Goal: Task Accomplishment & Management: Use online tool/utility

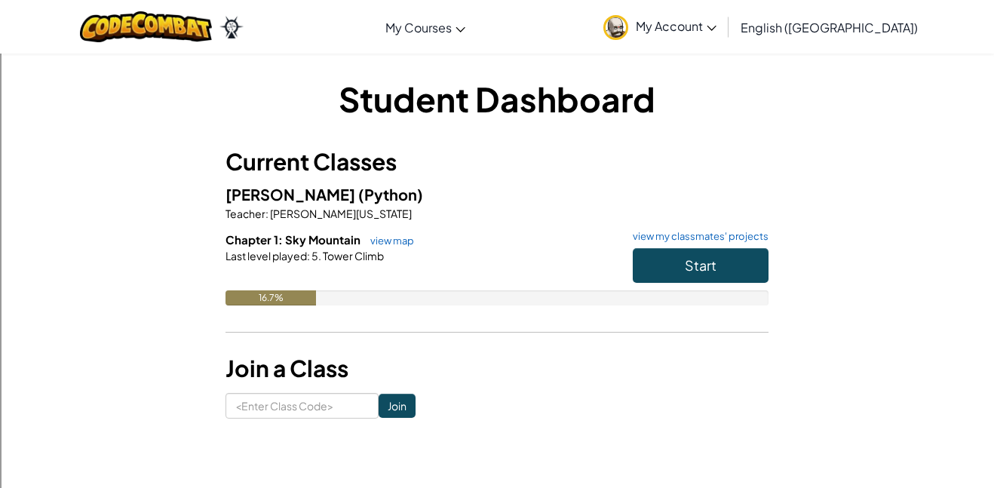
click at [277, 423] on div "Student Dashboard Current Classes [PERSON_NAME] (Python) Teacher : [PERSON_NAME…" at bounding box center [497, 247] width 882 height 388
click at [276, 405] on input at bounding box center [301, 406] width 153 height 26
type input "longkinghouse"
click input "Join" at bounding box center [396, 405] width 37 height 24
click at [728, 255] on button "Start" at bounding box center [700, 265] width 136 height 35
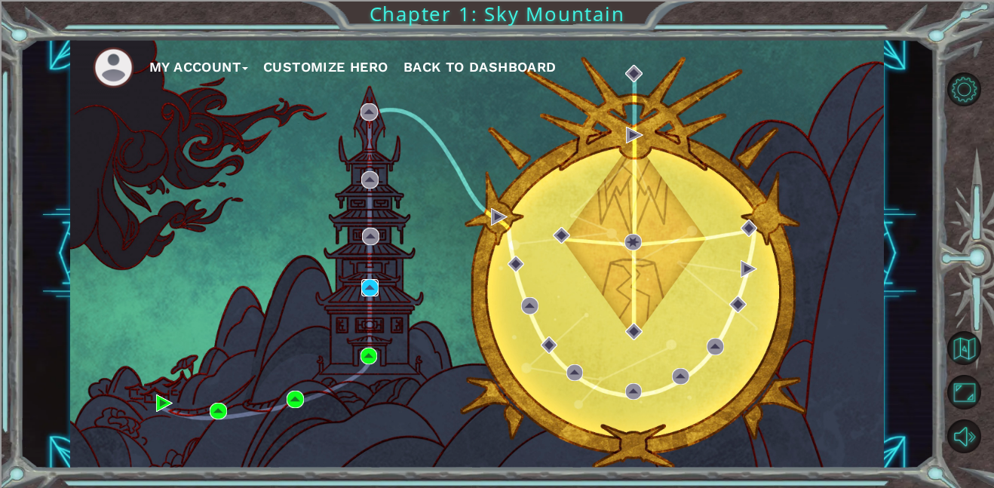
click at [370, 280] on img at bounding box center [369, 287] width 17 height 17
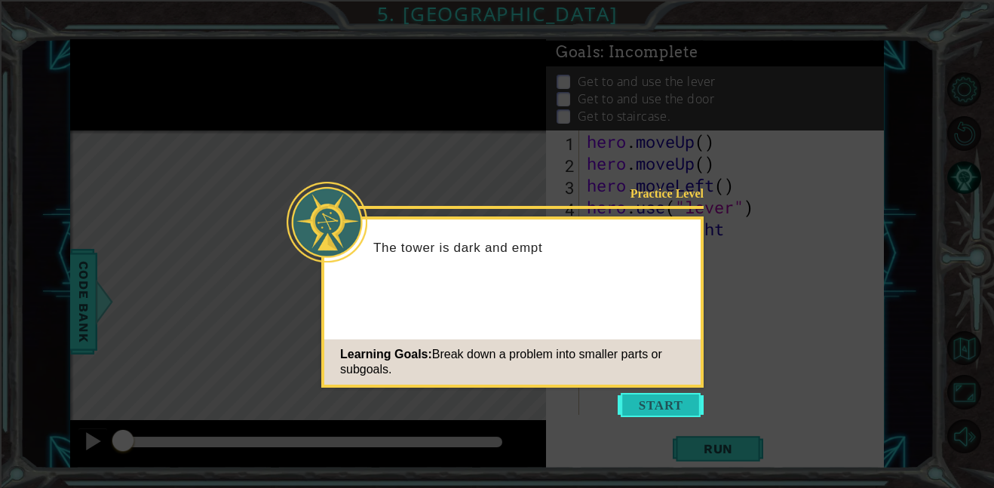
click at [651, 409] on button "Start" at bounding box center [660, 405] width 86 height 24
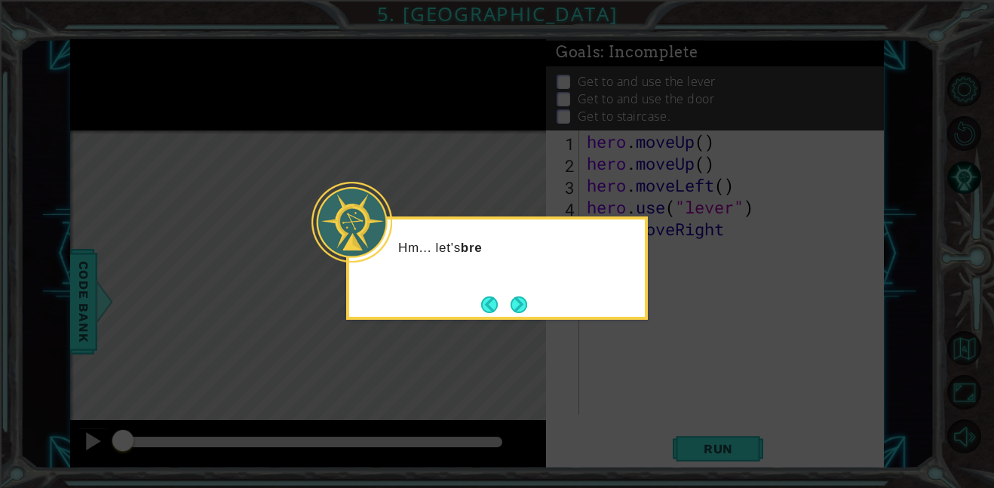
click at [560, 360] on icon at bounding box center [497, 244] width 994 height 488
click at [554, 285] on div "Hm... let's break dow" at bounding box center [496, 255] width 295 height 60
click at [510, 299] on button "Next" at bounding box center [518, 304] width 17 height 17
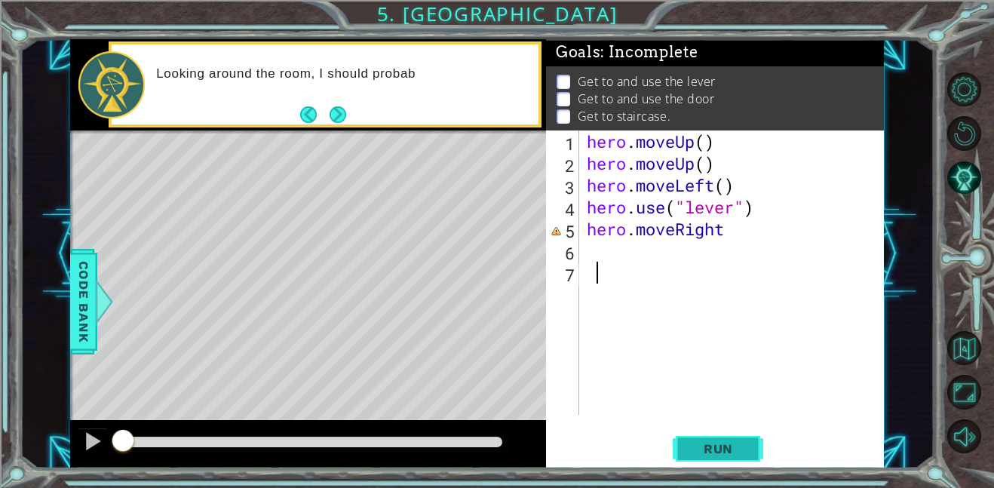
click at [733, 446] on span "Run" at bounding box center [718, 448] width 60 height 15
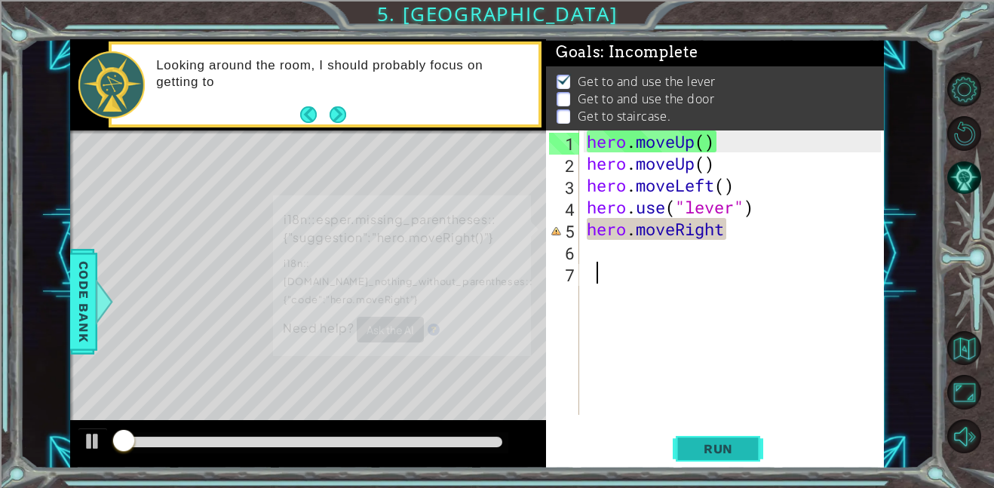
click at [701, 446] on span "Run" at bounding box center [718, 448] width 60 height 15
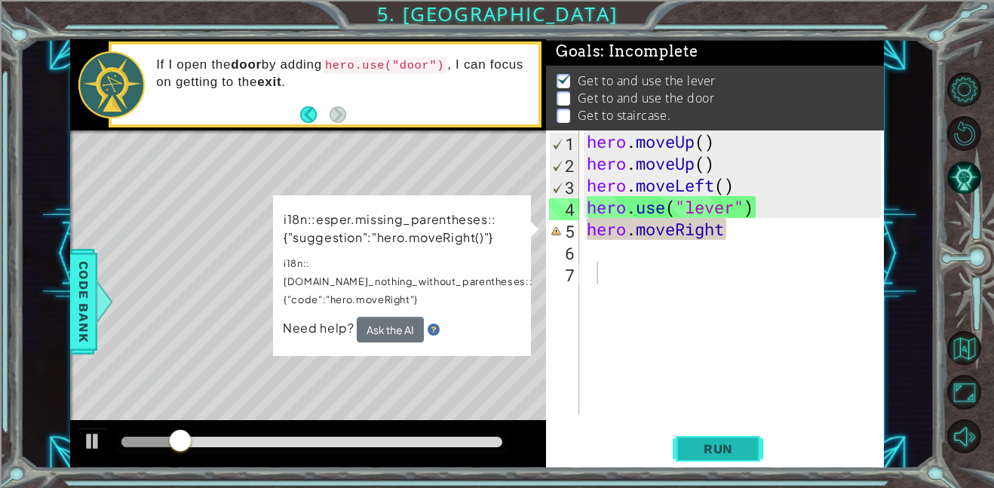
click at [703, 446] on span "Run" at bounding box center [718, 448] width 60 height 15
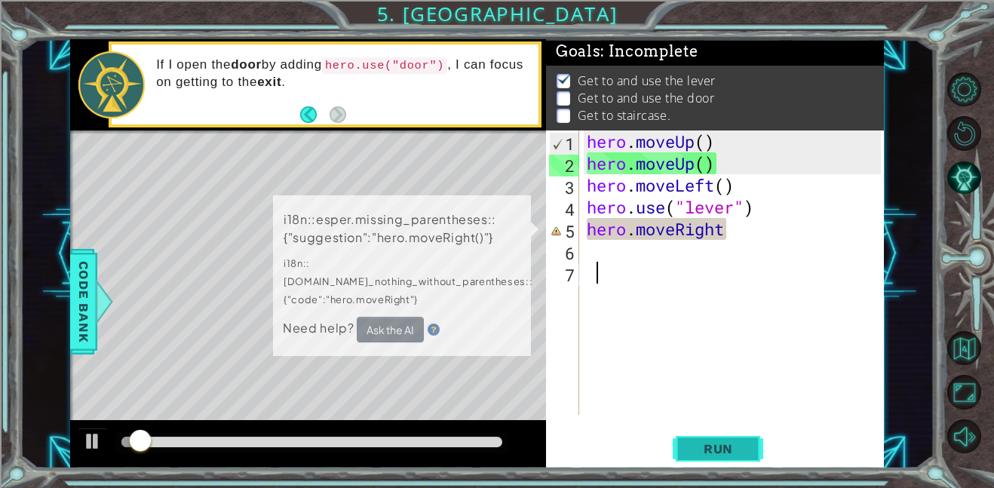
click at [703, 446] on span "Run" at bounding box center [718, 448] width 60 height 15
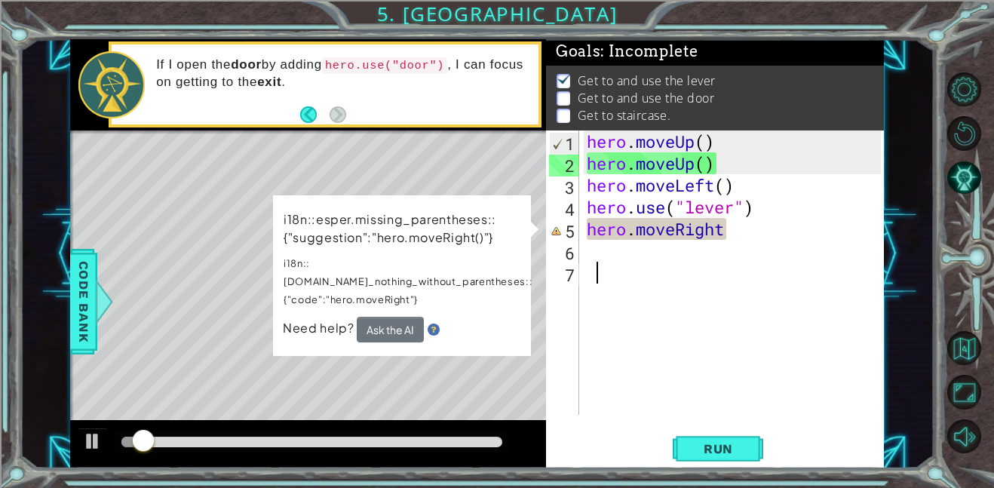
click at [413, 259] on p "i18n::[DOMAIN_NAME]_nothing_without_parentheses::{"code":"hero.moveRight"}" at bounding box center [408, 281] width 250 height 56
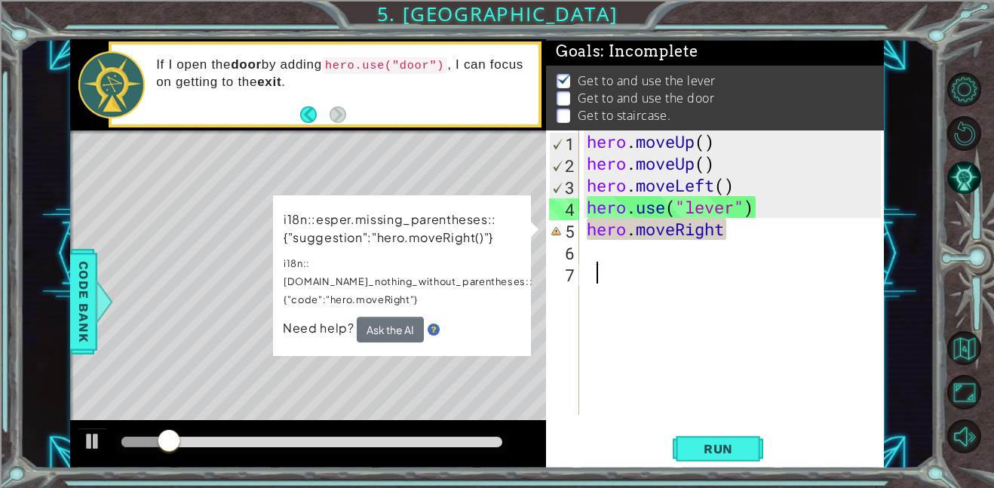
click at [729, 225] on div "hero . moveUp ( ) hero . moveUp ( ) hero . moveLeft ( ) hero . use ( "lever" ) …" at bounding box center [735, 294] width 305 height 328
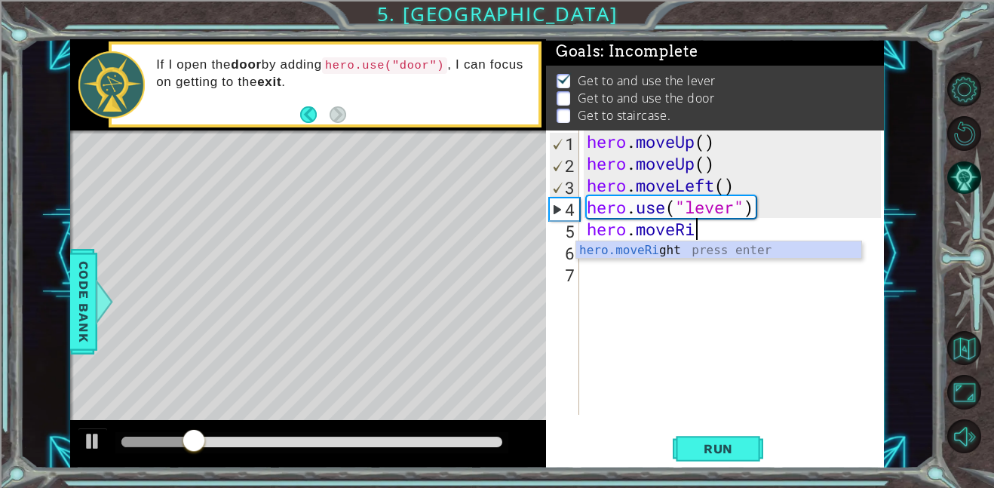
type textarea "hero.move"
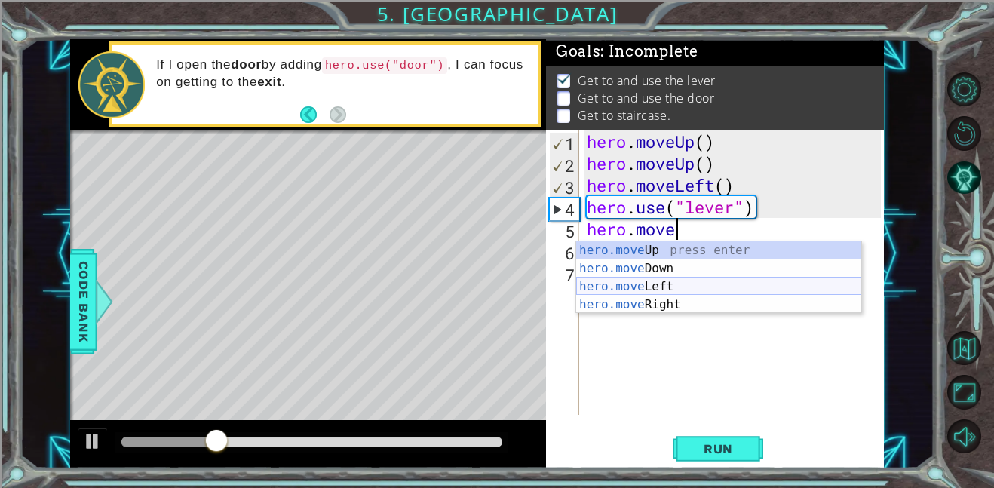
click at [662, 285] on div "hero.move Up press enter hero.move Down press enter hero.move Left press enter …" at bounding box center [718, 295] width 285 height 109
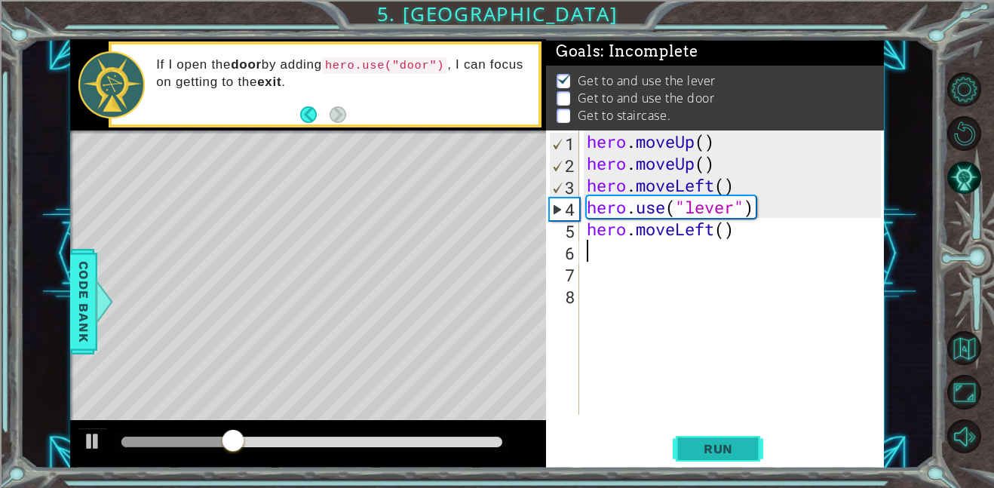
click at [693, 450] on span "Run" at bounding box center [718, 448] width 60 height 15
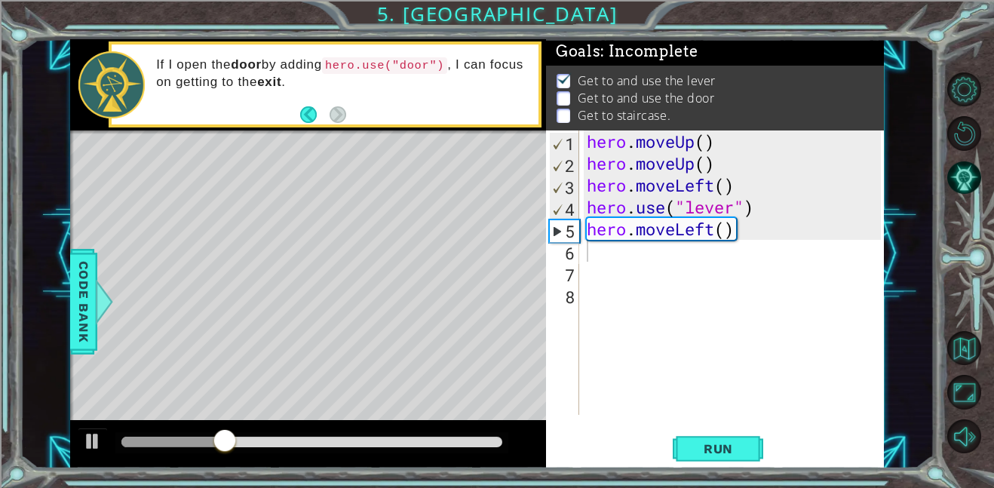
click at [268, 257] on div "Level Map" at bounding box center [418, 352] width 697 height 444
click at [639, 275] on div "hero . moveUp ( ) hero . moveUp ( ) hero . moveLeft ( ) hero . use ( "lever" ) …" at bounding box center [735, 294] width 305 height 328
click at [640, 265] on div "hero . moveUp ( ) hero . moveUp ( ) hero . moveLeft ( ) hero . use ( "lever" ) …" at bounding box center [735, 294] width 305 height 328
click at [644, 259] on div "hero . moveUp ( ) hero . moveUp ( ) hero . moveLeft ( ) hero . use ( "lever" ) …" at bounding box center [735, 294] width 305 height 328
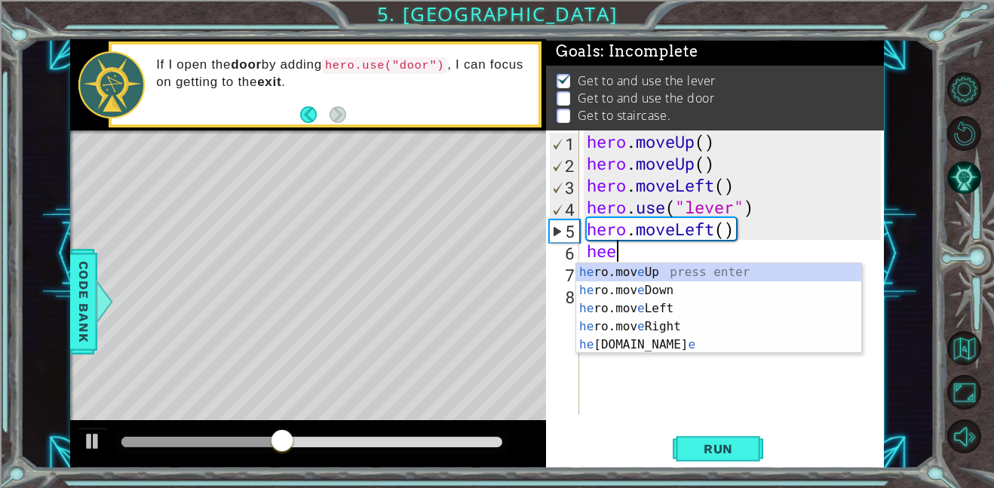
type textarea "heer"
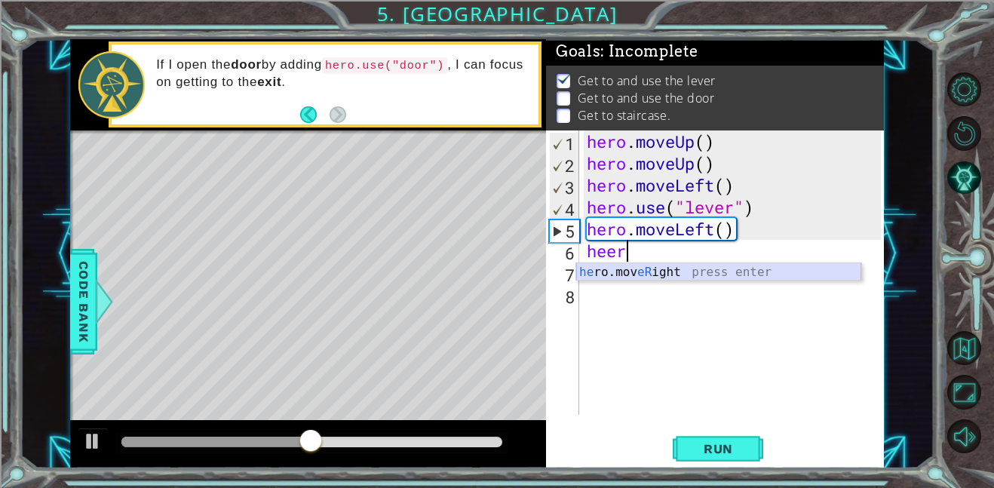
click at [687, 268] on div "he ro.mov eR ight press enter" at bounding box center [718, 290] width 285 height 54
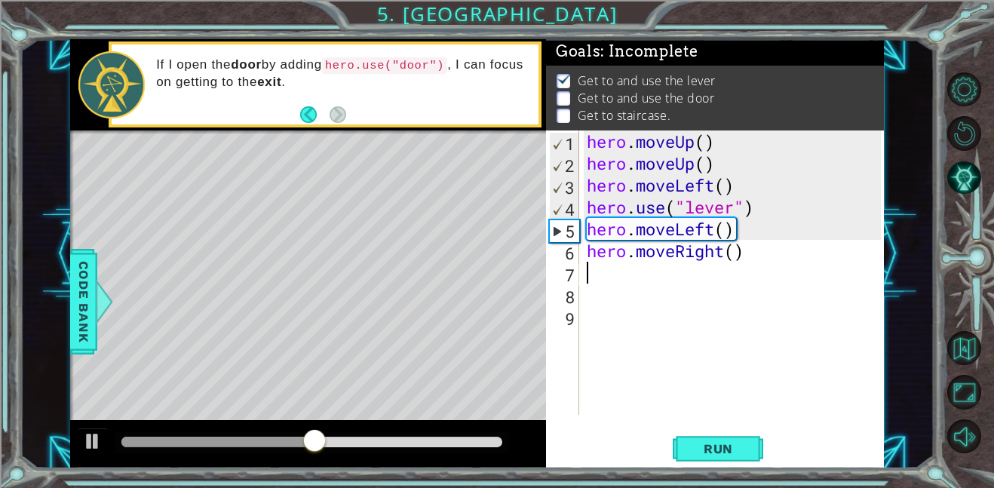
scroll to position [0, 0]
click at [731, 464] on button "Run" at bounding box center [717, 448] width 90 height 34
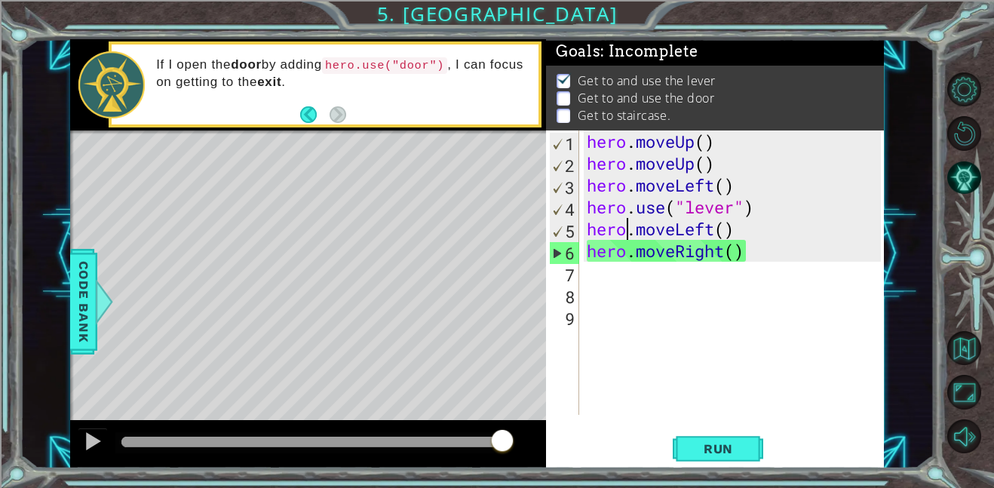
type textarea "hero.moveRight()"
type textarea "\"
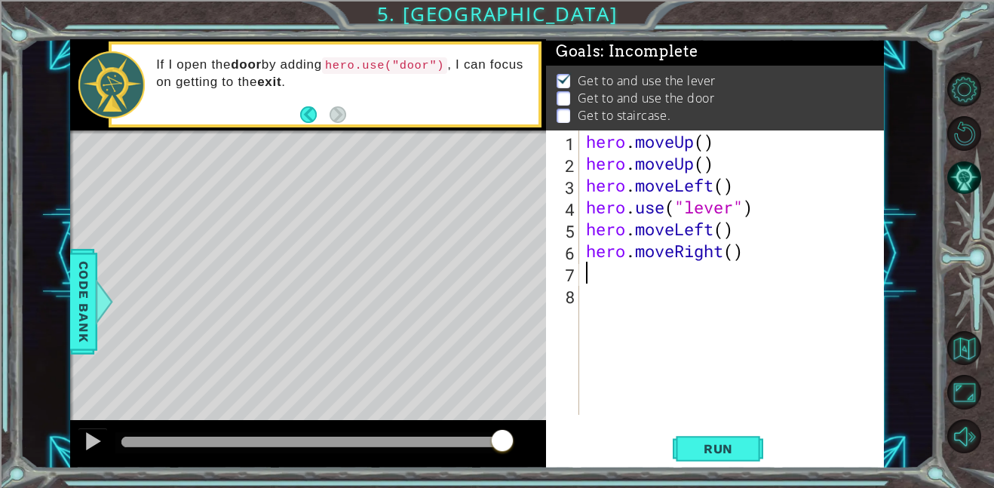
type textarea "hero.moveRight()"
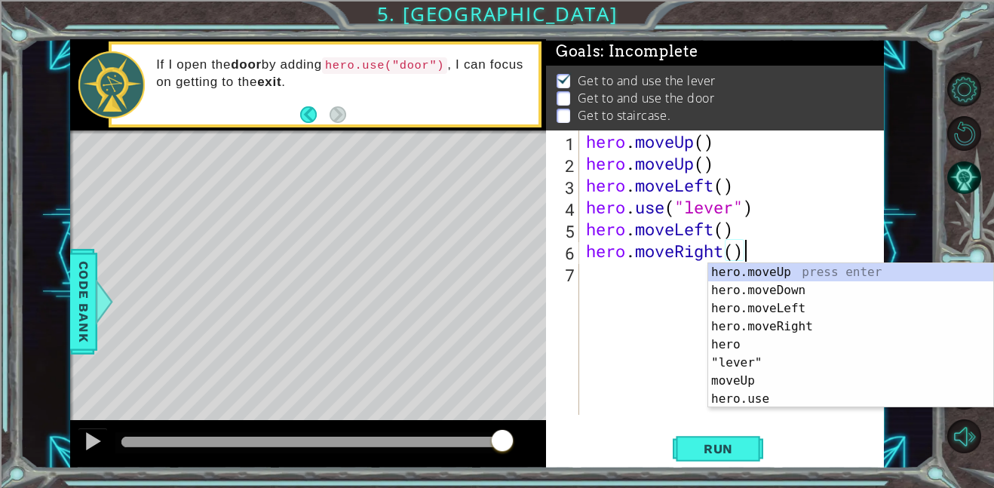
click at [638, 265] on div "hero . moveUp ( ) hero . moveUp ( ) hero . moveLeft ( ) hero . use ( "lever" ) …" at bounding box center [735, 294] width 305 height 328
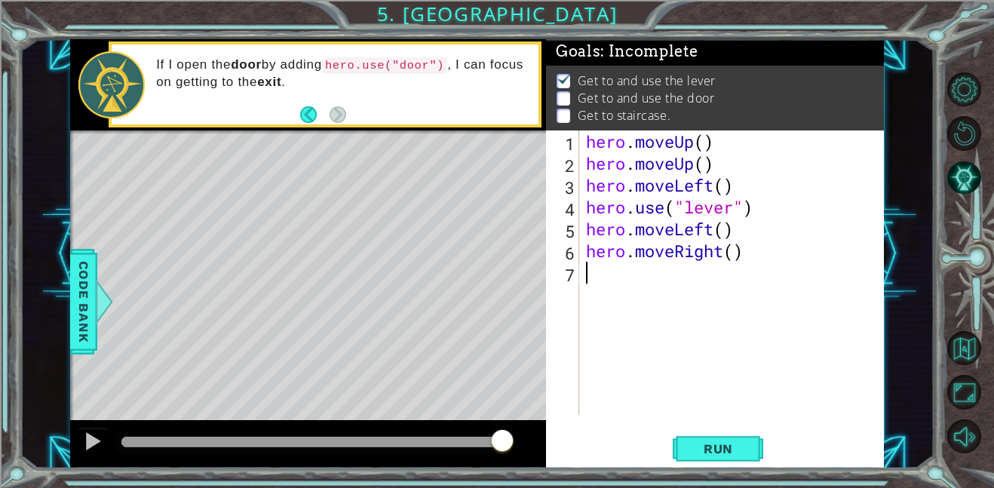
type textarea "hero.moveRight()"
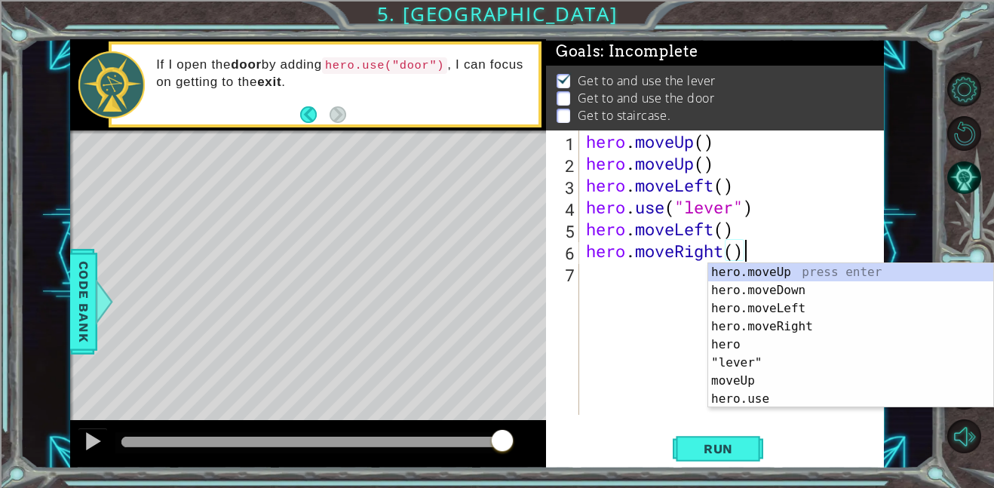
click at [651, 295] on div "hero . moveUp ( ) hero . moveUp ( ) hero . moveLeft ( ) hero . use ( "lever" ) …" at bounding box center [735, 294] width 305 height 328
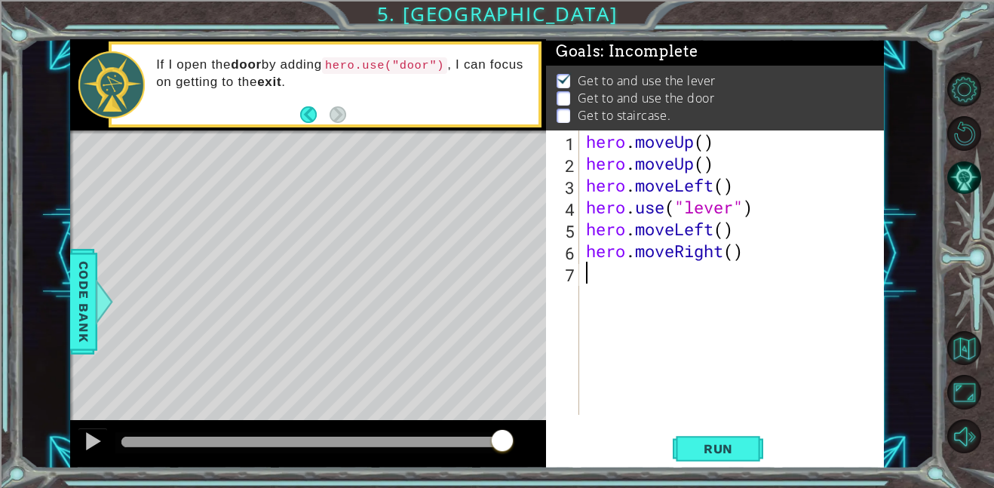
click at [651, 295] on div "hero . moveUp ( ) hero . moveUp ( ) hero . moveLeft ( ) hero . use ( "lever" ) …" at bounding box center [735, 294] width 305 height 328
click at [702, 434] on button "Run" at bounding box center [717, 448] width 90 height 34
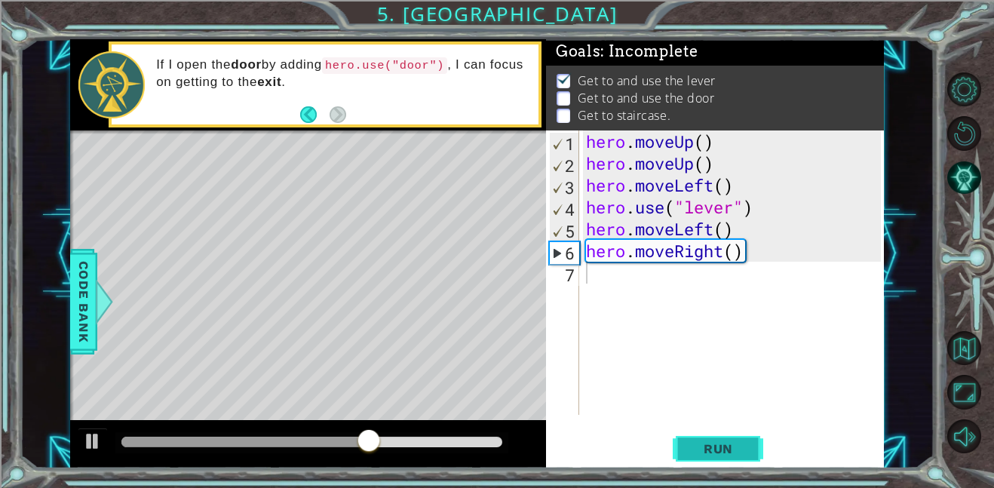
click at [673, 448] on button "Run" at bounding box center [717, 448] width 90 height 34
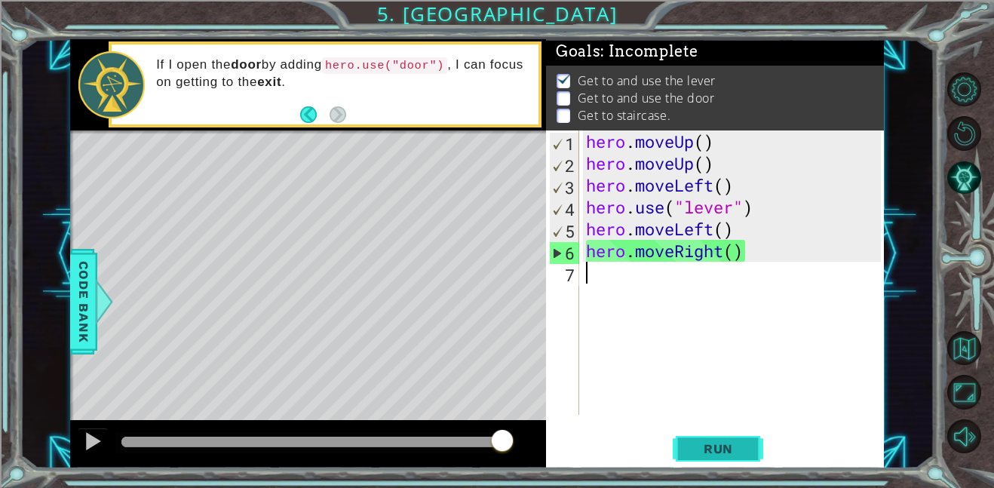
click at [675, 446] on button "Run" at bounding box center [717, 448] width 90 height 34
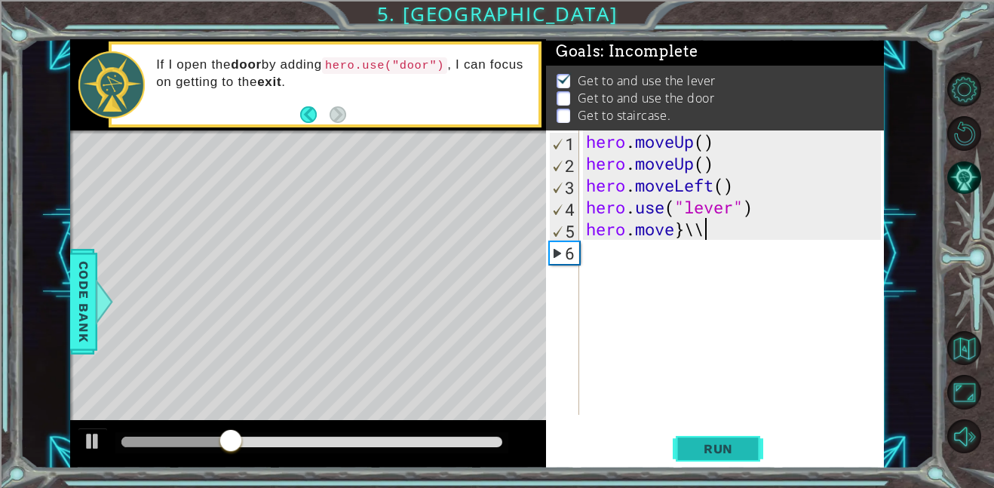
scroll to position [0, 5]
type textarea "hero.move}\\\\\\"
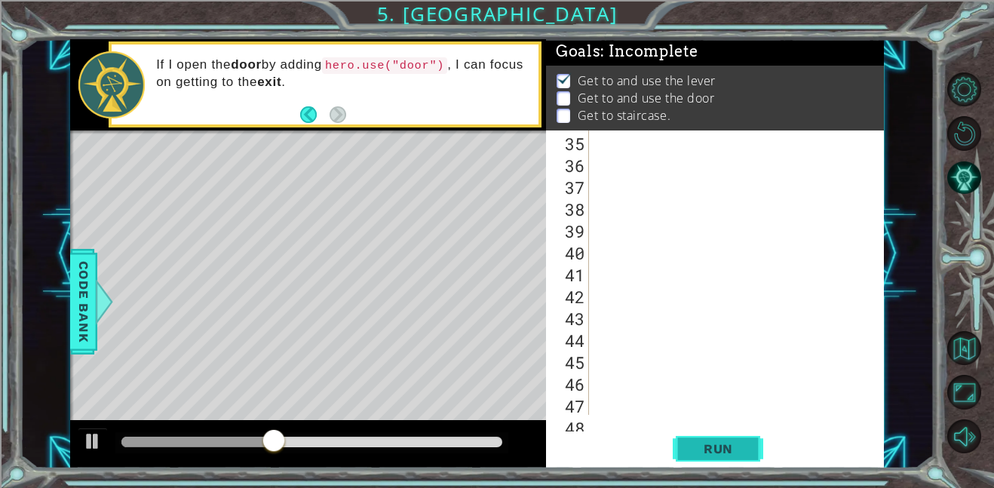
type textarea "\"
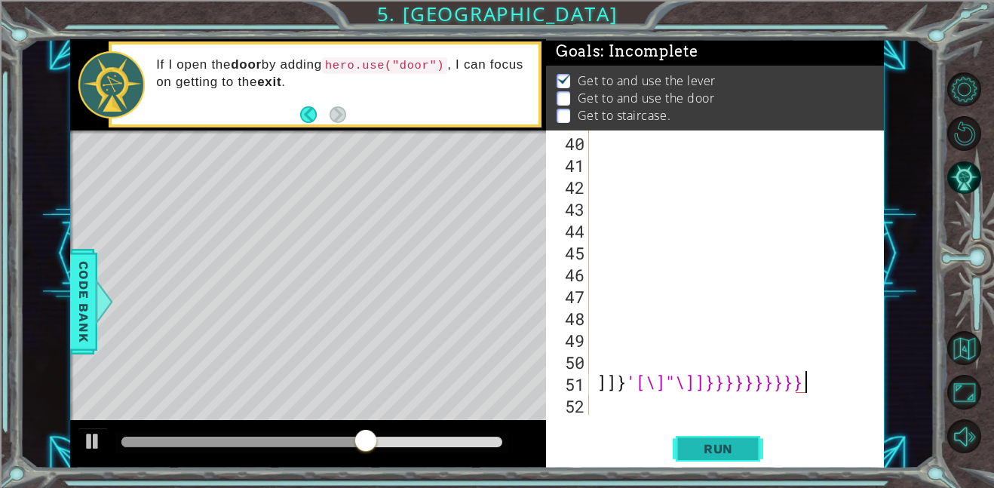
type textarea "]]}'[\]"\]]}}}}}}}}}}"
click at [686, 447] on button "Run" at bounding box center [717, 448] width 90 height 34
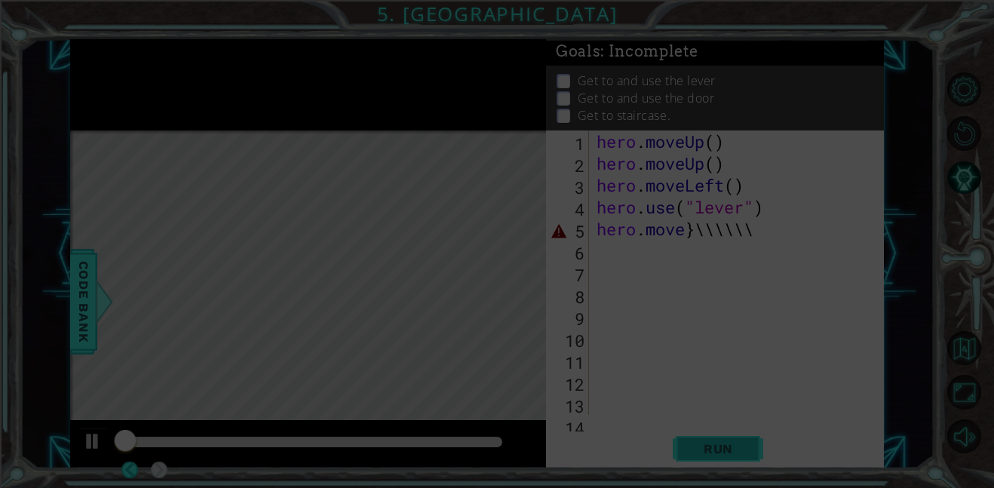
scroll to position [0, 0]
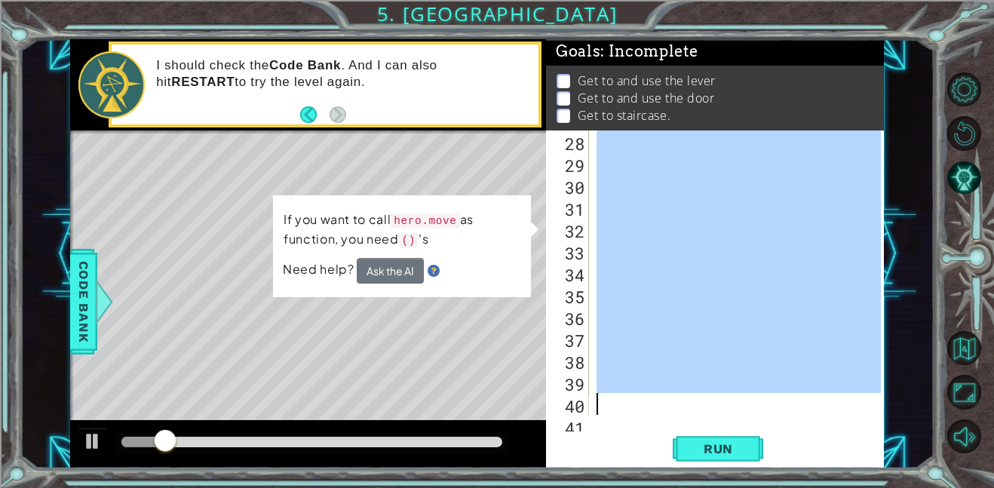
drag, startPoint x: 791, startPoint y: 240, endPoint x: 611, endPoint y: 461, distance: 285.0
click at [611, 461] on div "]]}'[\]"\]]}}}}}}}}}} 28 29 30 31 32 33 34 35 36 37 38 39 40 41 ההההההההההההההה…" at bounding box center [715, 299] width 338 height 338
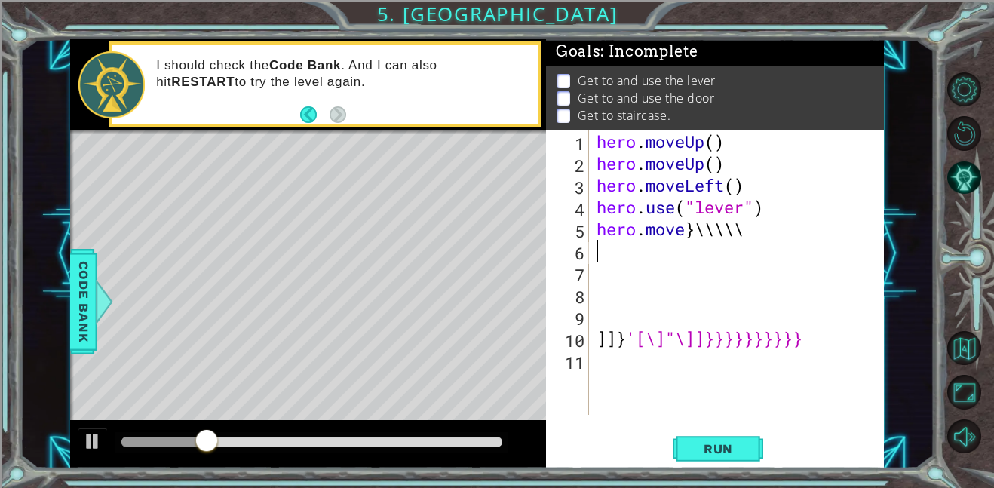
click at [5, 222] on div "1 ההההההההההההההההההההההההההההההההההההההההההההההההההההההההההההההההההההההההההההה…" at bounding box center [497, 244] width 994 height 488
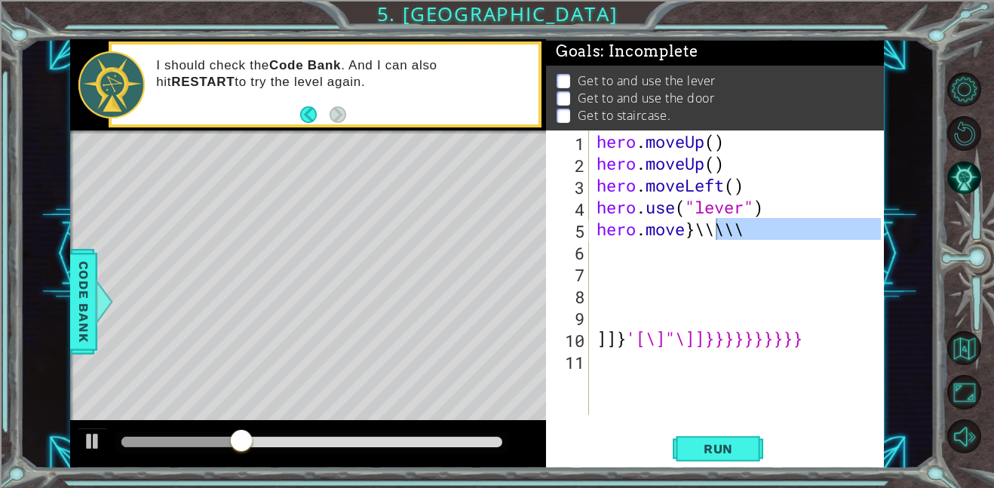
click at [883, 289] on div "hero.move}\\\\\ 1 2 3 4 5 6 7 8 9 10 11 hero . moveUp ( ) hero . moveUp ( ) her…" at bounding box center [715, 299] width 338 height 338
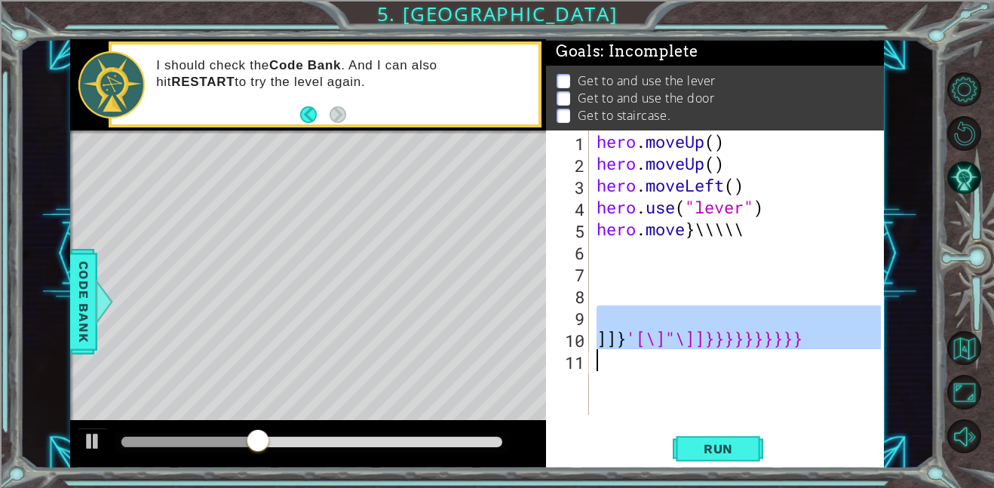
drag, startPoint x: 831, startPoint y: 327, endPoint x: 741, endPoint y: 375, distance: 102.5
click at [741, 375] on div "hero . moveUp ( ) hero . moveUp ( ) hero . moveLeft ( ) hero . use ( "lever" ) …" at bounding box center [740, 294] width 295 height 328
type textarea "]]}'[\]"\]]}}}}}}}}}}"
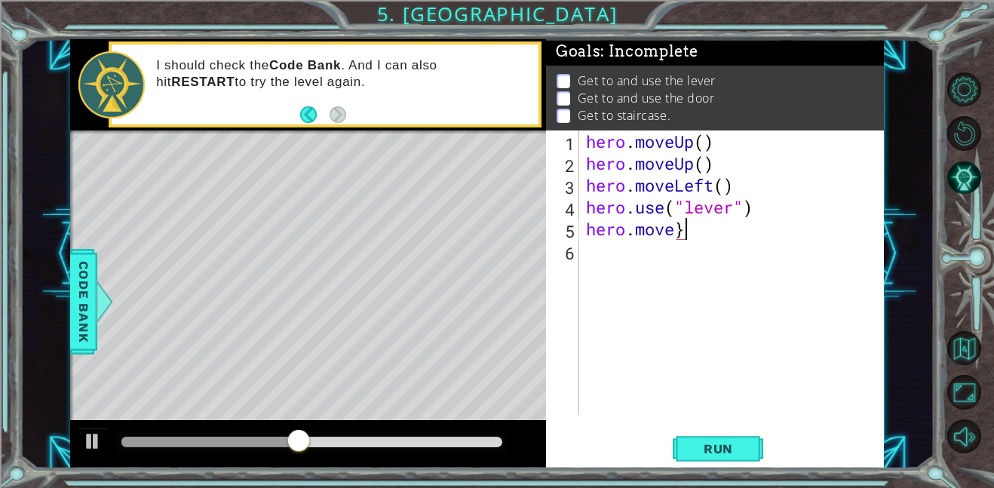
type textarea "hero.move"
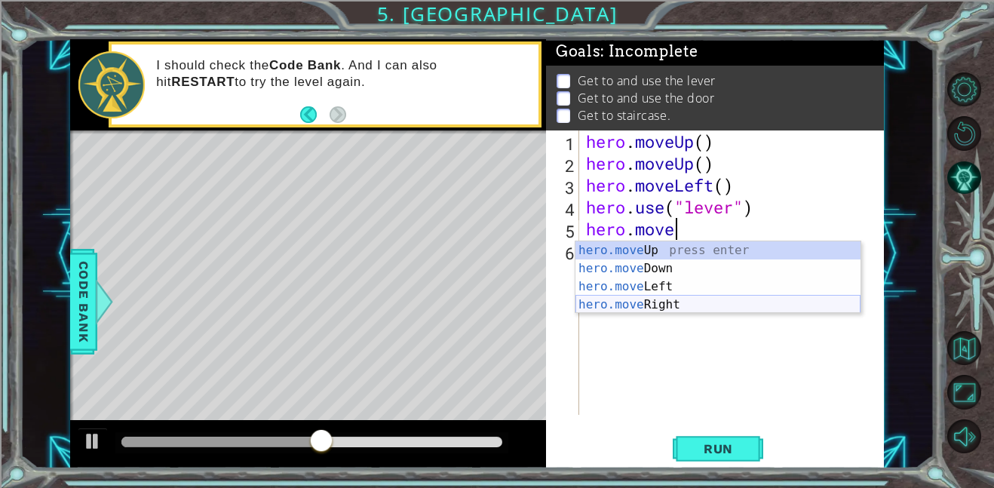
click at [678, 308] on div "hero.move Up press enter hero.move Down press enter hero.move Left press enter …" at bounding box center [717, 295] width 285 height 109
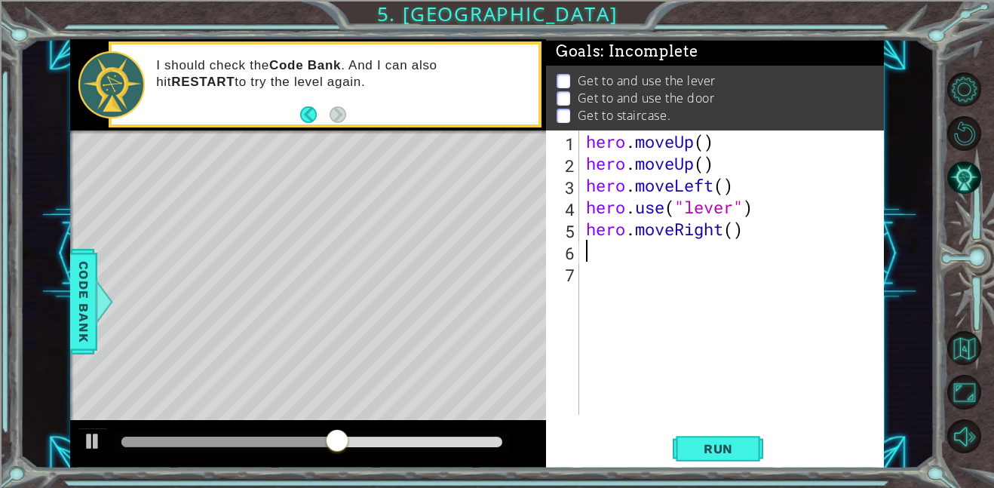
click at [743, 239] on div "hero . moveUp ( ) hero . moveUp ( ) hero . moveLeft ( ) hero . use ( "lever" ) …" at bounding box center [735, 294] width 305 height 328
type textarea "hero.moveRight()"
click at [736, 243] on div "hero . moveUp ( ) hero . moveUp ( ) hero . moveLeft ( ) hero . use ( "lever" ) …" at bounding box center [735, 294] width 305 height 328
click at [741, 234] on div "hero . moveUp ( ) hero . moveUp ( ) hero . moveLeft ( ) hero . use ( "lever" ) …" at bounding box center [735, 294] width 305 height 328
click at [735, 238] on div "hero . moveUp ( ) hero . moveUp ( ) hero . moveLeft ( ) hero . use ( "lever" ) …" at bounding box center [735, 294] width 305 height 328
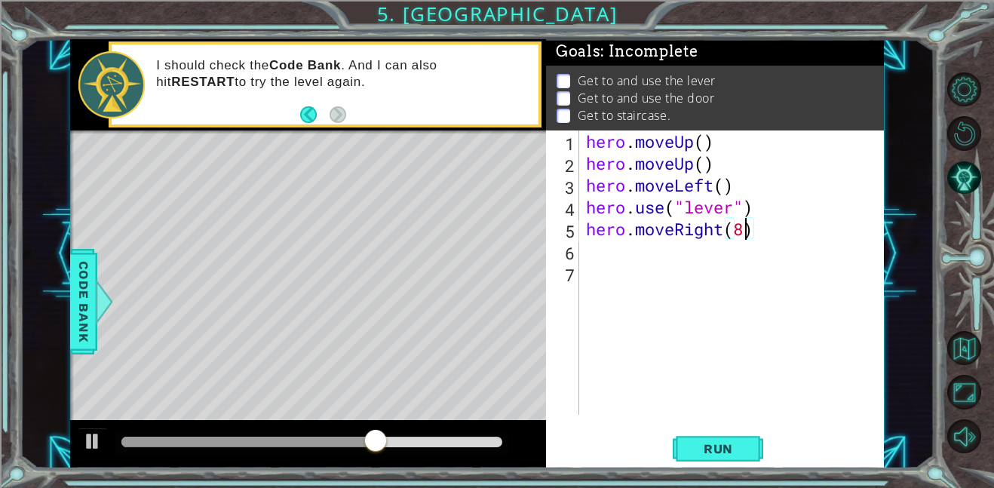
scroll to position [0, 7]
type textarea "hero.moveRight(8)"
click at [724, 435] on button "Run" at bounding box center [717, 448] width 90 height 34
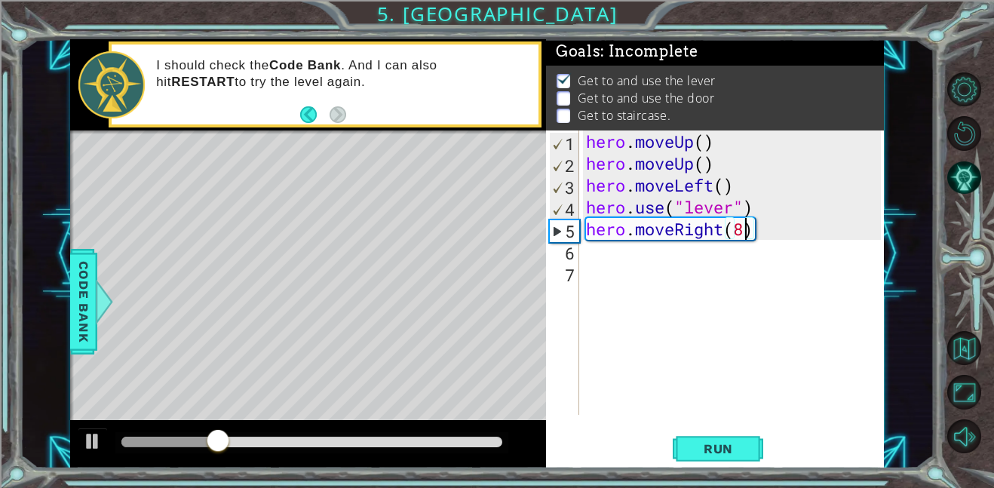
click at [611, 258] on div "hero . moveUp ( ) hero . moveUp ( ) hero . moveLeft ( ) hero . use ( "lever" ) …" at bounding box center [735, 294] width 305 height 328
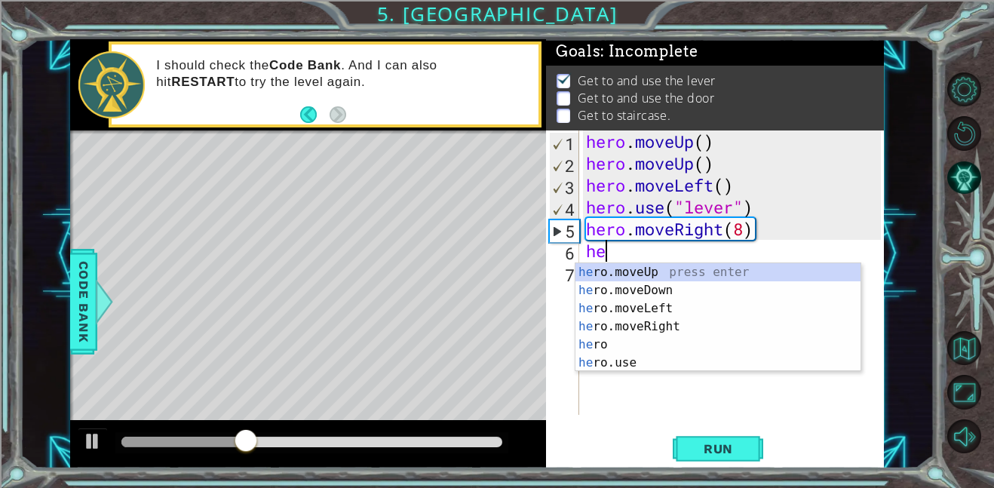
type textarea "her"
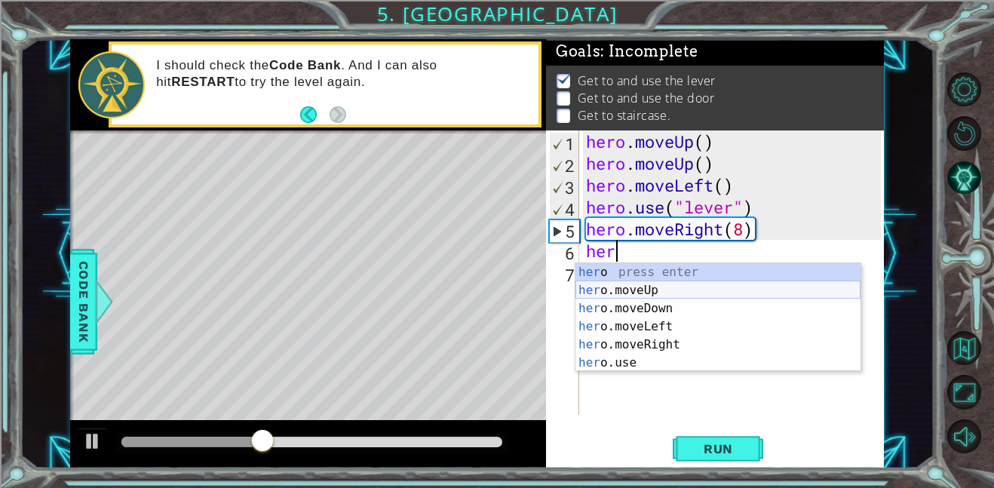
click at [605, 290] on div "her o press enter her o.moveUp press enter her o.moveDown press enter her o.mov…" at bounding box center [717, 335] width 285 height 145
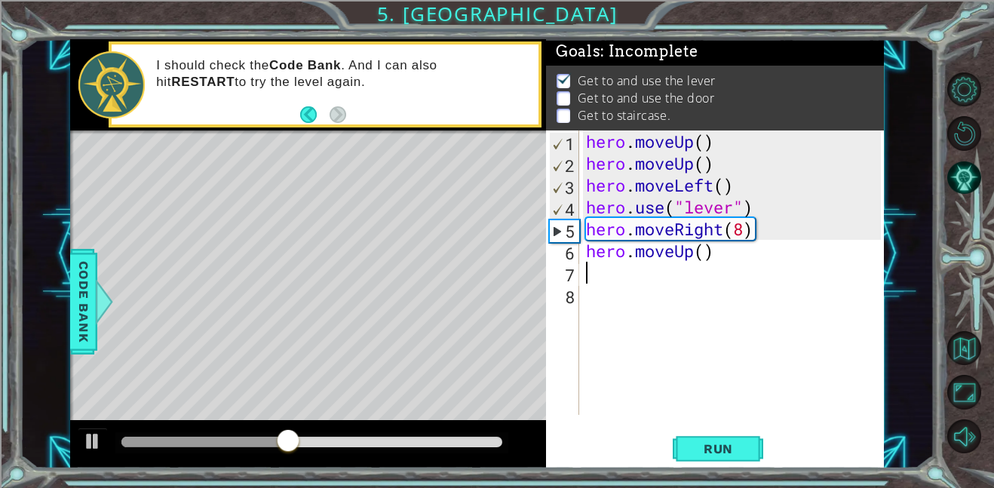
click at [706, 256] on div "hero . moveUp ( ) hero . moveUp ( ) hero . moveLeft ( ) hero . use ( "lever" ) …" at bounding box center [735, 294] width 305 height 328
click at [691, 255] on div "hero . moveUp ( ) hero . moveUp ( ) hero . moveLeft ( ) hero . use ( "lever" ) …" at bounding box center [735, 294] width 305 height 328
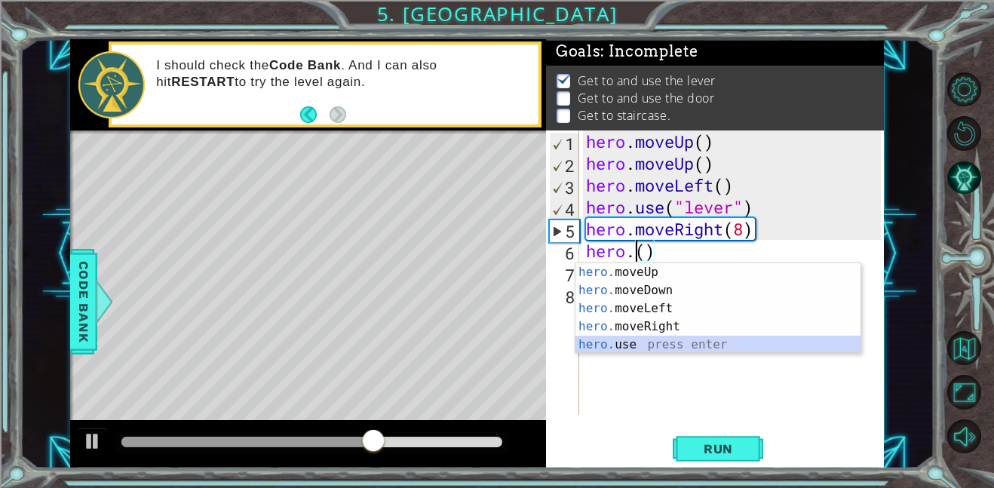
click at [678, 339] on div "hero. moveUp press enter hero. moveDown press enter hero. moveLeft press enter …" at bounding box center [717, 326] width 285 height 127
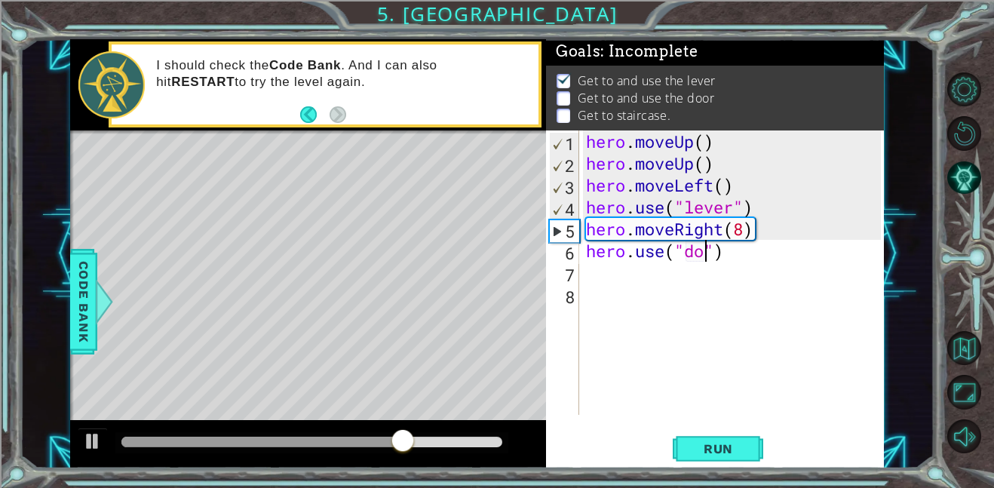
type textarea "hero.use("door")"
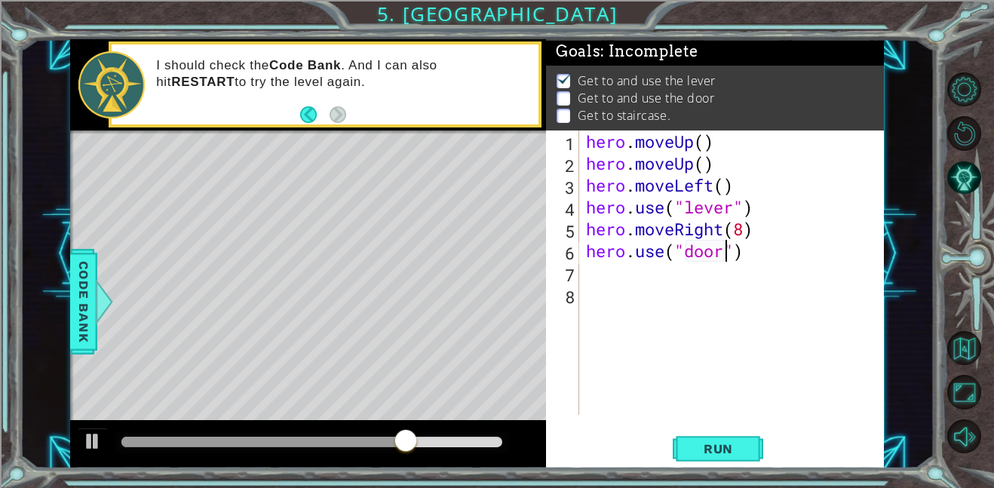
scroll to position [0, 6]
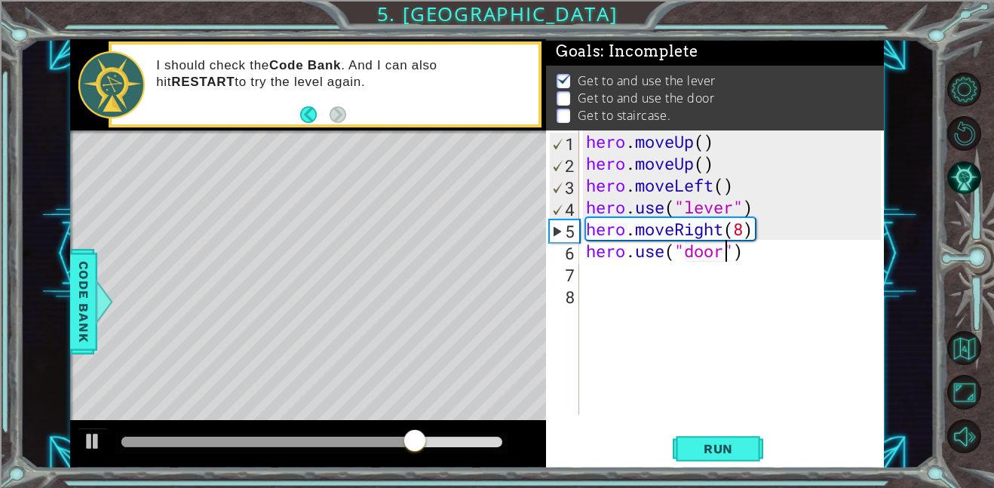
click at [684, 290] on div "hero . moveUp ( ) hero . moveUp ( ) hero . moveLeft ( ) hero . use ( "lever" ) …" at bounding box center [735, 294] width 305 height 328
click at [689, 281] on div "hero . moveUp ( ) hero . moveUp ( ) hero . moveLeft ( ) hero . use ( "lever" ) …" at bounding box center [735, 294] width 305 height 328
type textarea "w"
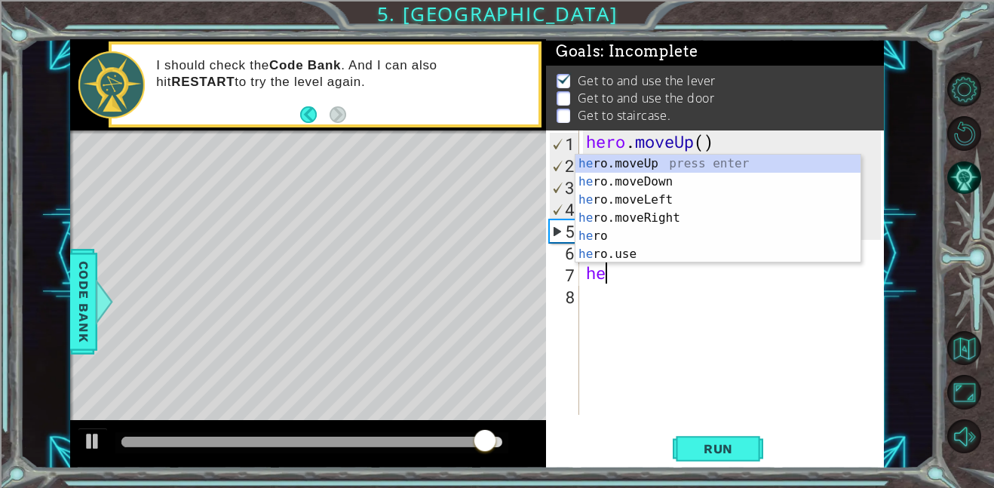
type textarea "her"
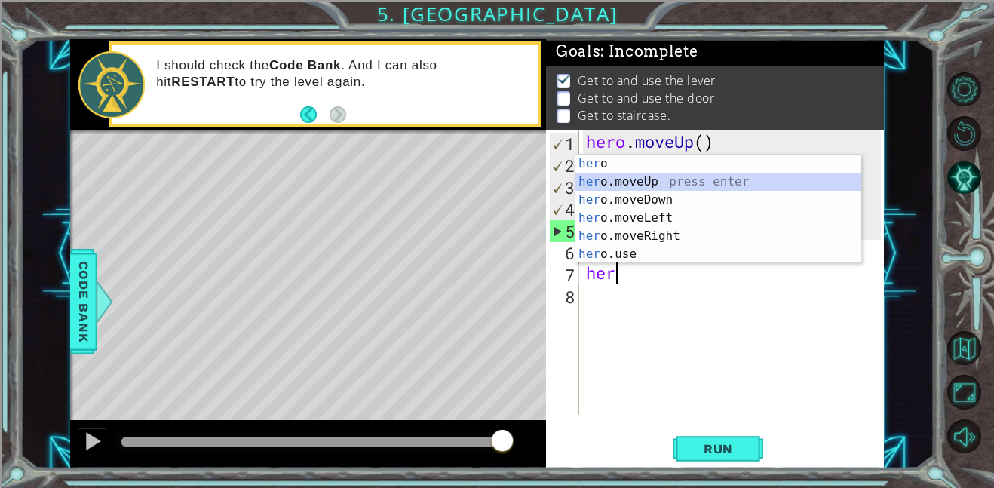
click at [675, 180] on div "her o press enter her o.moveUp press enter her o.moveDown press enter her o.mov…" at bounding box center [717, 227] width 285 height 145
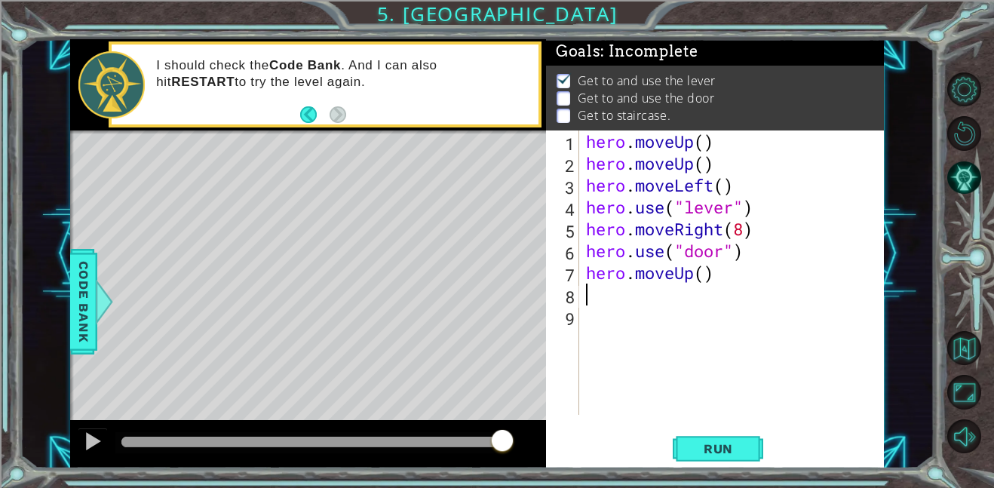
click at [714, 284] on div "hero . moveUp ( ) hero . moveUp ( ) hero . moveLeft ( ) hero . use ( "lever" ) …" at bounding box center [735, 294] width 305 height 328
click at [712, 284] on div "hero . moveUp ( ) hero . moveUp ( ) hero . moveLeft ( ) hero . use ( "lever" ) …" at bounding box center [735, 294] width 305 height 328
click at [704, 282] on div "hero . moveUp ( ) hero . moveUp ( ) hero . moveLeft ( ) hero . use ( "lever" ) …" at bounding box center [735, 294] width 305 height 328
type textarea "hero.moveUp(3)"
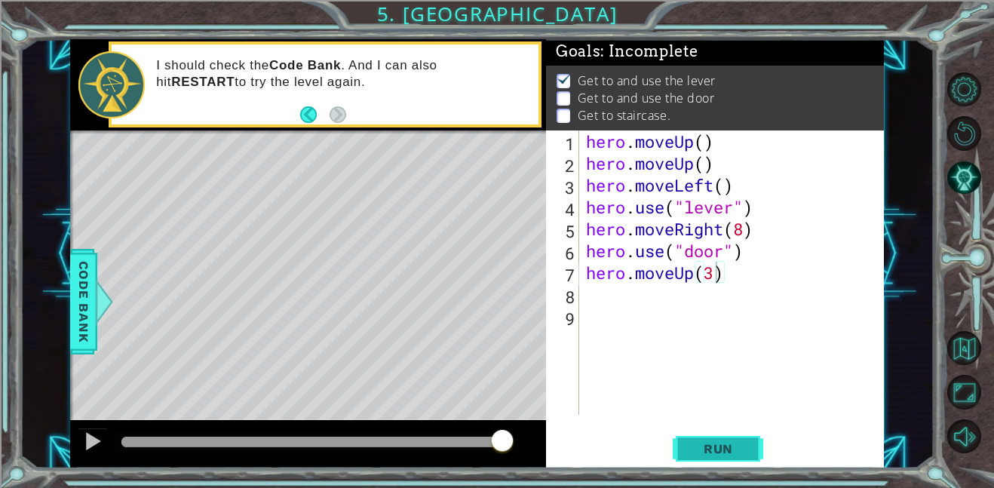
click at [733, 452] on span "Run" at bounding box center [718, 448] width 60 height 15
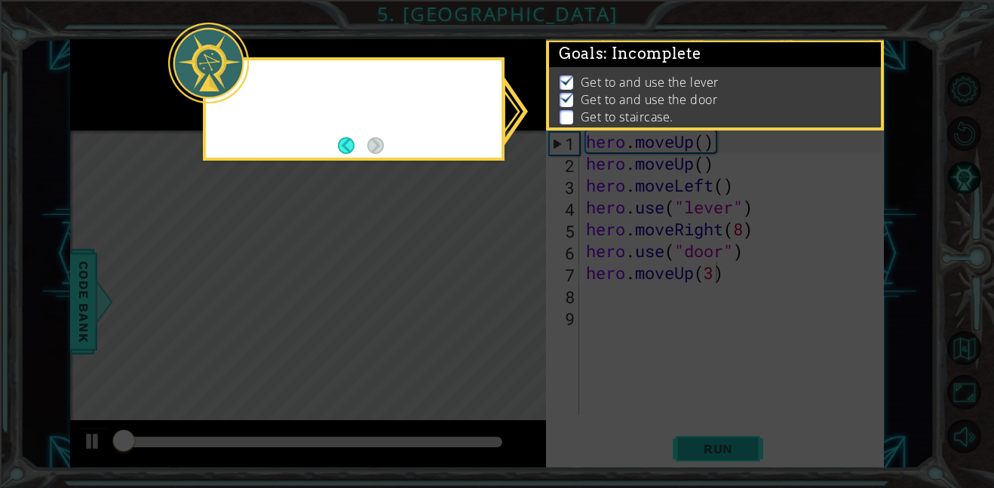
scroll to position [1, 0]
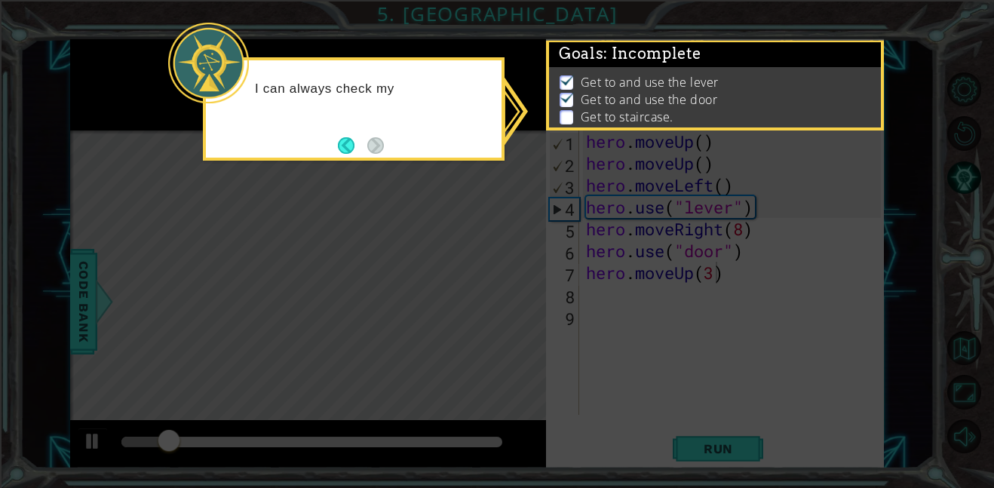
click at [470, 237] on icon at bounding box center [497, 244] width 994 height 488
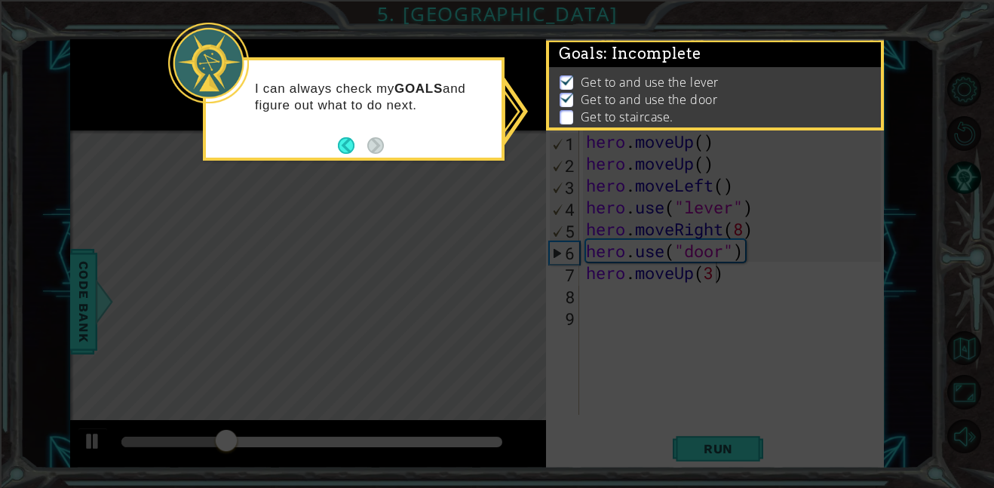
click at [439, 301] on icon at bounding box center [497, 244] width 994 height 488
drag, startPoint x: 339, startPoint y: 151, endPoint x: 317, endPoint y: 136, distance: 26.6
click at [317, 136] on div "I can always check my GOALS and figure out what to do next." at bounding box center [353, 101] width 295 height 82
click at [335, 149] on div "I can always check my GOALS and figure out what to do next." at bounding box center [354, 108] width 302 height 103
click at [348, 144] on button "Back" at bounding box center [352, 145] width 29 height 17
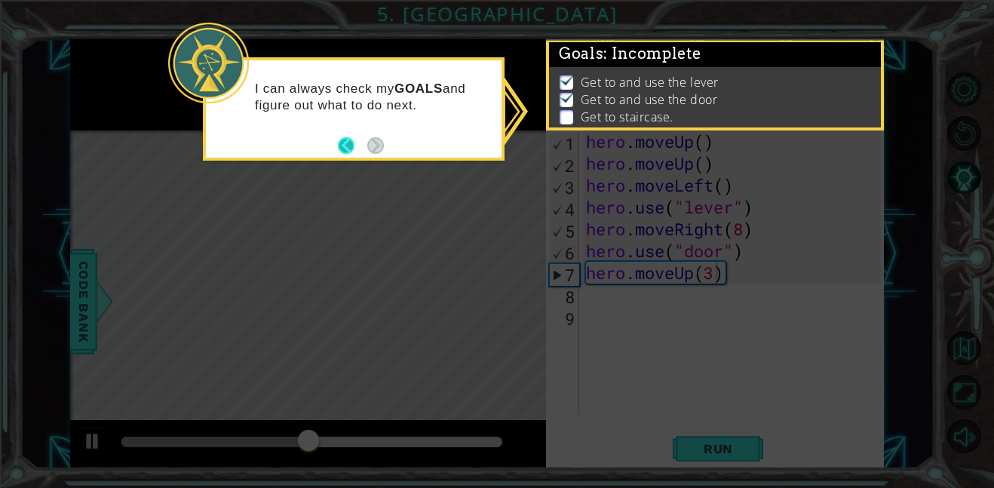
scroll to position [0, 0]
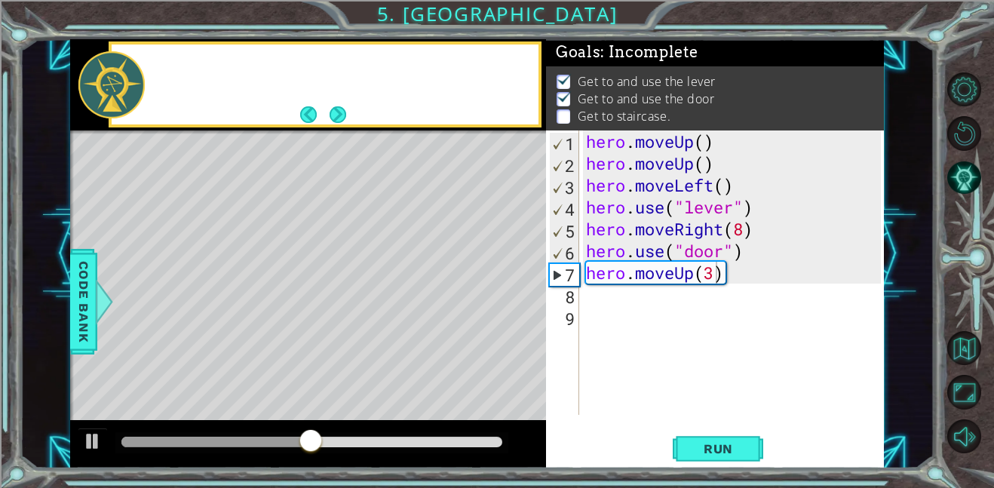
click at [348, 144] on div "Level Map" at bounding box center [418, 352] width 697 height 444
click at [311, 112] on button "Back" at bounding box center [314, 114] width 29 height 17
click at [344, 106] on button "Next" at bounding box center [338, 115] width 20 height 20
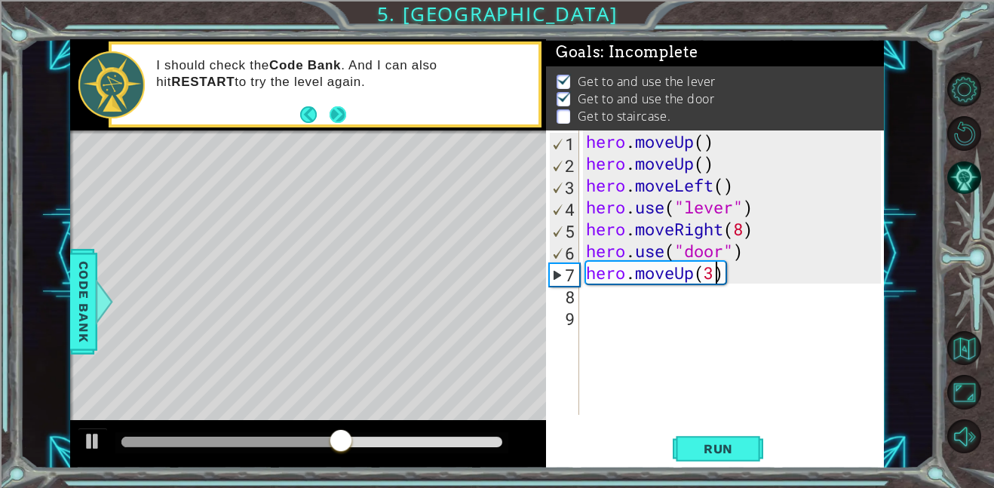
click at [343, 106] on button "Next" at bounding box center [338, 114] width 26 height 26
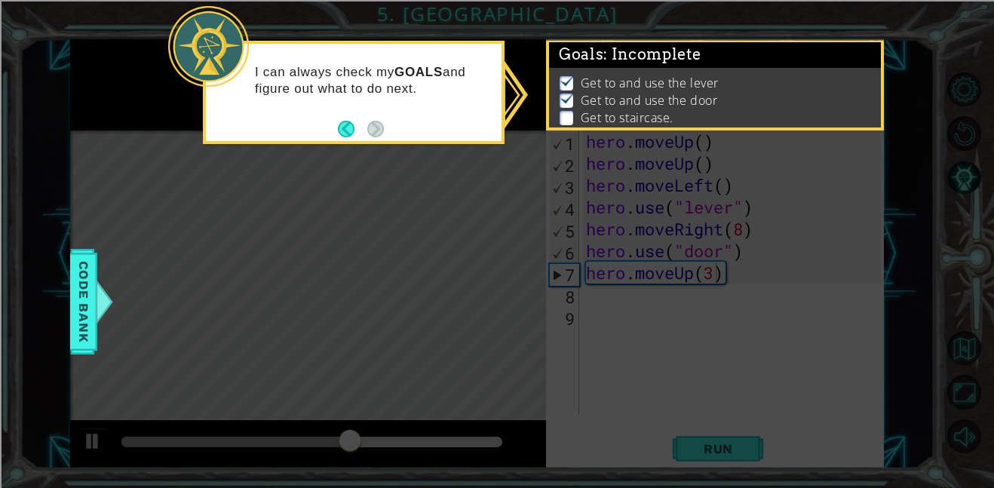
click at [340, 106] on div "I can always check my GOALS and figure out what to do next." at bounding box center [353, 88] width 295 height 76
click at [338, 122] on button "Back" at bounding box center [352, 129] width 29 height 17
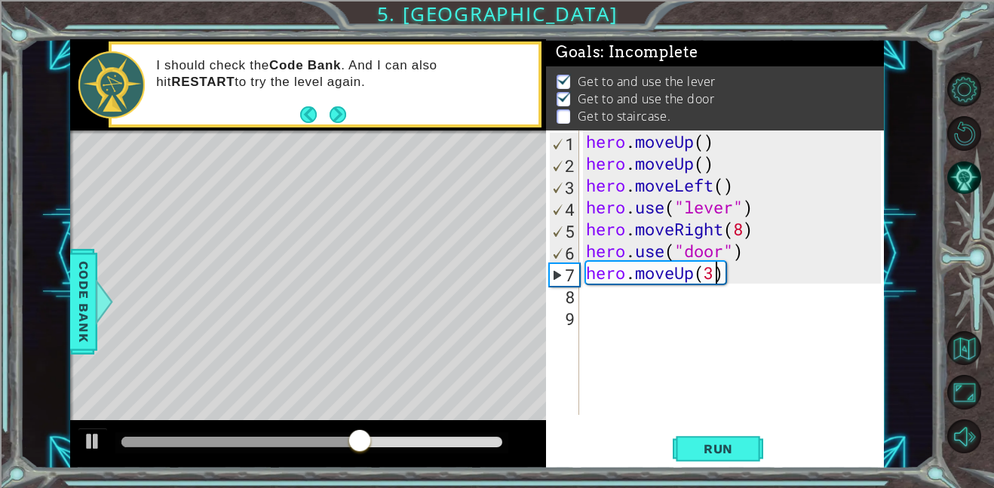
click at [338, 122] on button "Next" at bounding box center [338, 114] width 28 height 28
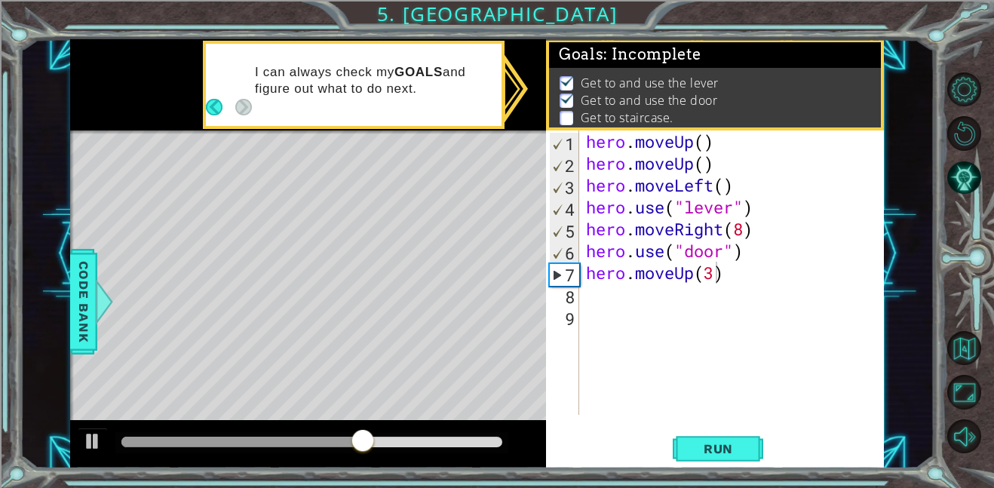
click at [235, 115] on button "Back" at bounding box center [220, 107] width 29 height 17
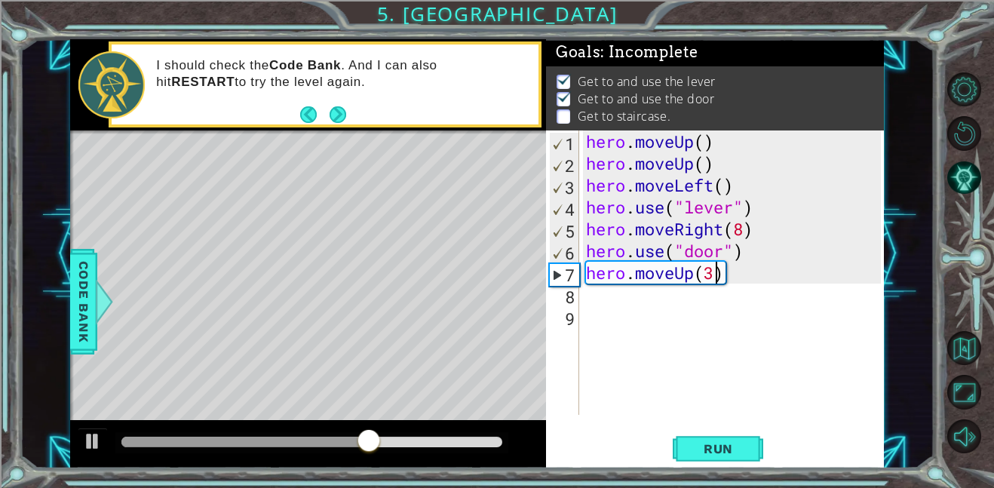
click at [338, 122] on button "Next" at bounding box center [338, 115] width 18 height 18
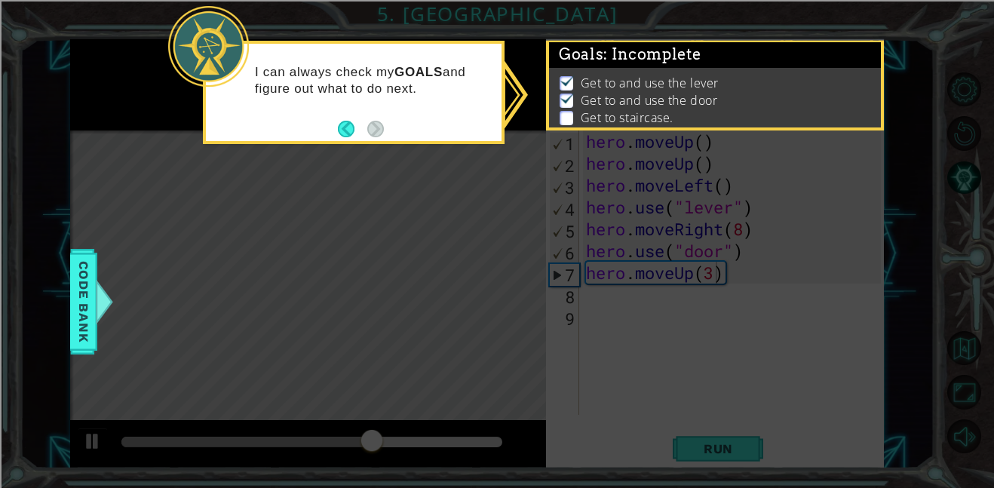
click at [338, 122] on button "Back" at bounding box center [352, 129] width 29 height 17
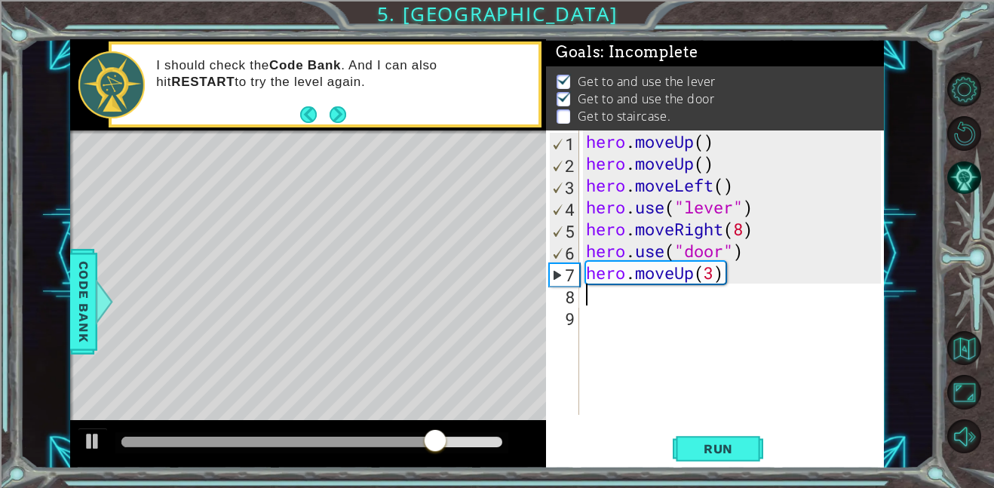
click at [603, 290] on div "hero . moveUp ( ) hero . moveUp ( ) hero . moveLeft ( ) hero . use ( "lever" ) …" at bounding box center [735, 294] width 305 height 328
type textarea "r"
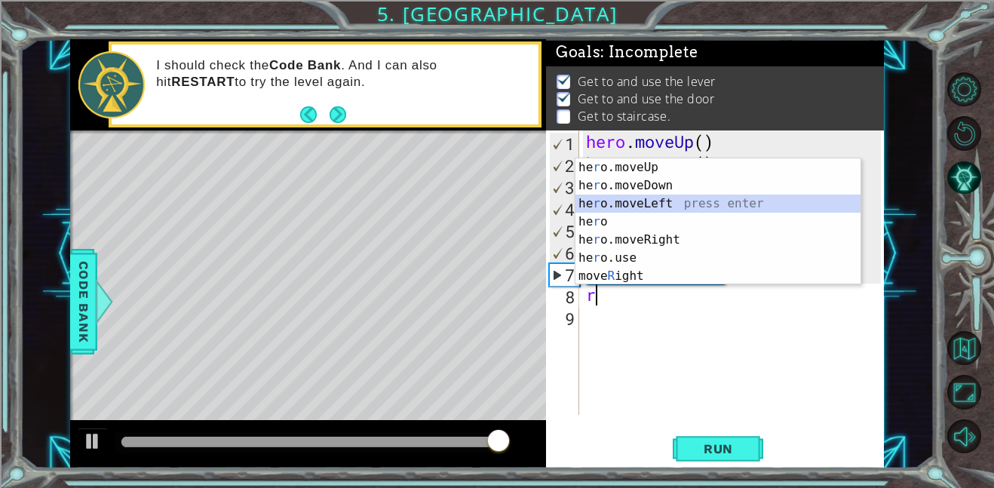
click at [657, 198] on div "he r o.moveUp press enter he r o.moveDown press enter he r o.moveLeft press ent…" at bounding box center [717, 239] width 285 height 163
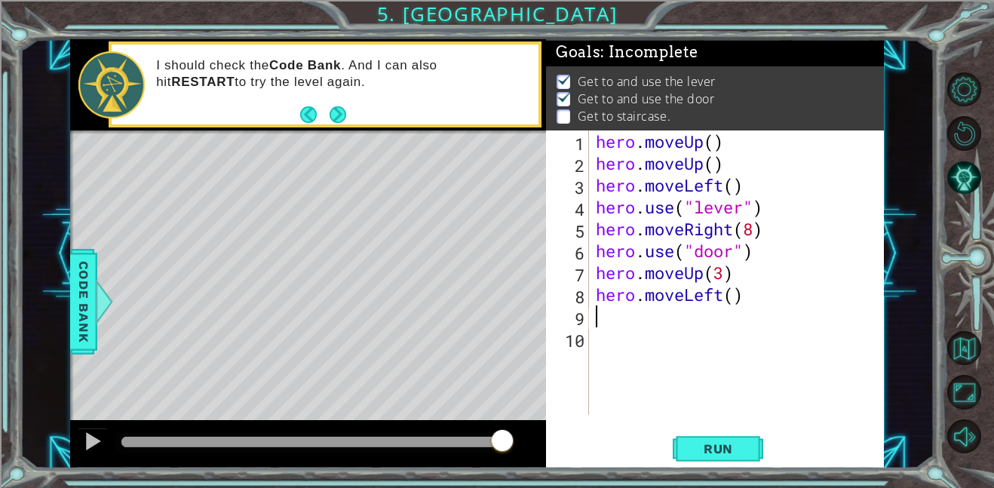
click at [737, 299] on div "hero . moveUp ( ) hero . moveUp ( ) hero . moveLeft ( ) hero . use ( "lever" ) …" at bounding box center [739, 294] width 295 height 328
type textarea "hero.moveLeft(3)"
click at [662, 317] on div "hero . moveUp ( ) hero . moveUp ( ) hero . moveLeft ( ) hero . use ( "lever" ) …" at bounding box center [739, 294] width 295 height 328
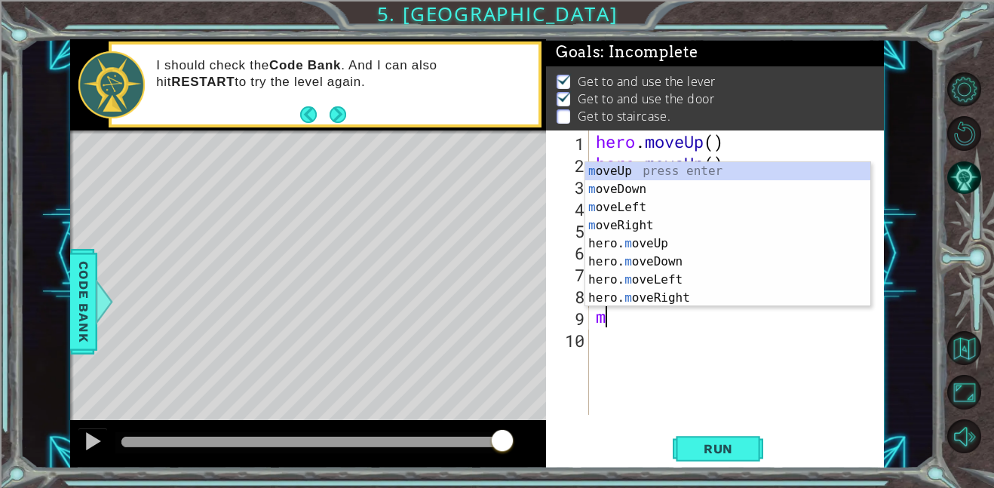
type textarea "mo"
click at [677, 239] on div "mo veUp press enter mo veDown press enter mo veLeft press enter mo veRight pres…" at bounding box center [727, 252] width 285 height 181
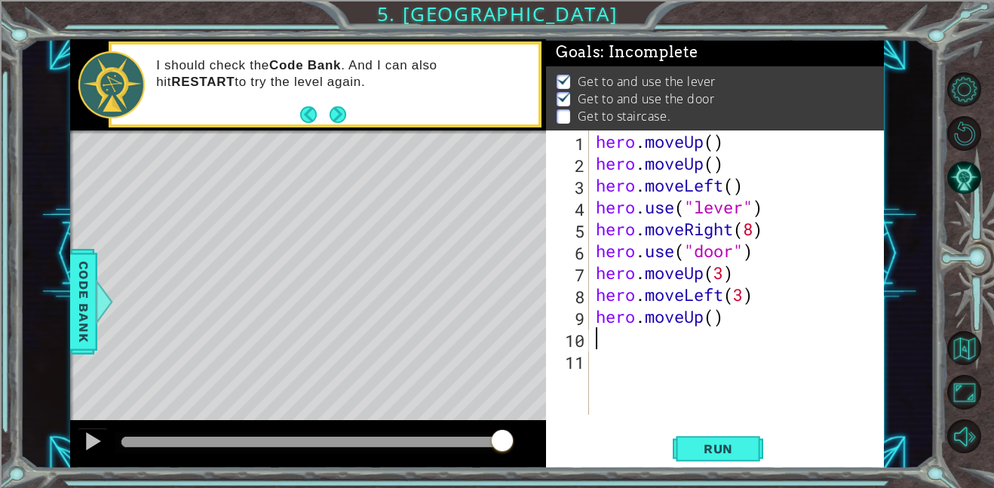
click at [723, 320] on div "hero . moveUp ( ) hero . moveUp ( ) hero . moveLeft ( ) hero . use ( "lever" ) …" at bounding box center [739, 294] width 295 height 328
click at [718, 322] on div "hero . moveUp ( ) hero . moveUp ( ) hero . moveLeft ( ) hero . use ( "lever" ) …" at bounding box center [739, 294] width 295 height 328
click at [689, 436] on button "Run" at bounding box center [717, 448] width 90 height 34
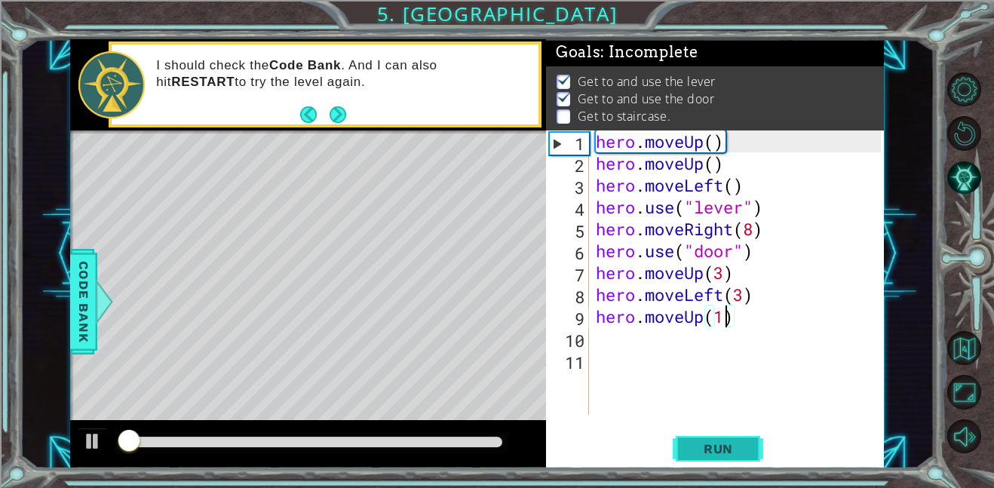
scroll to position [1, 0]
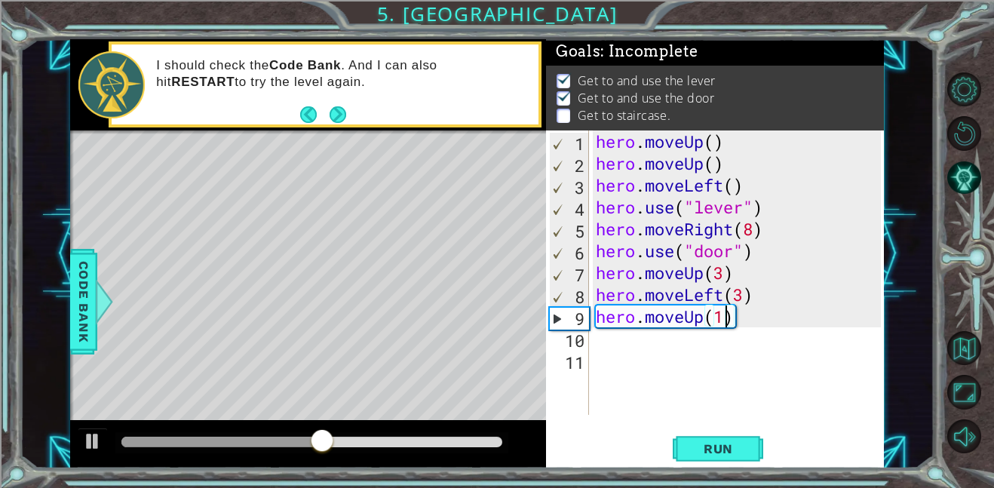
click at [752, 233] on div "hero . moveUp ( ) hero . moveUp ( ) hero . moveLeft ( ) hero . use ( "lever" ) …" at bounding box center [739, 294] width 295 height 328
click at [743, 293] on div "hero . moveUp ( ) hero . moveUp ( ) hero . moveLeft ( ) hero . use ( "lever" ) …" at bounding box center [739, 294] width 295 height 328
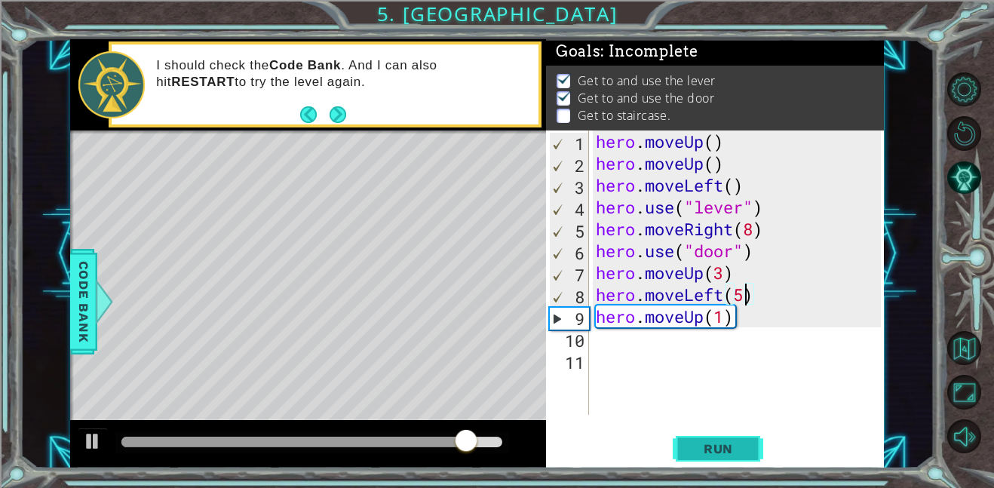
click at [718, 433] on button "Run" at bounding box center [717, 448] width 90 height 34
click at [706, 323] on div "hero . moveUp ( ) hero . moveUp ( ) hero . moveLeft ( ) hero . use ( "lever" ) …" at bounding box center [739, 294] width 295 height 328
click at [726, 317] on div "hero . moveUp ( ) hero . moveUp ( ) hero . moveLeft ( ) hero . use ( "lever" ) …" at bounding box center [739, 294] width 295 height 328
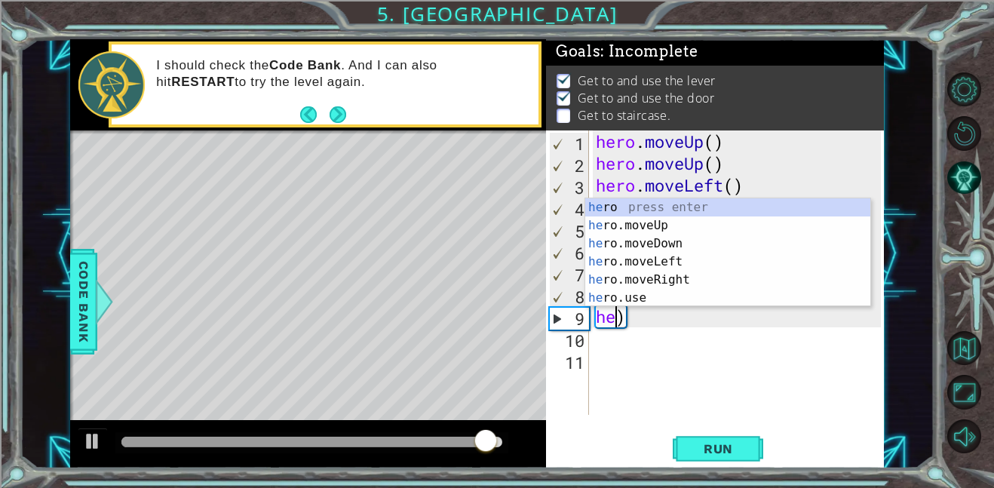
scroll to position [0, 0]
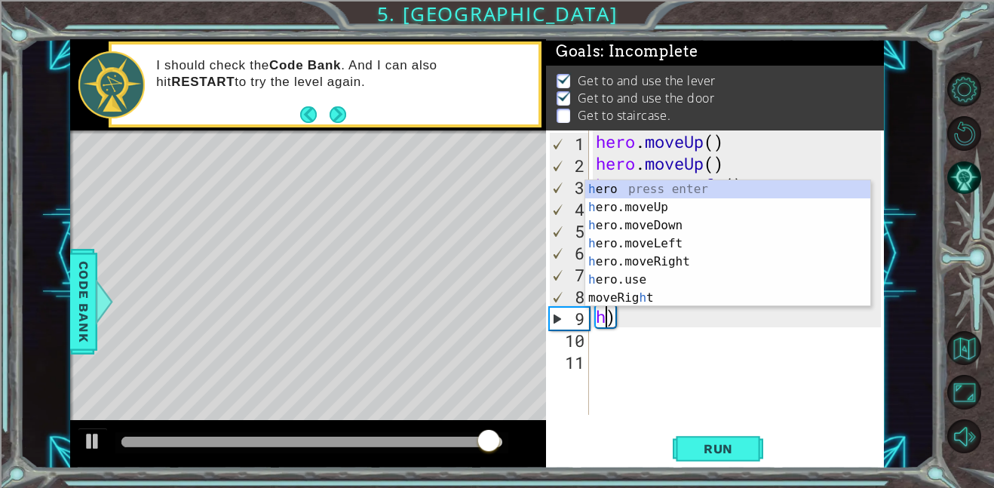
type textarea ")"
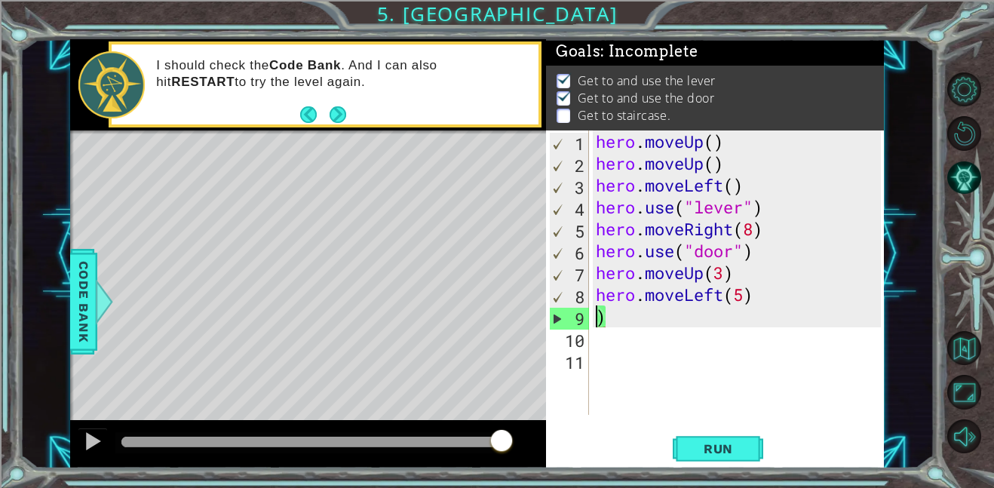
click at [704, 327] on div "hero . moveUp ( ) hero . moveUp ( ) hero . moveLeft ( ) hero . use ( "lever" ) …" at bounding box center [739, 294] width 295 height 328
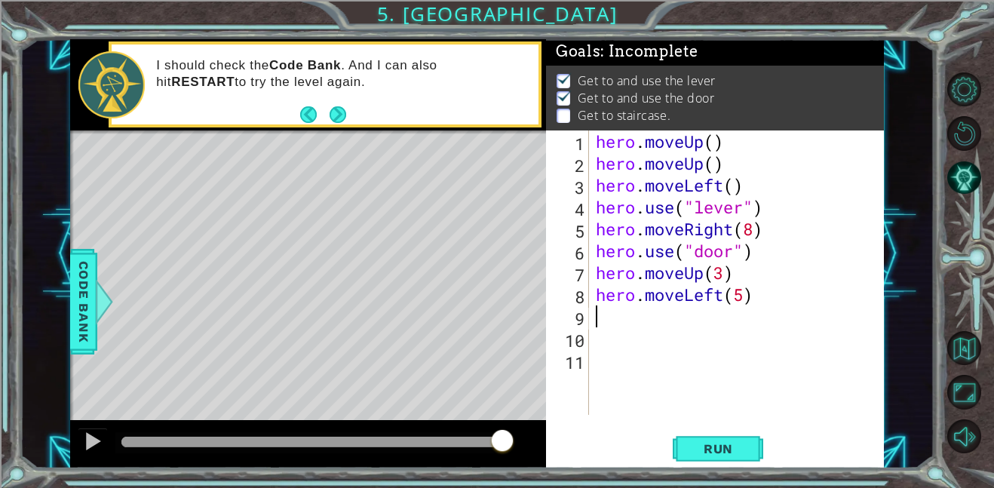
click at [749, 302] on div "hero . moveUp ( ) hero . moveUp ( ) hero . moveLeft ( ) hero . use ( "lever" ) …" at bounding box center [739, 294] width 295 height 328
click at [700, 447] on span "Run" at bounding box center [718, 448] width 60 height 15
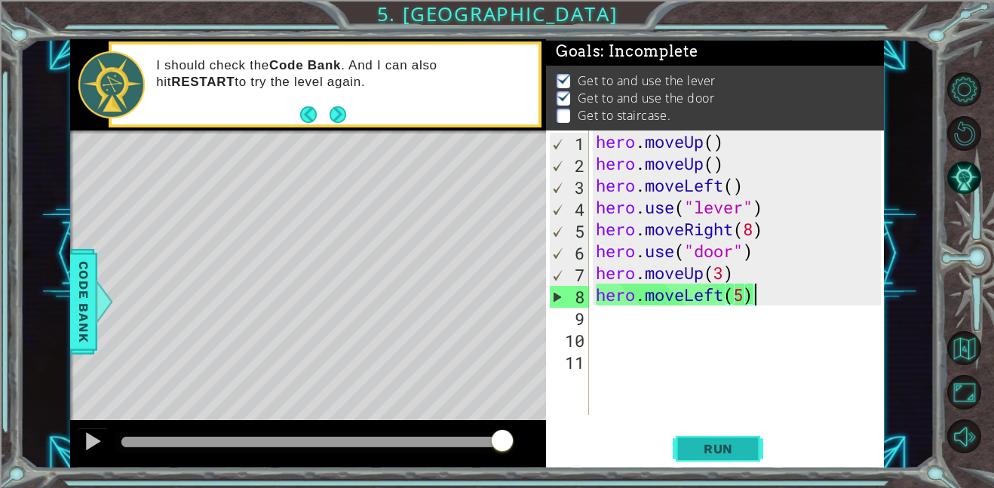
click at [709, 446] on span "Run" at bounding box center [718, 448] width 60 height 15
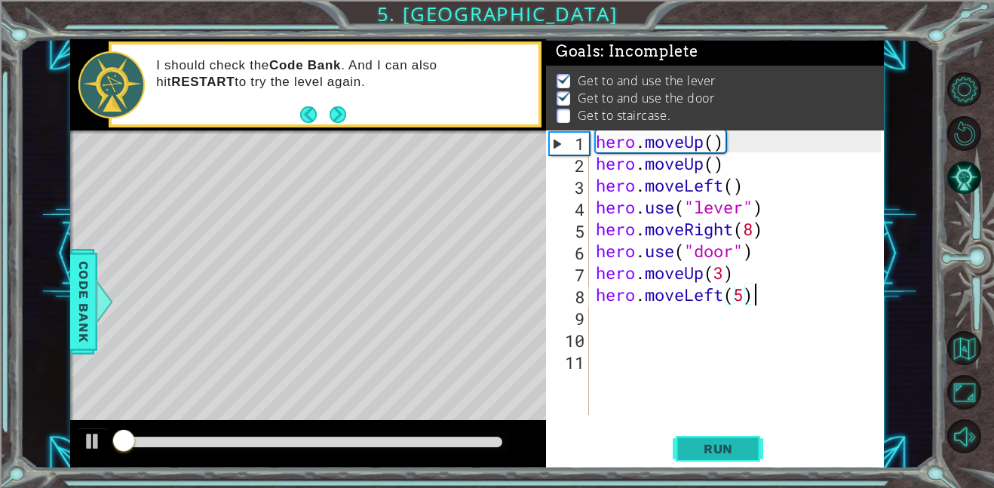
click at [709, 446] on span "Run" at bounding box center [718, 448] width 60 height 15
click at [716, 444] on span "Run" at bounding box center [718, 448] width 60 height 15
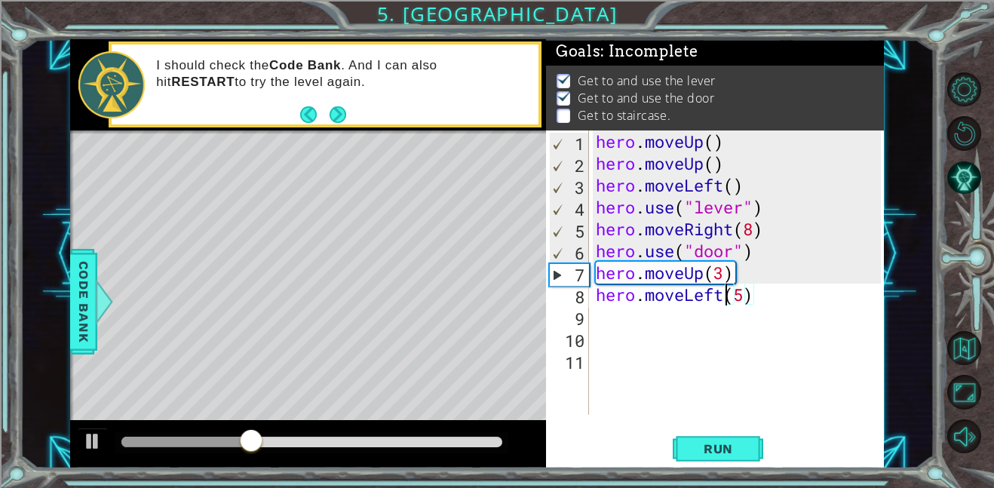
click at [726, 289] on div "hero . moveUp ( ) hero . moveUp ( ) hero . moveLeft ( ) hero . use ( "lever" ) …" at bounding box center [739, 294] width 295 height 328
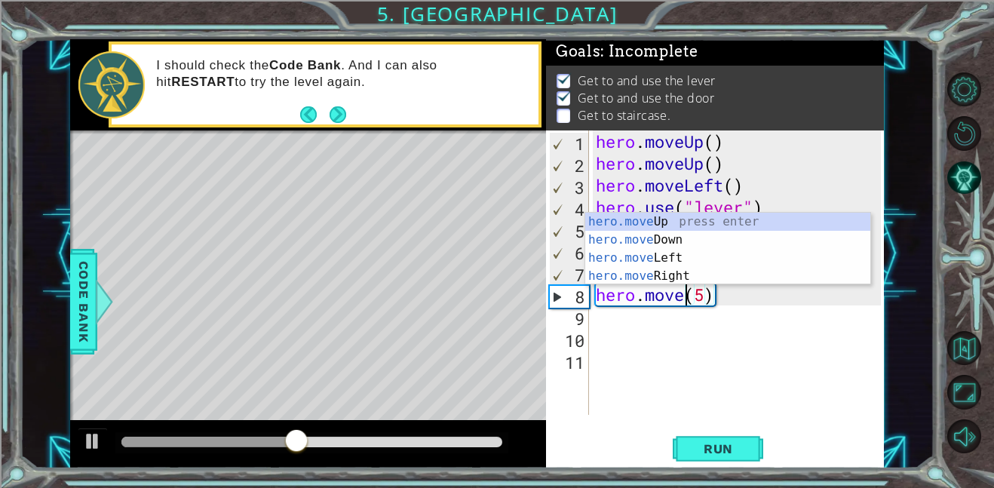
scroll to position [0, 5]
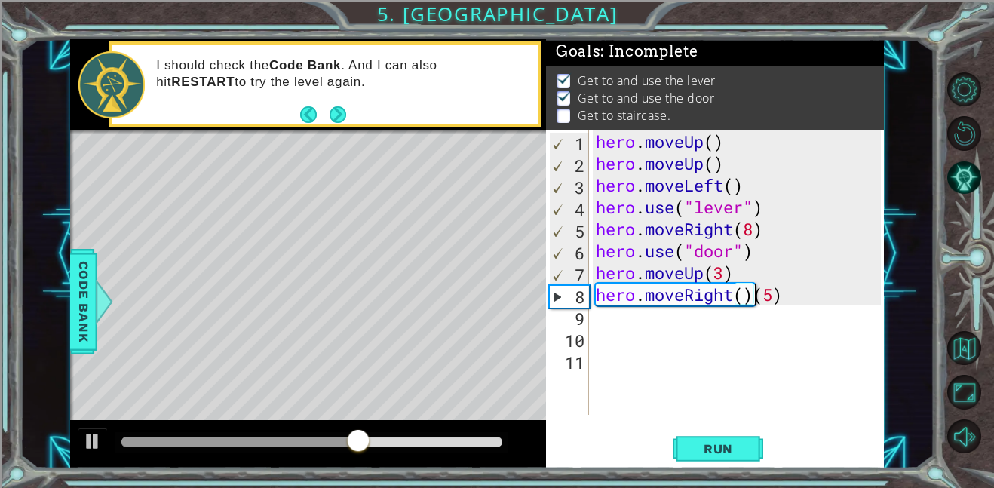
click at [753, 300] on div "hero . moveUp ( ) hero . moveUp ( ) hero . moveLeft ( ) hero . use ( "lever" ) …" at bounding box center [739, 294] width 295 height 328
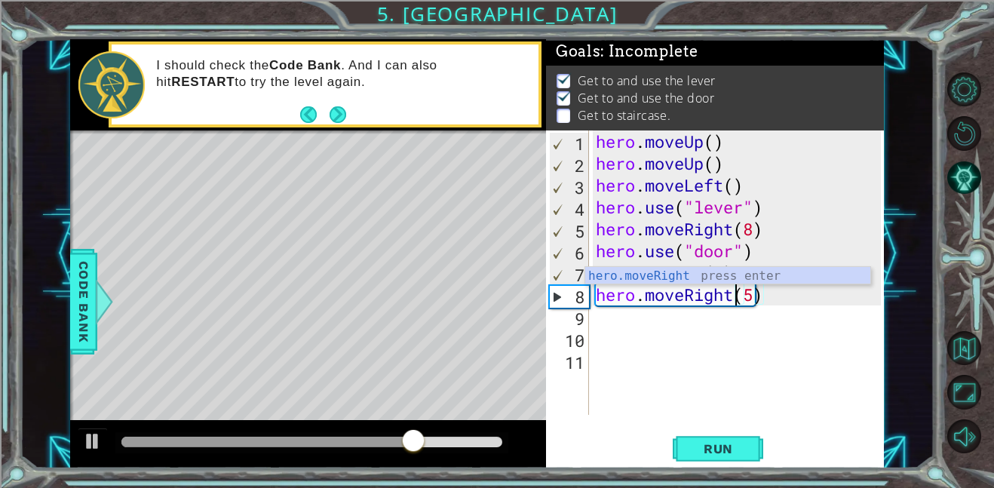
click at [755, 415] on div "hero.moveRight(5) 1 2 3 4 5 6 7 8 9 10 11 hero . moveUp ( ) hero . moveUp ( ) h…" at bounding box center [715, 299] width 338 height 338
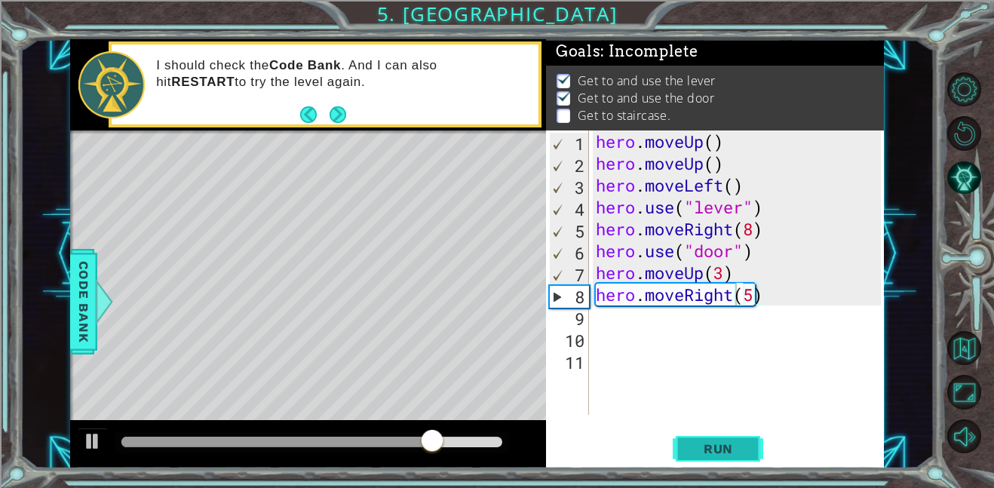
click at [757, 433] on button "Run" at bounding box center [717, 448] width 90 height 34
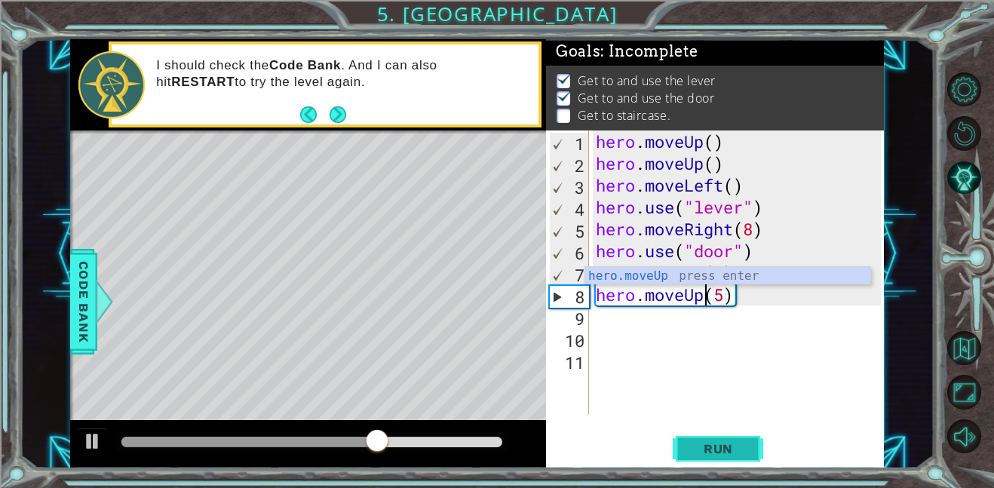
click at [722, 445] on span "Run" at bounding box center [718, 448] width 60 height 15
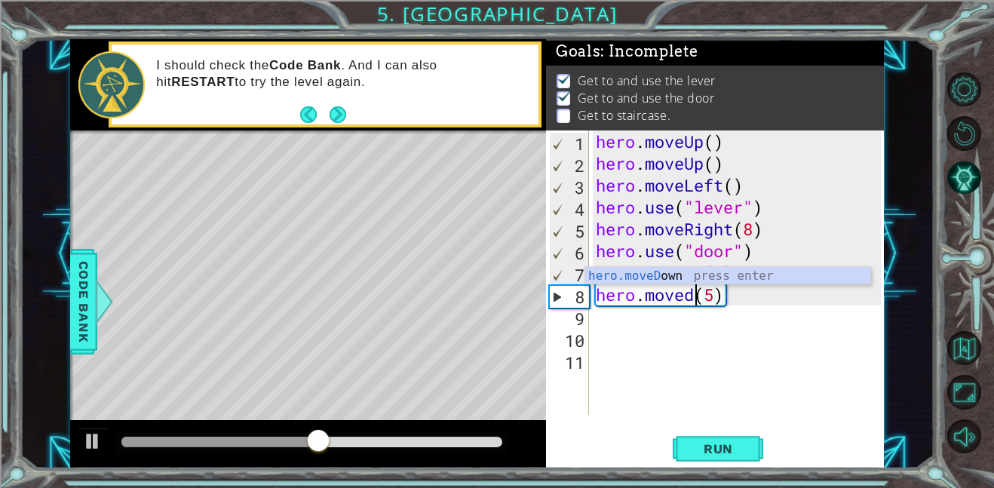
scroll to position [0, 1]
click at [721, 441] on span "Run" at bounding box center [718, 448] width 60 height 15
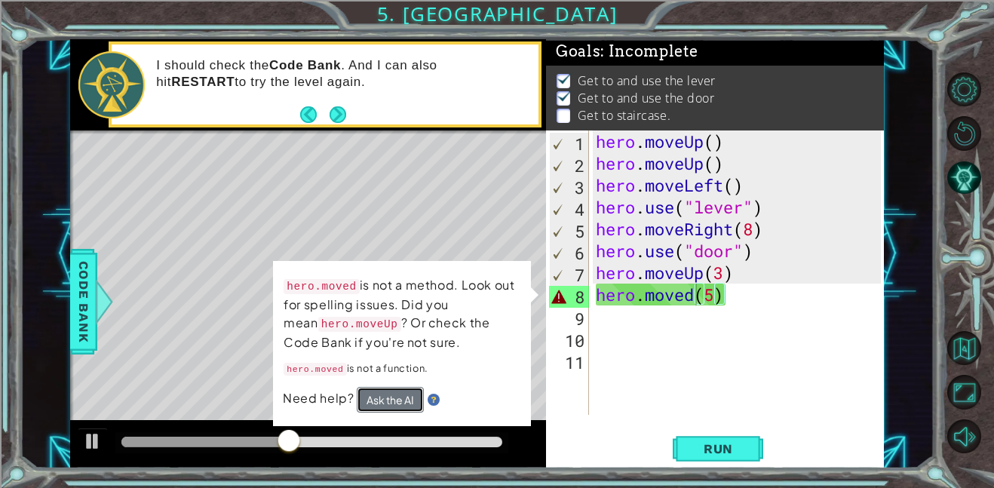
click at [382, 401] on button "Ask the AI" at bounding box center [390, 399] width 67 height 26
click at [391, 391] on button "Ask the AI" at bounding box center [390, 399] width 67 height 26
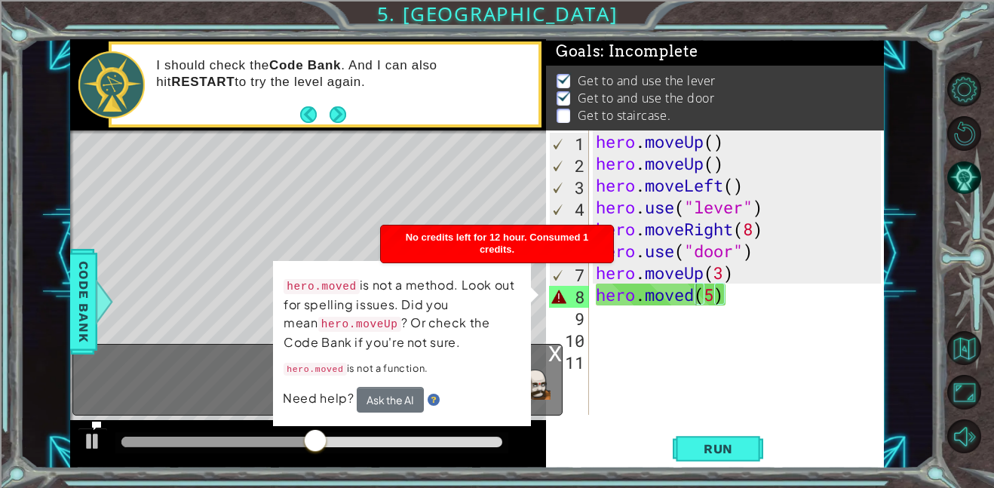
click at [553, 351] on div "x" at bounding box center [555, 351] width 14 height 15
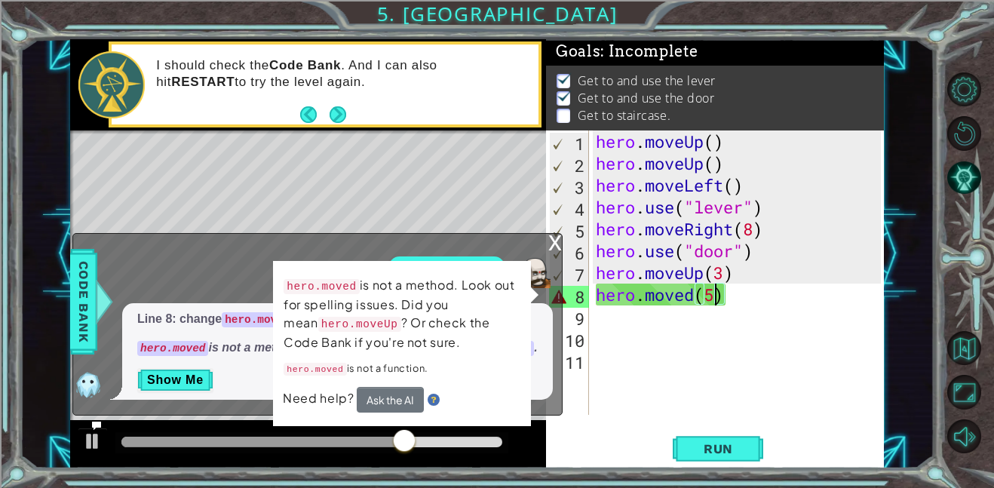
click at [719, 295] on div "hero . moveUp ( ) hero . moveUp ( ) hero . moveLeft ( ) hero . use ( "lever" ) …" at bounding box center [739, 294] width 295 height 328
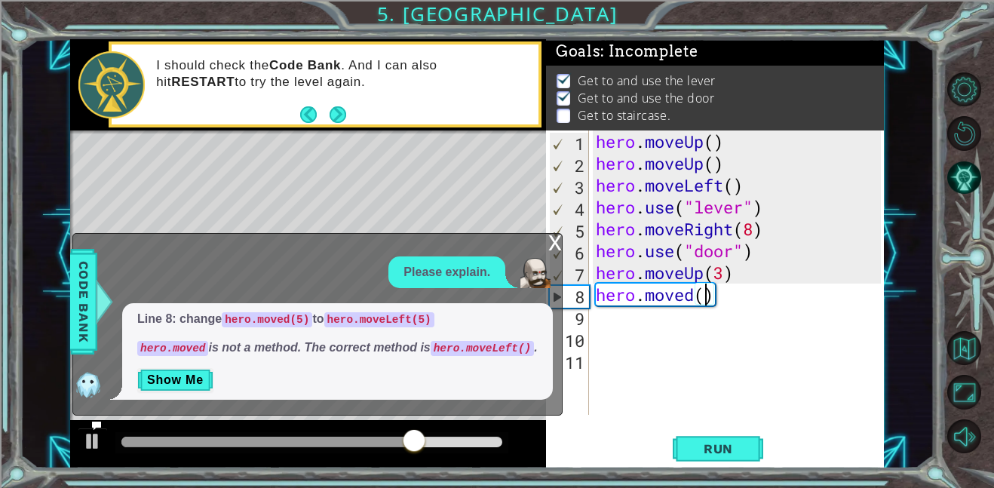
scroll to position [0, 5]
click at [701, 303] on div "hero . moveUp ( ) hero . moveUp ( ) hero . moveLeft ( ) hero . use ( "lever" ) …" at bounding box center [739, 294] width 295 height 328
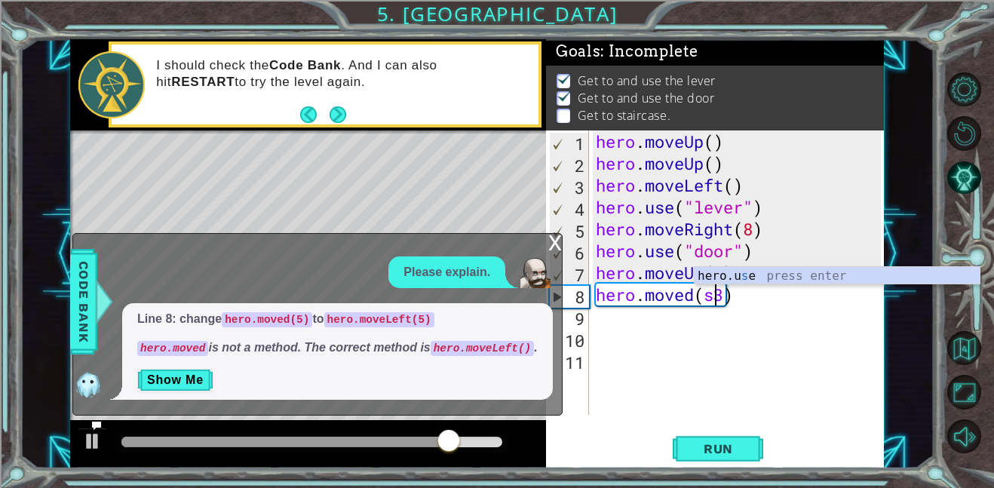
click at [694, 303] on div "hero . moveUp ( ) hero . moveUp ( ) hero . moveLeft ( ) hero . use ( "lever" ) …" at bounding box center [739, 294] width 295 height 328
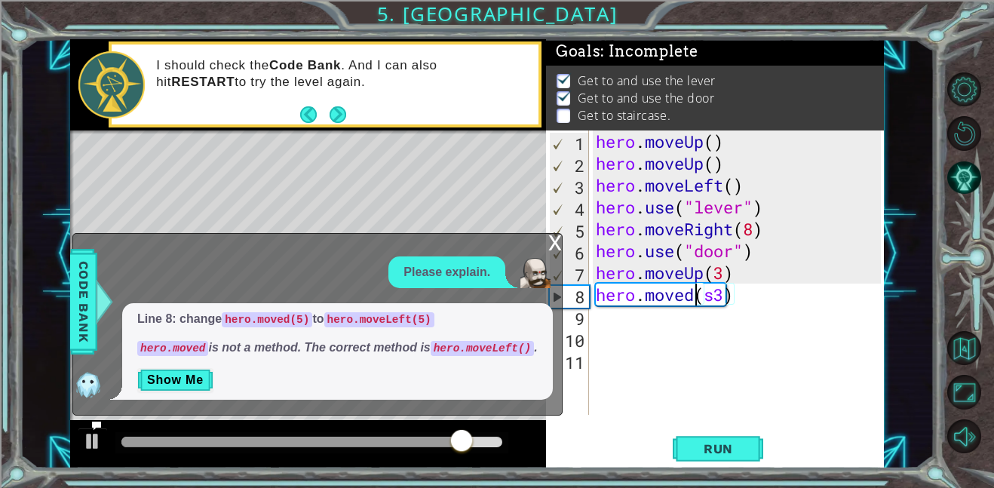
click at [703, 305] on div "hero . moveUp ( ) hero . moveUp ( ) hero . moveLeft ( ) hero . use ( "lever" ) …" at bounding box center [739, 294] width 295 height 328
click at [710, 303] on div "hero . moveUp ( ) hero . moveUp ( ) hero . moveLeft ( ) hero . use ( "lever" ) …" at bounding box center [739, 294] width 295 height 328
click at [710, 302] on div "hero . moveUp ( ) hero . moveUp ( ) hero . moveLeft ( ) hero . use ( "lever" ) …" at bounding box center [739, 294] width 295 height 328
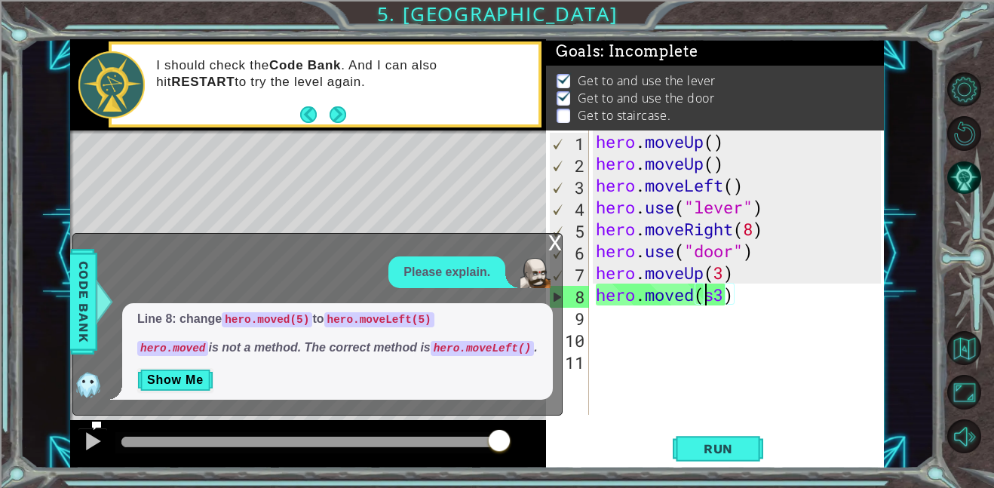
click at [711, 302] on div "hero . moveUp ( ) hero . moveUp ( ) hero . moveLeft ( ) hero . use ( "lever" ) …" at bounding box center [739, 294] width 295 height 328
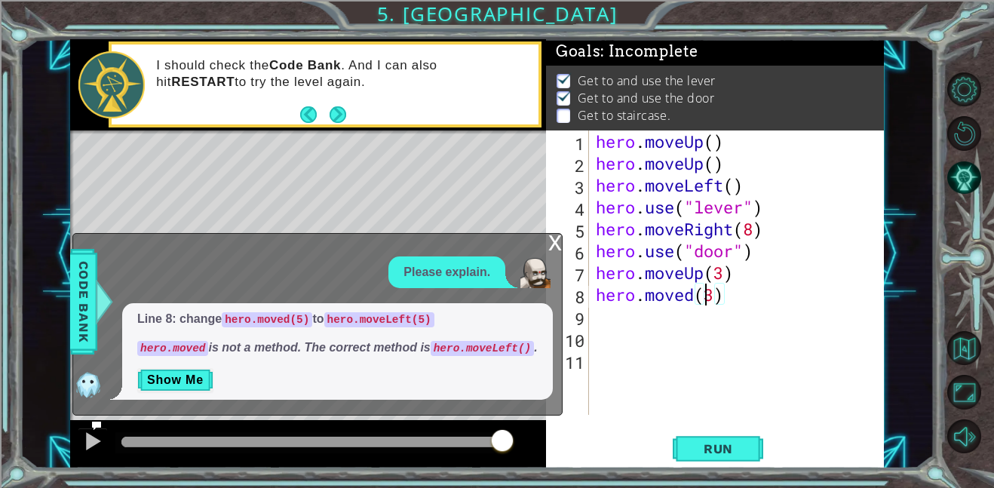
click at [694, 299] on div "hero . moveUp ( ) hero . moveUp ( ) hero . moveLeft ( ) hero . use ( "lever" ) …" at bounding box center [739, 294] width 295 height 328
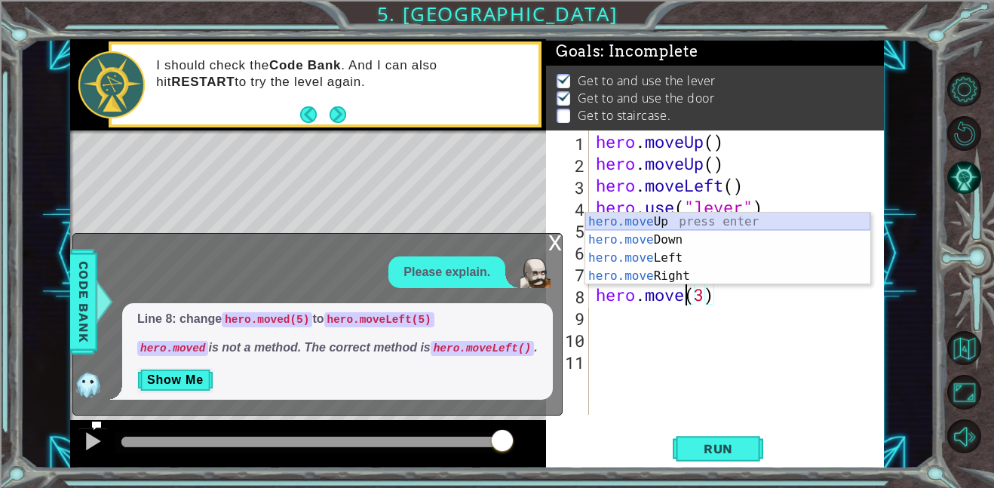
click at [671, 230] on div "hero.move Up press enter hero.move Down press enter hero.move Left press enter …" at bounding box center [727, 267] width 285 height 109
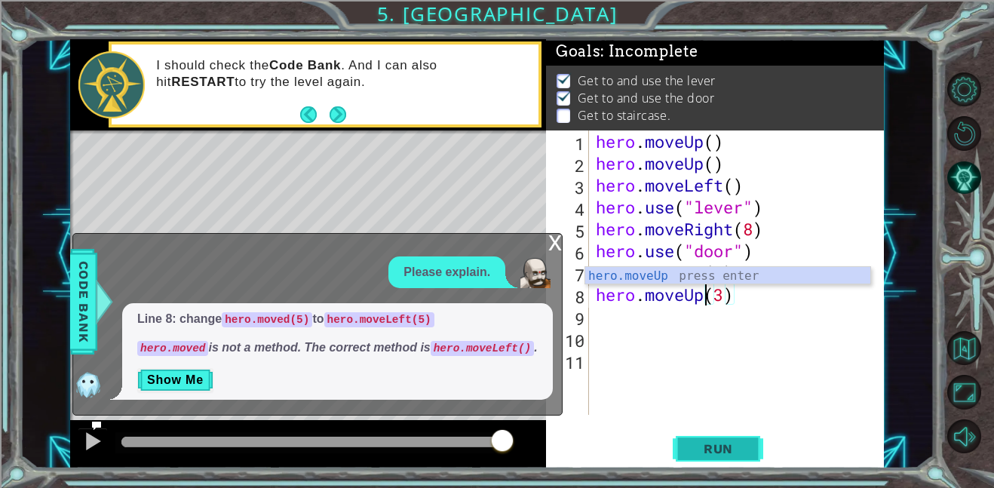
click at [756, 448] on button "Run" at bounding box center [717, 448] width 90 height 34
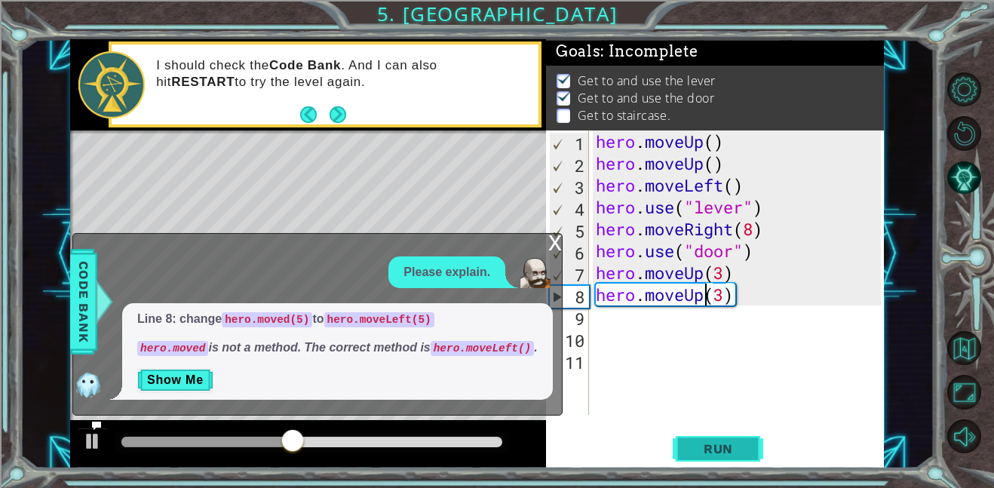
click at [712, 445] on span "Run" at bounding box center [718, 448] width 60 height 15
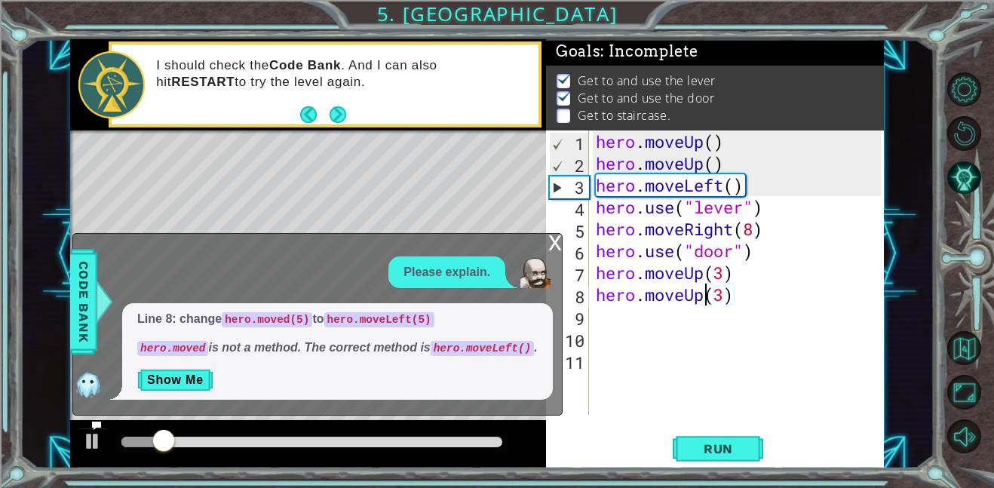
click at [558, 236] on div "x" at bounding box center [555, 241] width 14 height 15
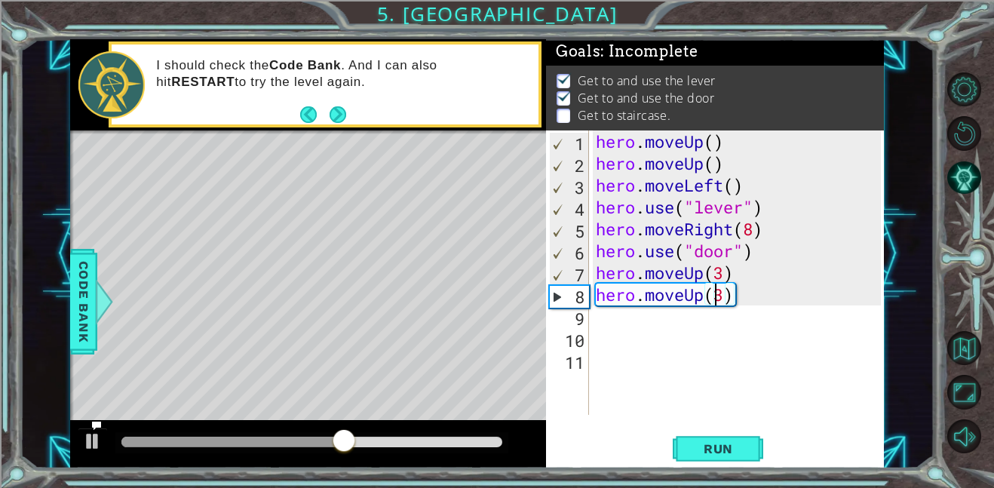
click at [719, 300] on div "hero . moveUp ( ) hero . moveUp ( ) hero . moveLeft ( ) hero . use ( "lever" ) …" at bounding box center [739, 294] width 295 height 328
click at [709, 301] on div "hero . moveUp ( ) hero . moveUp ( ) hero . moveLeft ( ) hero . use ( "lever" ) …" at bounding box center [739, 294] width 295 height 328
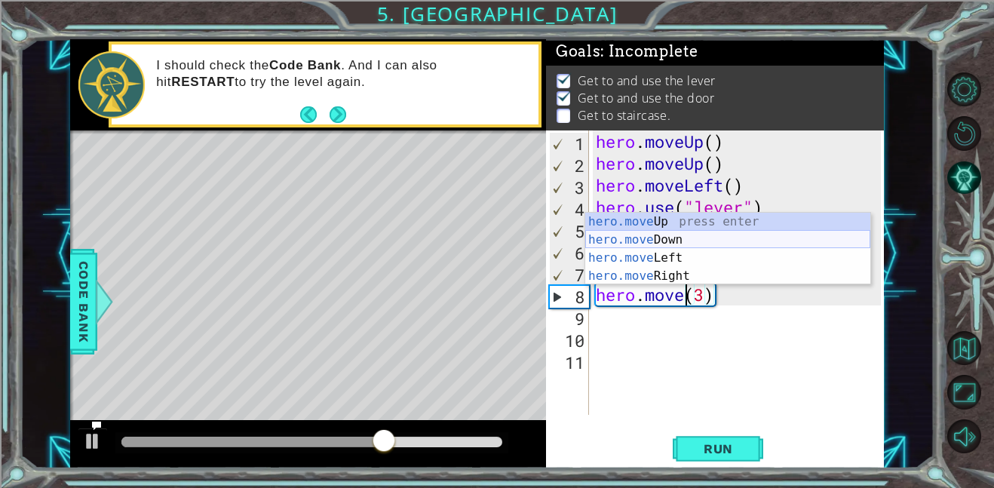
click at [701, 236] on div "hero.move Up press enter hero.move Down press enter hero.move Left press enter …" at bounding box center [727, 267] width 285 height 109
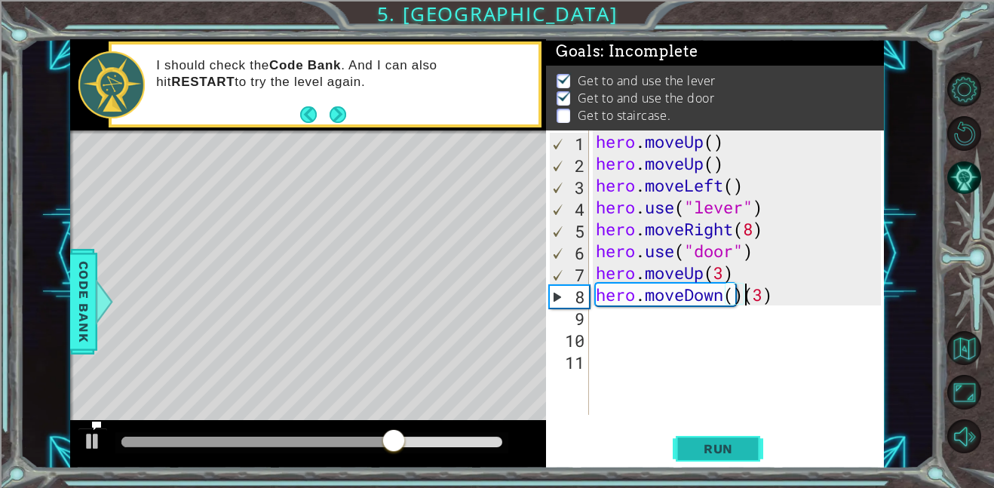
click at [743, 441] on span "Run" at bounding box center [718, 448] width 60 height 15
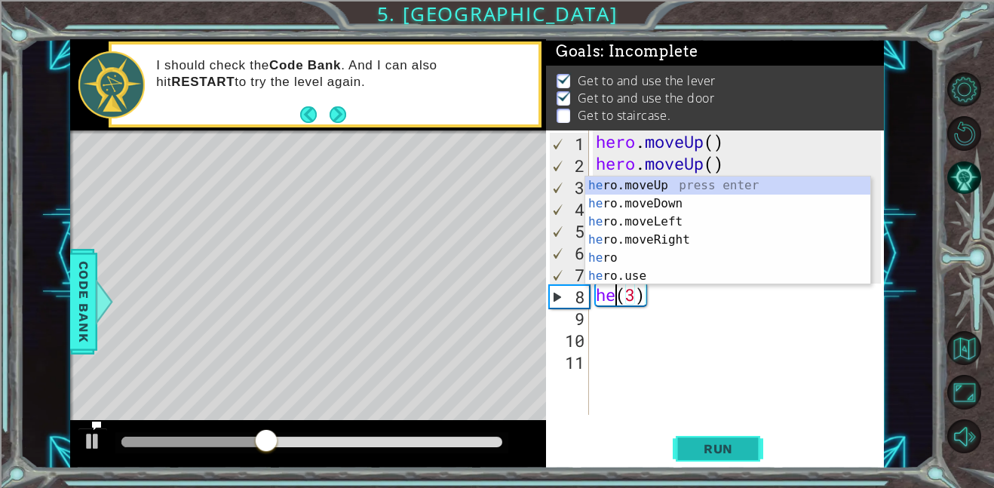
scroll to position [0, 1]
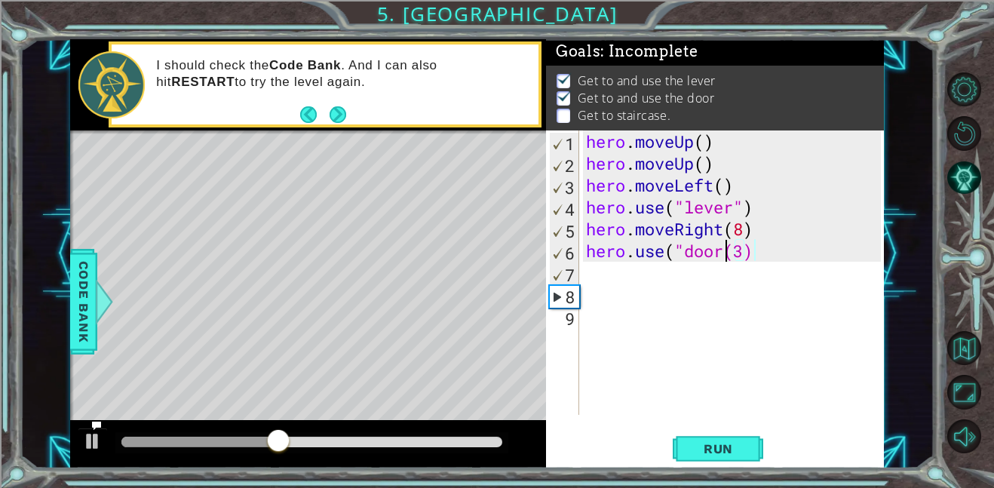
click at [782, 460] on div "Run" at bounding box center [718, 448] width 338 height 34
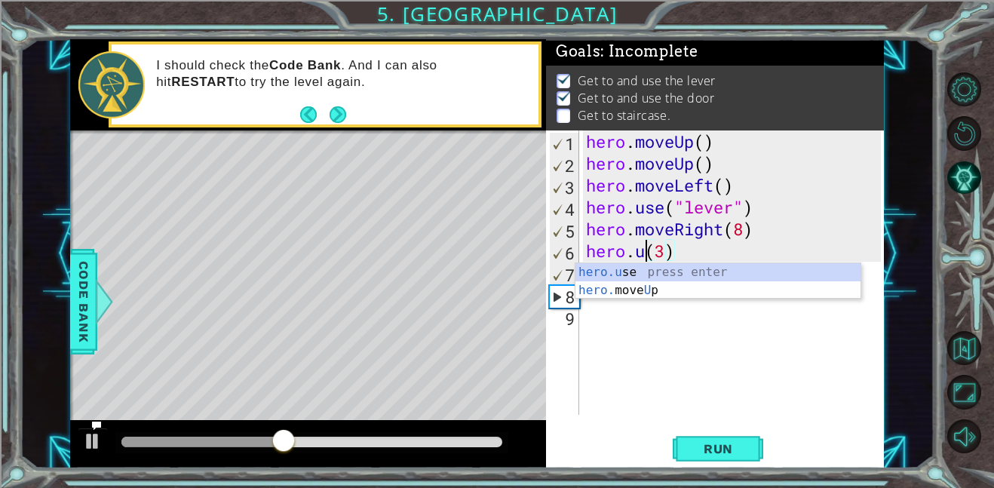
type textarea "hero.(3)"
click at [847, 375] on div "hero . moveUp ( ) hero . moveUp ( ) hero . moveLeft ( ) hero . use ( "lever" ) …" at bounding box center [735, 294] width 305 height 328
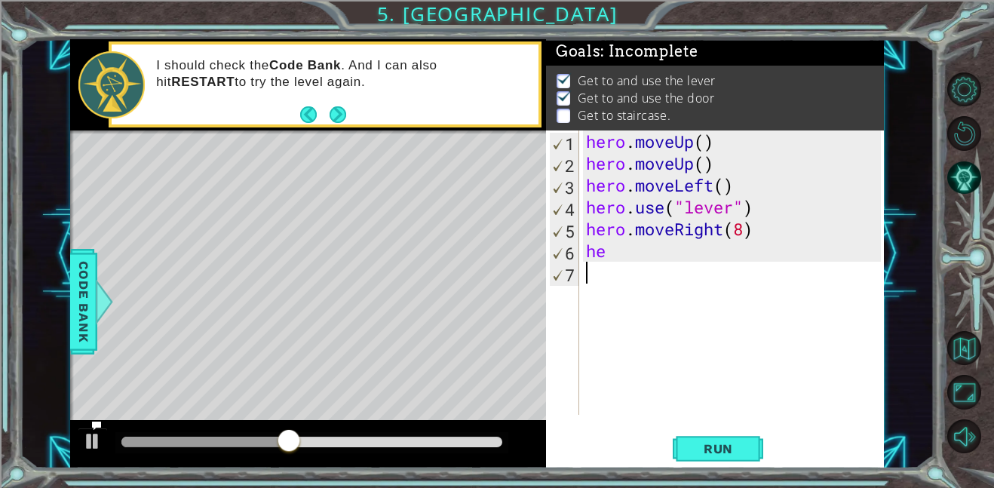
type textarea "he"
click at [767, 411] on div "hero . moveUp ( ) hero . moveUp ( ) hero . moveLeft ( ) hero . use ( "lever" ) …" at bounding box center [735, 294] width 305 height 328
type textarea "h"
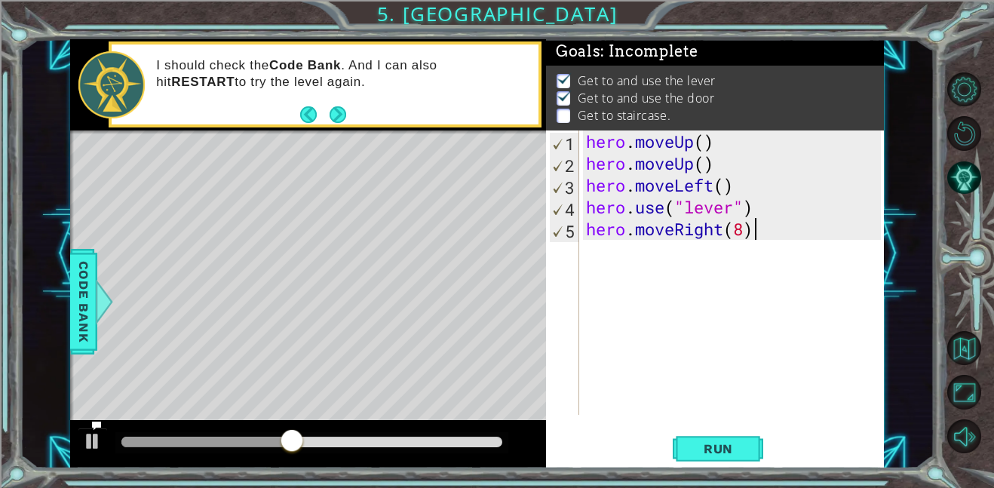
click at [767, 411] on div "hero . moveUp ( ) hero . moveUp ( ) hero . moveLeft ( ) hero . use ( "lever" ) …" at bounding box center [735, 294] width 305 height 328
type textarea "hero.moveRigh"
click at [767, 411] on div "hero . moveUp ( ) hero . moveUp ( ) hero . moveLeft ( ) hero . use ( "lever" ) …" at bounding box center [735, 294] width 305 height 328
click at [767, 411] on div "hero . moveUp ( ) hero . moveUp ( ) hero . moveLeft ( ) hero . use ( "lever" )" at bounding box center [735, 294] width 305 height 328
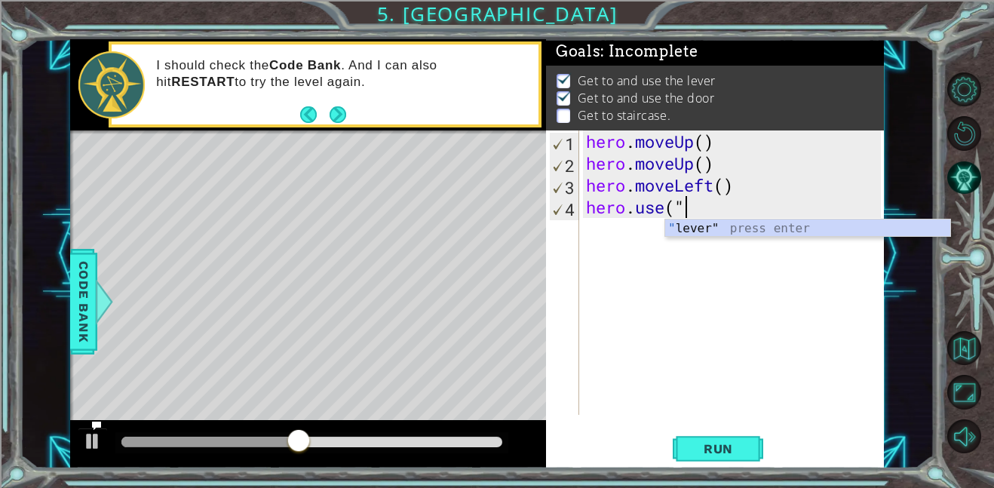
type textarea "hero.use"
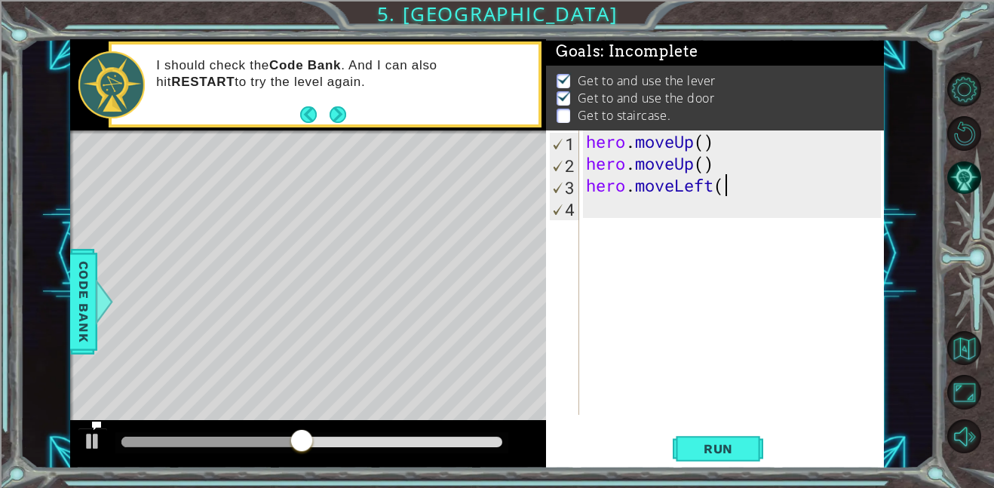
click at [767, 411] on div "hero . moveUp ( ) hero . moveUp ( ) hero . moveLeft (" at bounding box center [735, 294] width 305 height 328
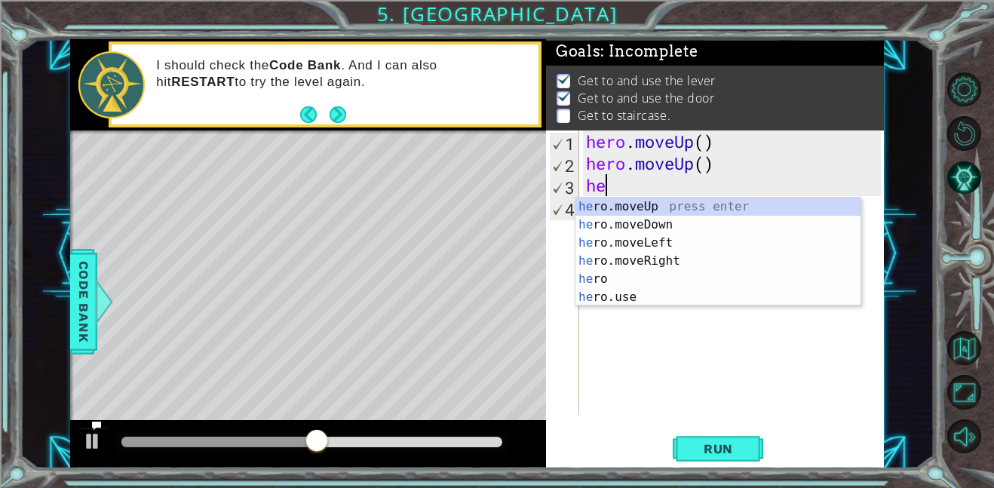
type textarea "h"
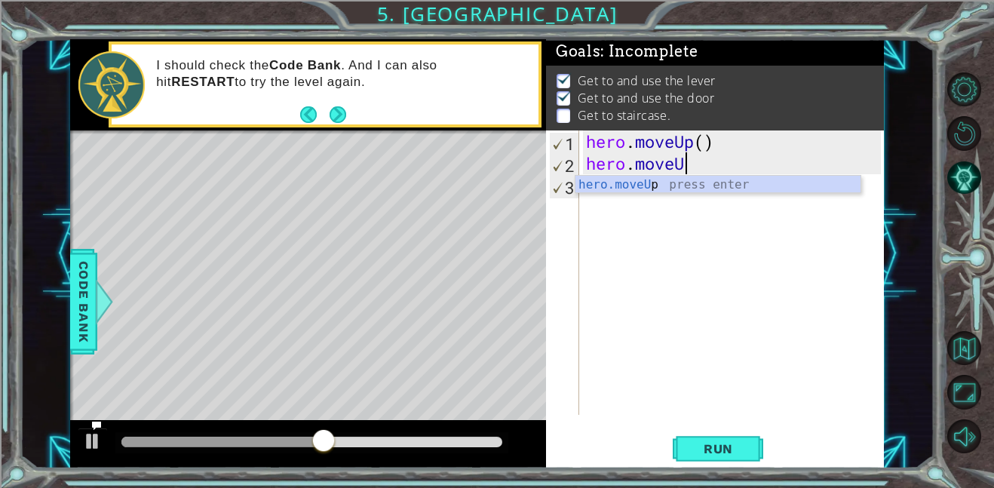
type textarea "hero.m"
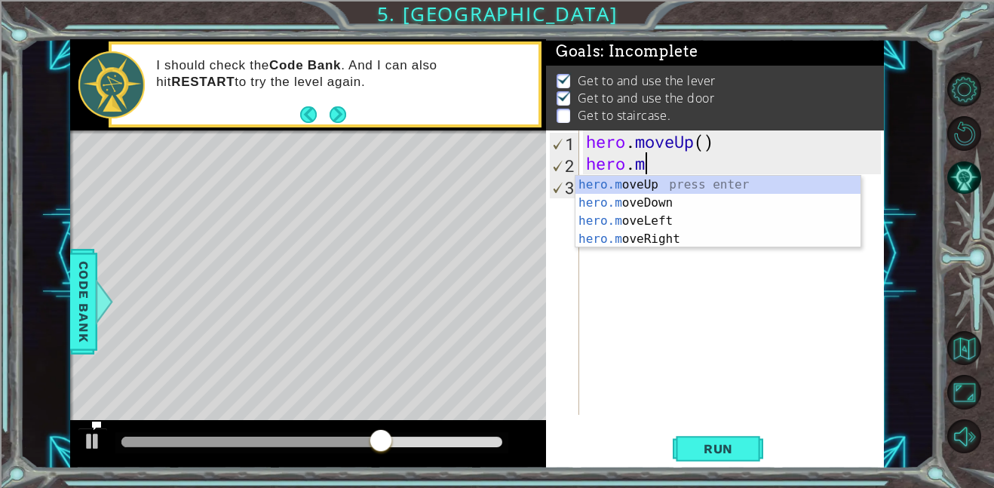
click at [474, 436] on div at bounding box center [311, 441] width 381 height 11
click at [663, 458] on div "Run" at bounding box center [718, 448] width 338 height 34
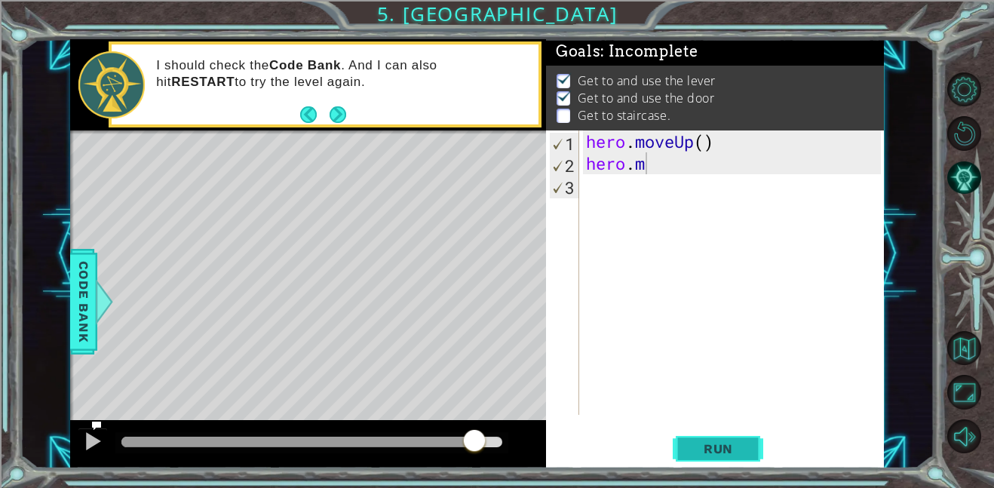
click at [693, 452] on span "Run" at bounding box center [718, 448] width 60 height 15
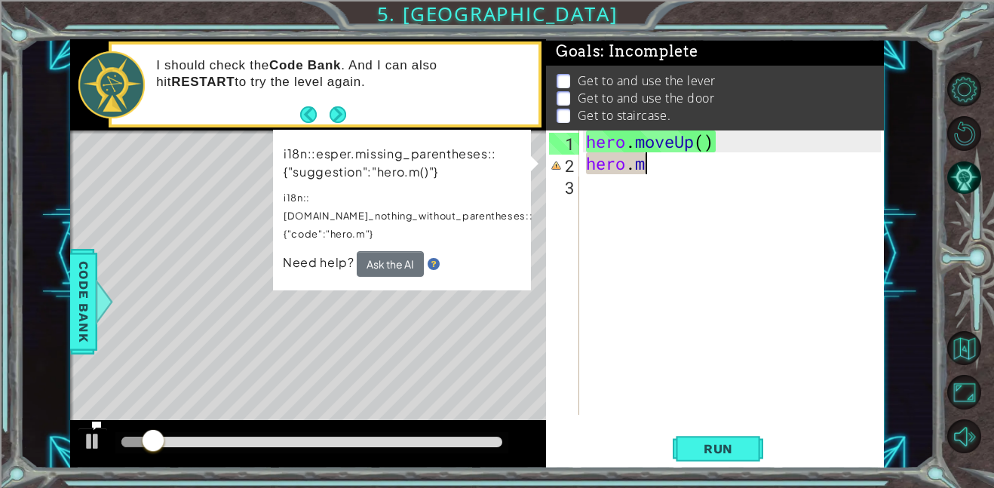
click at [685, 322] on div "hero . moveUp ( ) hero . m" at bounding box center [735, 294] width 305 height 328
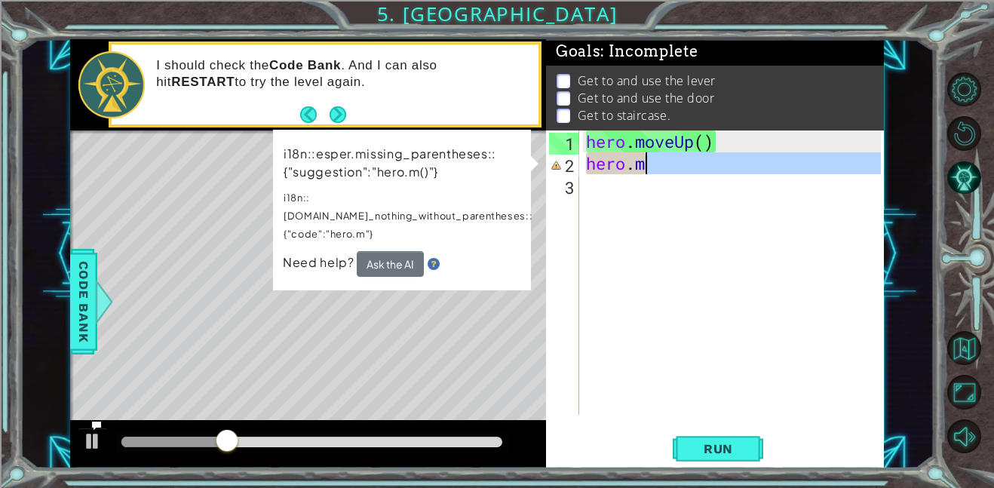
drag, startPoint x: 664, startPoint y: 176, endPoint x: 653, endPoint y: 173, distance: 11.7
click at [653, 173] on div "hero . moveUp ( ) hero . m" at bounding box center [735, 294] width 305 height 328
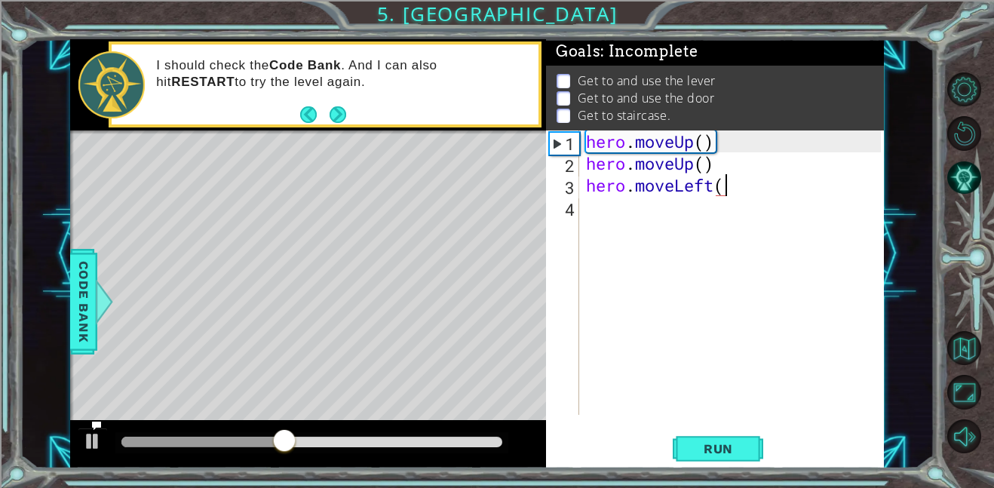
scroll to position [0, 5]
type textarea "hero.moveLeft()"
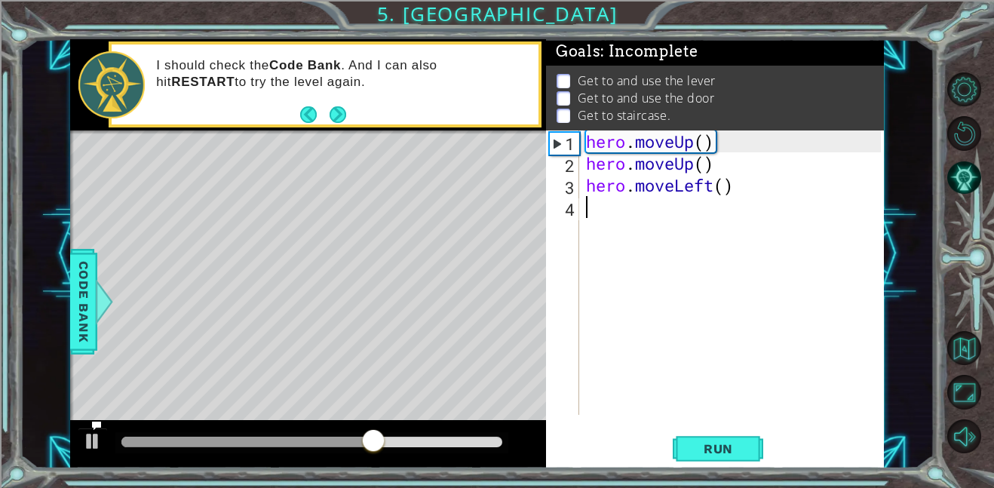
scroll to position [0, 0]
click at [698, 442] on span "Run" at bounding box center [718, 448] width 60 height 15
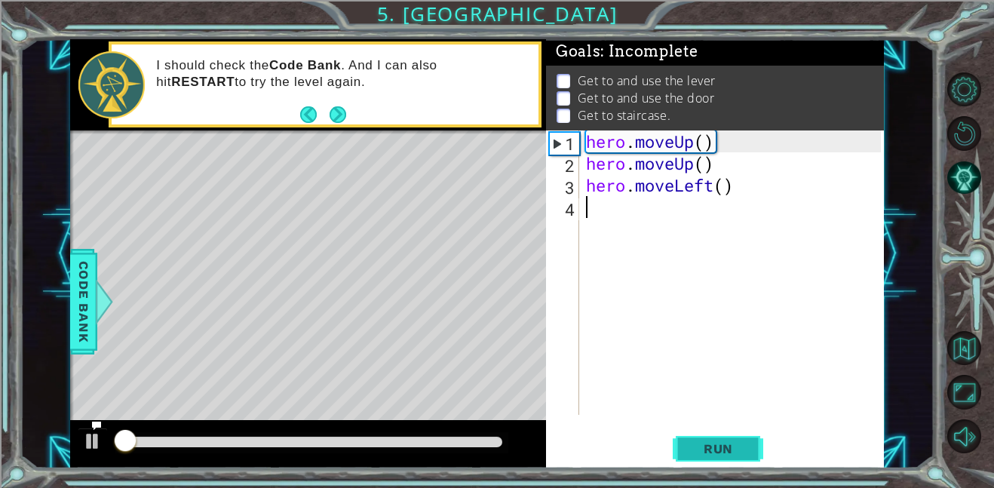
click at [698, 442] on span "Run" at bounding box center [718, 448] width 60 height 15
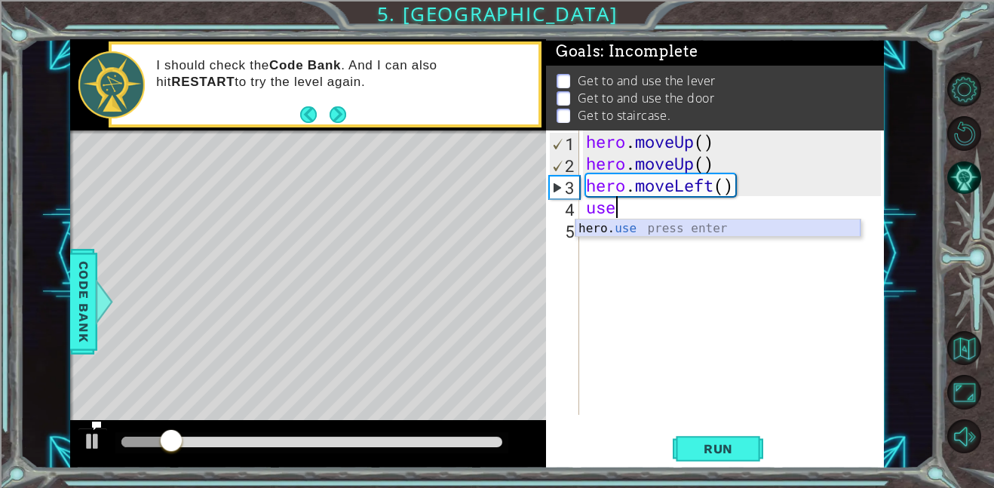
click at [738, 228] on div "hero. use press enter" at bounding box center [717, 246] width 285 height 54
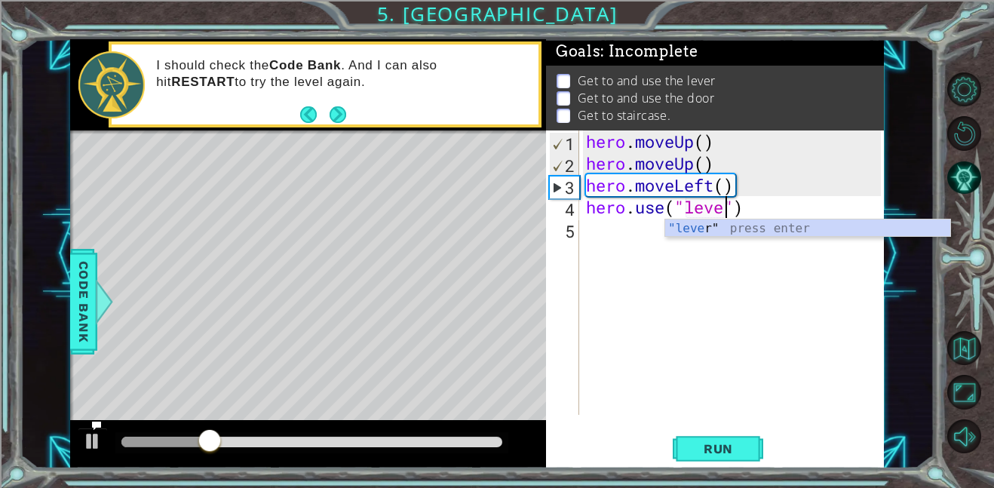
type textarea "hero.use("lever")"
click at [629, 225] on div "hero . moveUp ( ) hero . moveUp ( ) hero . moveLeft ( ) hero . use ( "lever" )" at bounding box center [735, 294] width 305 height 328
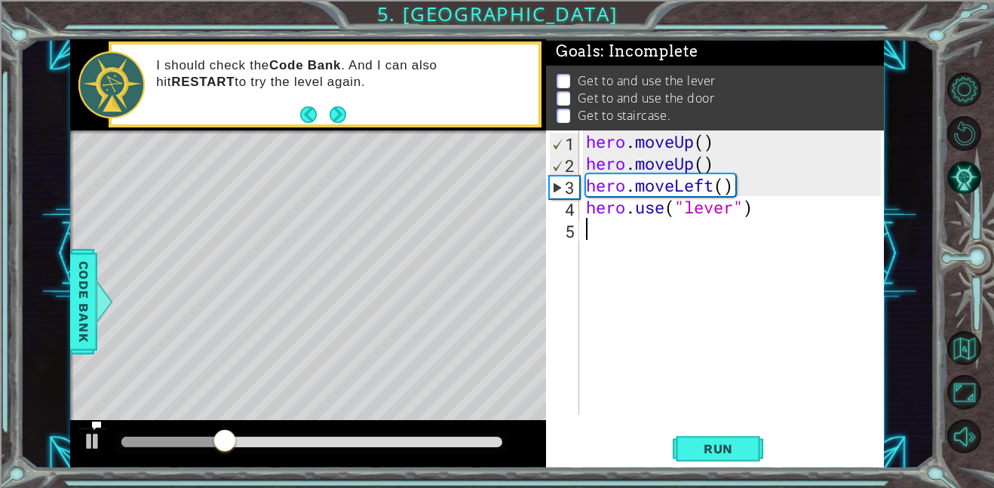
scroll to position [0, 0]
type textarea "m"
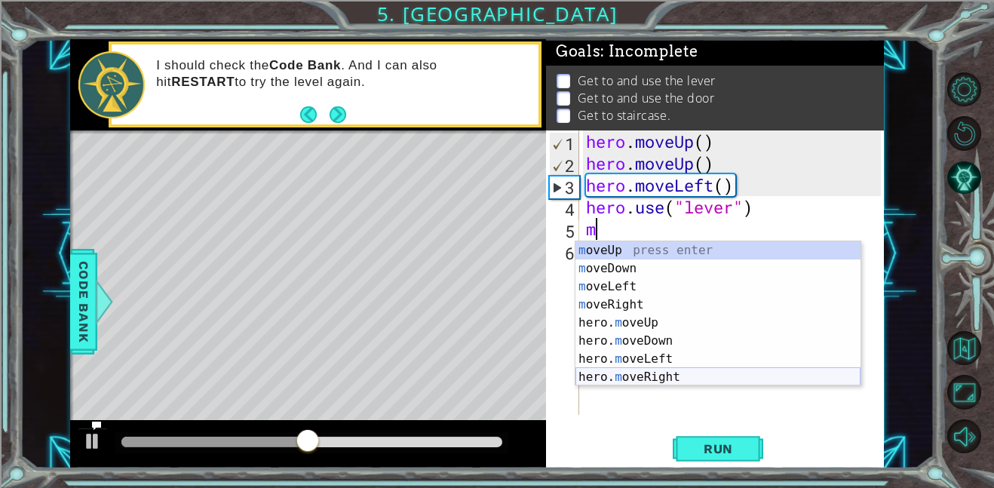
click at [709, 379] on div "m oveUp press enter m oveDown press enter m oveLeft press enter m oveRight pres…" at bounding box center [717, 331] width 285 height 181
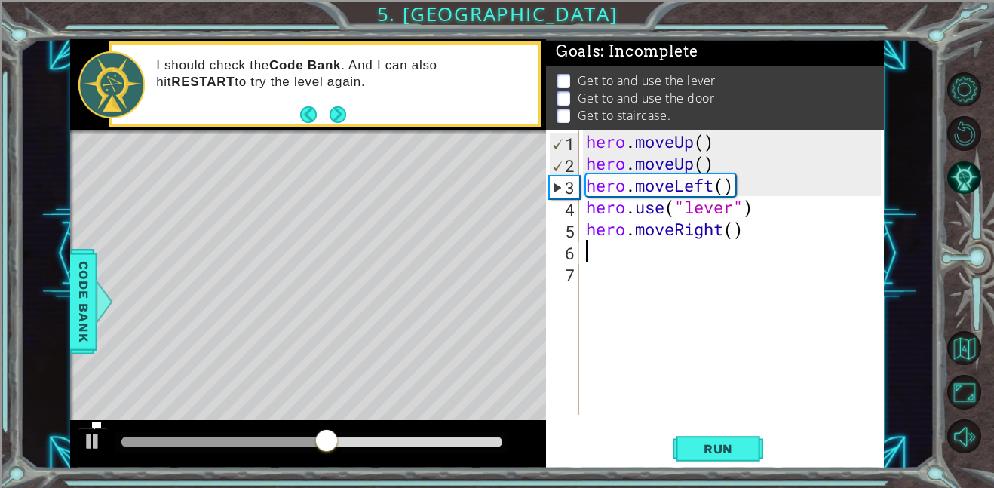
click at [740, 239] on div "hero . moveUp ( ) hero . moveUp ( ) hero . moveLeft ( ) hero . use ( "lever" ) …" at bounding box center [735, 294] width 305 height 328
click at [739, 234] on div "hero . moveUp ( ) hero . moveUp ( ) hero . moveLeft ( ) hero . use ( "lever" ) …" at bounding box center [735, 294] width 305 height 328
type textarea "hero.moveRight(3)"
click at [606, 261] on div "hero . moveUp ( ) hero . moveUp ( ) hero . moveLeft ( ) hero . use ( "lever" ) …" at bounding box center [735, 294] width 305 height 328
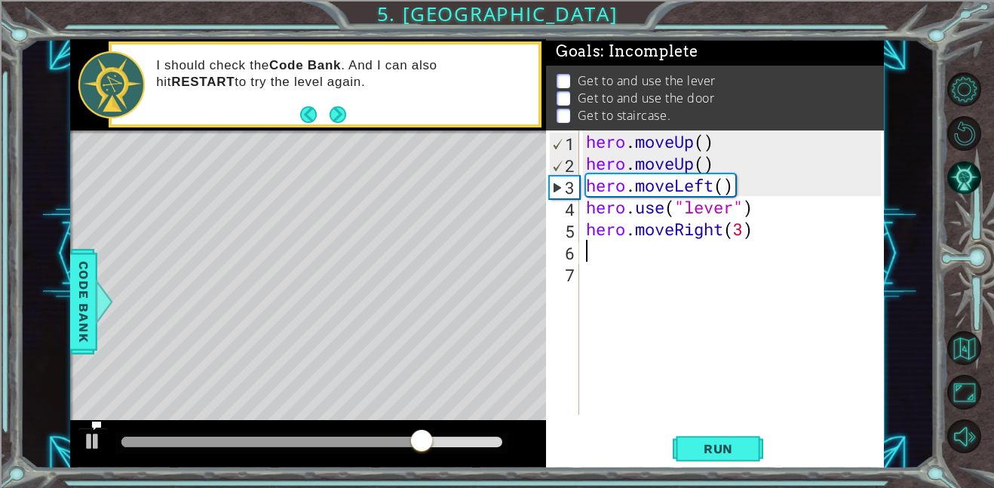
scroll to position [0, 0]
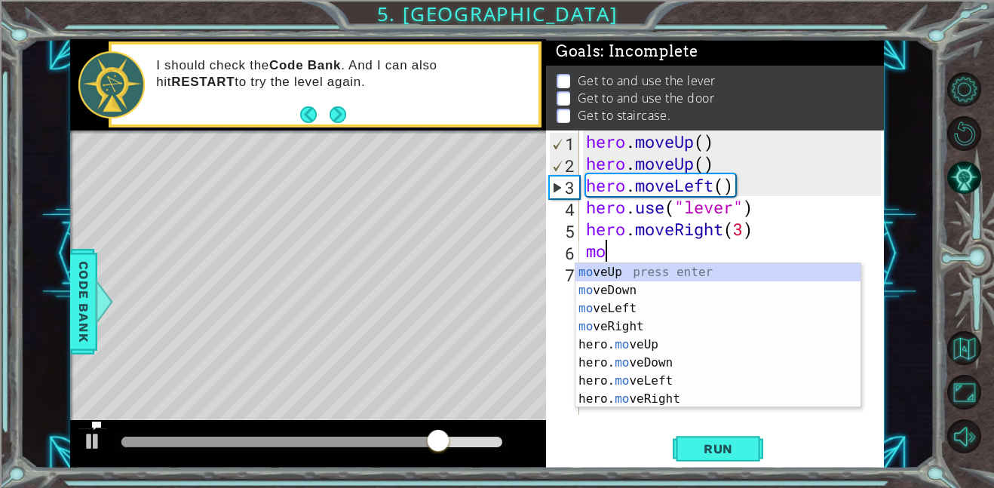
type textarea "mov"
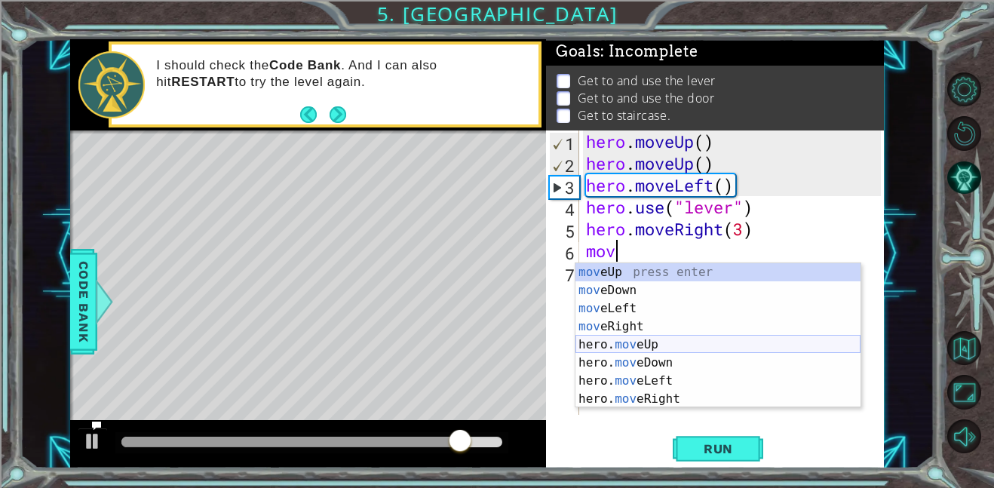
click at [675, 347] on div "mov eUp press enter mov eDown press enter mov eLeft press enter mov eRight pres…" at bounding box center [717, 353] width 285 height 181
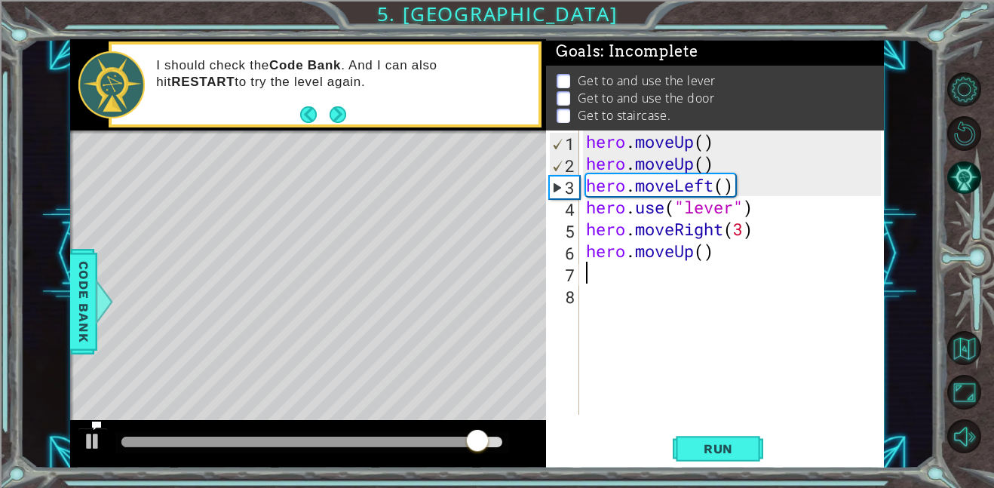
click at [711, 256] on div "hero . moveUp ( ) hero . moveUp ( ) hero . moveLeft ( ) hero . use ( "lever" ) …" at bounding box center [735, 294] width 305 height 328
click at [709, 259] on div "hero . moveUp ( ) hero . moveUp ( ) hero . moveLeft ( ) hero . use ( "lever" ) …" at bounding box center [735, 294] width 305 height 328
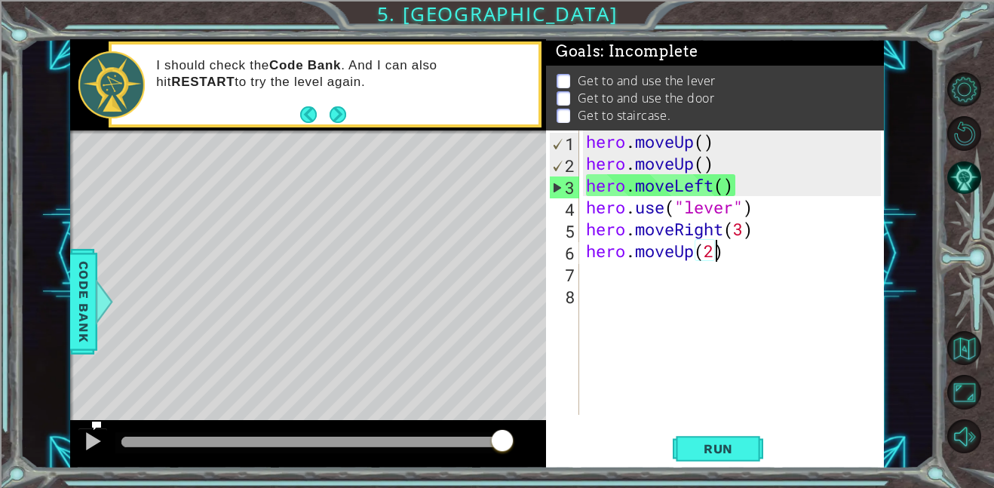
scroll to position [0, 5]
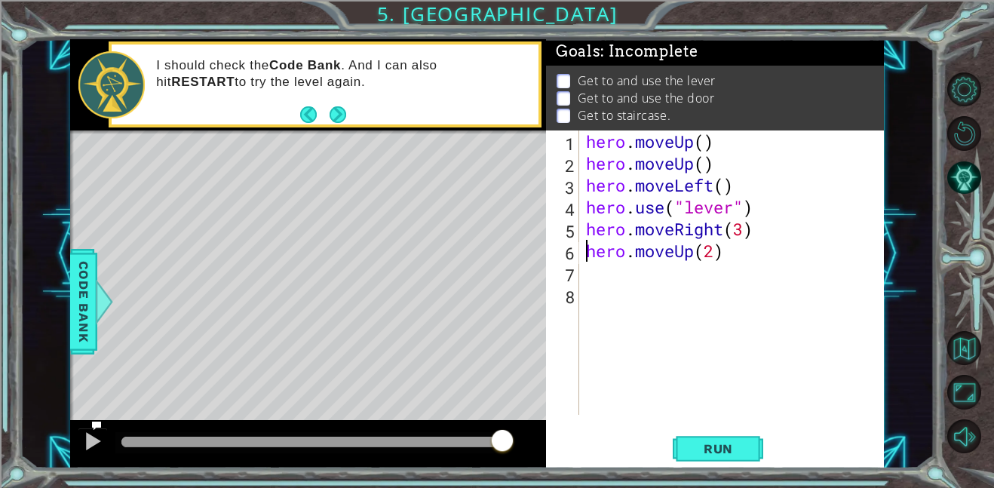
click at [583, 249] on div "hero . moveUp ( ) hero . moveUp ( ) hero . moveLeft ( ) hero . use ( "lever" ) …" at bounding box center [735, 294] width 305 height 328
drag, startPoint x: 586, startPoint y: 250, endPoint x: 798, endPoint y: 248, distance: 211.8
click at [798, 248] on div "hero . moveUp ( ) hero . moveUp ( ) hero . moveLeft ( ) hero . use ( "lever" ) …" at bounding box center [735, 294] width 305 height 328
type textarea "hero.moveUp(2)"
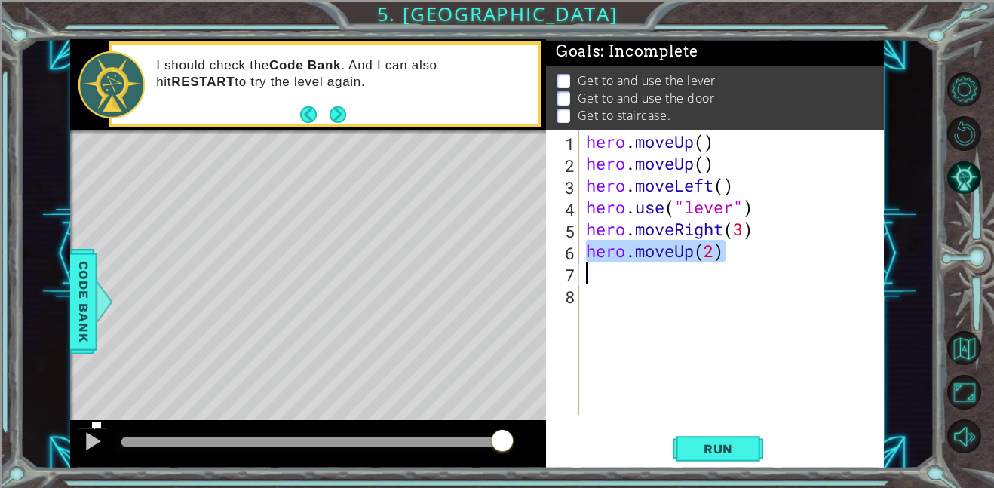
type textarea "hero.moveUp(2)"
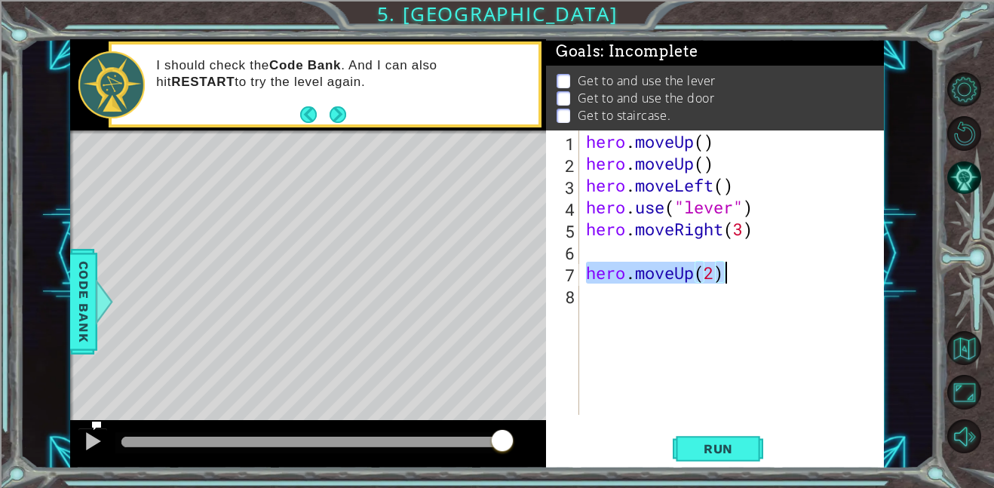
click at [674, 250] on div "hero . moveUp ( ) hero . moveUp ( ) hero . moveLeft ( ) hero . use ( "lever" ) …" at bounding box center [735, 294] width 305 height 328
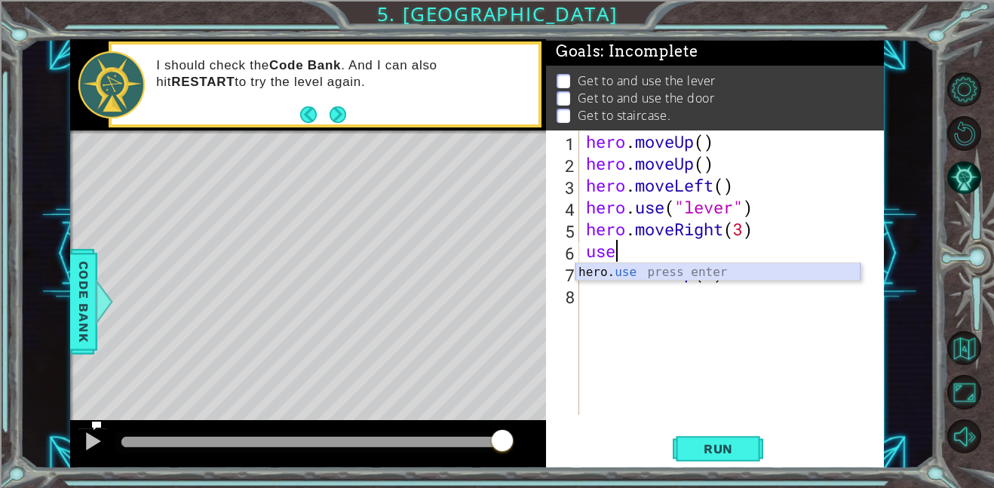
click at [637, 266] on div "hero. use press enter" at bounding box center [717, 290] width 285 height 54
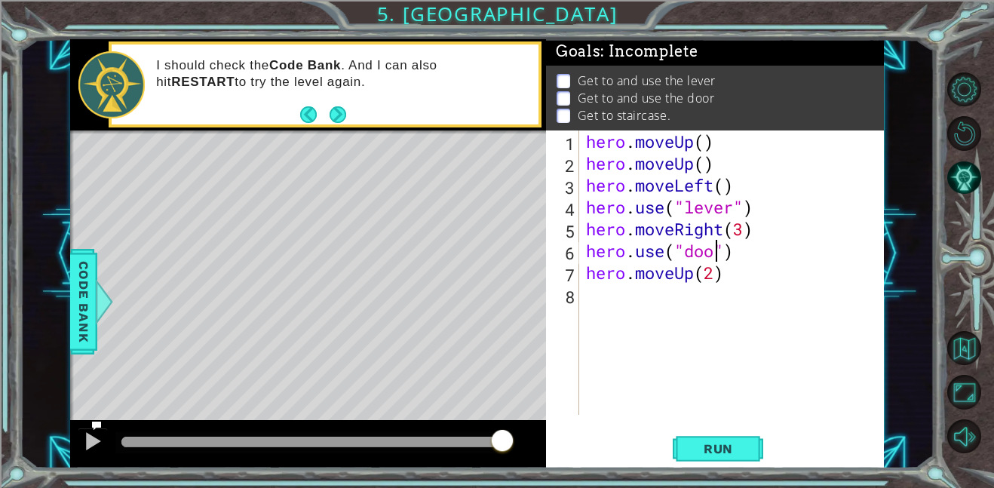
scroll to position [0, 6]
type textarea "hero.use("door")"
click at [727, 449] on span "Run" at bounding box center [718, 448] width 60 height 15
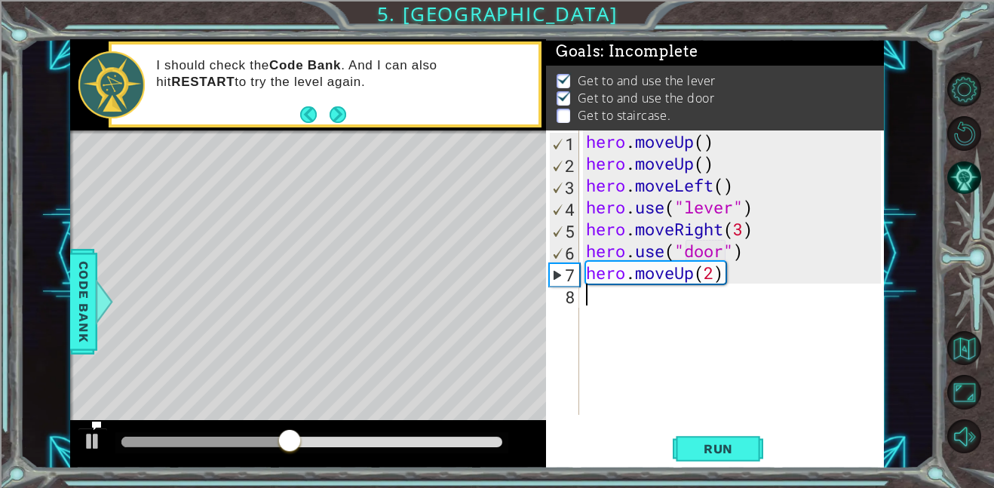
click at [761, 311] on div "hero . moveUp ( ) hero . moveUp ( ) hero . moveLeft ( ) hero . use ( "lever" ) …" at bounding box center [735, 294] width 305 height 328
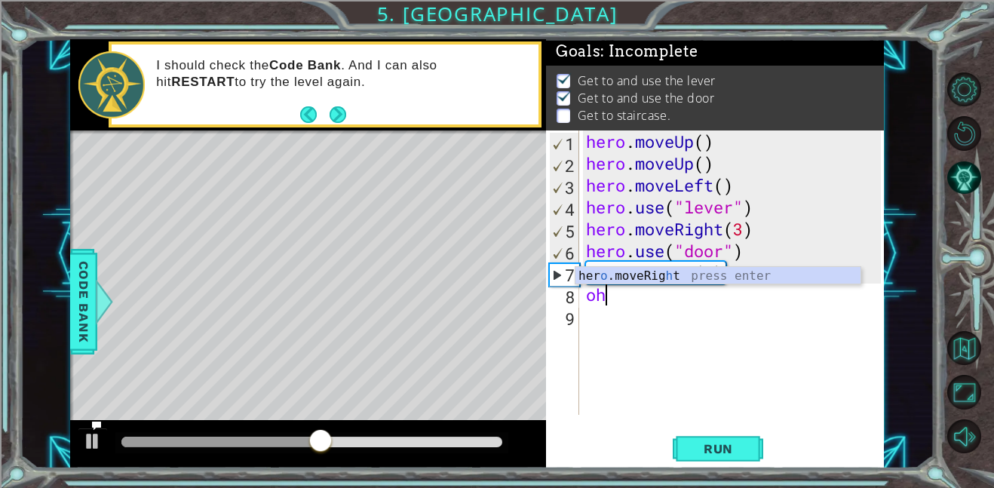
type textarea "o"
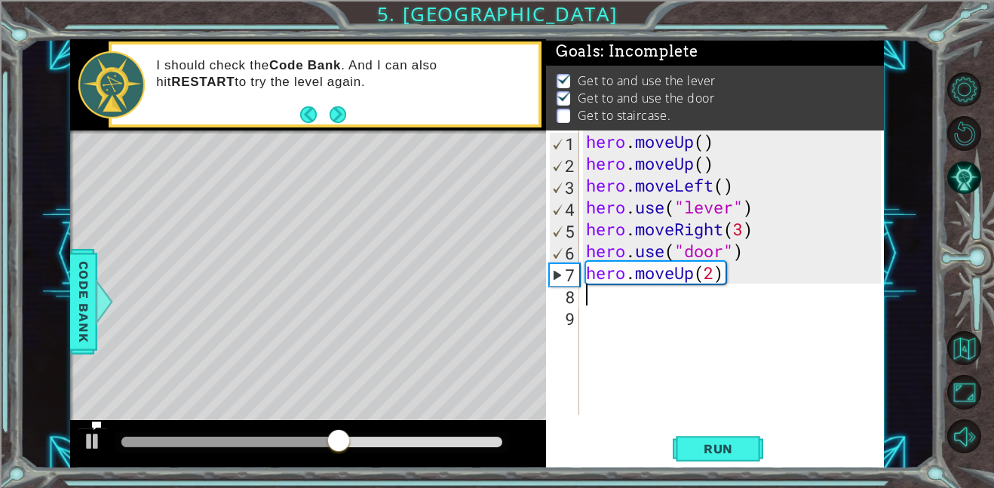
type textarea "h"
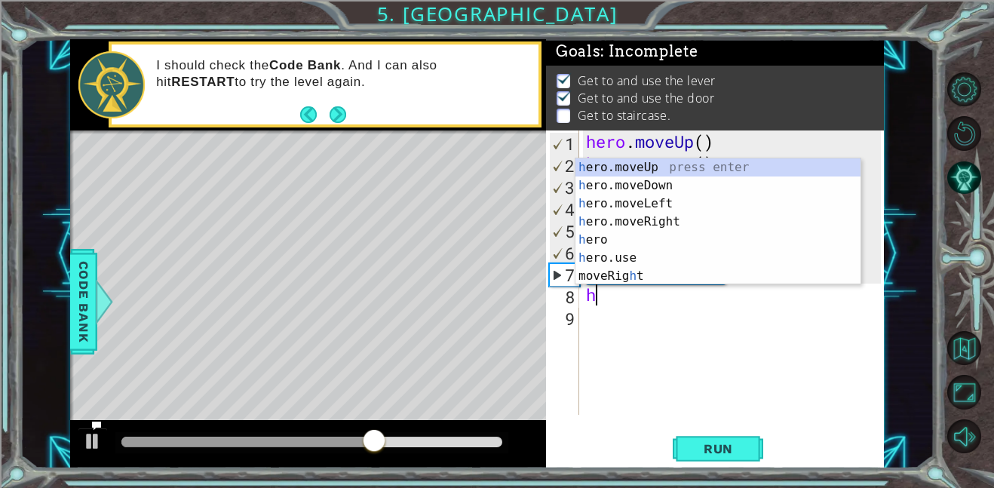
click at [727, 203] on div "h ero.moveUp press enter h ero.moveDown press enter h ero.moveLeft press enter …" at bounding box center [717, 239] width 285 height 163
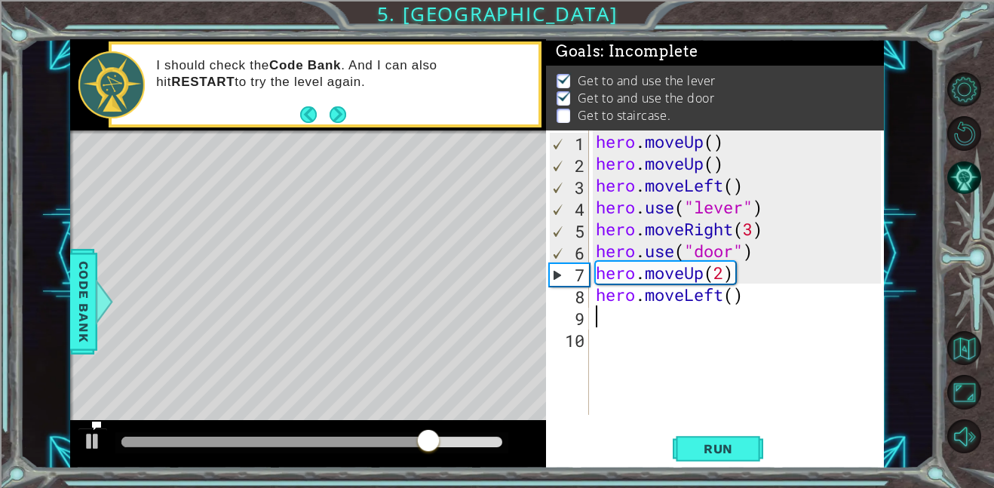
click at [734, 301] on div "hero . moveUp ( ) hero . moveUp ( ) hero . moveLeft ( ) hero . use ( "lever" ) …" at bounding box center [739, 294] width 295 height 328
type textarea "hero.moveLeft(3)"
click at [734, 442] on span "Run" at bounding box center [718, 448] width 60 height 15
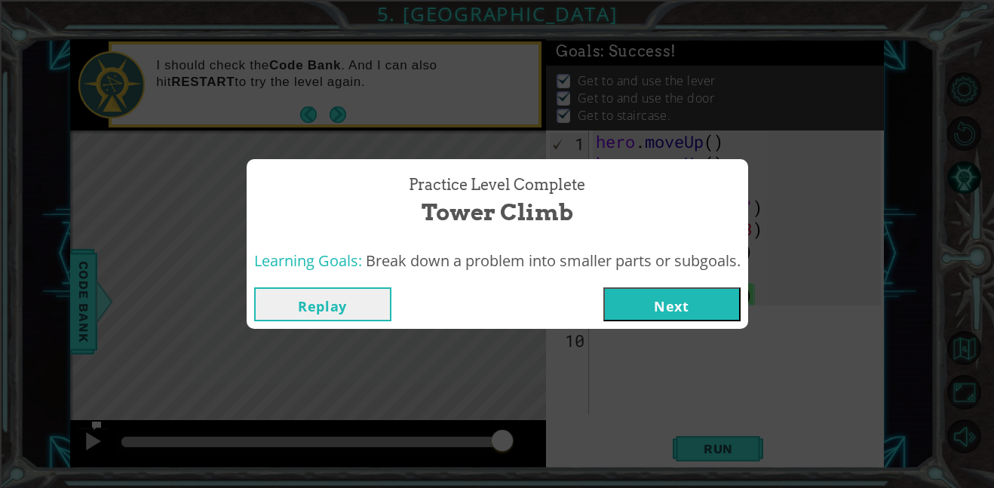
click at [694, 318] on button "Next" at bounding box center [671, 304] width 137 height 34
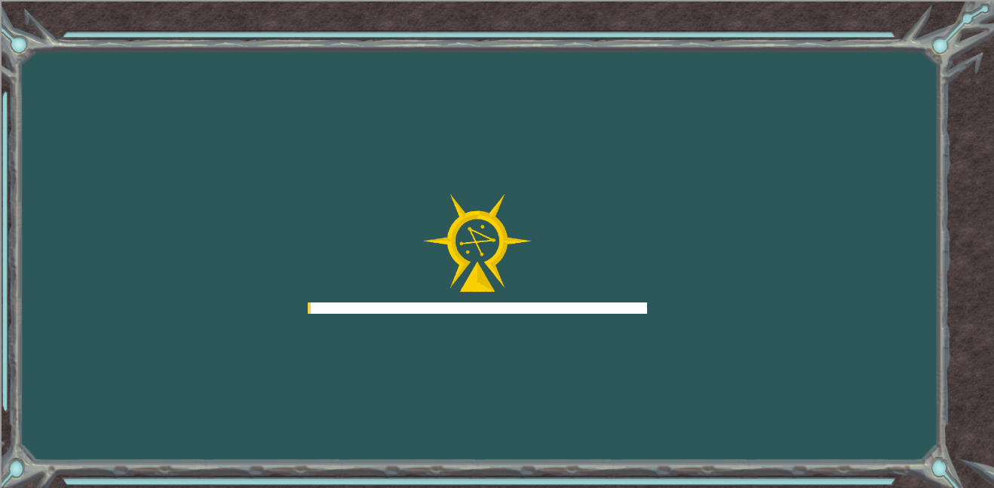
click at [718, 303] on div "Goals Error loading from server. Try refreshing the page. You'll need to join a…" at bounding box center [497, 244] width 994 height 488
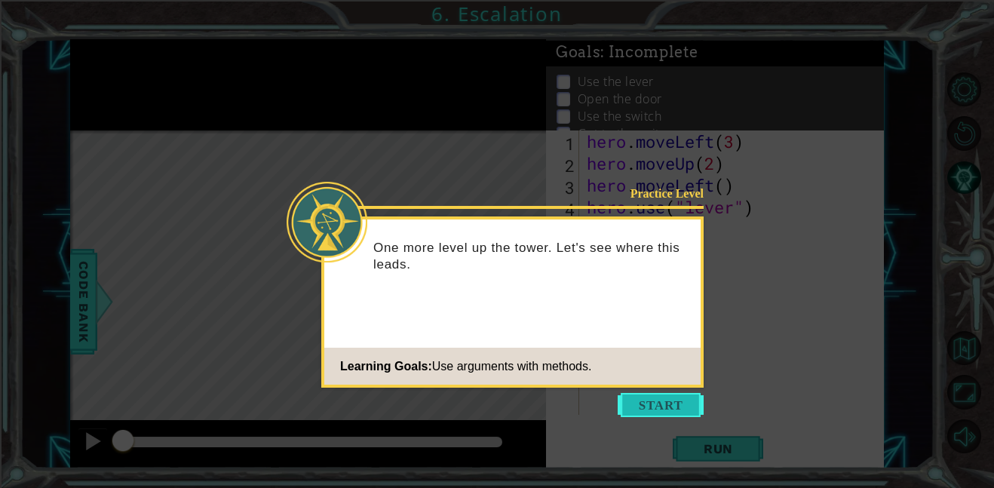
click at [651, 405] on button "Start" at bounding box center [660, 405] width 86 height 24
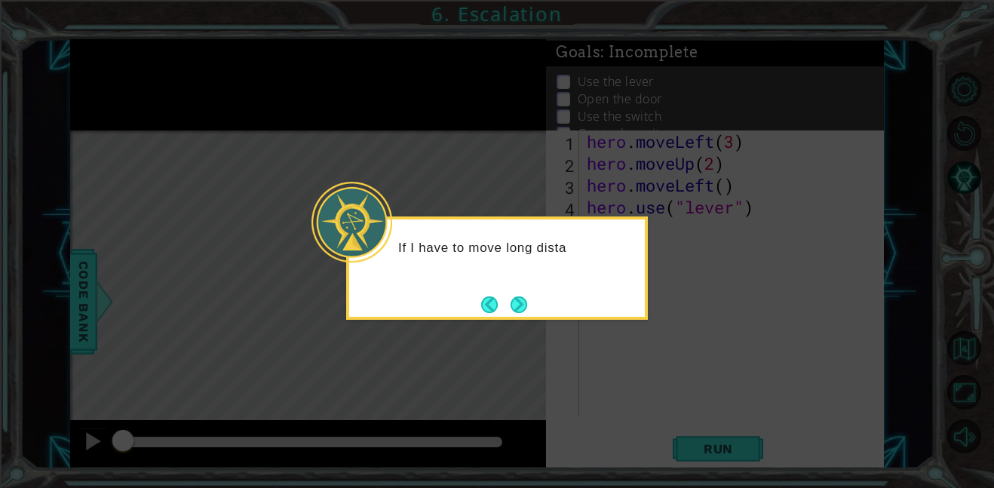
click at [519, 285] on div "If I have to move long dista" at bounding box center [497, 267] width 302 height 103
click at [519, 288] on div "If I have to move long distances, there are easie" at bounding box center [496, 263] width 295 height 76
click at [519, 288] on div "If I have to move long distances, there are easier ways" at bounding box center [496, 263] width 295 height 76
click at [519, 300] on button "Next" at bounding box center [518, 304] width 28 height 28
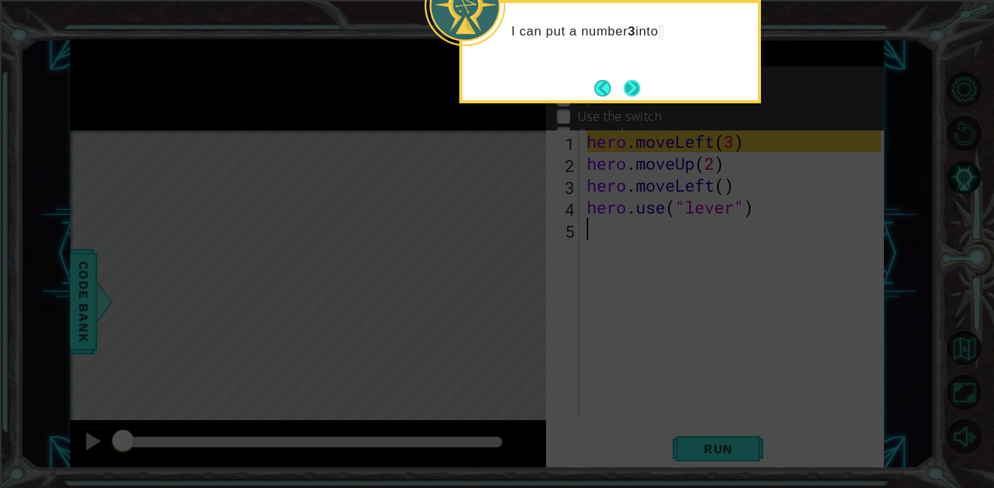
click at [626, 96] on button "Next" at bounding box center [632, 88] width 18 height 18
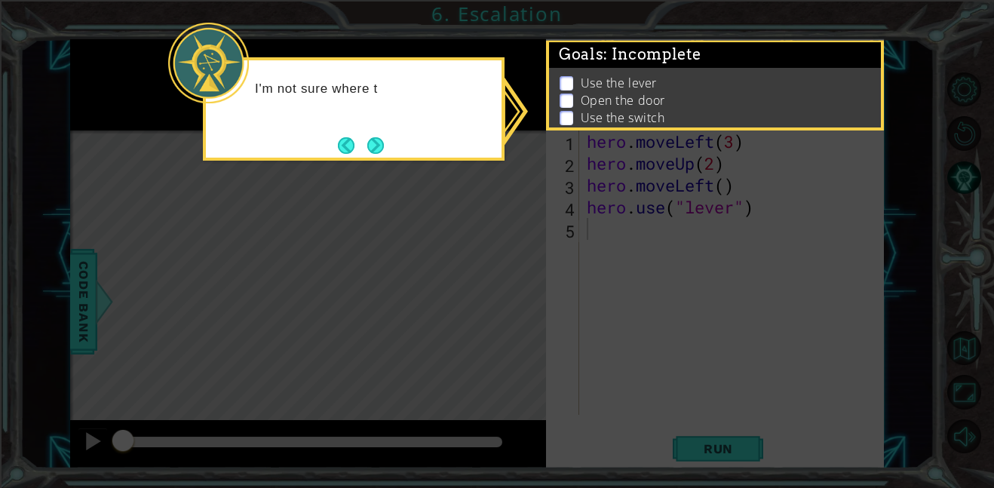
click at [571, 136] on icon at bounding box center [497, 244] width 994 height 488
click at [364, 150] on button "Back" at bounding box center [352, 145] width 29 height 17
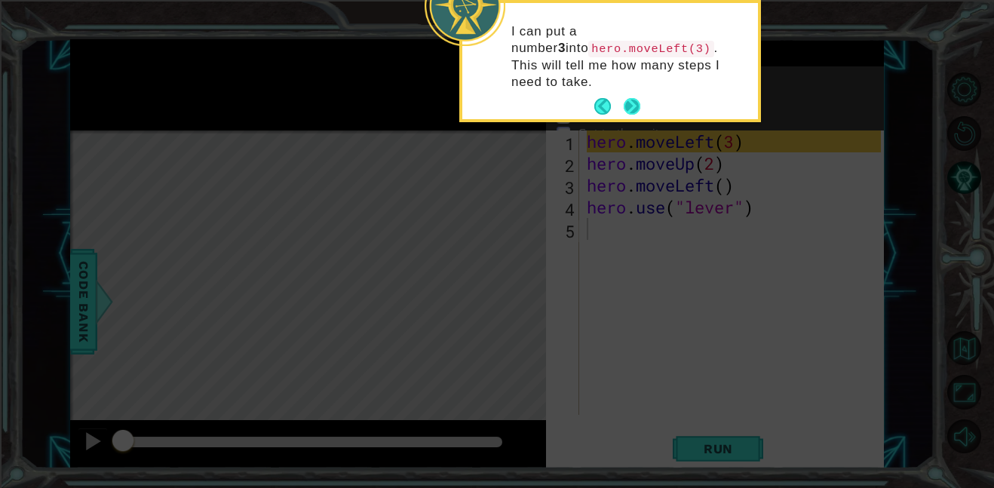
click at [634, 96] on button "Next" at bounding box center [631, 107] width 23 height 23
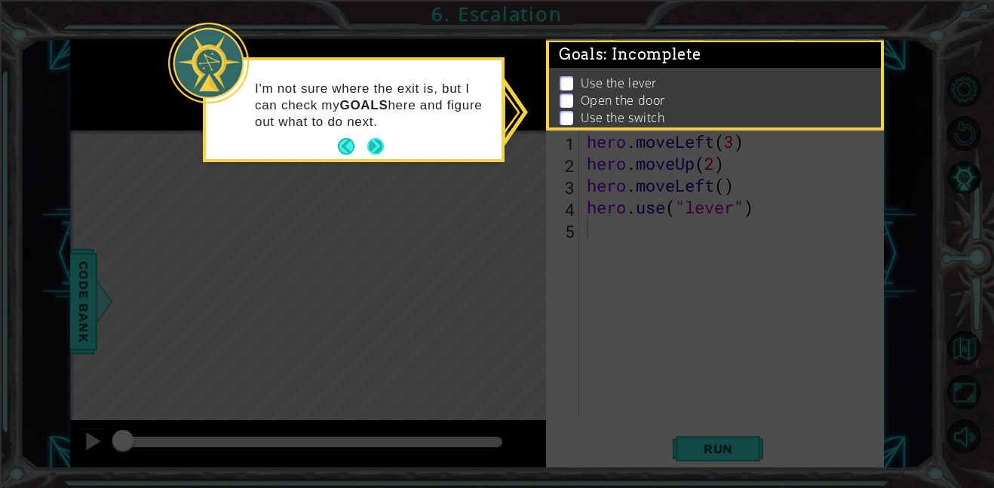
click at [370, 145] on button "Next" at bounding box center [374, 146] width 17 height 17
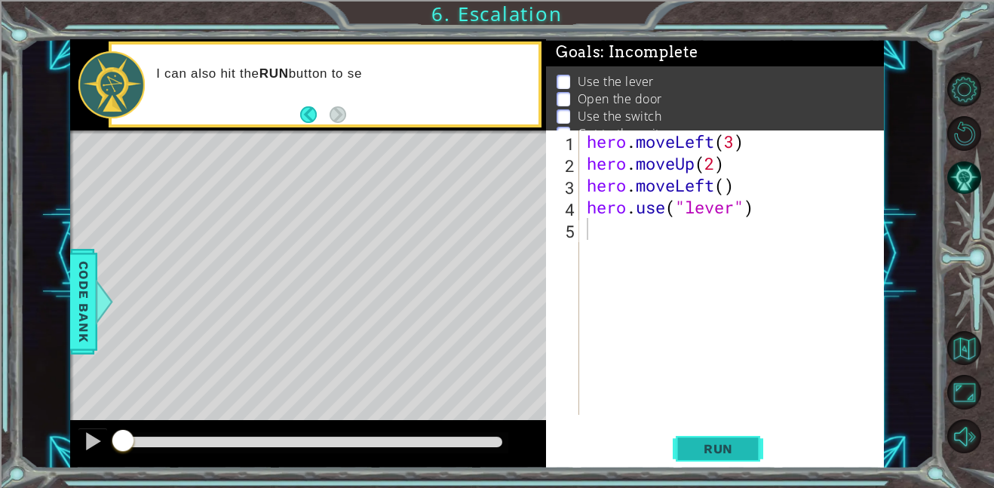
click at [743, 450] on span "Run" at bounding box center [718, 448] width 60 height 15
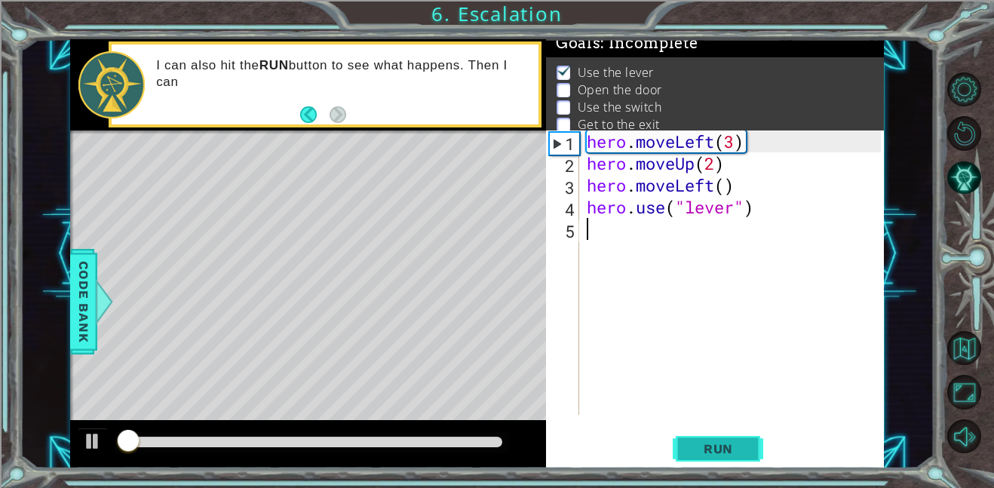
scroll to position [10, 0]
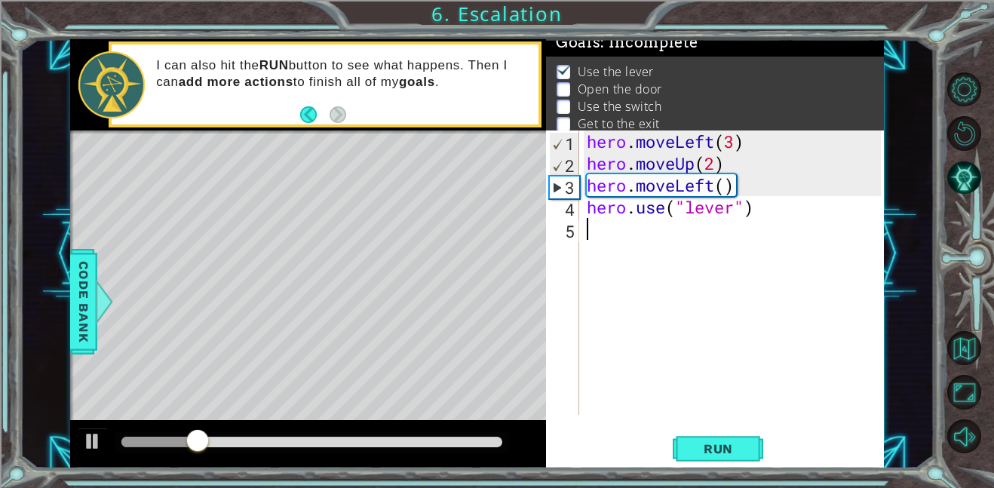
click at [727, 317] on div "hero . moveLeft ( 3 ) hero . moveUp ( 2 ) hero . moveLeft ( ) hero . use ( "lev…" at bounding box center [735, 294] width 305 height 328
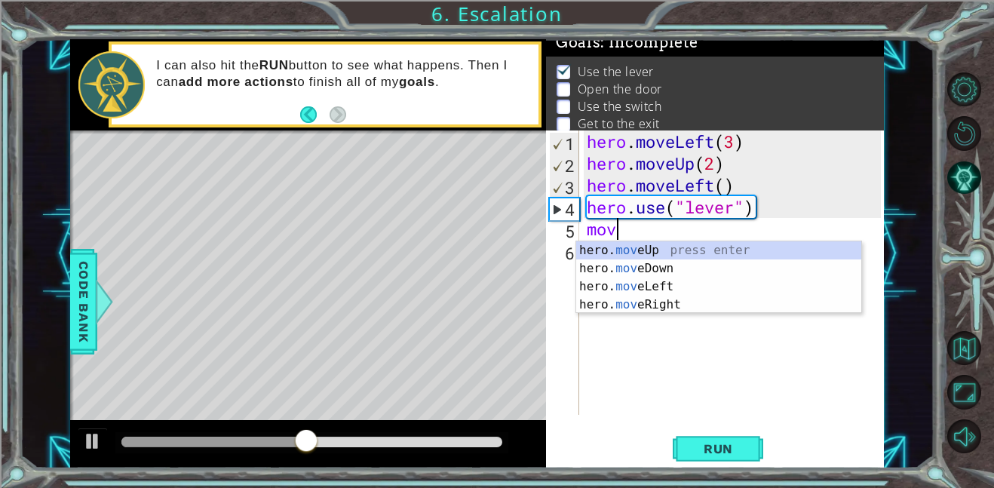
scroll to position [0, 1]
click at [611, 283] on div "hero. move Up press enter hero. move Down press enter hero. move Left press ent…" at bounding box center [718, 295] width 285 height 109
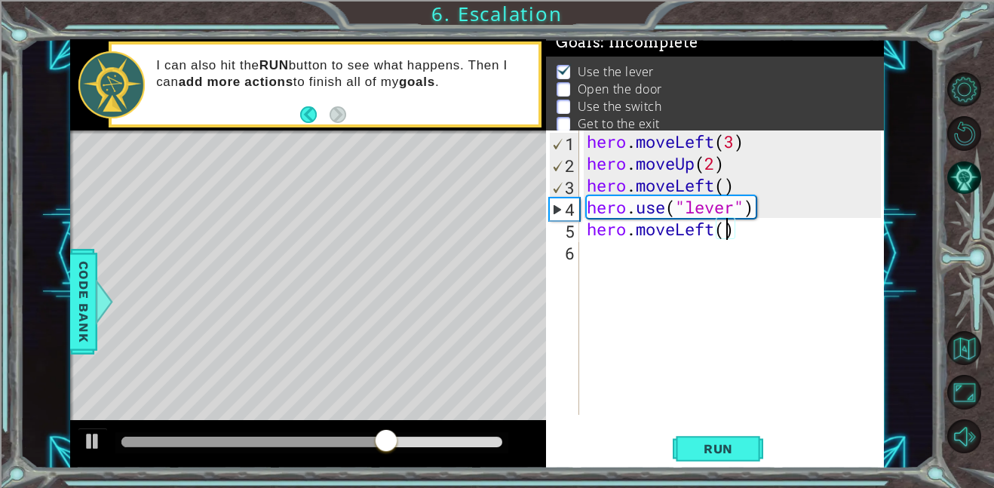
type textarea "hero.moveLeft(1)"
click at [683, 248] on div "hero . moveLeft ( 3 ) hero . moveUp ( 2 ) hero . moveLeft ( ) hero . use ( "lev…" at bounding box center [735, 294] width 305 height 328
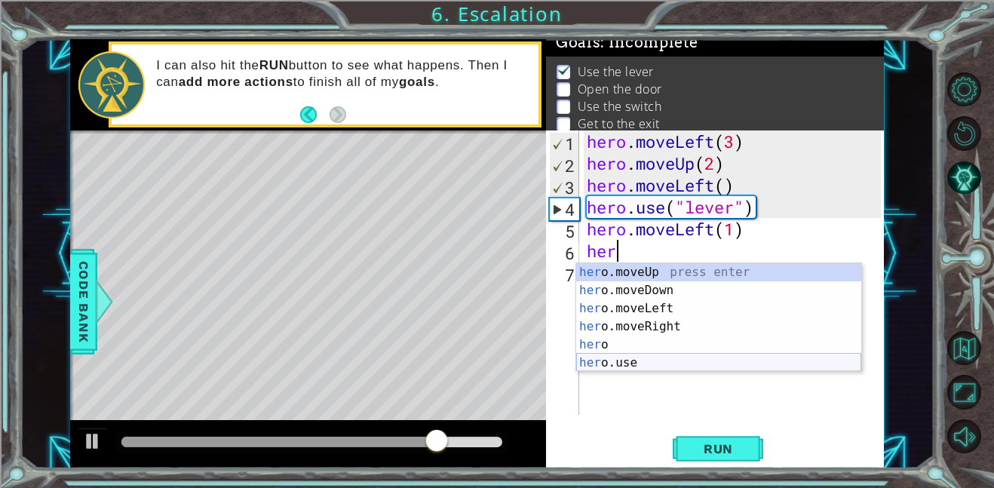
click at [638, 360] on div "her o.moveUp press enter her o.moveDown press enter her o.moveLeft press enter …" at bounding box center [718, 335] width 285 height 145
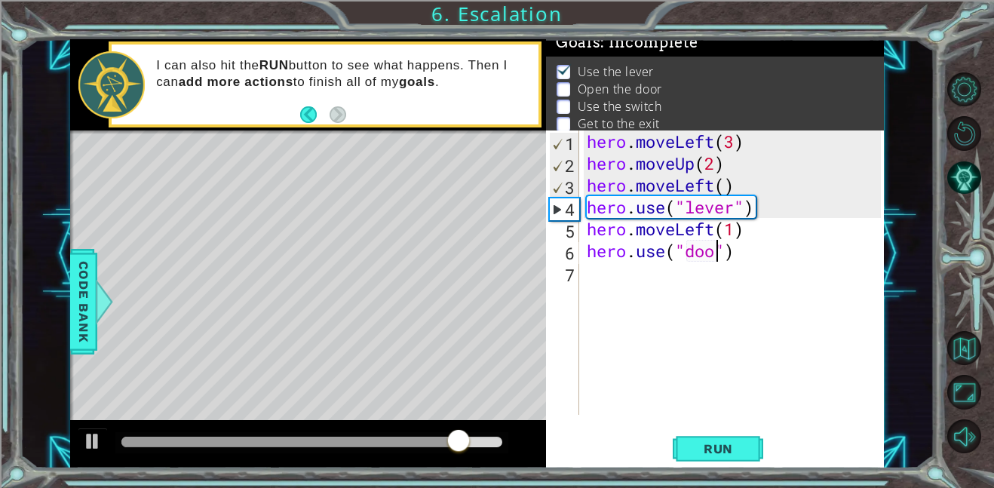
type textarea "hero.use("door")"
click at [667, 288] on div "hero . moveLeft ( 3 ) hero . moveUp ( 2 ) hero . moveLeft ( ) hero . use ( "lev…" at bounding box center [735, 294] width 305 height 328
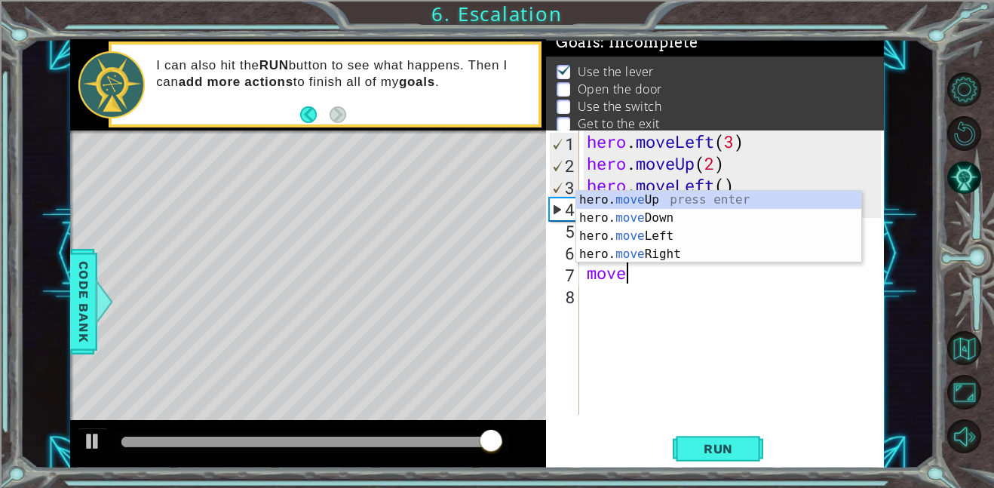
scroll to position [0, 1]
click at [666, 197] on div "hero. move Up press enter hero. move Down press enter hero. move Left press ent…" at bounding box center [718, 245] width 285 height 109
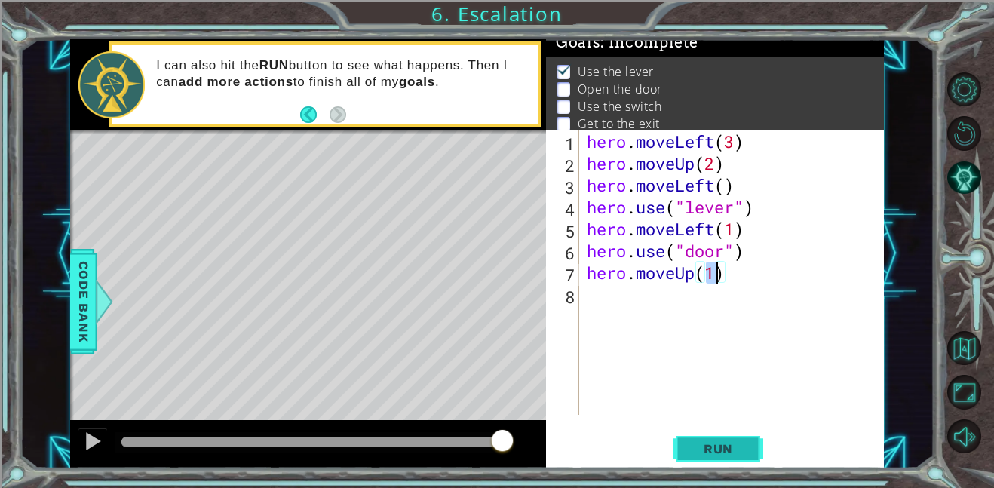
click at [736, 433] on button "Run" at bounding box center [717, 448] width 90 height 34
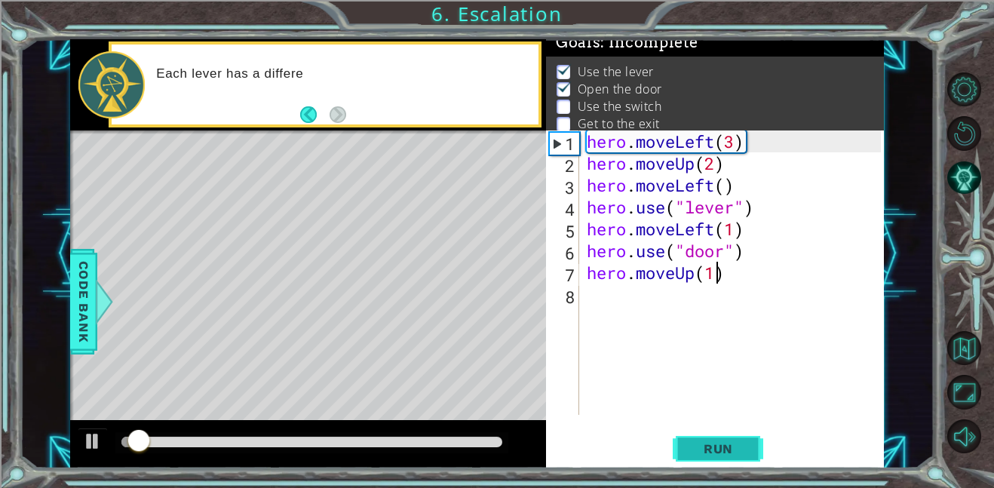
click at [736, 433] on button "Run" at bounding box center [717, 448] width 90 height 34
click at [735, 445] on span "Run" at bounding box center [718, 448] width 60 height 15
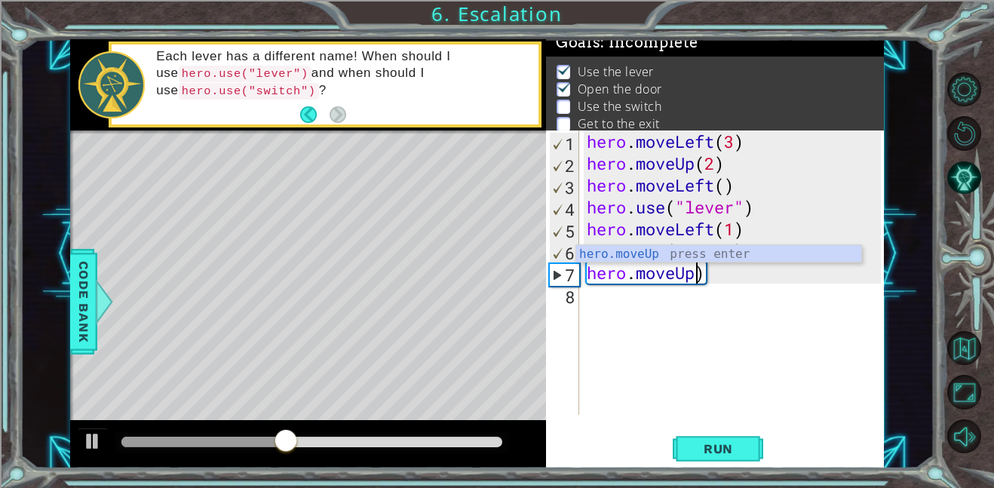
type textarea "hero.moveUp2)"
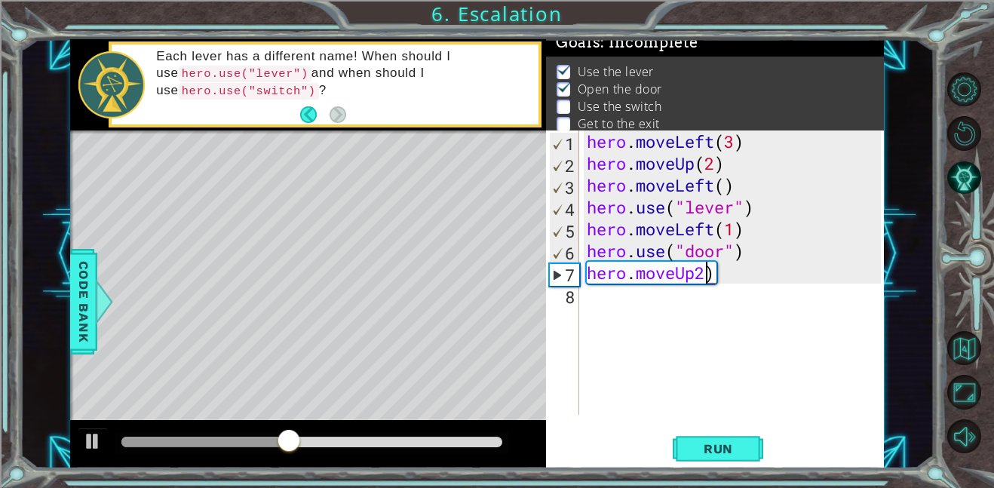
scroll to position [0, 5]
click at [602, 318] on div "hero . moveLeft ( 3 ) hero . moveUp ( 2 ) hero . moveLeft ( ) hero . use ( "lev…" at bounding box center [735, 294] width 305 height 328
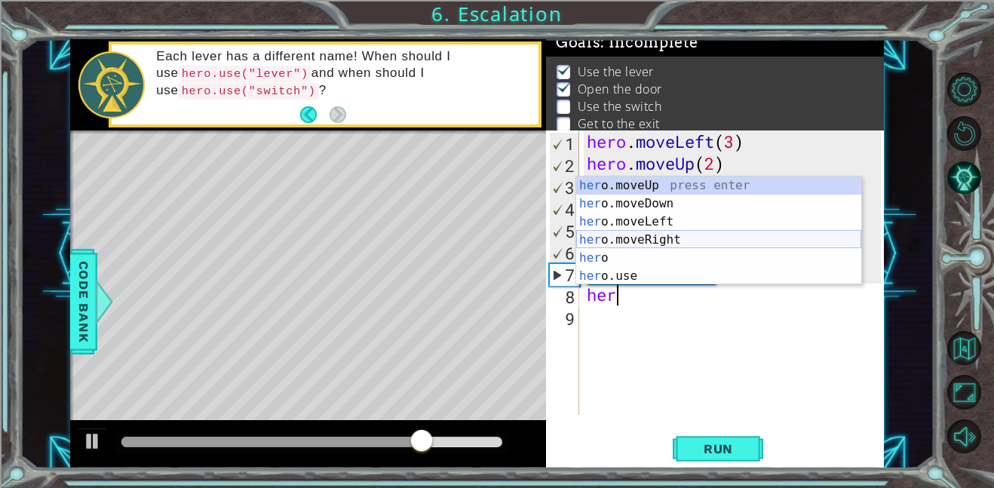
click at [684, 237] on div "her o.moveUp press enter her o.moveDown press enter her o.moveLeft press enter …" at bounding box center [718, 248] width 285 height 145
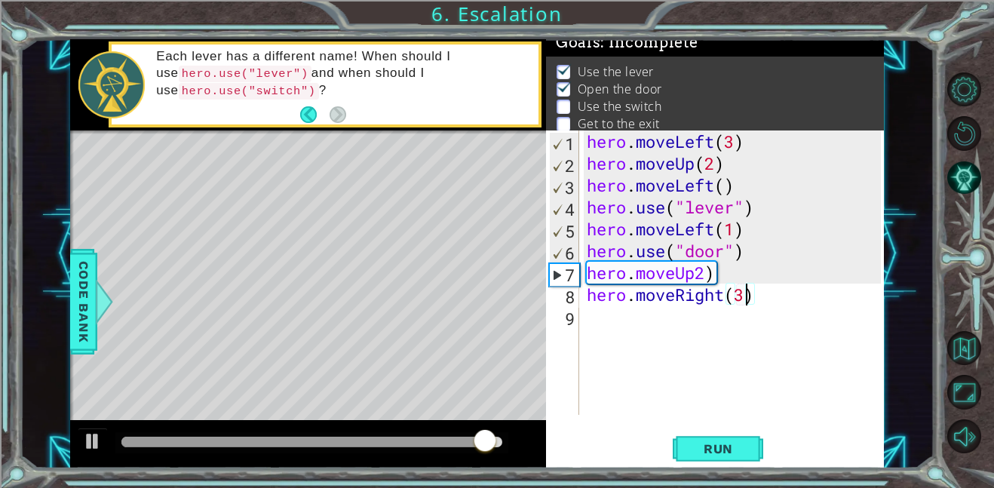
scroll to position [0, 7]
type textarea "hero.moveRight(2)"
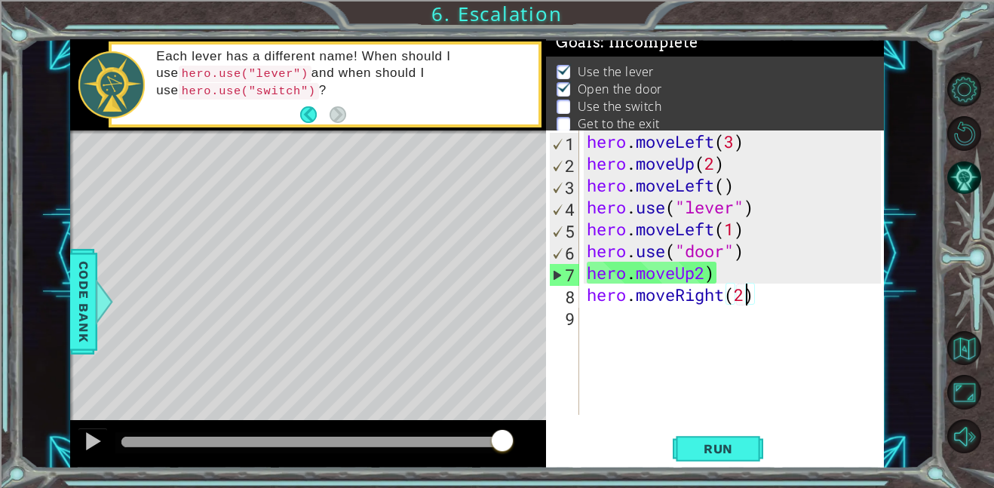
click at [712, 325] on div "hero . moveLeft ( 3 ) hero . moveUp ( 2 ) hero . moveLeft ( ) hero . use ( "lev…" at bounding box center [735, 294] width 305 height 328
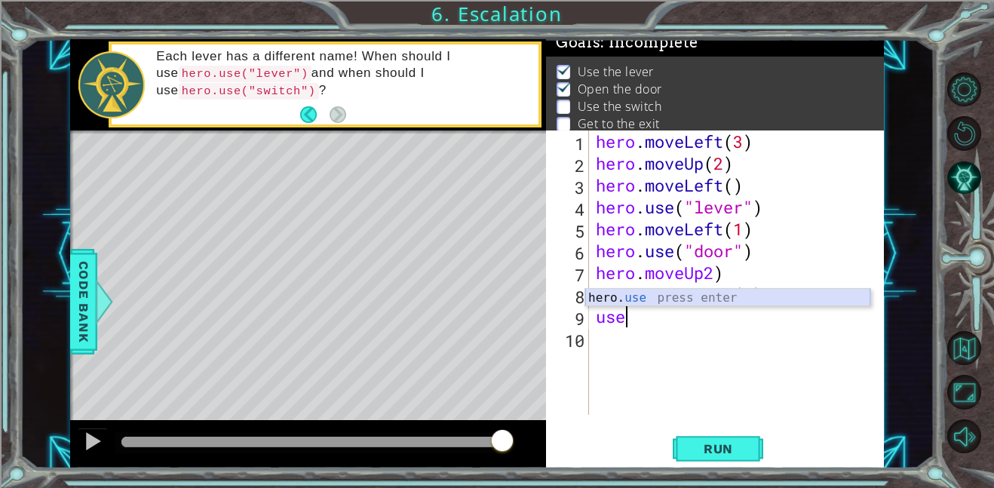
click at [711, 289] on div "hero. use press enter" at bounding box center [727, 316] width 285 height 54
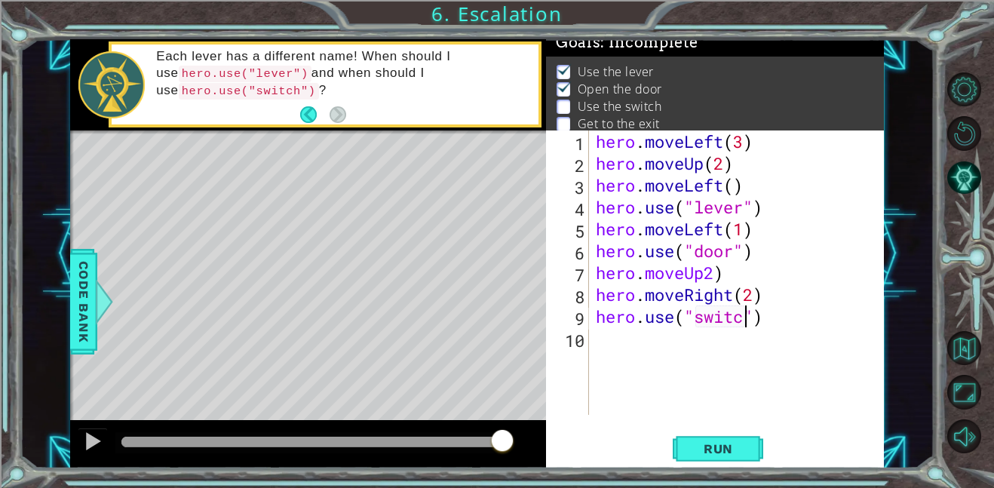
scroll to position [0, 7]
type textarea "hero.use("switch")"
click at [718, 341] on div "hero . moveLeft ( 3 ) hero . moveUp ( 2 ) hero . moveLeft ( ) hero . use ( "lev…" at bounding box center [739, 294] width 295 height 328
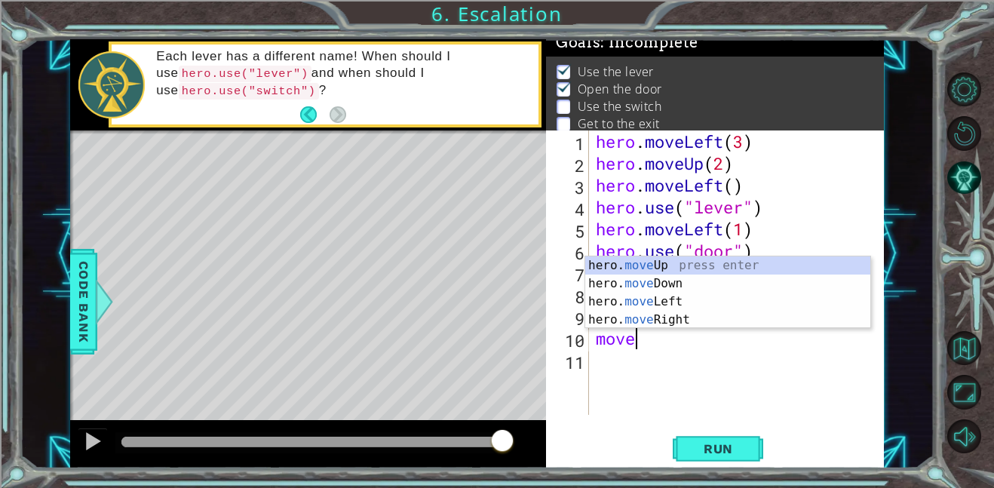
scroll to position [0, 1]
click at [682, 319] on div "hero. move Up press enter hero. move Down press enter hero. move Left press ent…" at bounding box center [727, 310] width 285 height 109
type textarea "hero.moveRight(1)"
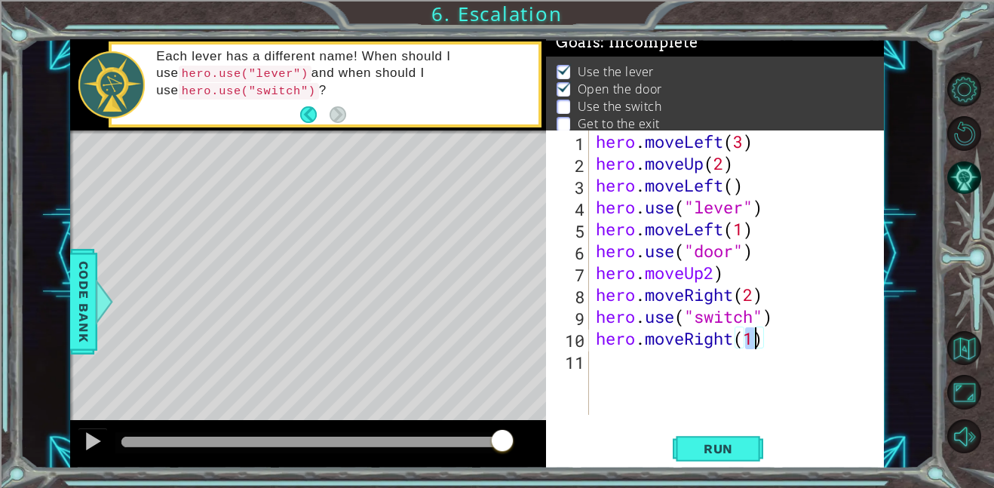
click at [724, 363] on div "hero . moveLeft ( 3 ) hero . moveUp ( 2 ) hero . moveLeft ( ) hero . use ( "lev…" at bounding box center [739, 294] width 295 height 328
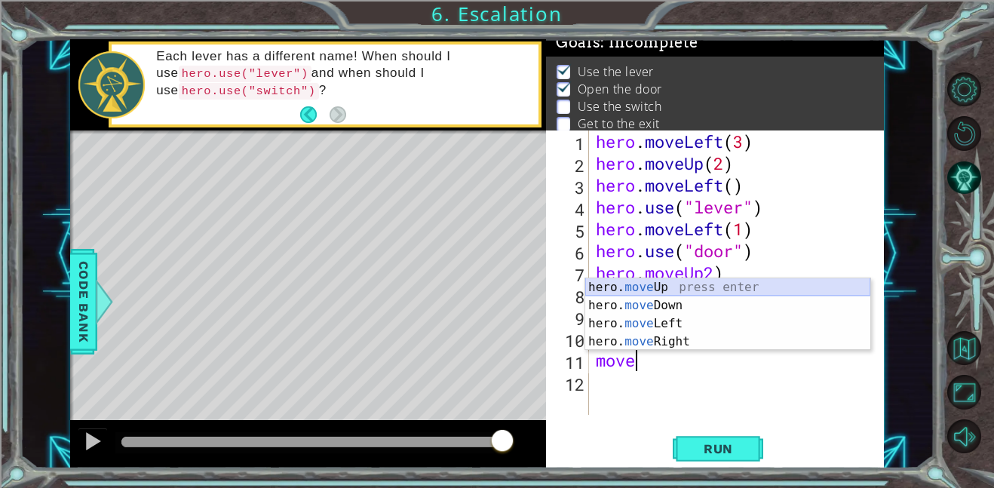
click at [684, 286] on div "hero. move Up press enter hero. move Down press enter hero. move Left press ent…" at bounding box center [727, 332] width 285 height 109
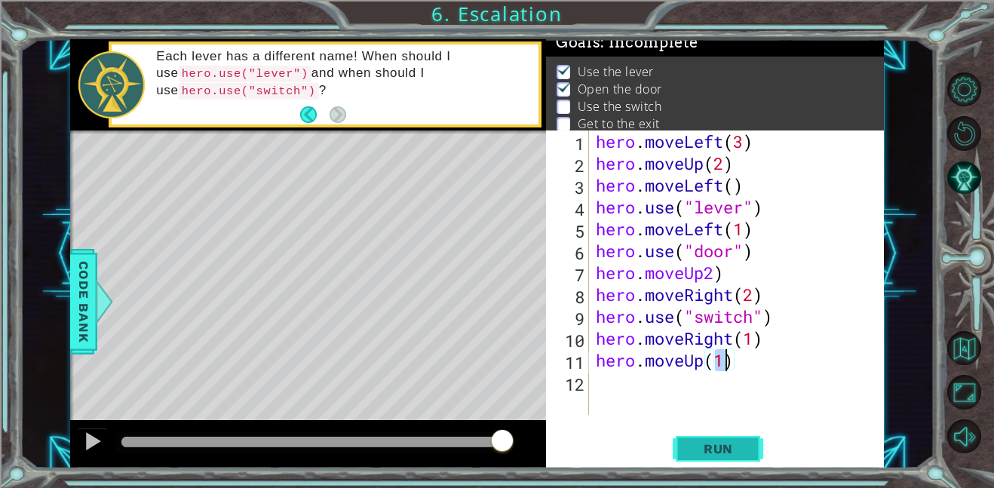
click at [704, 433] on button "Run" at bounding box center [717, 448] width 90 height 34
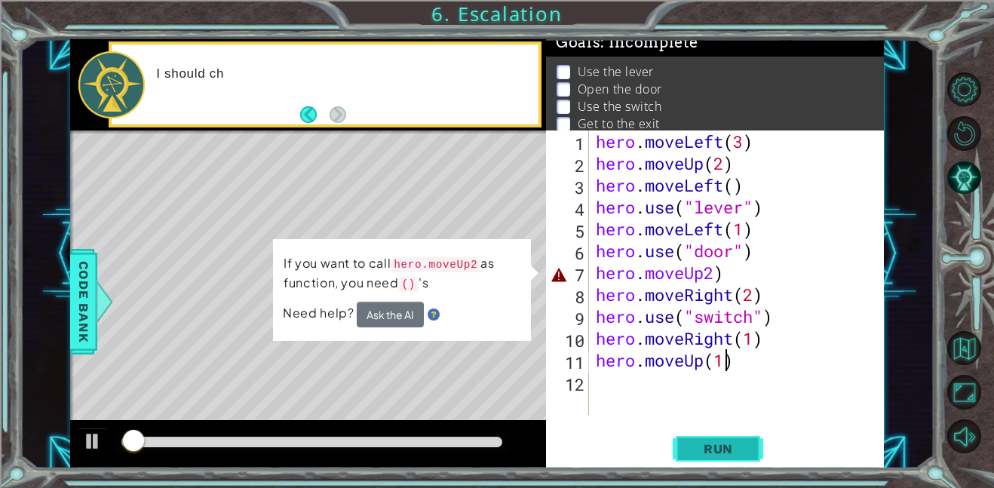
click at [705, 434] on button "Run" at bounding box center [717, 448] width 90 height 34
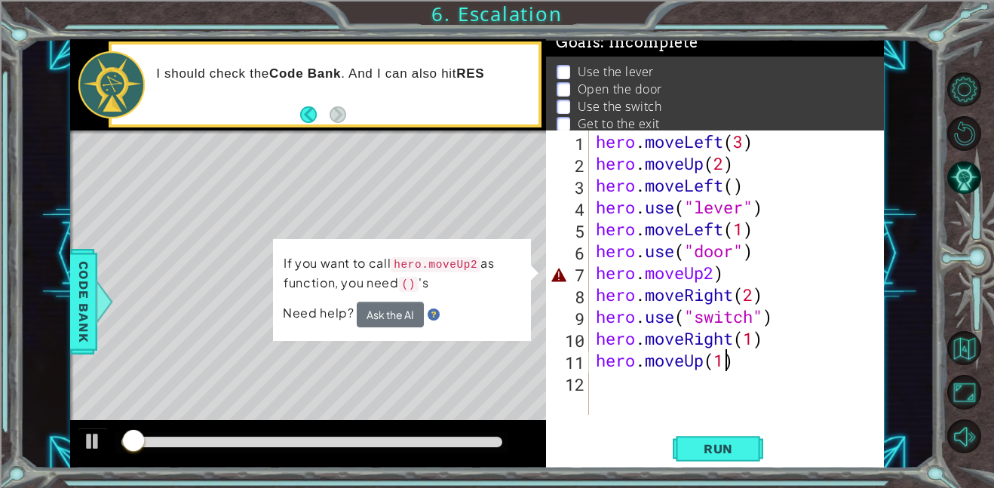
click at [721, 268] on div "hero . moveLeft ( 3 ) hero . moveUp ( 2 ) hero . moveLeft ( ) hero . use ( "lev…" at bounding box center [739, 294] width 295 height 328
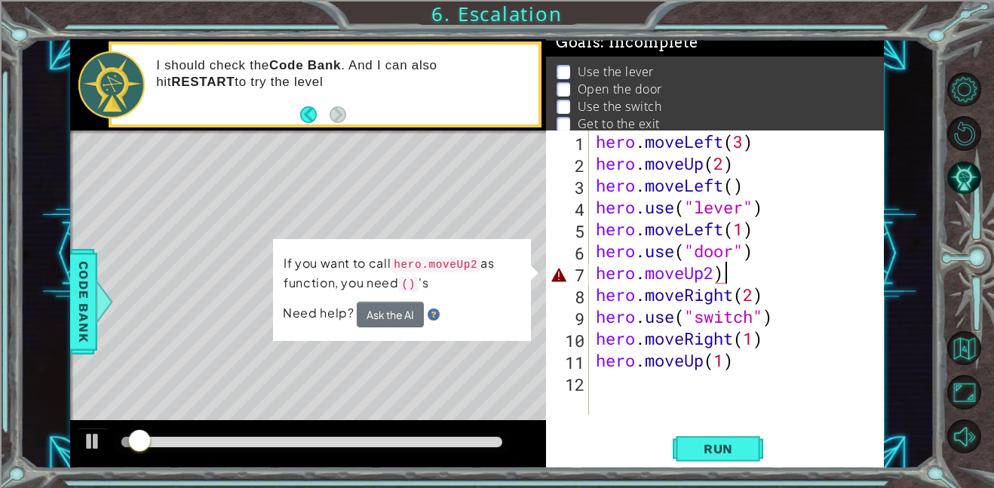
click at [715, 277] on div "hero . moveLeft ( 3 ) hero . moveUp ( 2 ) hero . moveLeft ( ) hero . use ( "lev…" at bounding box center [739, 294] width 295 height 328
click at [706, 280] on div "hero . moveLeft ( 3 ) hero . moveUp ( 2 ) hero . moveLeft ( ) hero . use ( "lev…" at bounding box center [739, 294] width 295 height 328
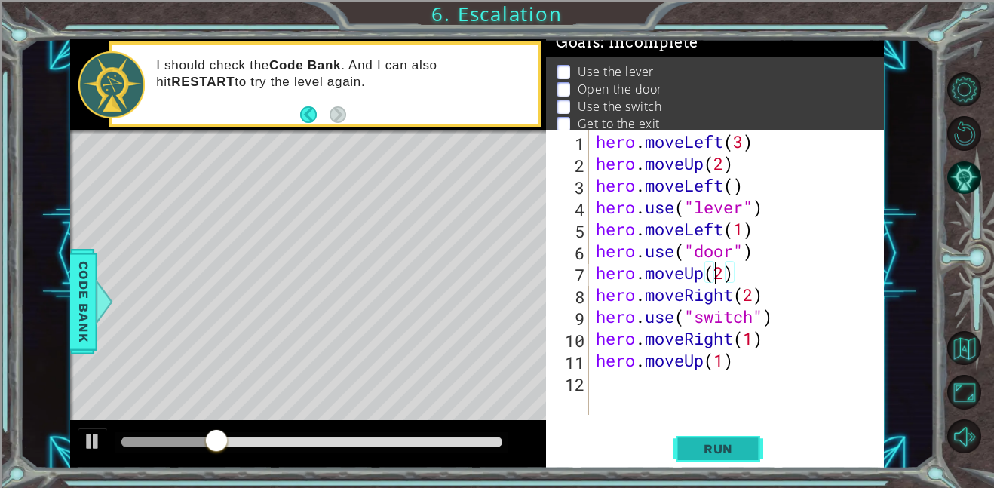
type textarea "hero.moveUp(2)"
click at [722, 437] on button "Run" at bounding box center [717, 448] width 90 height 34
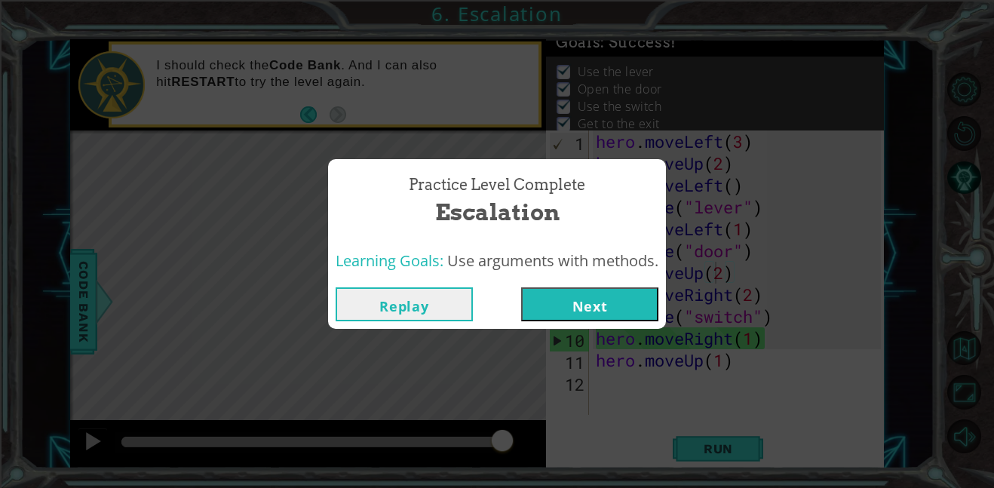
click at [625, 314] on button "Next" at bounding box center [589, 304] width 137 height 34
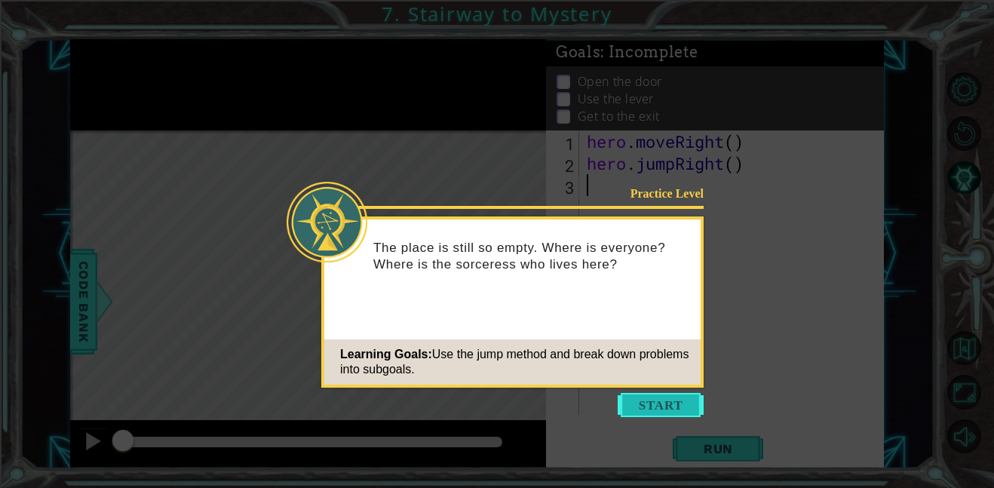
click at [666, 413] on button "Start" at bounding box center [660, 405] width 86 height 24
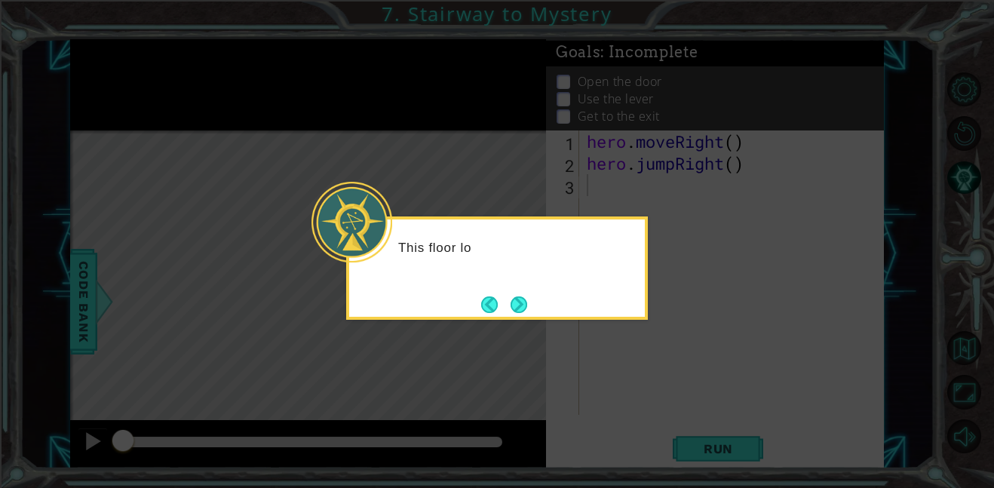
click at [594, 341] on icon at bounding box center [497, 244] width 994 height 488
click at [496, 296] on button "Back" at bounding box center [495, 304] width 29 height 17
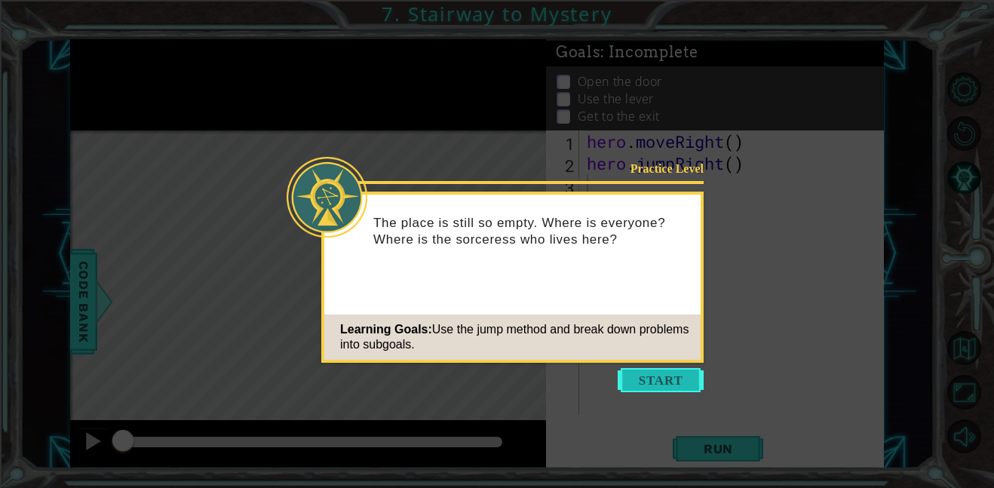
click at [646, 386] on button "Start" at bounding box center [660, 380] width 86 height 24
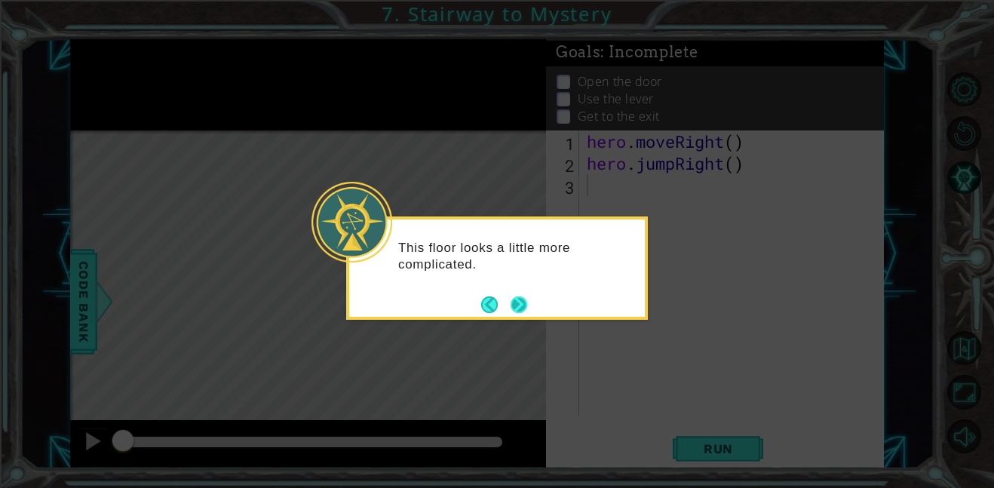
click at [521, 297] on button "Next" at bounding box center [518, 303] width 27 height 27
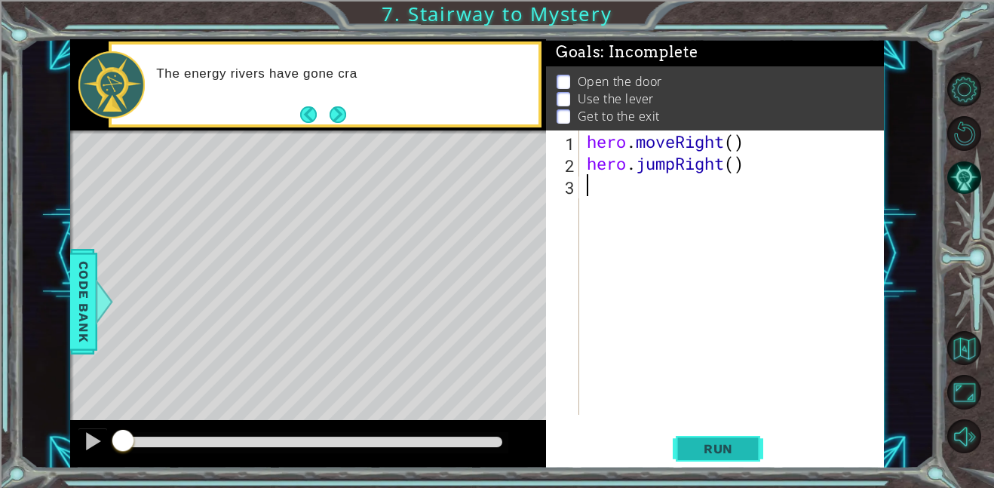
click at [751, 456] on button "Run" at bounding box center [717, 448] width 90 height 34
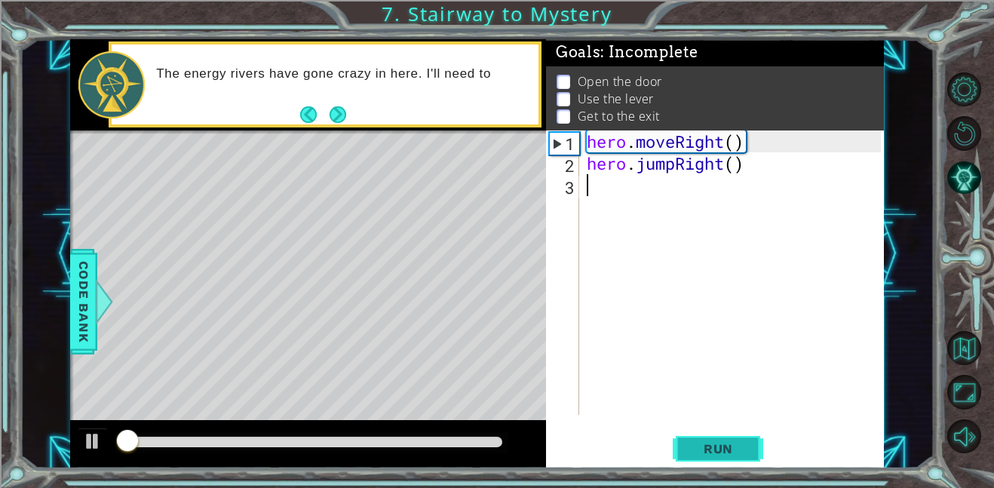
click at [751, 455] on button "Run" at bounding box center [717, 448] width 90 height 34
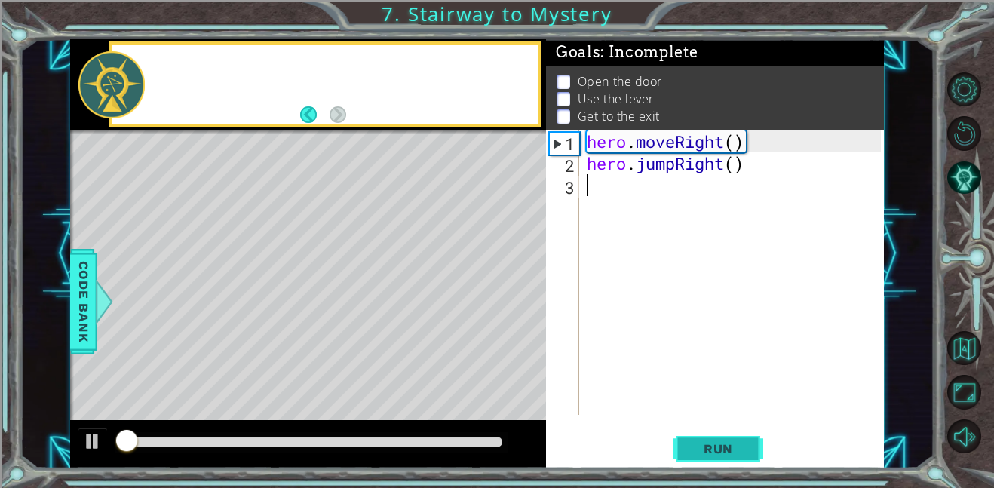
click at [750, 455] on button "Run" at bounding box center [717, 448] width 90 height 34
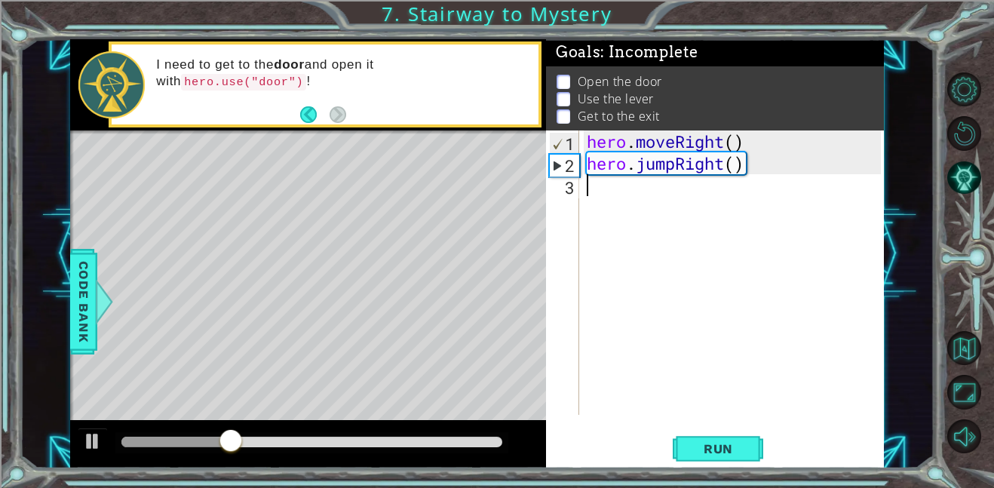
click at [647, 190] on div "hero . moveRight ( ) hero . jumpRight ( )" at bounding box center [735, 294] width 305 height 328
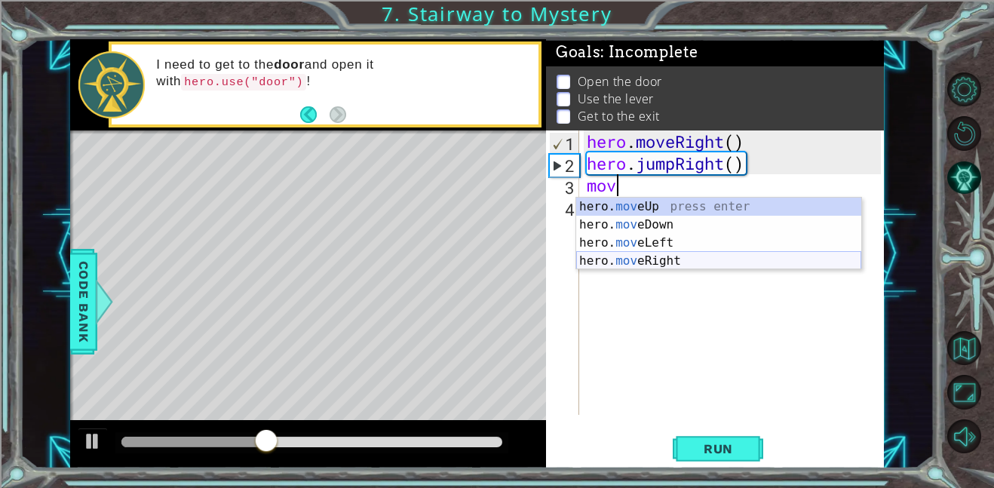
click at [674, 259] on div "hero. mov eUp press enter hero. mov eDown press enter hero. mov eLeft press ent…" at bounding box center [718, 251] width 285 height 109
type textarea "hero.moveRight(1)"
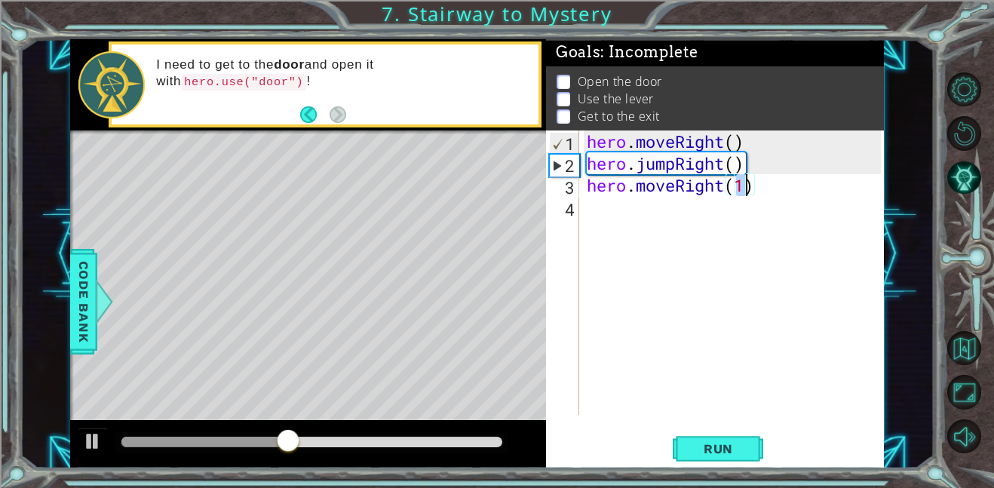
click at [688, 199] on div "hero . moveRight ( ) hero . jumpRight ( ) hero . moveRight ( 1 )" at bounding box center [735, 294] width 305 height 328
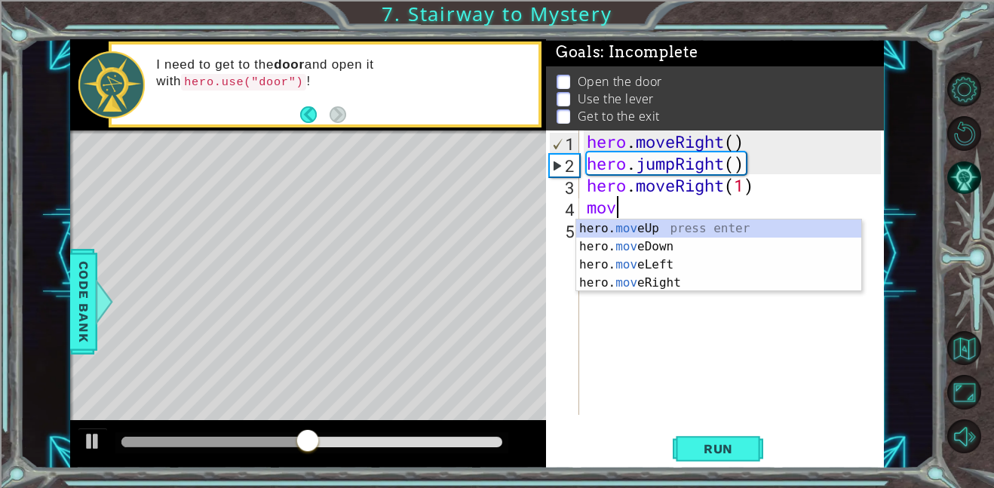
scroll to position [0, 1]
click at [692, 226] on div "hero. move Up press enter hero. move Down press enter hero. move Left press ent…" at bounding box center [718, 273] width 285 height 109
type textarea "hero.moveUp(1)"
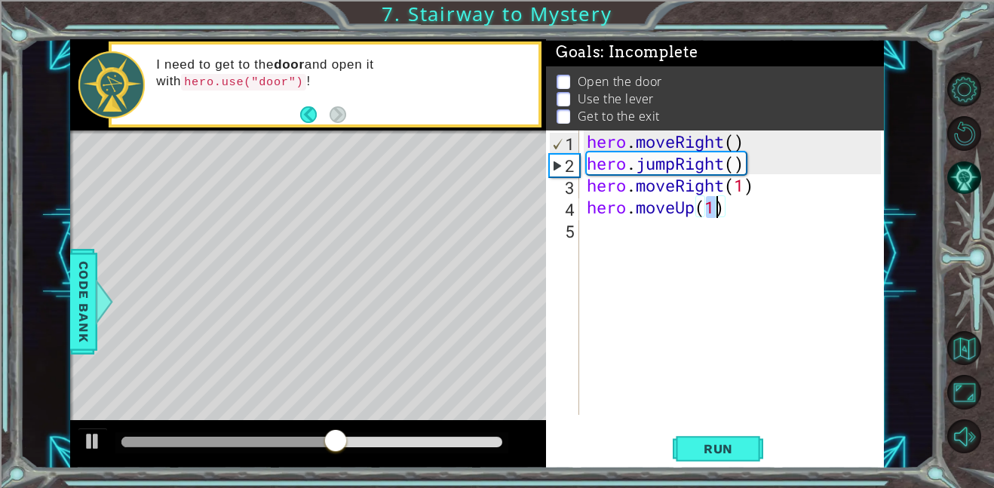
click at [697, 237] on div "hero . moveRight ( ) hero . jumpRight ( ) hero . moveRight ( 1 ) hero . moveUp …" at bounding box center [735, 294] width 305 height 328
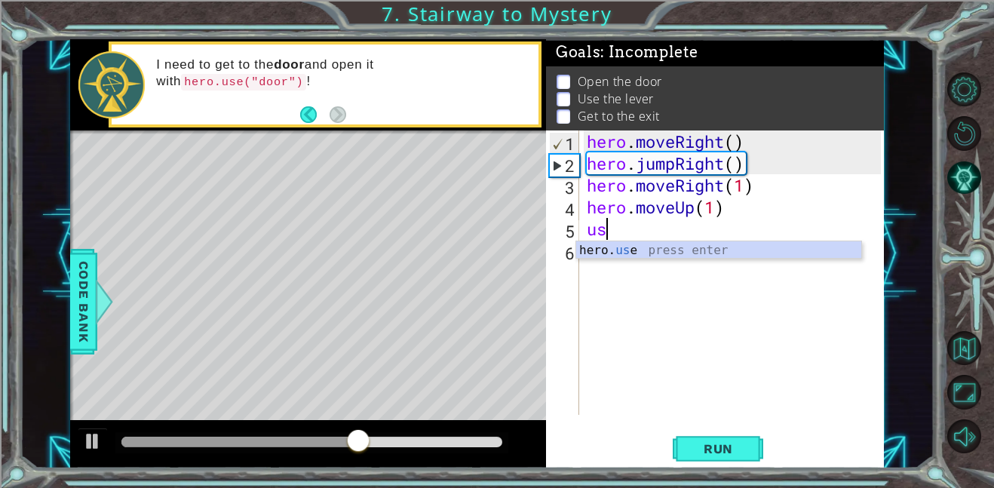
type textarea "use"
click at [706, 259] on div "hero . moveRight ( ) hero . jumpRight ( ) hero . moveRight ( 1 ) hero . moveUp …" at bounding box center [735, 294] width 305 height 328
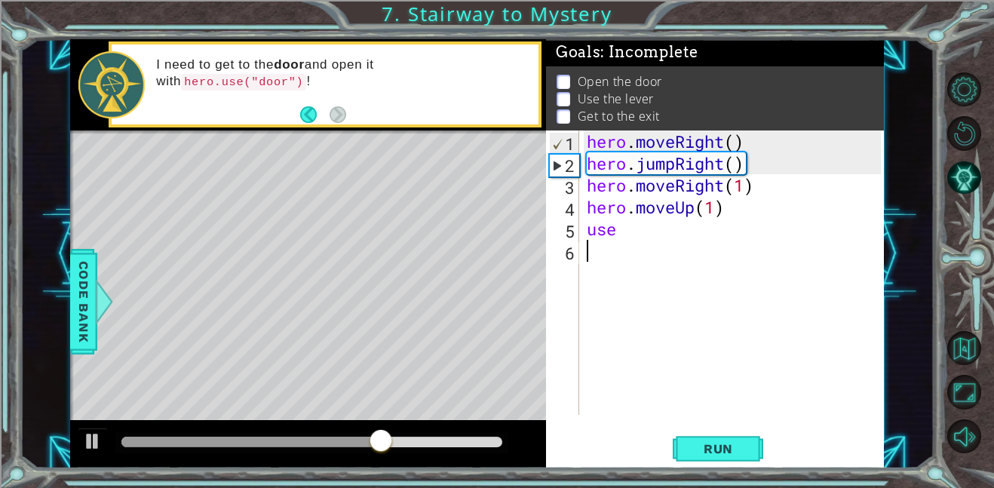
click at [660, 235] on div "hero . moveRight ( ) hero . jumpRight ( ) hero . moveRight ( 1 ) hero . moveUp …" at bounding box center [735, 294] width 305 height 328
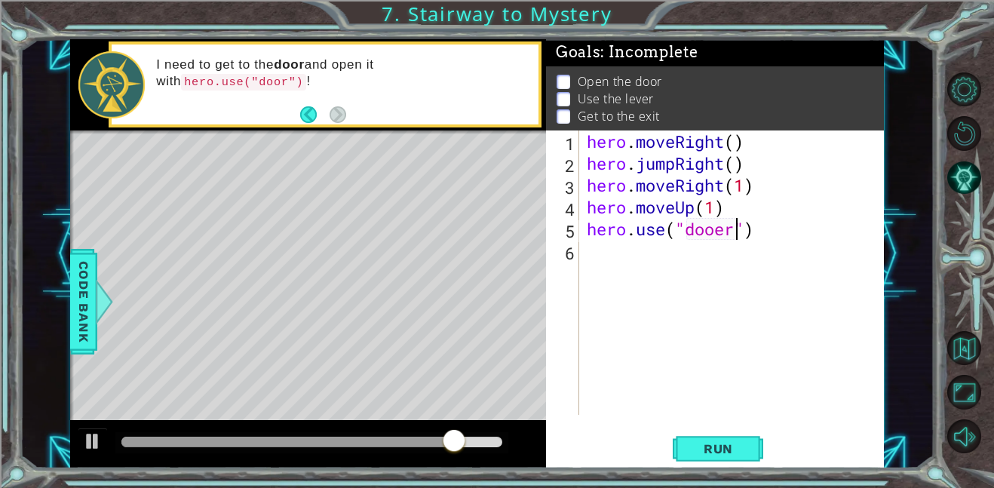
scroll to position [0, 7]
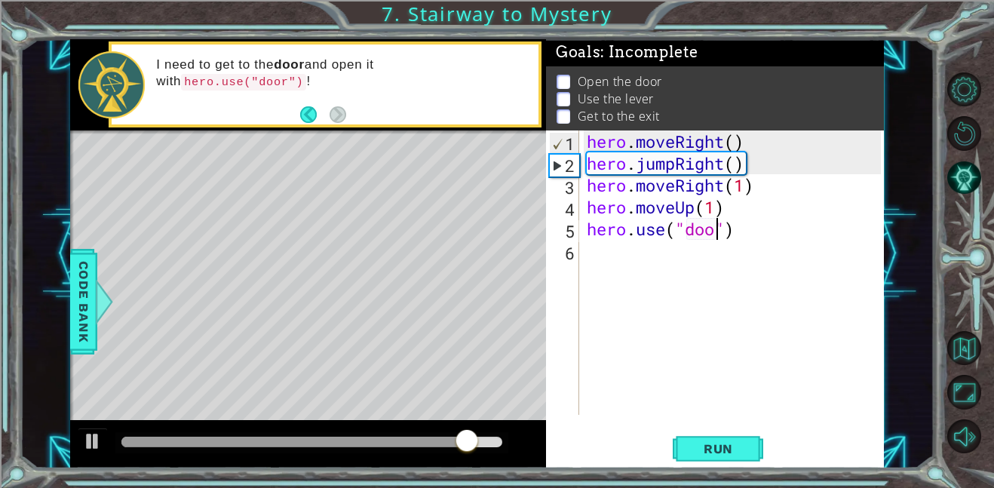
type textarea "hero.use("door")"
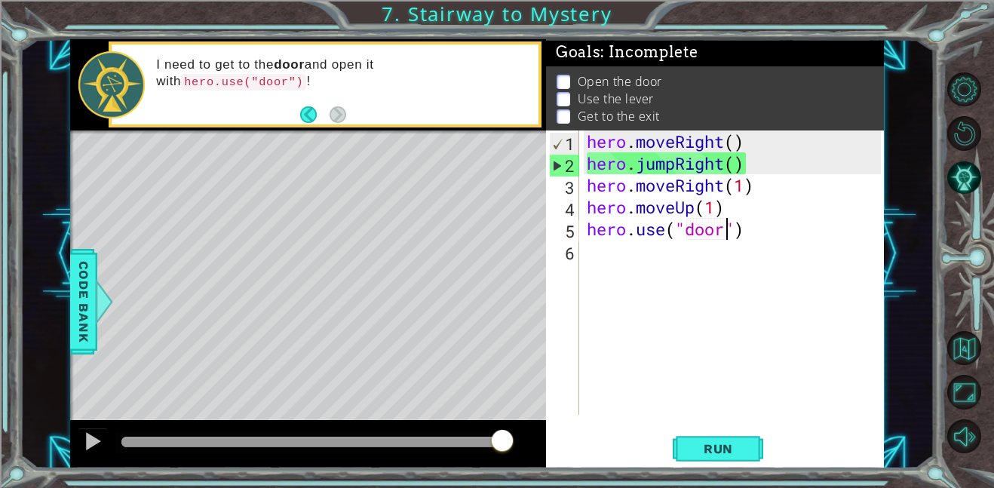
click at [659, 251] on div "hero . moveRight ( ) hero . jumpRight ( ) hero . moveRight ( 1 ) hero . moveUp …" at bounding box center [735, 294] width 305 height 328
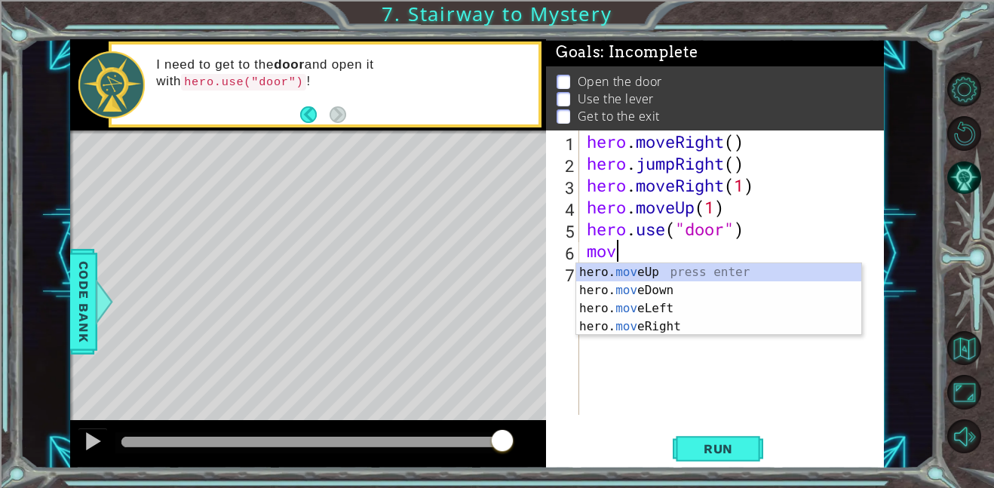
scroll to position [0, 1]
click at [652, 273] on div "hero. move Up press enter hero. move Down press enter hero. move Left press ent…" at bounding box center [718, 317] width 285 height 109
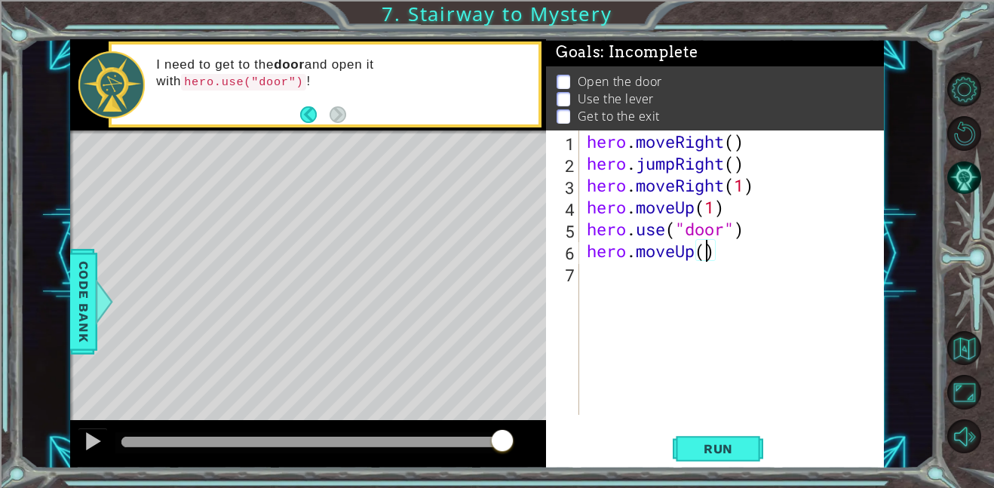
type textarea "hero.moveUp(3)"
click at [641, 281] on div "hero . moveRight ( ) hero . jumpRight ( ) hero . moveRight ( 1 ) hero . moveUp …" at bounding box center [735, 294] width 305 height 328
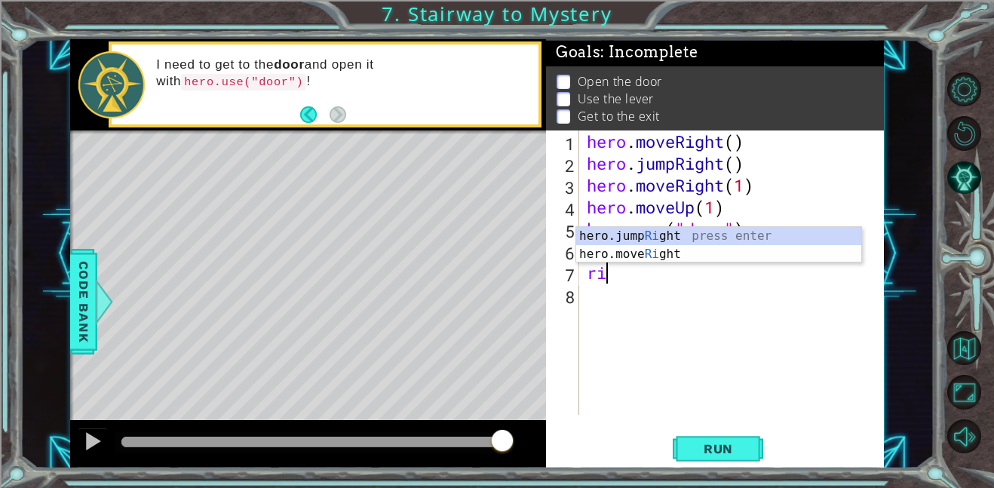
type textarea "r"
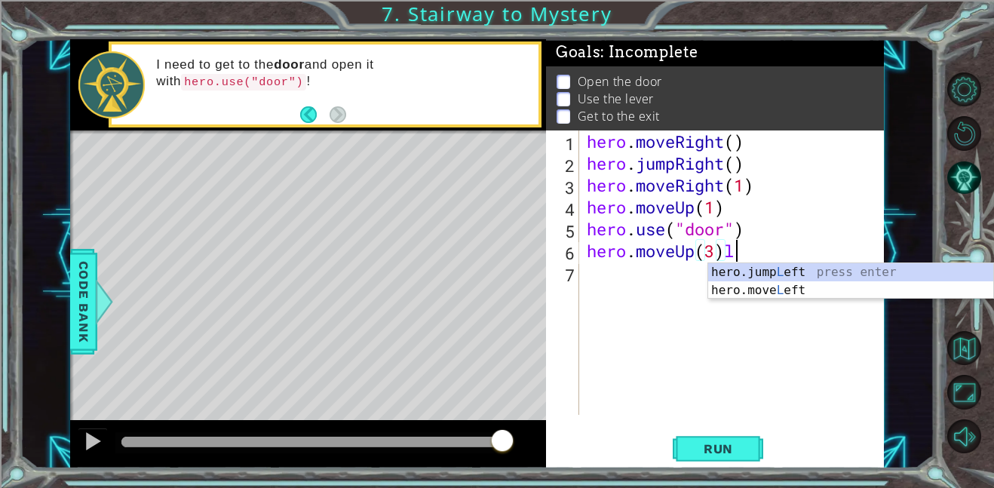
scroll to position [0, 6]
click at [807, 265] on div "hero.jump Le ft press enter hero.move Le ft press enter" at bounding box center [850, 299] width 285 height 72
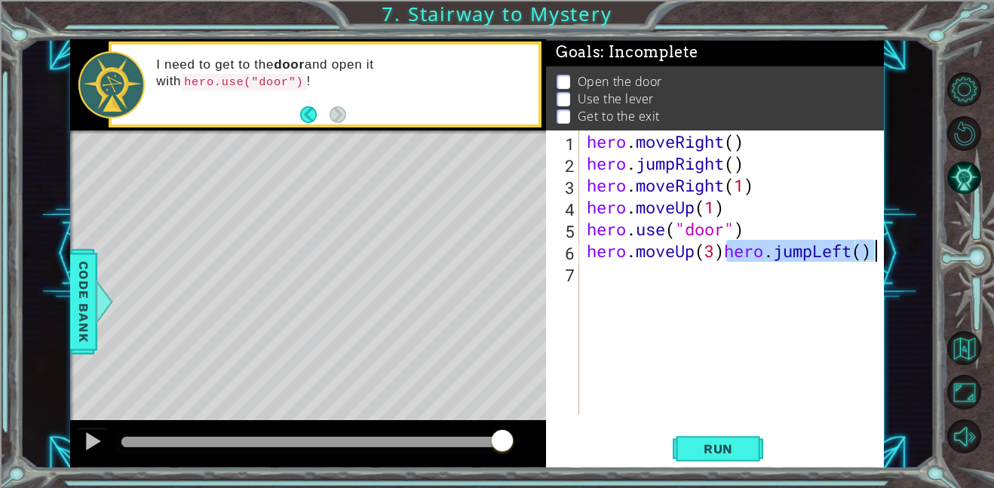
drag, startPoint x: 727, startPoint y: 250, endPoint x: 900, endPoint y: 249, distance: 172.6
click at [900, 249] on div "1 ההההההההההההההההההההההההההההההההההההההההההההההההההההההההההההההההההההההההההההה…" at bounding box center [477, 253] width 914 height 429
type textarea "hero.moveUp(3)hero.jumpLeft()"
type textarea "hero.jumpLeft()"
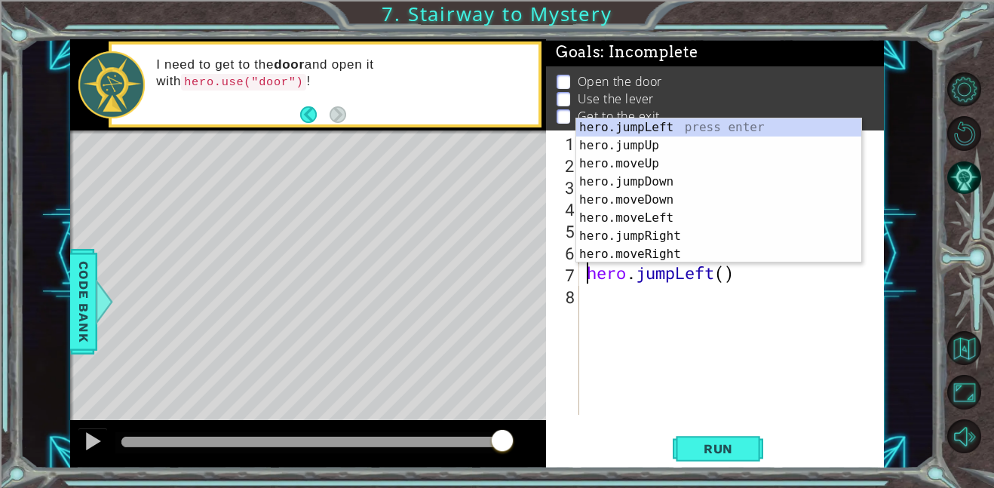
click at [728, 273] on div "hero . moveRight ( ) hero . jumpRight ( ) hero . moveRight ( 1 ) hero . moveUp …" at bounding box center [735, 294] width 305 height 328
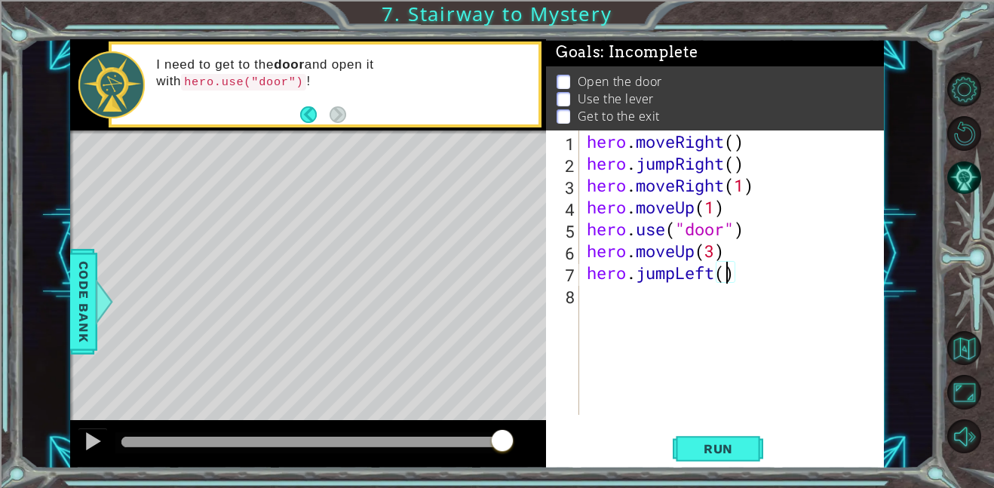
click at [736, 299] on div "hero . moveRight ( ) hero . jumpRight ( ) hero . moveRight ( 1 ) hero . moveUp …" at bounding box center [735, 294] width 305 height 328
click at [731, 274] on div "hero . moveRight ( ) hero . jumpRight ( ) hero . moveRight ( 1 ) hero . moveUp …" at bounding box center [735, 294] width 305 height 328
click at [725, 279] on div "hero . moveRight ( ) hero . jumpRight ( ) hero . moveRight ( 1 ) hero . moveUp …" at bounding box center [735, 294] width 305 height 328
click at [675, 279] on div "hero . moveRight ( ) hero . jumpRight ( ) hero . moveRight ( 1 ) hero . moveUp …" at bounding box center [735, 294] width 305 height 328
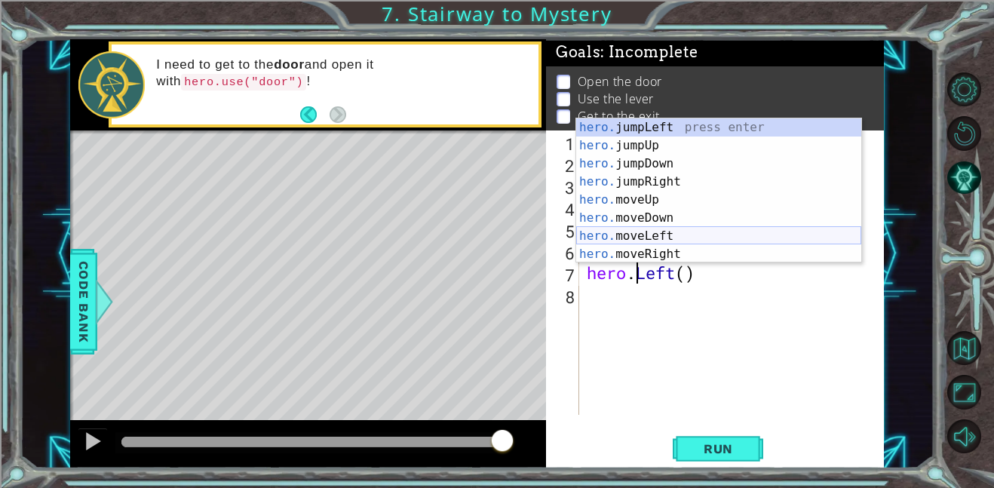
click at [664, 236] on div "hero. jumpLeft press enter hero. jumpUp press enter hero. jumpDown press enter …" at bounding box center [718, 208] width 285 height 181
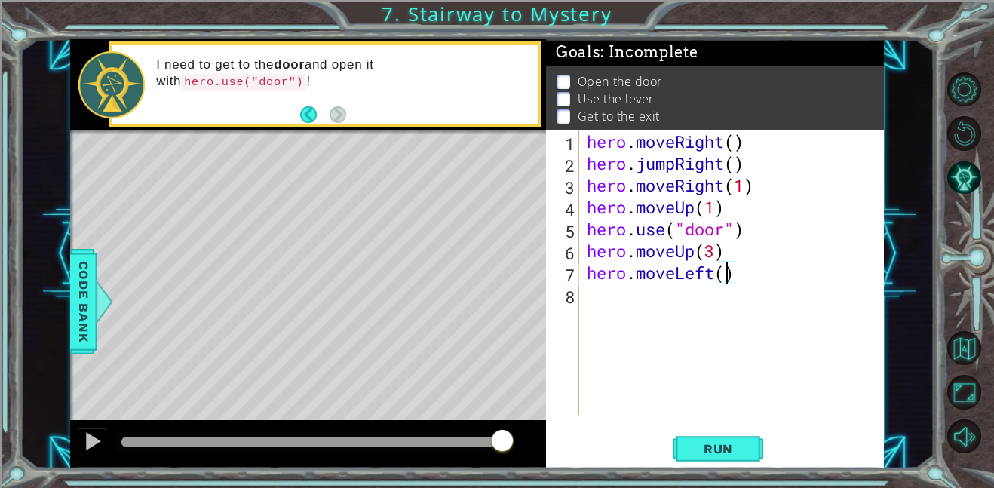
scroll to position [0, 6]
click at [695, 444] on span "Run" at bounding box center [718, 448] width 60 height 15
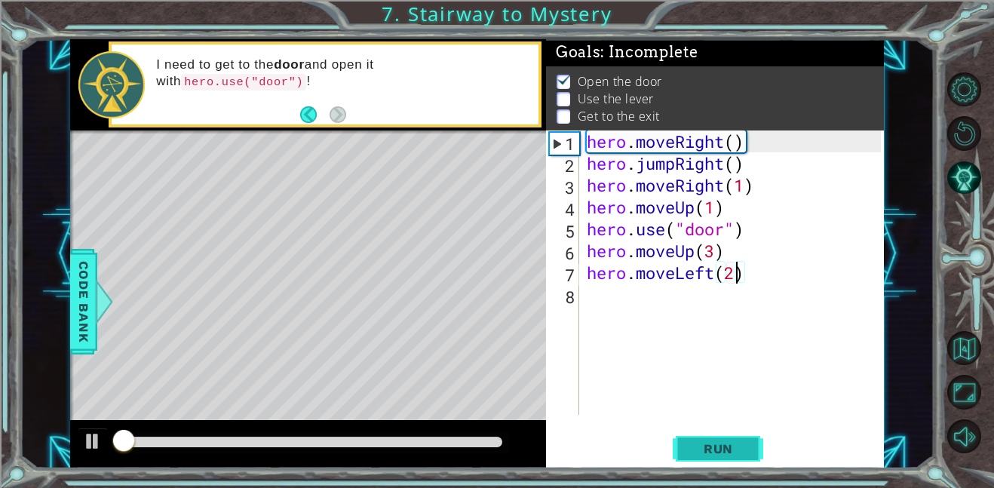
scroll to position [1, 0]
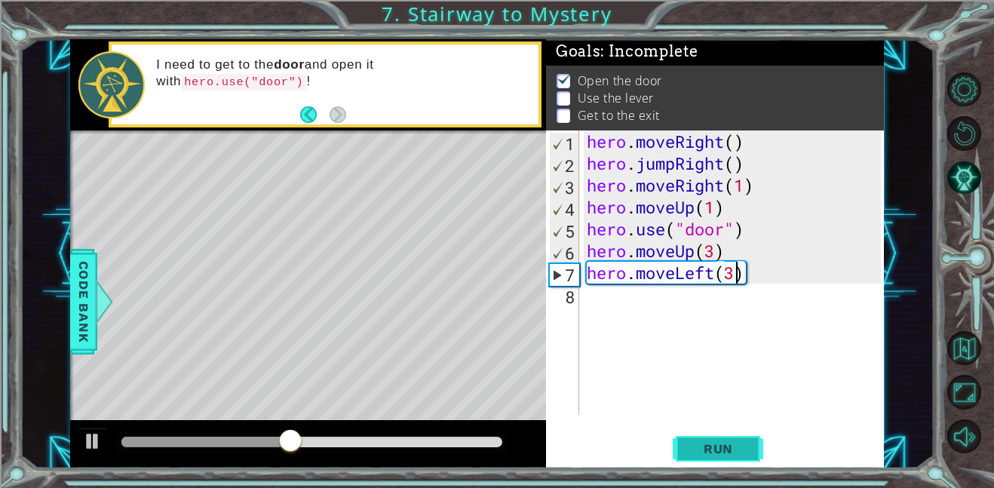
type textarea "hero.moveLeft(3)"
click at [711, 446] on span "Run" at bounding box center [718, 448] width 60 height 15
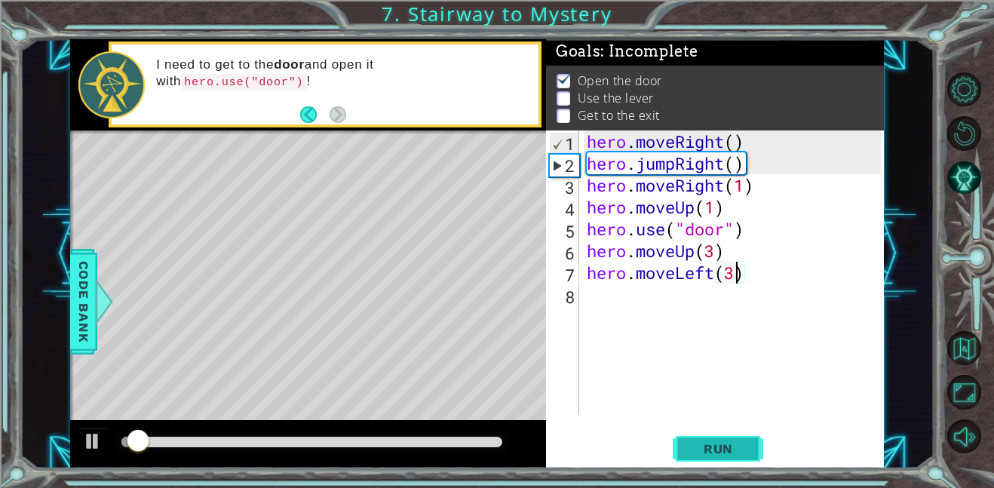
click at [711, 446] on span "Run" at bounding box center [718, 448] width 60 height 15
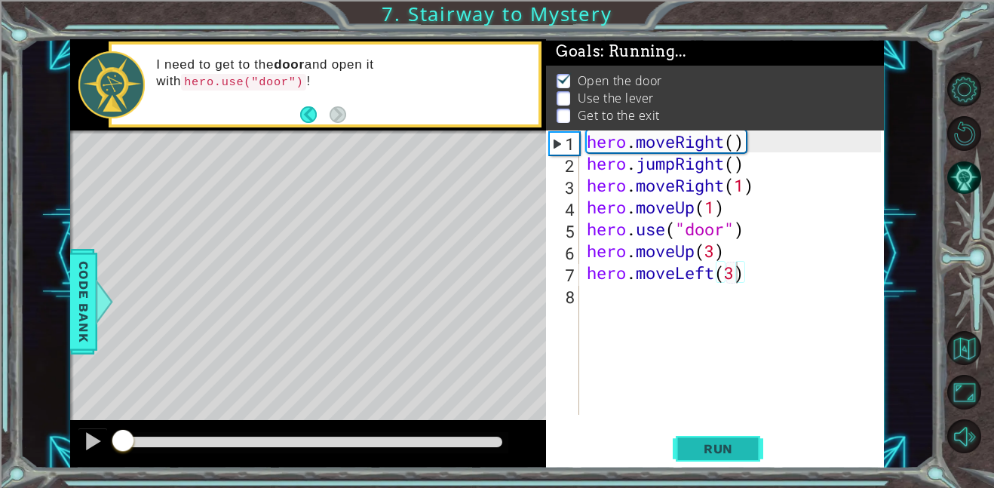
click at [711, 446] on span "Run" at bounding box center [718, 448] width 60 height 15
click at [324, 433] on div at bounding box center [311, 442] width 393 height 21
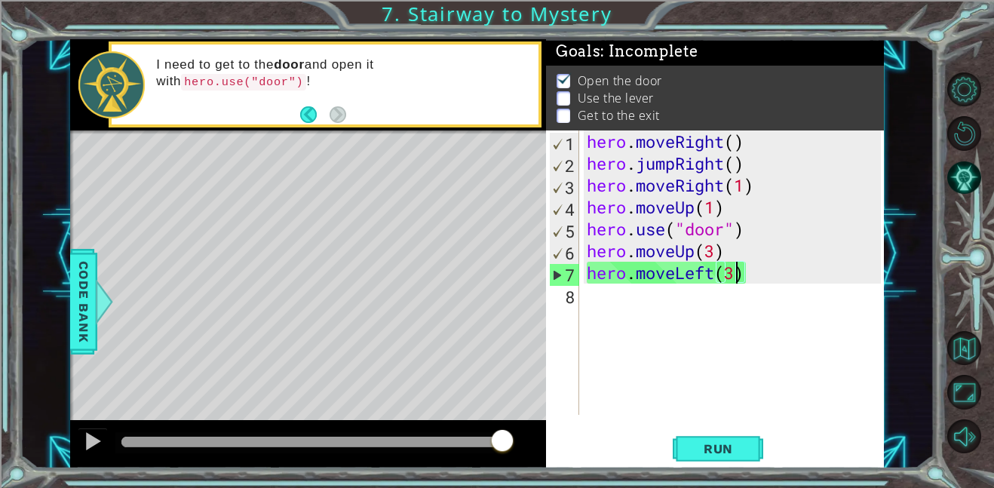
drag, startPoint x: 164, startPoint y: 442, endPoint x: 662, endPoint y: 417, distance: 498.9
click at [662, 417] on div "1 ההההההההההההההההההההההההההההההההההההההההההההההההההההההההההההההההההההההההההההה…" at bounding box center [476, 253] width 813 height 429
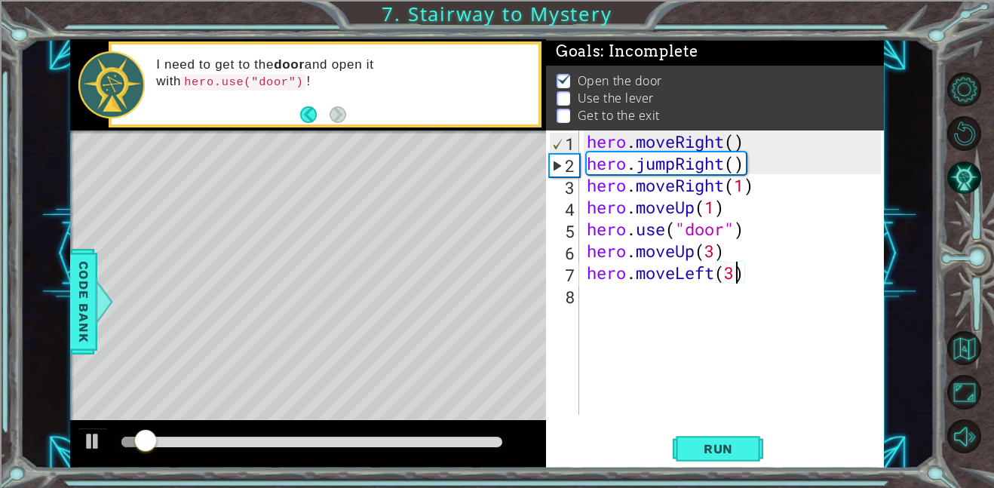
click at [617, 313] on div "hero . moveRight ( ) hero . jumpRight ( ) hero . moveRight ( 1 ) hero . moveUp …" at bounding box center [735, 294] width 305 height 328
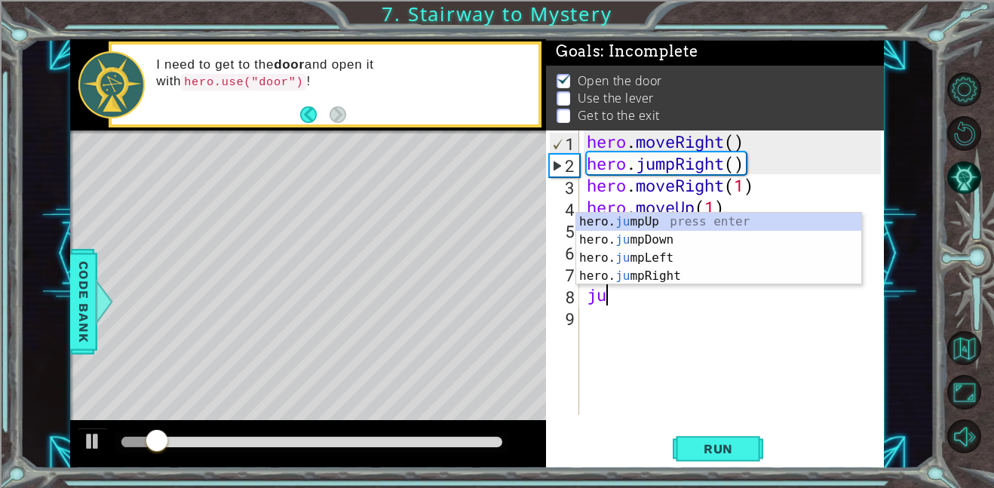
type textarea "jum"
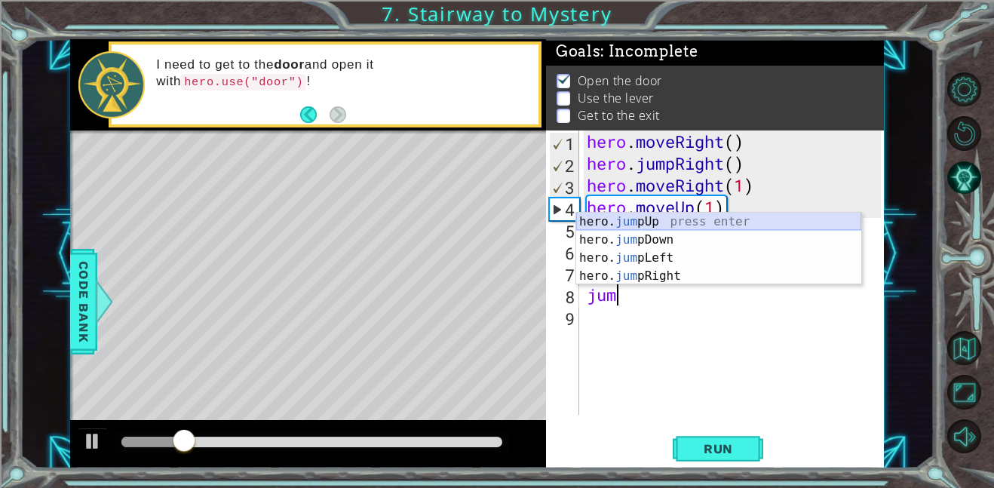
click at [690, 224] on div "hero. jum pUp press enter hero. jum pDown press enter hero. jum pLeft press ent…" at bounding box center [718, 267] width 285 height 109
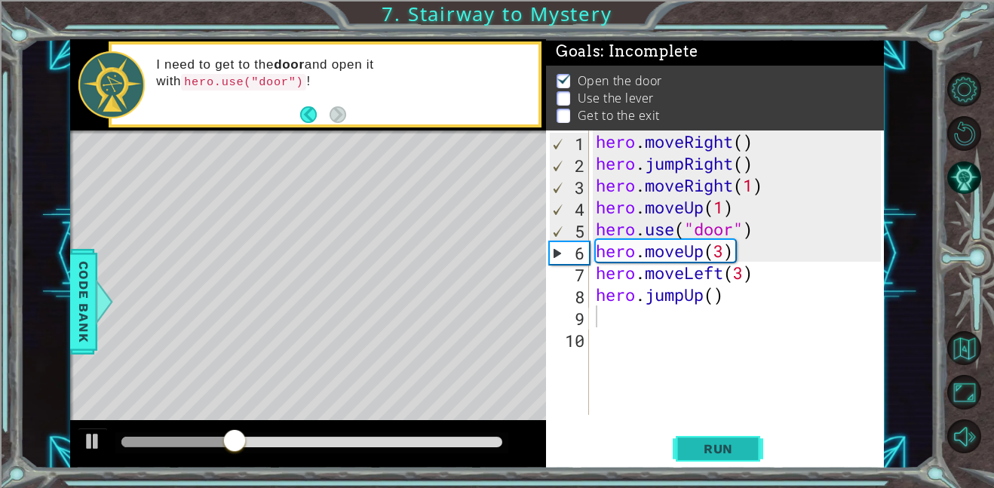
click at [706, 461] on button "Run" at bounding box center [717, 448] width 90 height 34
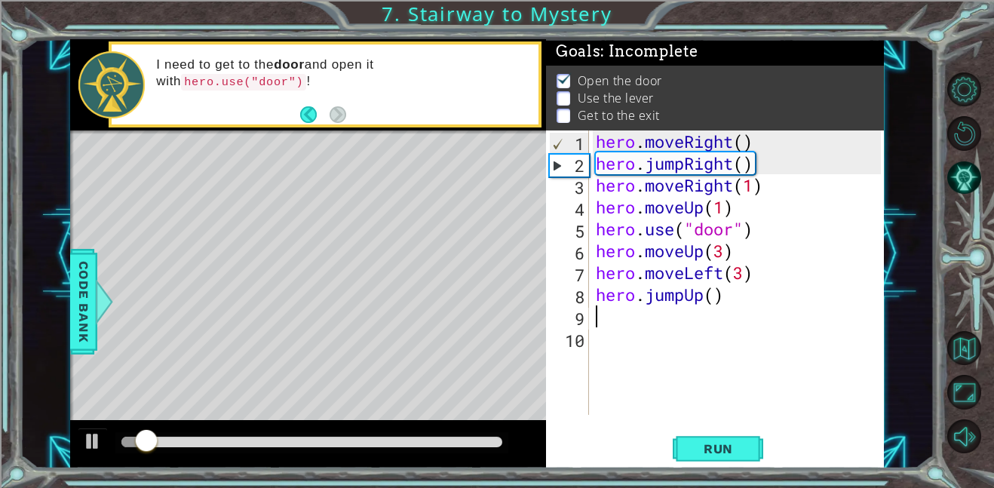
click at [428, 421] on div at bounding box center [308, 444] width 476 height 48
click at [498, 441] on div at bounding box center [311, 441] width 381 height 11
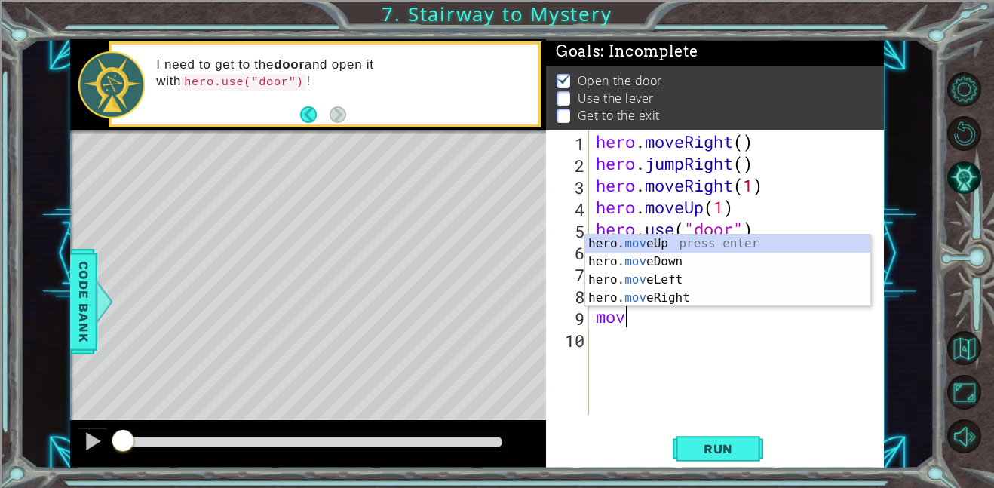
type textarea "move"
click at [787, 351] on div "hero . moveRight ( ) hero . jumpRight ( ) hero . moveRight ( 1 ) hero . moveUp …" at bounding box center [739, 294] width 295 height 328
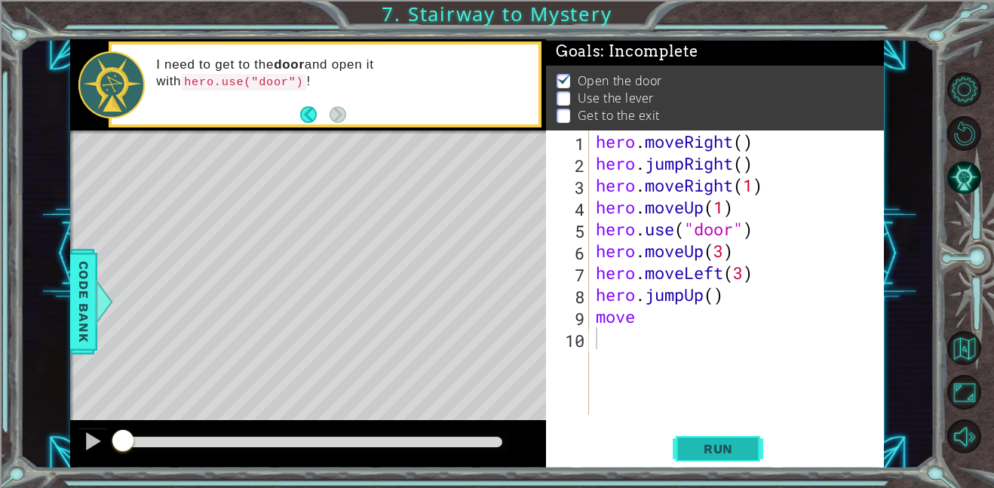
click at [695, 441] on span "Run" at bounding box center [718, 448] width 60 height 15
click at [324, 432] on div at bounding box center [311, 442] width 393 height 21
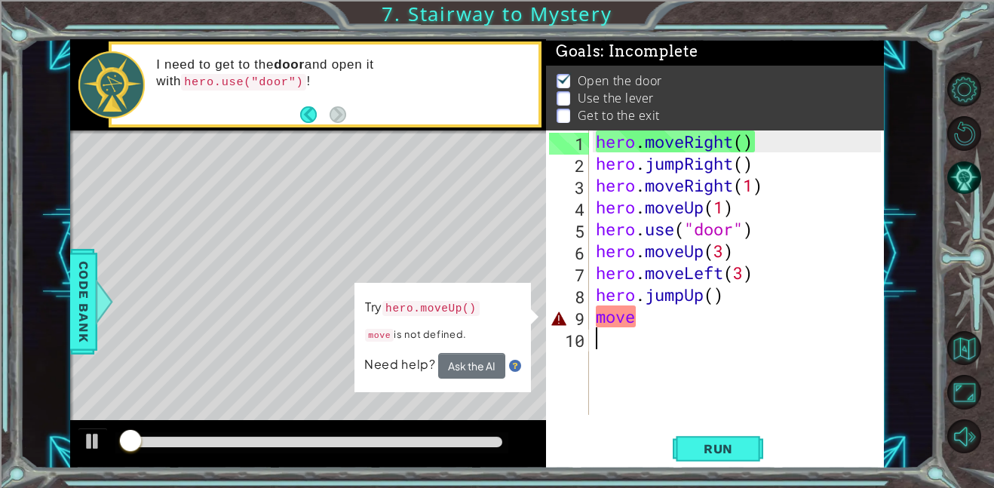
click at [328, 446] on div at bounding box center [311, 441] width 381 height 11
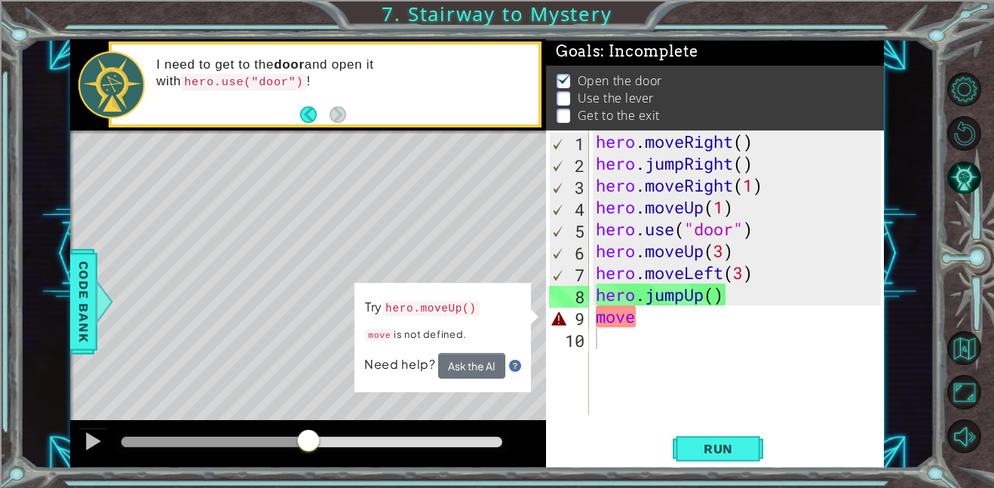
drag, startPoint x: 278, startPoint y: 433, endPoint x: 265, endPoint y: 434, distance: 12.9
click at [265, 434] on div at bounding box center [311, 442] width 393 height 21
click at [266, 438] on div at bounding box center [214, 441] width 187 height 11
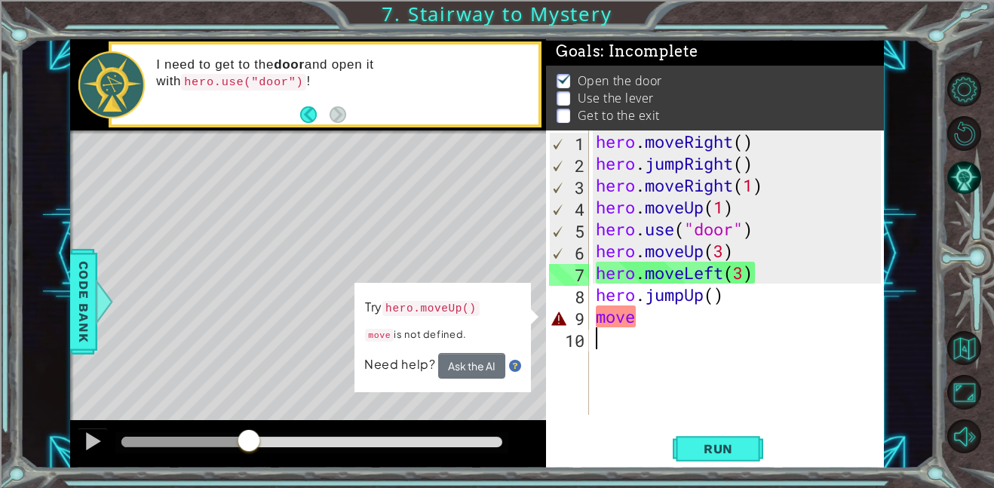
drag, startPoint x: 268, startPoint y: 439, endPoint x: 251, endPoint y: 438, distance: 16.7
click at [251, 438] on div at bounding box center [248, 441] width 27 height 27
click at [733, 409] on div "hero . moveRight ( ) hero . jumpRight ( ) hero . moveRight ( 1 ) hero . moveUp …" at bounding box center [739, 294] width 295 height 328
click at [727, 258] on div "hero . moveRight ( ) hero . jumpRight ( ) hero . moveRight ( 1 ) hero . moveUp …" at bounding box center [739, 294] width 295 height 328
click at [751, 280] on div "hero . moveRight ( ) hero . jumpRight ( ) hero . moveRight ( 1 ) hero . moveUp …" at bounding box center [739, 294] width 295 height 328
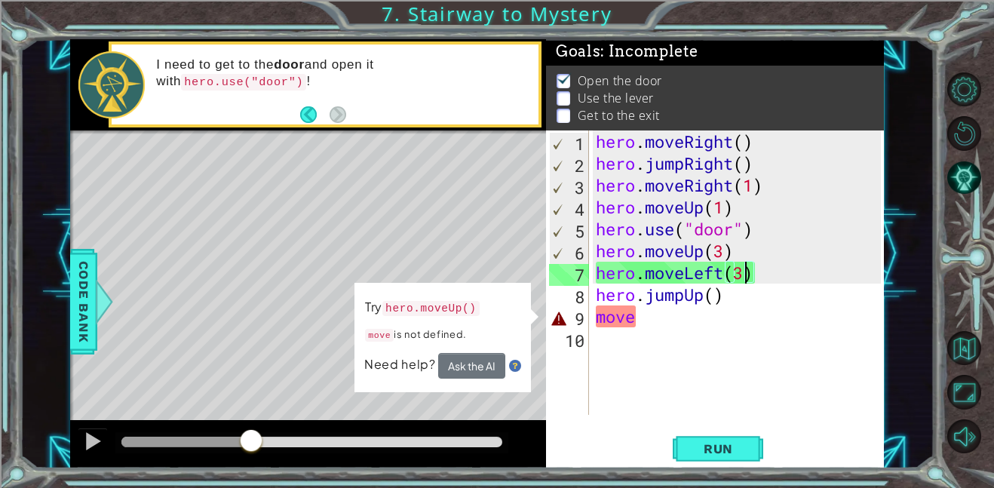
click at [748, 280] on div "hero . moveRight ( ) hero . jumpRight ( ) hero . moveRight ( 1 ) hero . moveUp …" at bounding box center [739, 294] width 295 height 328
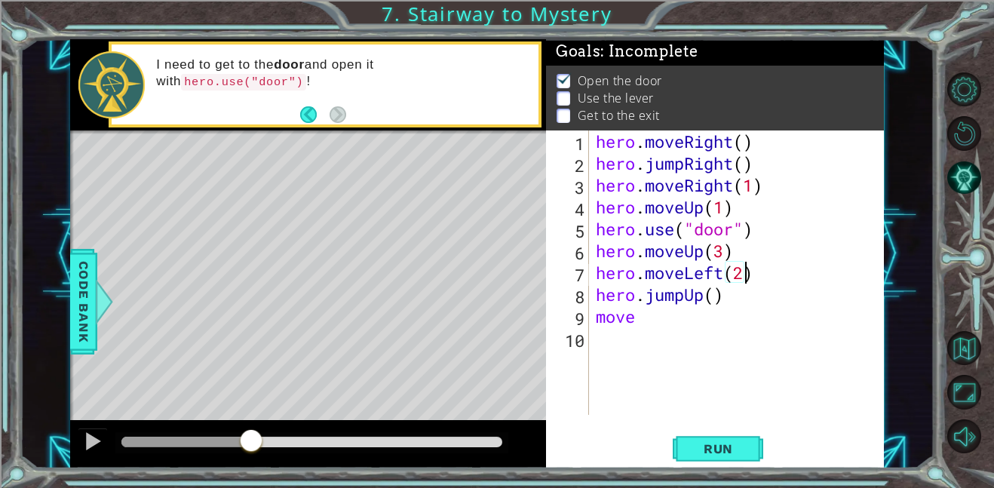
scroll to position [0, 6]
click at [710, 316] on div "hero . moveRight ( ) hero . jumpRight ( ) hero . moveRight ( 1 ) hero . moveUp …" at bounding box center [739, 294] width 295 height 328
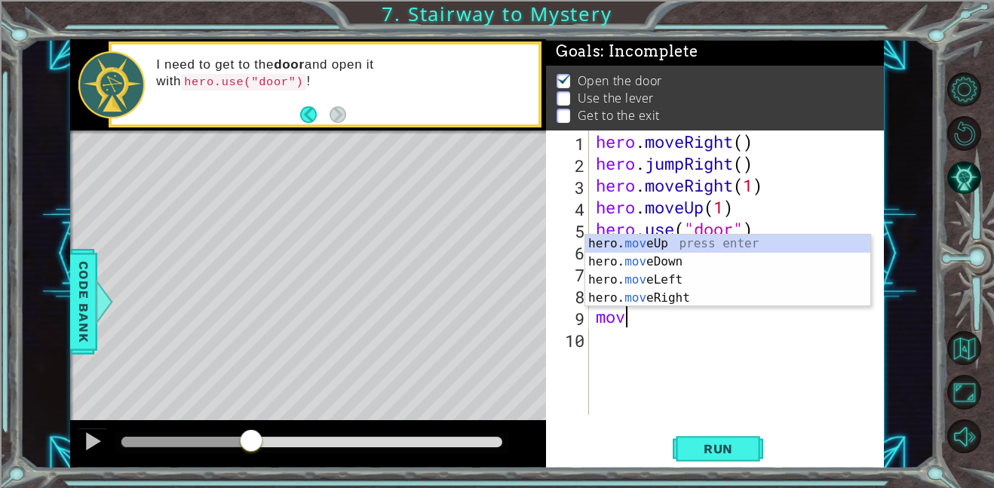
scroll to position [0, 0]
type textarea "m"
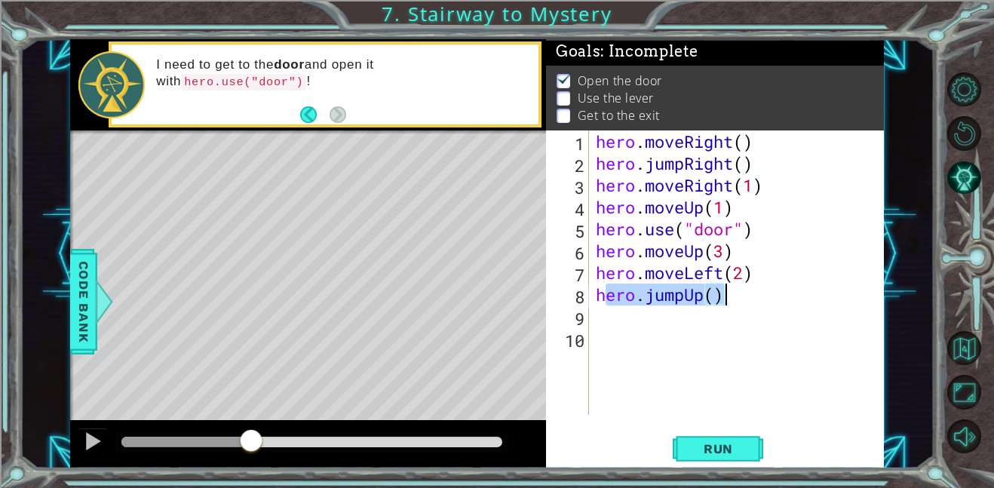
drag, startPoint x: 604, startPoint y: 300, endPoint x: 831, endPoint y: 292, distance: 227.8
click at [831, 292] on div "hero . moveRight ( ) hero . jumpRight ( ) hero . moveRight ( 1 ) hero . moveUp …" at bounding box center [739, 294] width 295 height 328
type textarea "hero.jumpUp()"
click at [767, 303] on div "hero . moveRight ( ) hero . jumpRight ( ) hero . moveRight ( 1 ) hero . moveUp …" at bounding box center [735, 272] width 287 height 284
drag, startPoint x: 767, startPoint y: 303, endPoint x: 559, endPoint y: 293, distance: 208.3
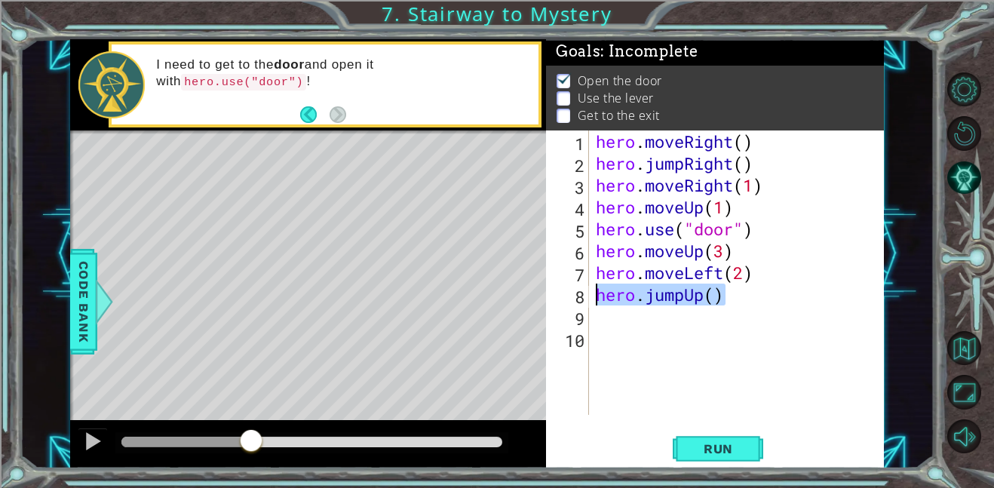
click at [559, 293] on div "hero.jumpUp() 1 2 3 4 5 6 7 8 9 10 hero . moveRight ( ) hero . jumpRight ( ) he…" at bounding box center [713, 272] width 335 height 284
type textarea "hero.jumpUp()"
click at [620, 300] on div "hero . moveRight ( ) hero . jumpRight ( ) hero . moveRight ( 1 ) hero . moveUp …" at bounding box center [739, 294] width 295 height 328
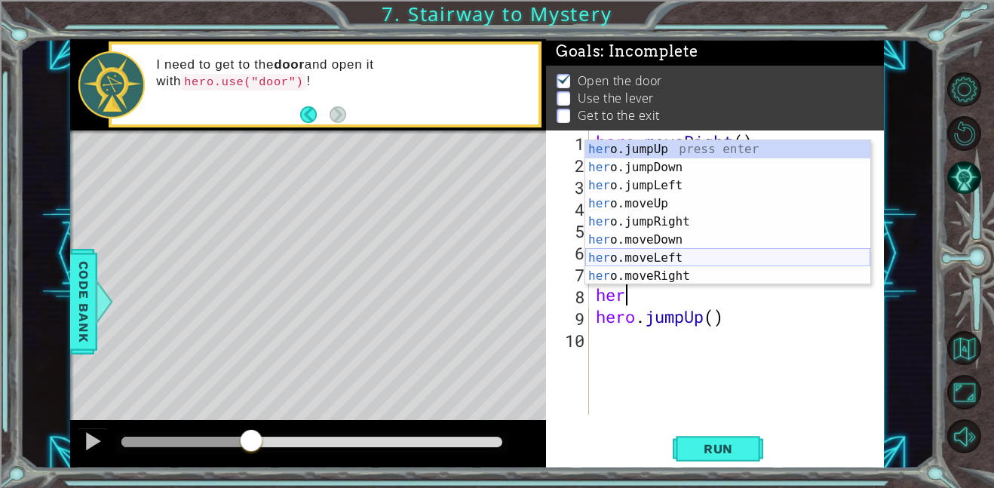
click at [700, 254] on div "her o.jumpUp press enter her o.jumpDown press enter her o.jumpLeft press enter …" at bounding box center [727, 230] width 285 height 181
type textarea "hero.moveLeft(1)"
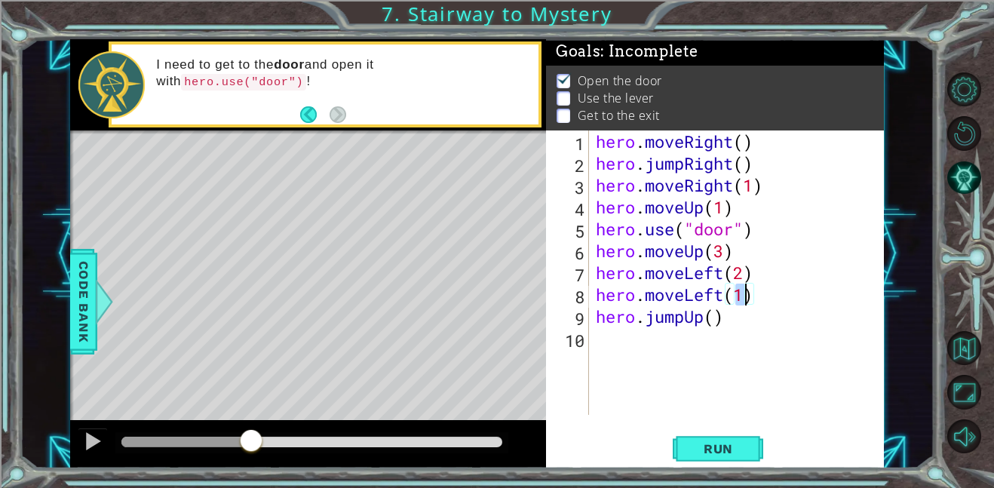
click at [657, 346] on div "hero . moveRight ( ) hero . jumpRight ( ) hero . moveRight ( 1 ) hero . moveUp …" at bounding box center [739, 294] width 295 height 328
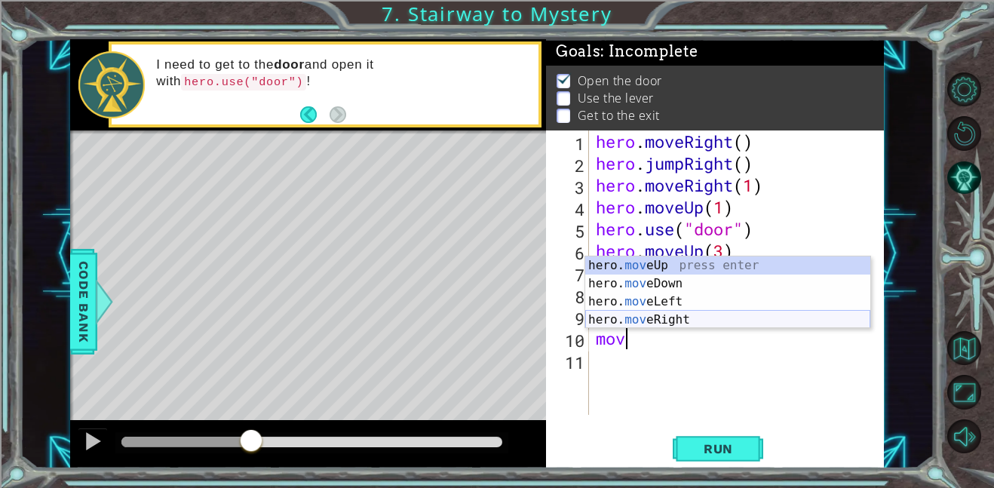
click at [682, 314] on div "hero. mov eUp press enter hero. mov eDown press enter hero. mov eLeft press ent…" at bounding box center [727, 310] width 285 height 109
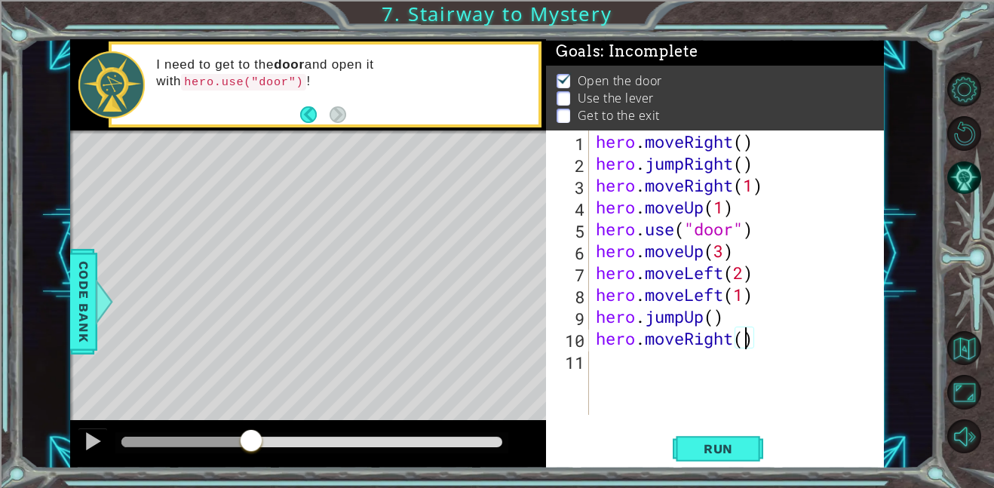
type textarea "hero.moveRight(2)"
click at [726, 449] on span "Run" at bounding box center [718, 448] width 60 height 15
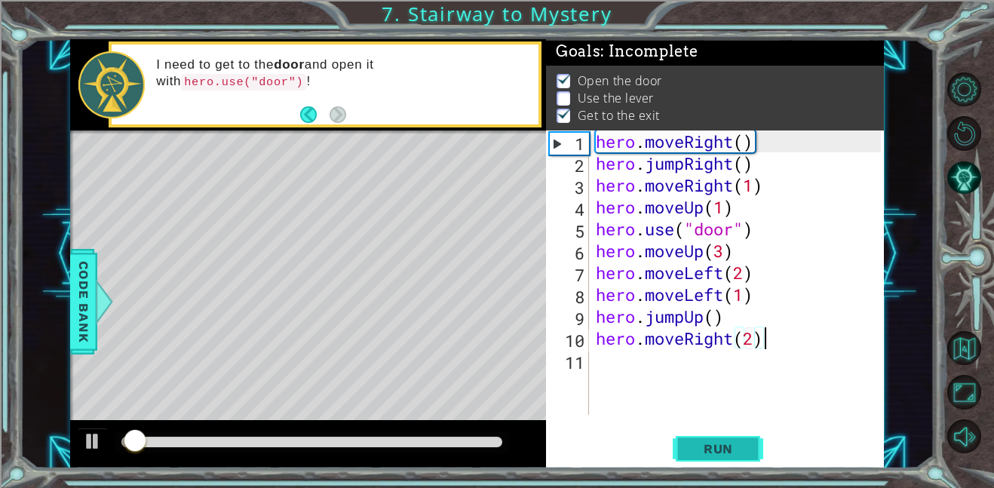
click at [726, 449] on span "Run" at bounding box center [718, 448] width 60 height 15
click at [467, 436] on div at bounding box center [311, 441] width 381 height 11
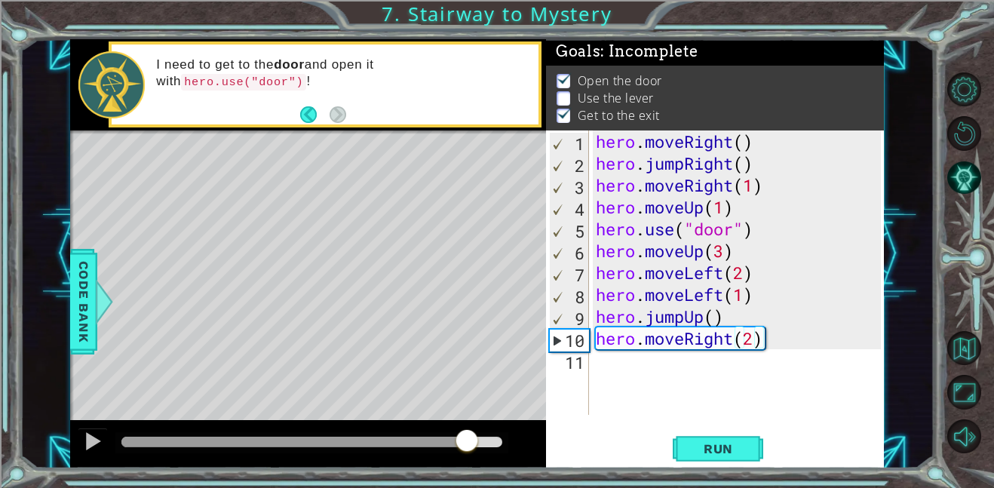
drag, startPoint x: 479, startPoint y: 449, endPoint x: 375, endPoint y: 436, distance: 104.8
click at [375, 436] on div at bounding box center [311, 442] width 393 height 21
click at [375, 436] on div at bounding box center [293, 441] width 344 height 11
click at [326, 431] on div at bounding box center [308, 444] width 476 height 48
click at [317, 442] on div at bounding box center [248, 441] width 255 height 11
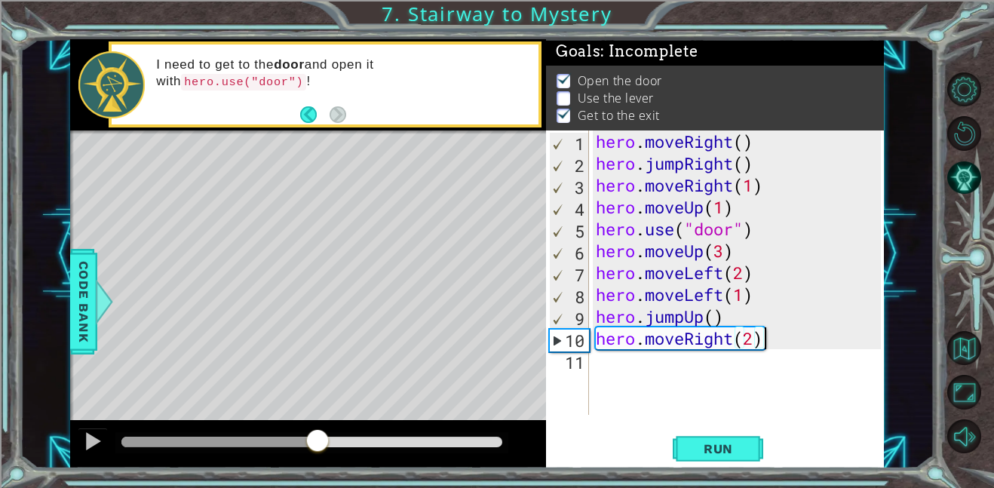
click at [158, 443] on div at bounding box center [219, 441] width 196 height 11
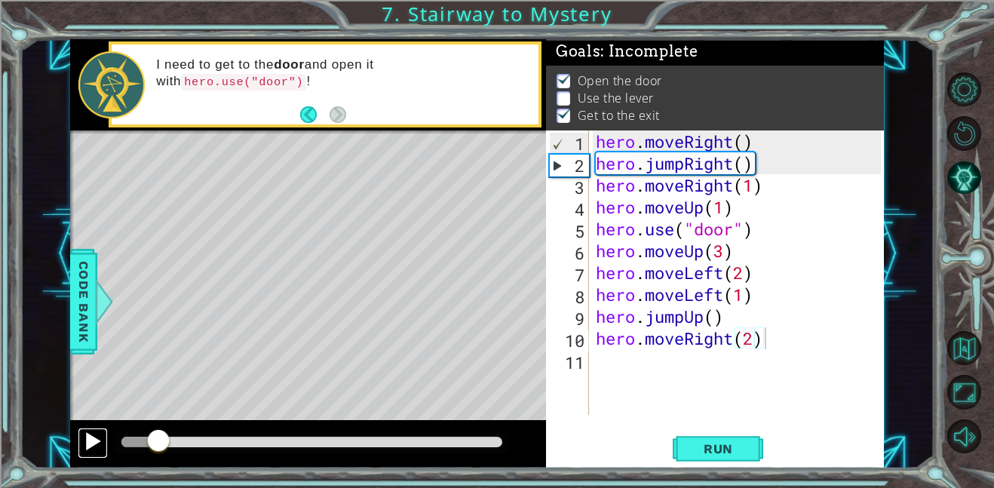
click at [91, 440] on div at bounding box center [93, 441] width 20 height 20
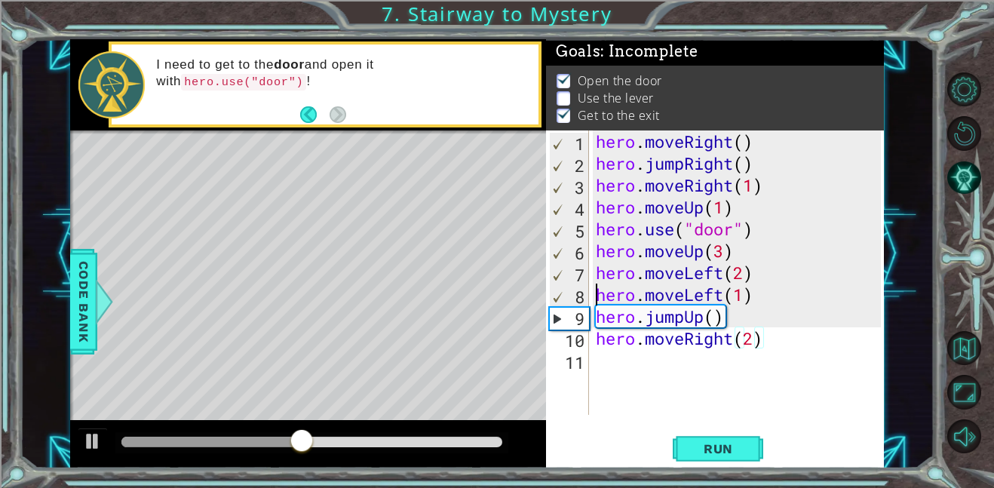
click at [596, 292] on div "hero . moveRight ( ) hero . jumpRight ( ) hero . moveRight ( 1 ) hero . moveUp …" at bounding box center [739, 294] width 295 height 328
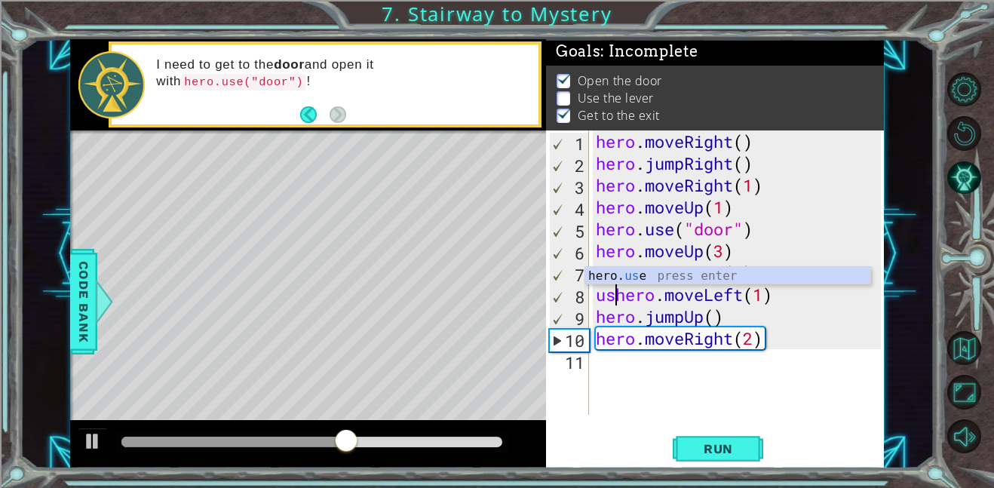
scroll to position [0, 1]
click at [615, 267] on div "hero. use press enter" at bounding box center [727, 294] width 285 height 54
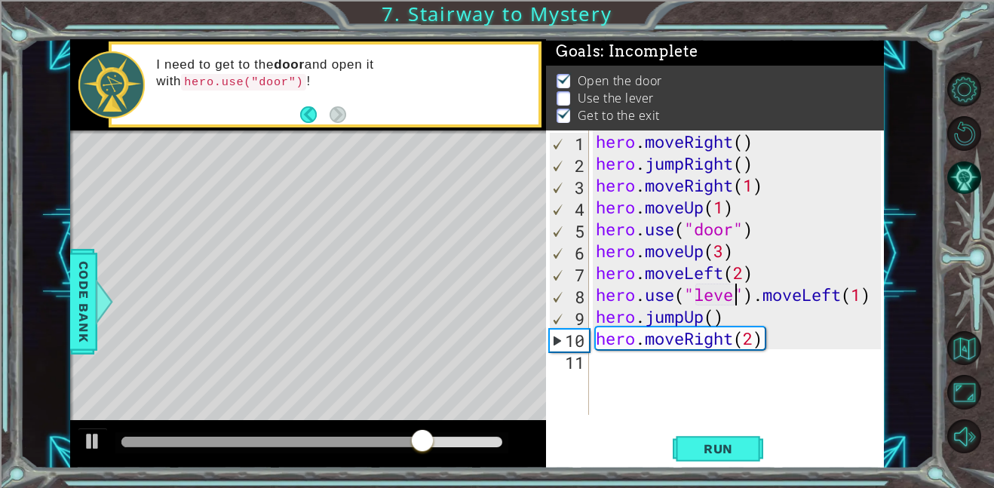
scroll to position [0, 7]
drag, startPoint x: 767, startPoint y: 294, endPoint x: 945, endPoint y: 292, distance: 177.9
click at [945, 292] on div "1 ההההההההההההההההההההההההההההההההההההההההההההההההההההההההההההההההההההההההההההה…" at bounding box center [497, 244] width 994 height 488
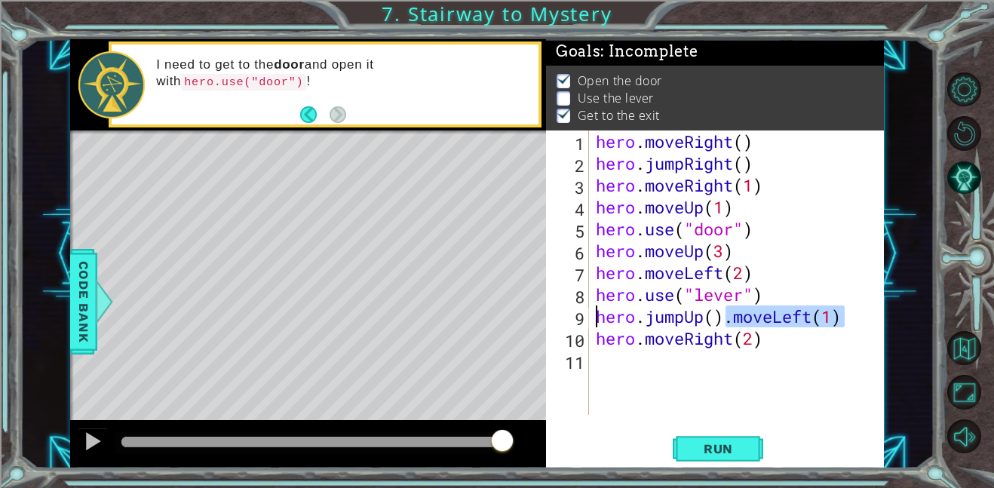
type textarea ".moveLeft(1)hero.jumpUp()"
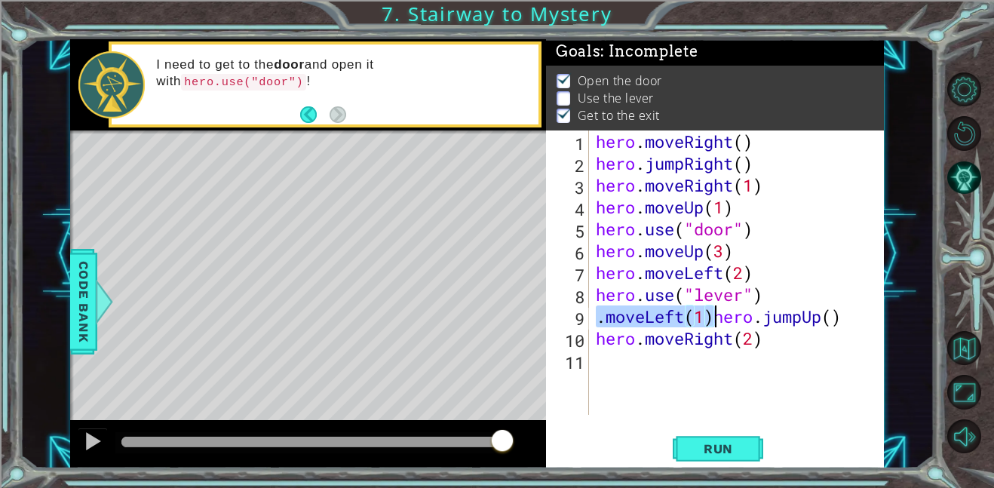
click at [673, 368] on div "hero . moveRight ( ) hero . jumpRight ( ) hero . moveRight ( 1 ) hero . moveUp …" at bounding box center [739, 294] width 295 height 328
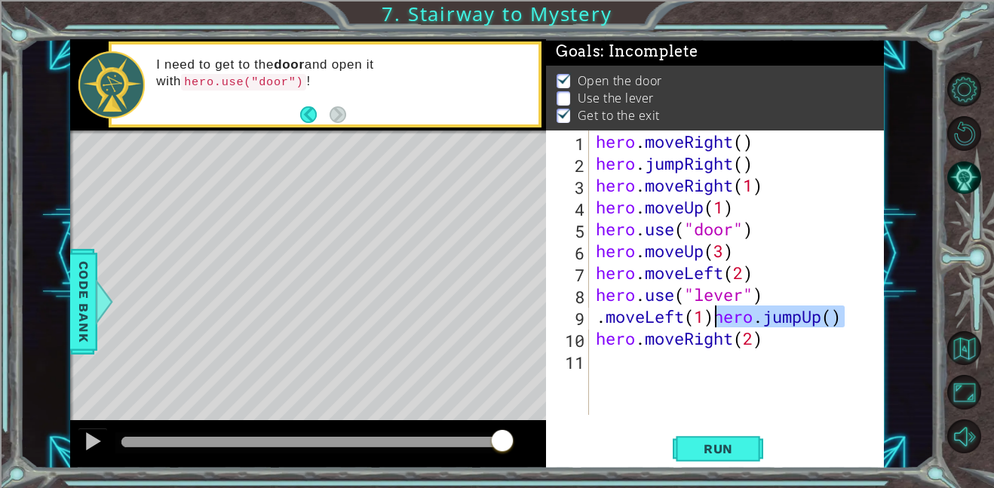
drag, startPoint x: 859, startPoint y: 317, endPoint x: 717, endPoint y: 317, distance: 142.5
click at [717, 317] on div "hero . moveRight ( ) hero . jumpRight ( ) hero . moveRight ( 1 ) hero . moveUp …" at bounding box center [739, 294] width 295 height 328
type textarea ".moveLeft(1)hero.jumpUp()"
type textarea "hero.jumpUp()"
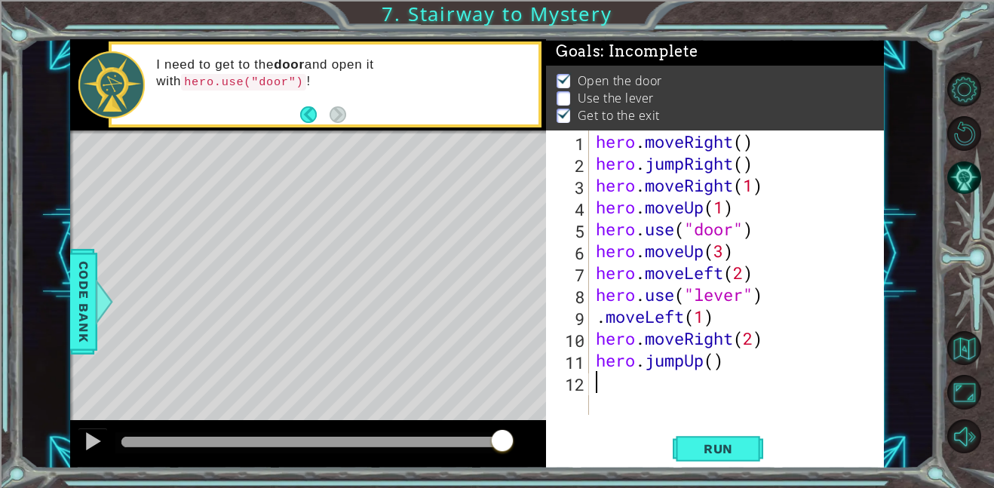
click at [795, 405] on div "hero . moveRight ( ) hero . jumpRight ( ) hero . moveRight ( 1 ) hero . moveUp …" at bounding box center [739, 294] width 295 height 328
drag, startPoint x: 770, startPoint y: 353, endPoint x: 444, endPoint y: 357, distance: 326.4
click at [444, 357] on div "1 ההההההההההההההההההההההההההההההההההההההההההההההההההההההההההההההההההההההההההההה…" at bounding box center [476, 253] width 813 height 429
drag, startPoint x: 782, startPoint y: 341, endPoint x: 570, endPoint y: 349, distance: 212.7
click at [570, 349] on div "hero.jumpUp() 1 2 3 4 5 6 7 8 9 10 11 12 hero . moveRight ( ) hero . jumpRight …" at bounding box center [713, 272] width 335 height 284
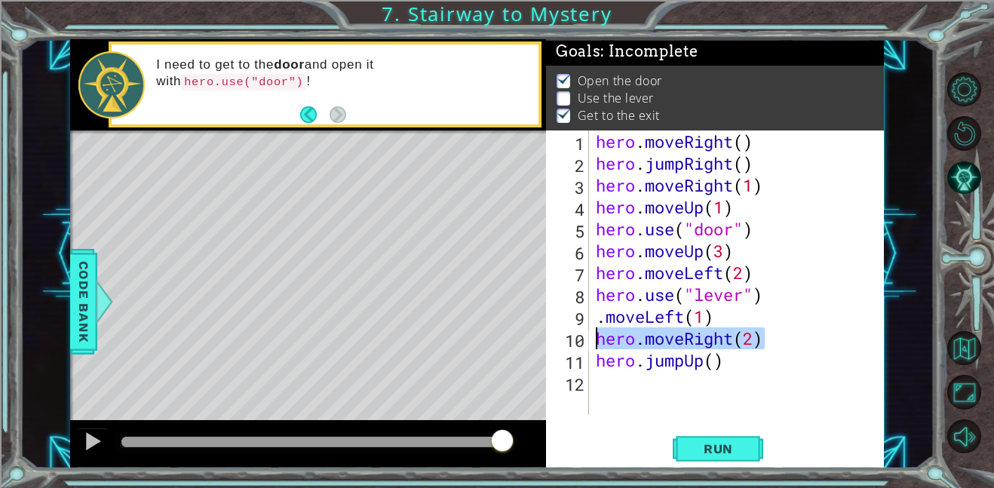
type textarea "hero.moveRight(2)"
type textarea "hero.jumpUp()"
type textarea "hero.moveRight(2)"
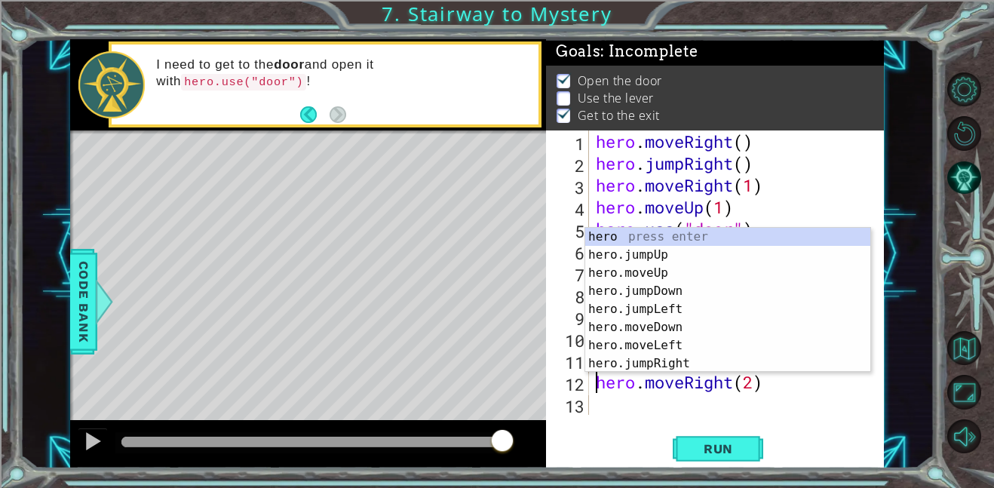
click at [712, 410] on div "hero . moveRight ( ) hero . jumpRight ( ) hero . moveRight ( 1 ) hero . moveUp …" at bounding box center [739, 294] width 295 height 328
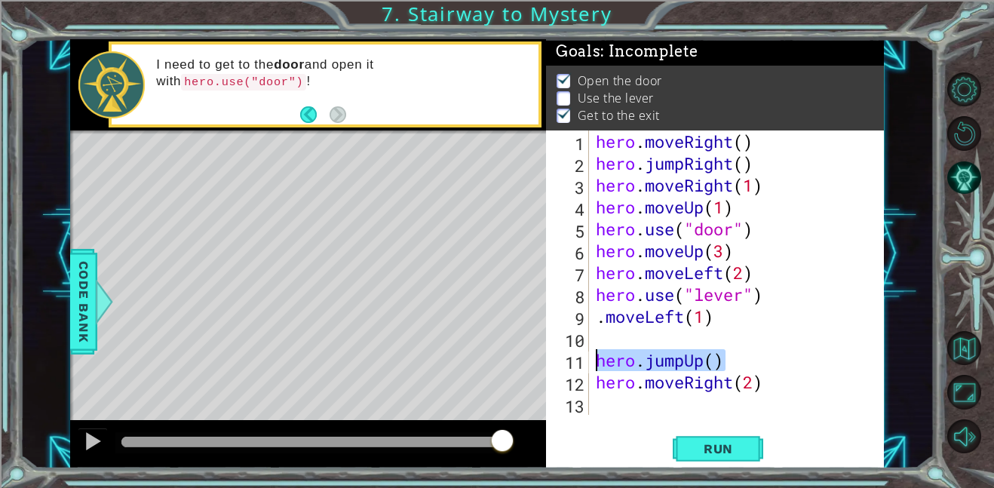
drag, startPoint x: 739, startPoint y: 358, endPoint x: 592, endPoint y: 364, distance: 147.1
click at [592, 364] on div "hero . moveRight ( ) hero . jumpRight ( ) hero . moveRight ( 1 ) hero . moveUp …" at bounding box center [739, 294] width 295 height 328
type textarea "hero.jumpUp()"
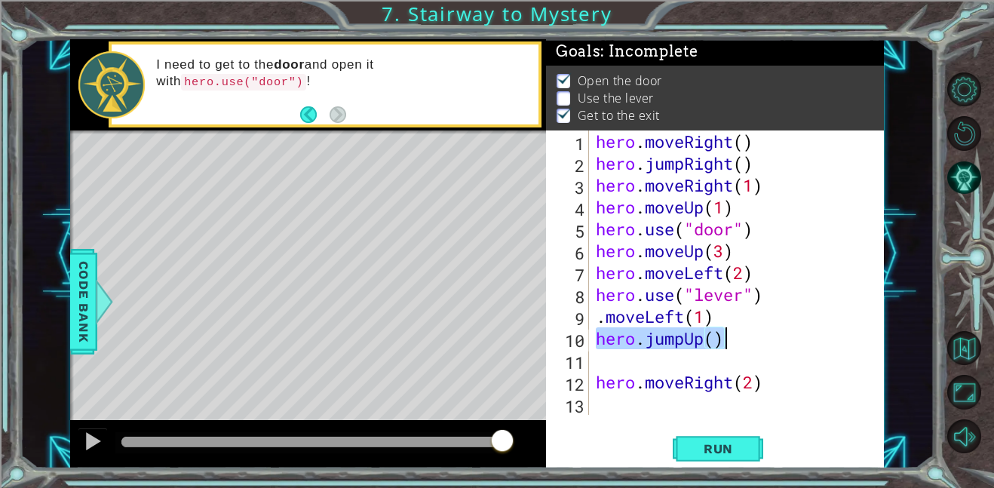
click at [592, 311] on div "hero . moveRight ( ) hero . jumpRight ( ) hero . moveRight ( 1 ) hero . moveUp …" at bounding box center [739, 294] width 295 height 328
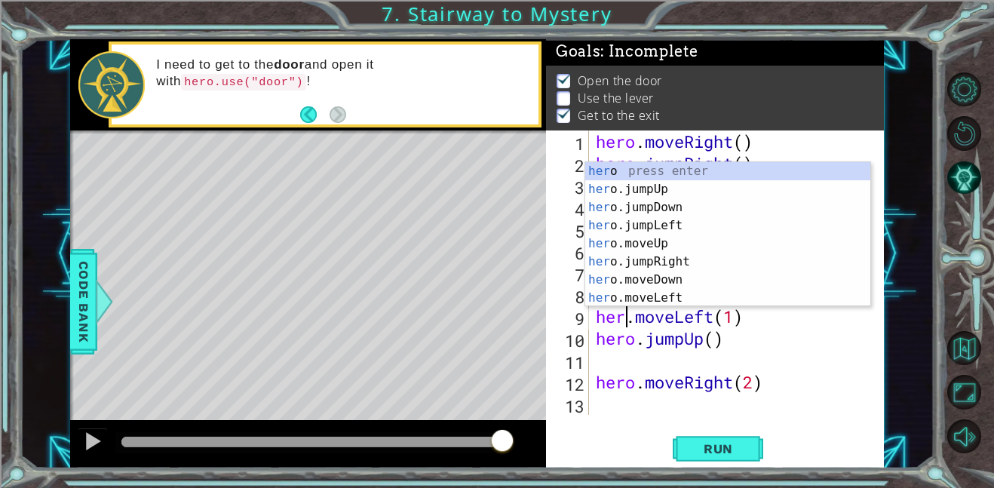
type textarea "hero.moveLeft(1)"
click at [694, 359] on div "hero . moveRight ( ) hero . jumpRight ( ) hero . moveRight ( 1 ) hero . moveUp …" at bounding box center [739, 294] width 295 height 328
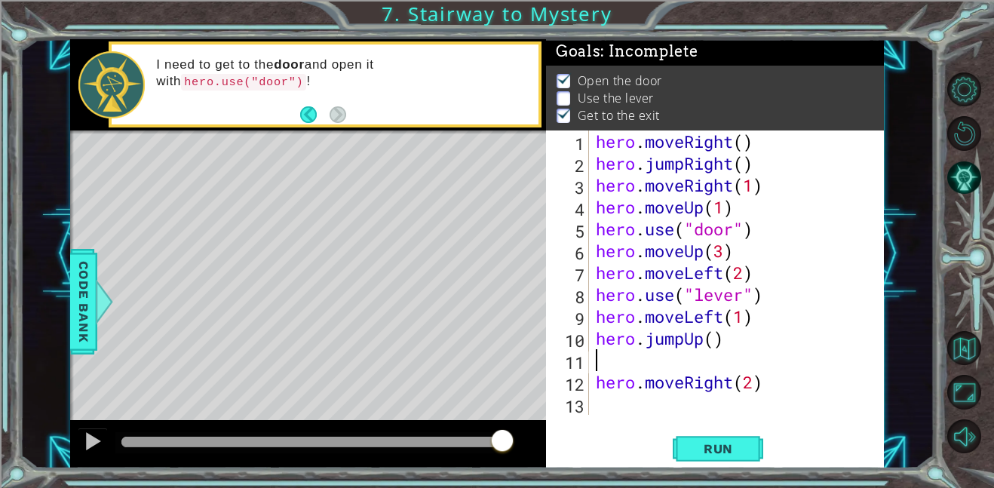
scroll to position [0, 0]
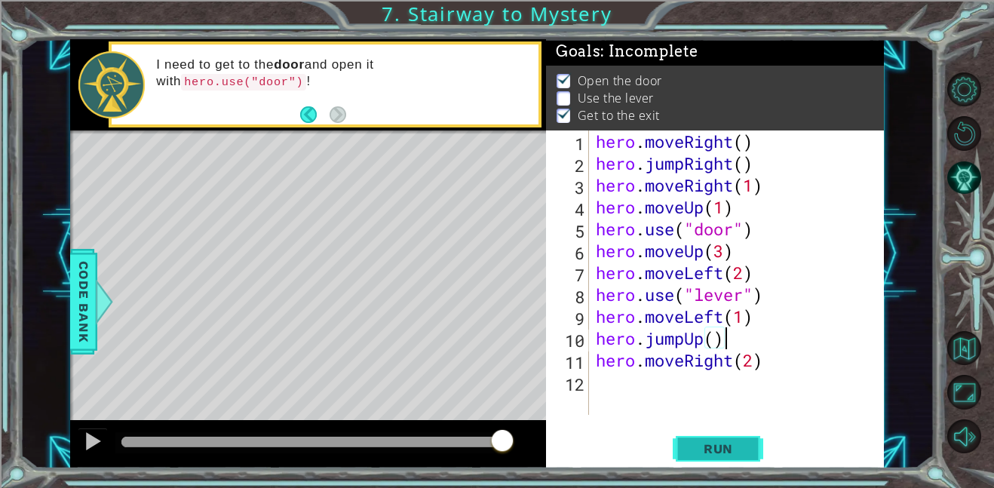
click at [692, 446] on span "Run" at bounding box center [718, 448] width 60 height 15
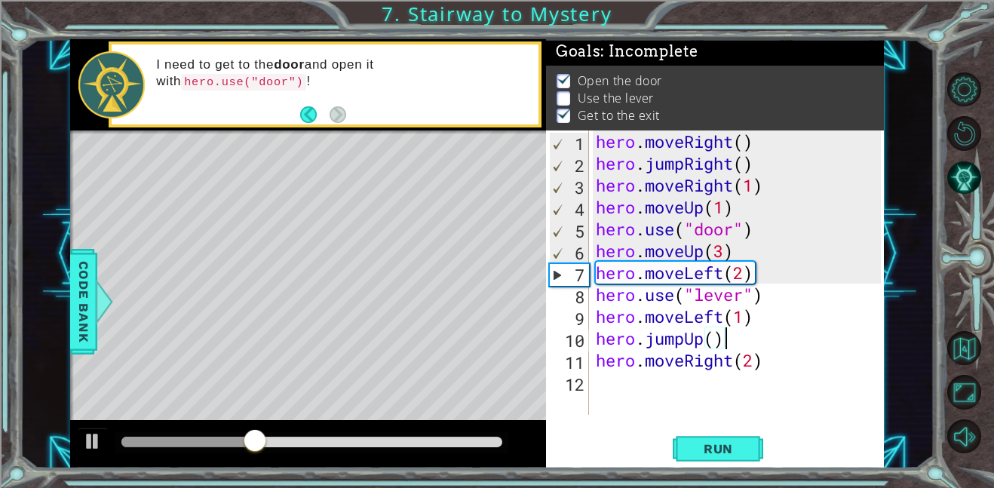
click at [573, 461] on div "Run" at bounding box center [718, 448] width 338 height 34
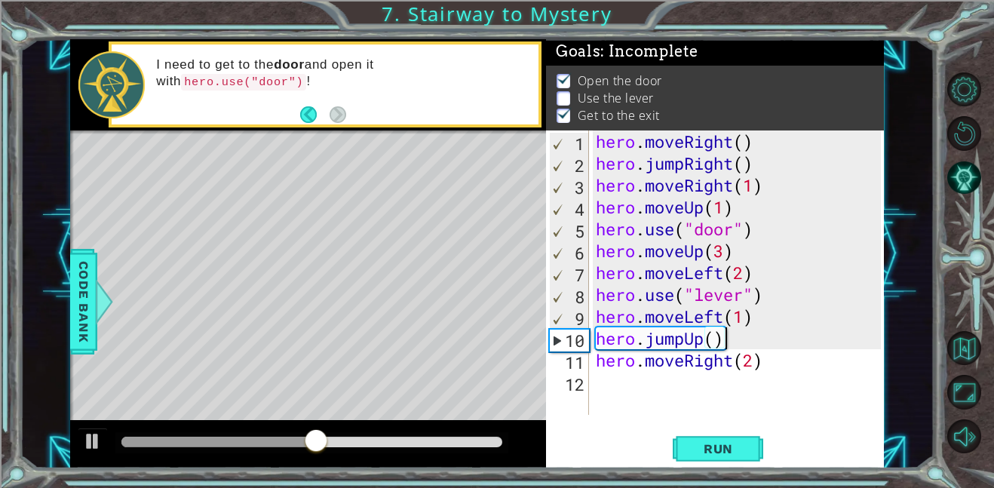
click at [742, 282] on div "hero . moveRight ( ) hero . jumpRight ( ) hero . moveRight ( 1 ) hero . moveUp …" at bounding box center [739, 294] width 295 height 328
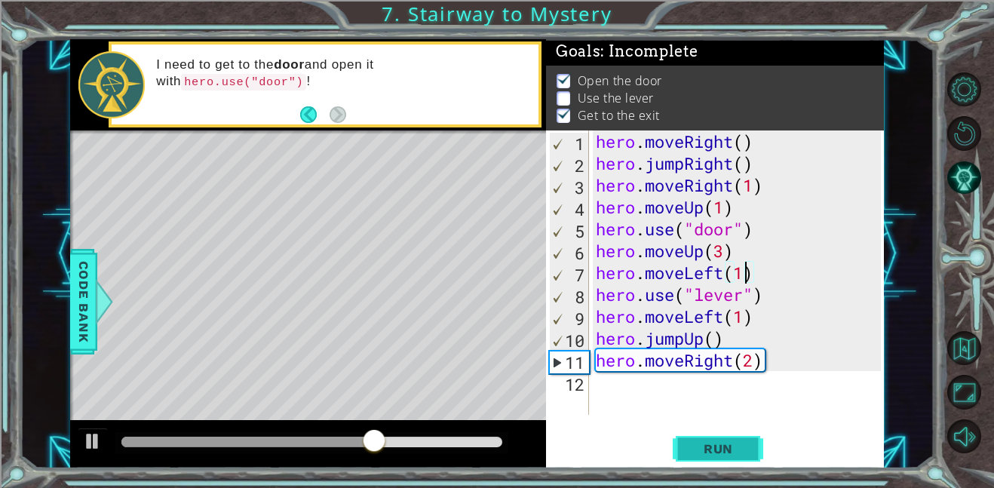
click at [716, 442] on span "Run" at bounding box center [718, 448] width 60 height 15
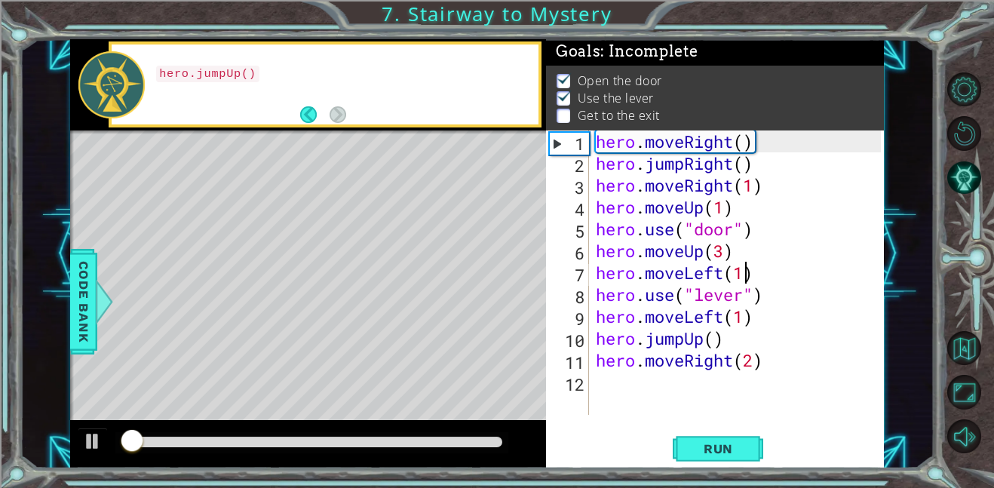
click at [742, 323] on div "hero . moveRight ( ) hero . jumpRight ( ) hero . moveRight ( 1 ) hero . moveUp …" at bounding box center [739, 294] width 295 height 328
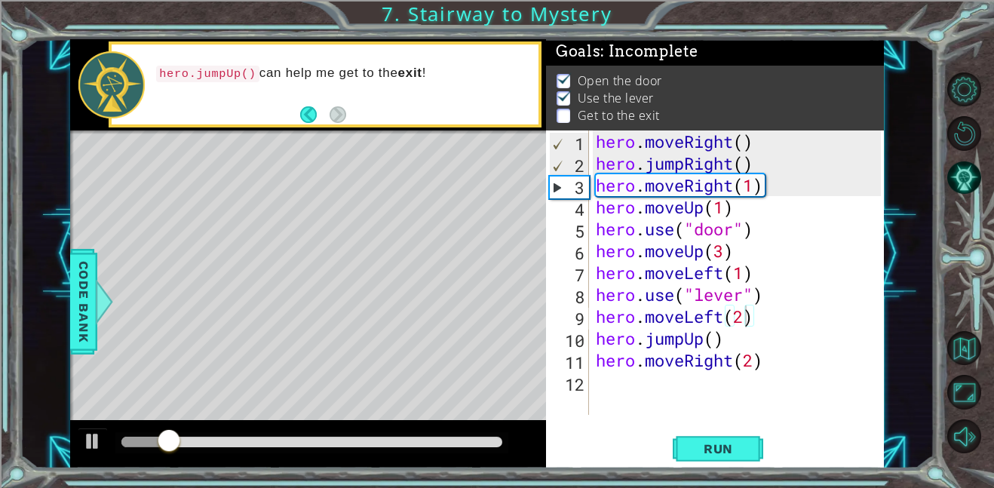
click at [383, 449] on div at bounding box center [311, 442] width 393 height 21
click at [385, 449] on div at bounding box center [311, 442] width 393 height 21
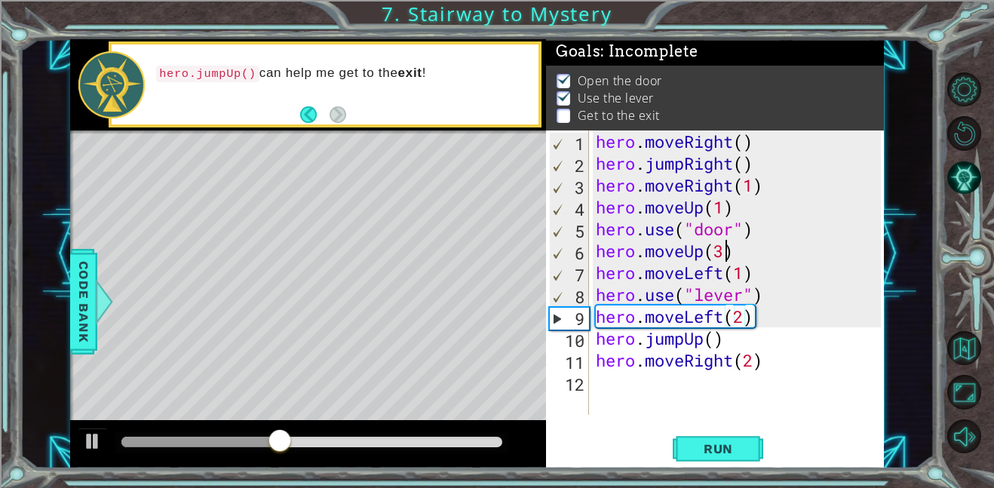
click at [724, 253] on div "hero . moveRight ( ) hero . jumpRight ( ) hero . moveRight ( 1 ) hero . moveUp …" at bounding box center [739, 294] width 295 height 328
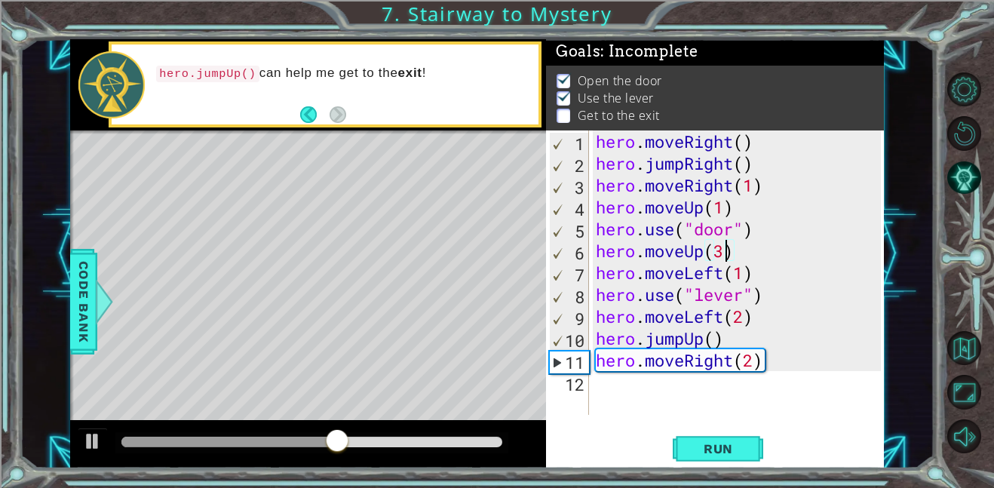
click at [746, 315] on div "hero . moveRight ( ) hero . jumpRight ( ) hero . moveRight ( 1 ) hero . moveUp …" at bounding box center [739, 294] width 295 height 328
click at [726, 441] on span "Run" at bounding box center [718, 448] width 60 height 15
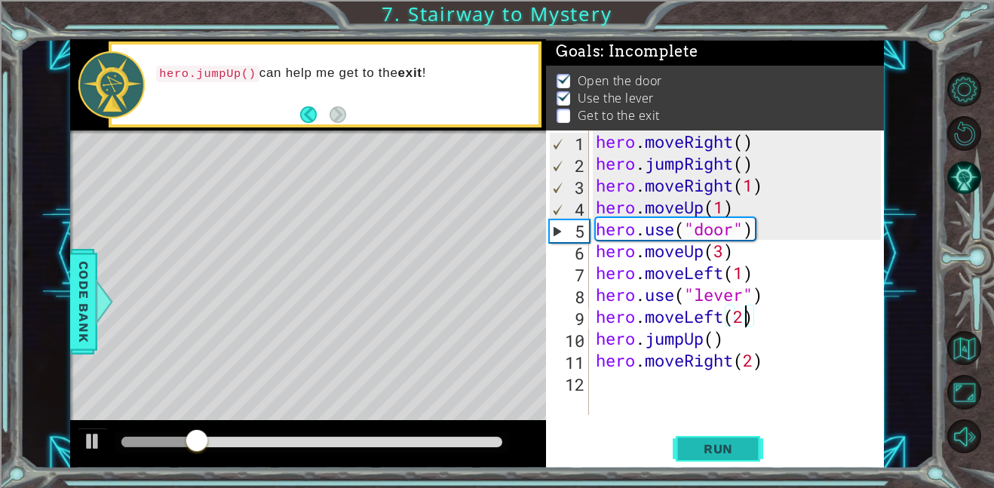
type textarea "hero.moveLeft(2)"
click at [714, 444] on span "Run" at bounding box center [718, 448] width 60 height 15
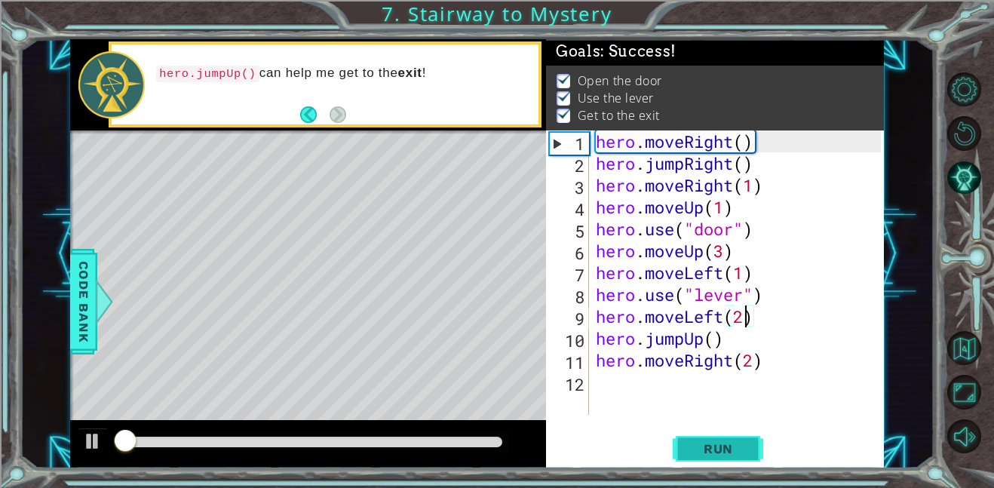
click at [714, 444] on span "Run" at bounding box center [718, 448] width 60 height 15
click at [714, 446] on span "Run" at bounding box center [718, 448] width 60 height 15
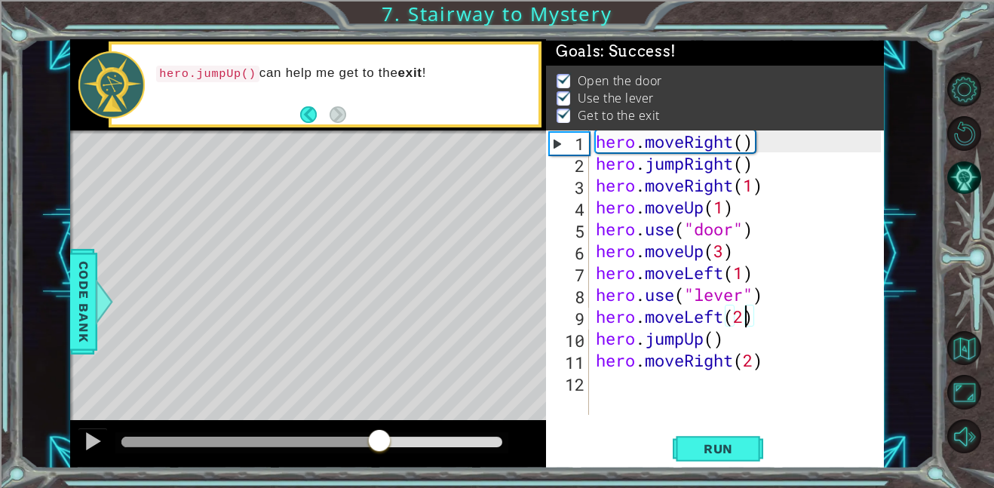
click at [378, 443] on div at bounding box center [311, 441] width 381 height 11
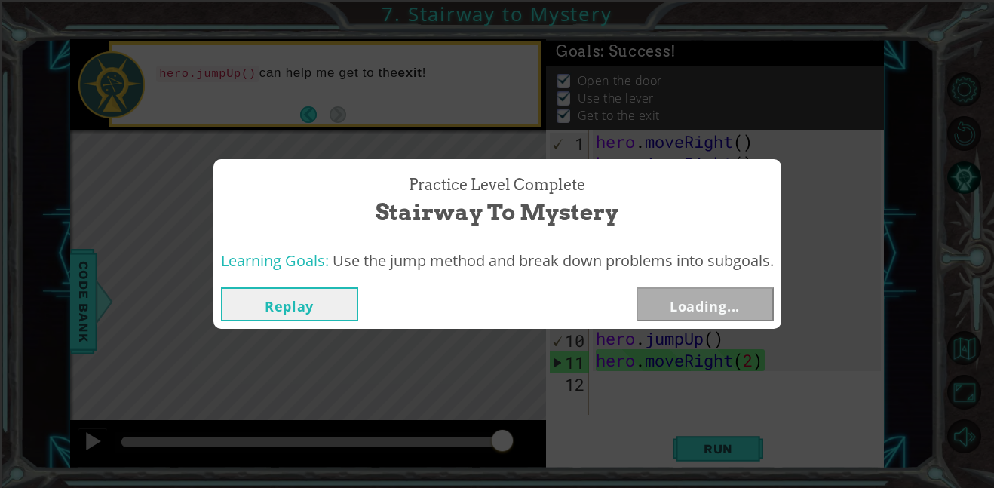
drag, startPoint x: 379, startPoint y: 440, endPoint x: 597, endPoint y: 430, distance: 218.1
click at [597, 430] on body "1 ההההההההההההההההההההההההההההההההההההההההההההההההההההההההההההההההההההההההההההה…" at bounding box center [497, 244] width 994 height 488
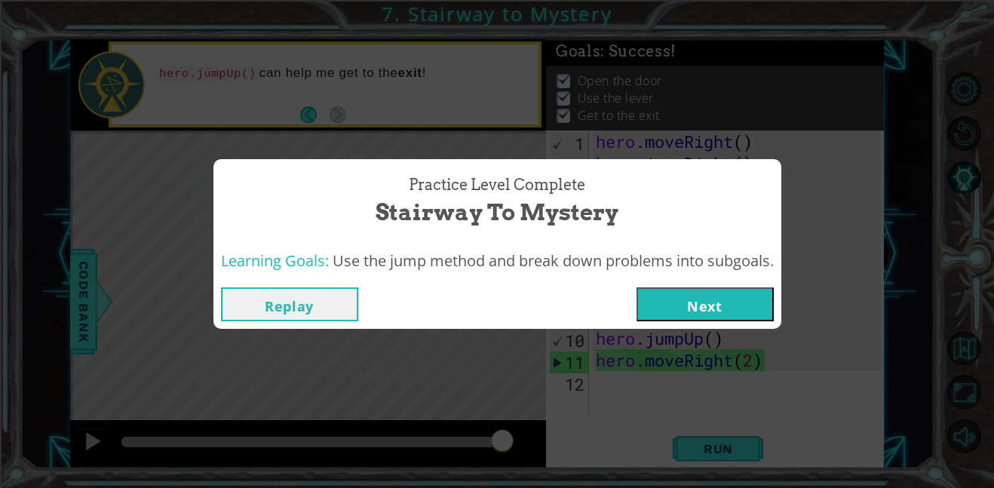
click at [684, 317] on button "Next" at bounding box center [704, 304] width 137 height 34
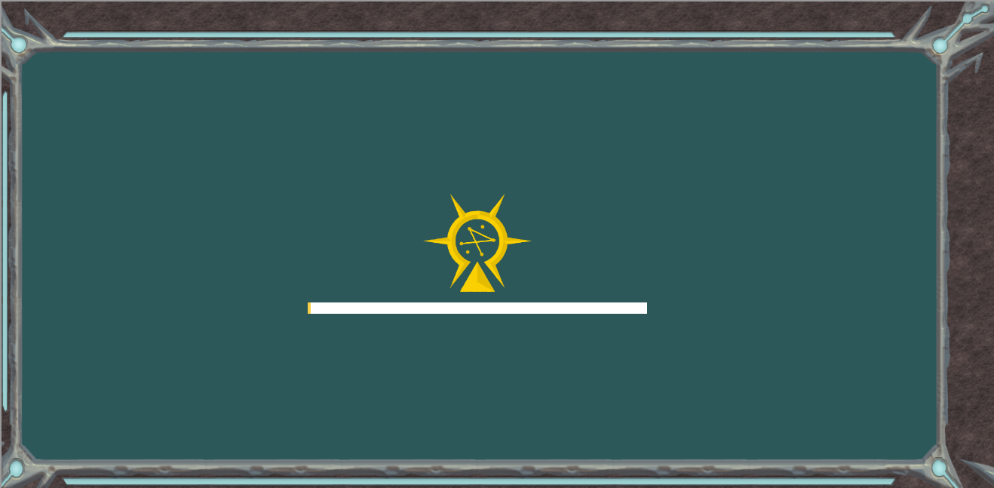
click at [706, 276] on div "Goals Error loading from server. Try refreshing the page. You'll need to join a…" at bounding box center [497, 244] width 994 height 488
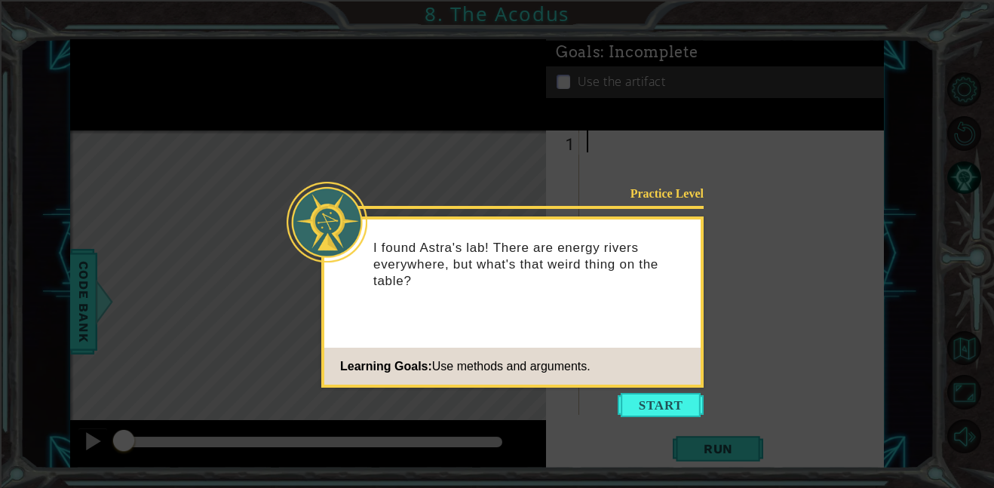
click at [706, 276] on icon at bounding box center [497, 244] width 994 height 488
click at [640, 395] on button "Start" at bounding box center [660, 405] width 86 height 24
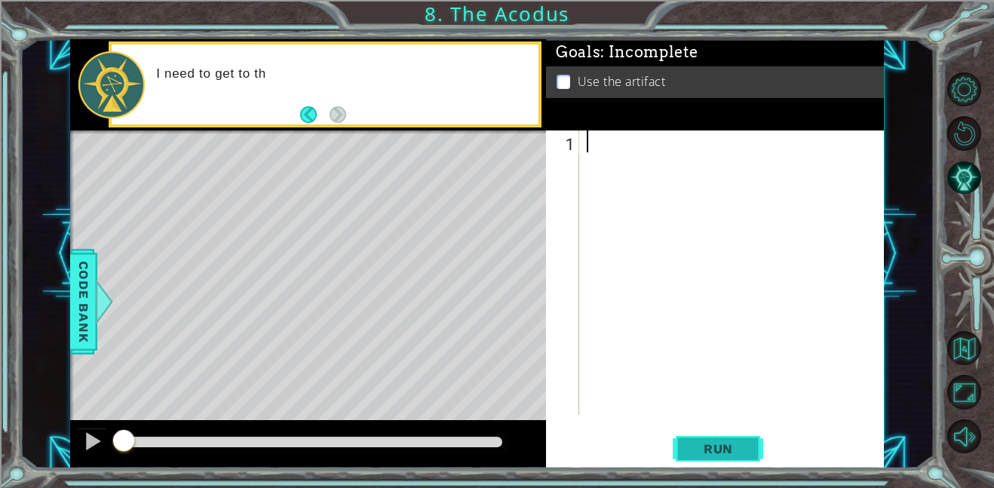
click at [708, 452] on span "Run" at bounding box center [718, 448] width 60 height 15
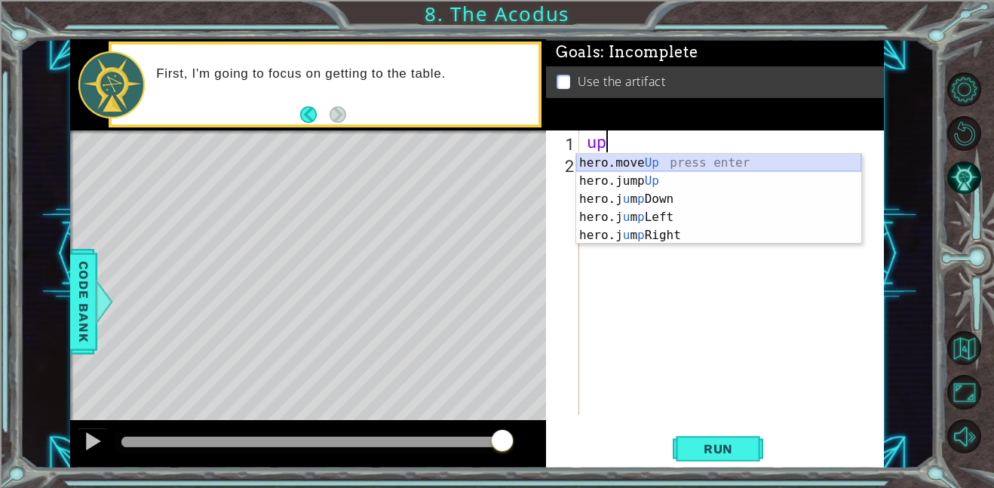
click at [614, 161] on div "hero.move Up press enter hero.jump Up press enter hero.j u m p Down press enter…" at bounding box center [718, 217] width 285 height 127
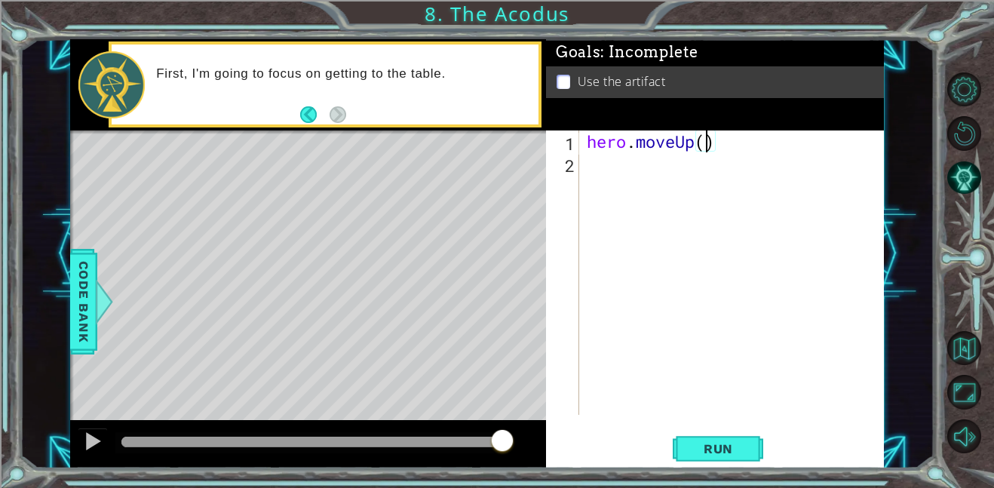
scroll to position [0, 5]
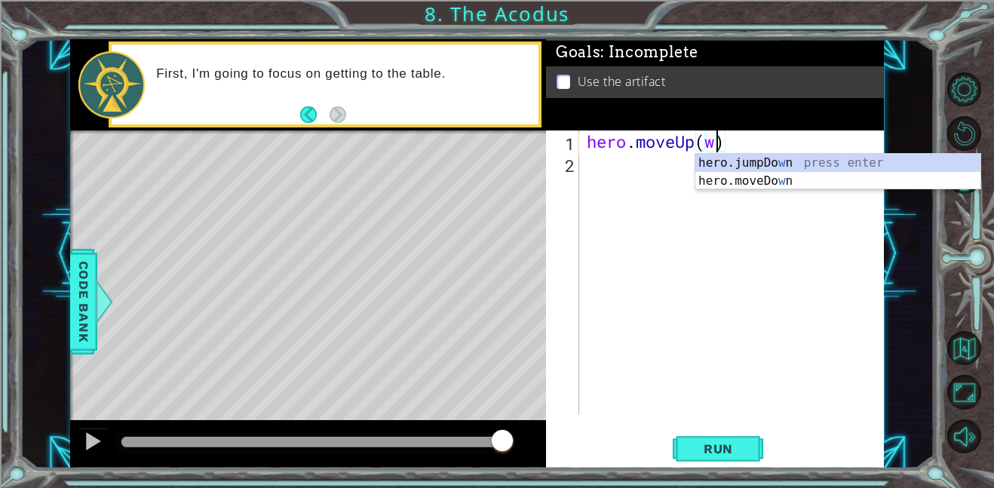
type textarea "hero.moveUp(2)"
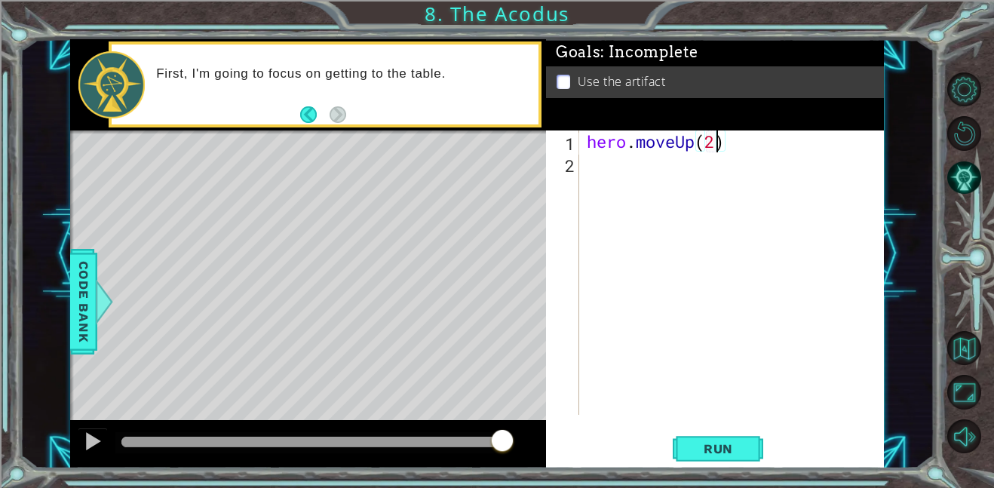
click at [602, 165] on div "hero . moveUp ( 2 )" at bounding box center [735, 294] width 305 height 328
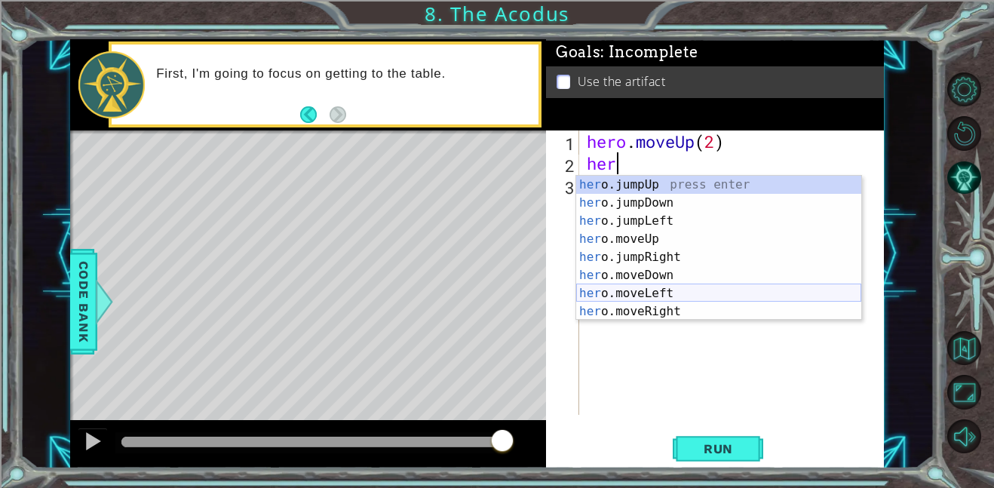
click at [686, 292] on div "her o.jumpUp press enter her o.jumpDown press enter her o.jumpLeft press enter …" at bounding box center [718, 266] width 285 height 181
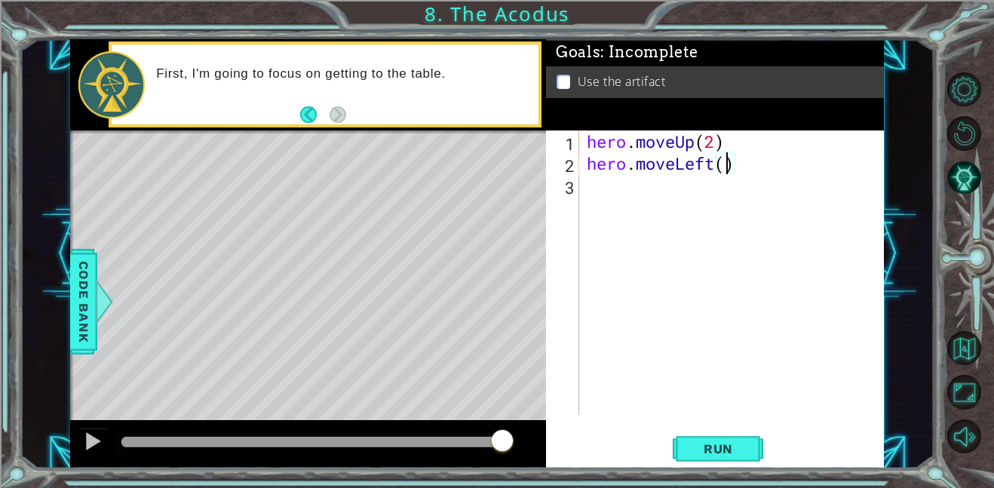
scroll to position [0, 6]
type textarea "hero.moveLeft(1)"
click at [593, 203] on div "hero . moveUp ( 2 ) hero . moveLeft ( 1 )" at bounding box center [735, 294] width 305 height 328
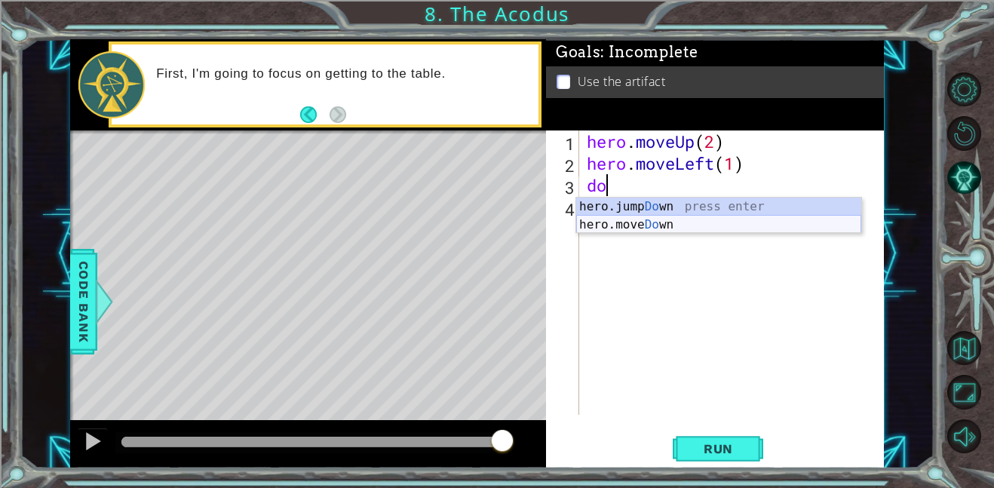
click at [625, 219] on div "hero.jump Do wn press enter hero.move Do wn press enter" at bounding box center [718, 233] width 285 height 72
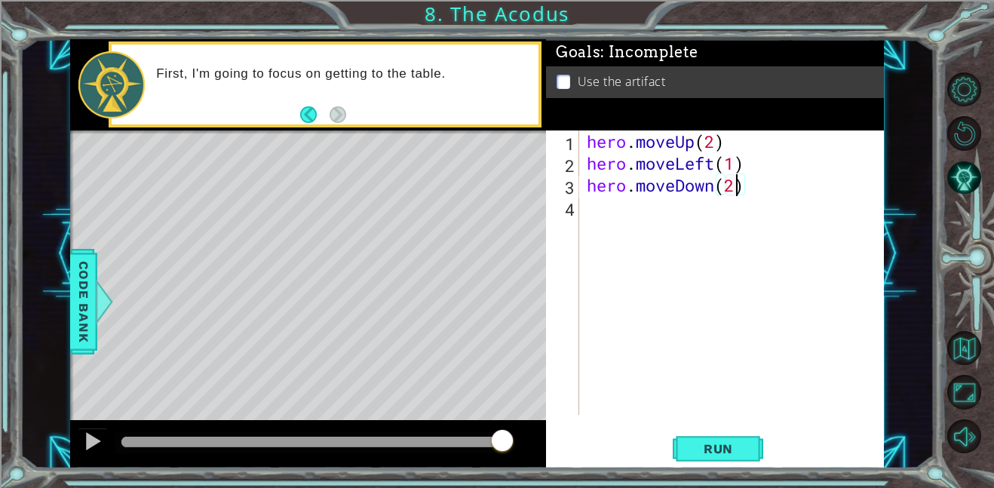
scroll to position [0, 7]
type textarea "hero.moveDown(2)"
click at [674, 220] on div "hero . moveUp ( 2 ) hero . moveLeft ( 1 ) hero . moveDown ( 2 )" at bounding box center [735, 294] width 305 height 328
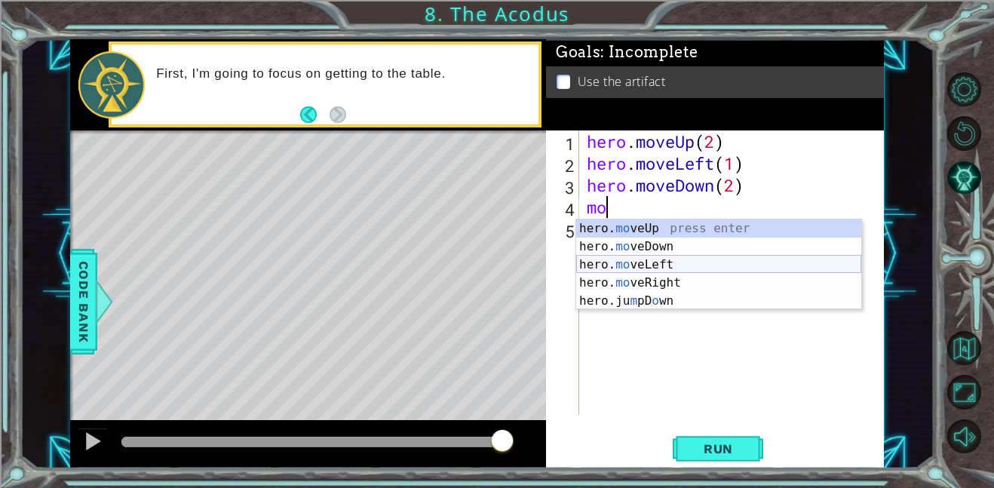
click at [694, 266] on div "hero. mo veUp press enter hero. mo veDown press enter hero. mo veLeft press ent…" at bounding box center [718, 282] width 285 height 127
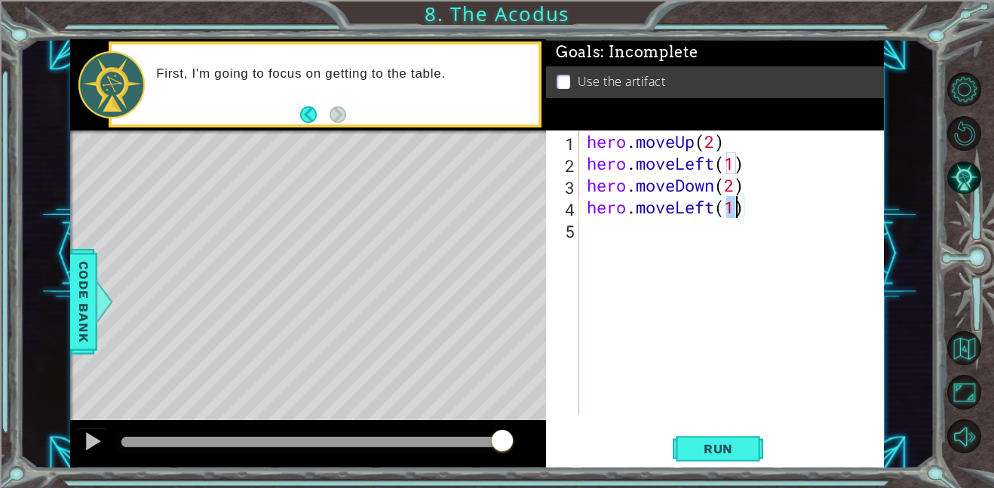
click at [673, 204] on div "hero . moveUp ( 2 ) hero . moveLeft ( 1 ) hero . moveDown ( 2 ) hero . moveLeft…" at bounding box center [735, 294] width 305 height 328
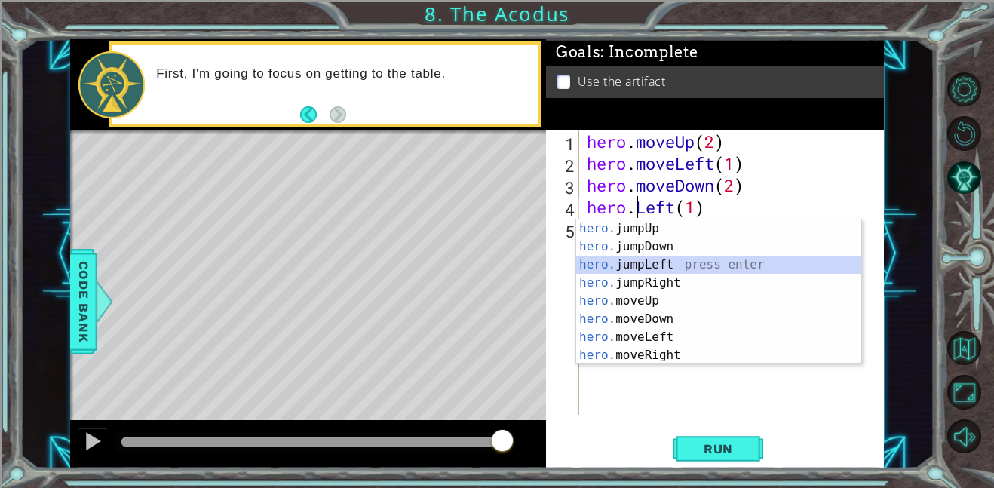
click at [639, 272] on div "hero. jumpUp press enter hero. jumpDown press enter hero. jumpLeft press enter …" at bounding box center [718, 309] width 285 height 181
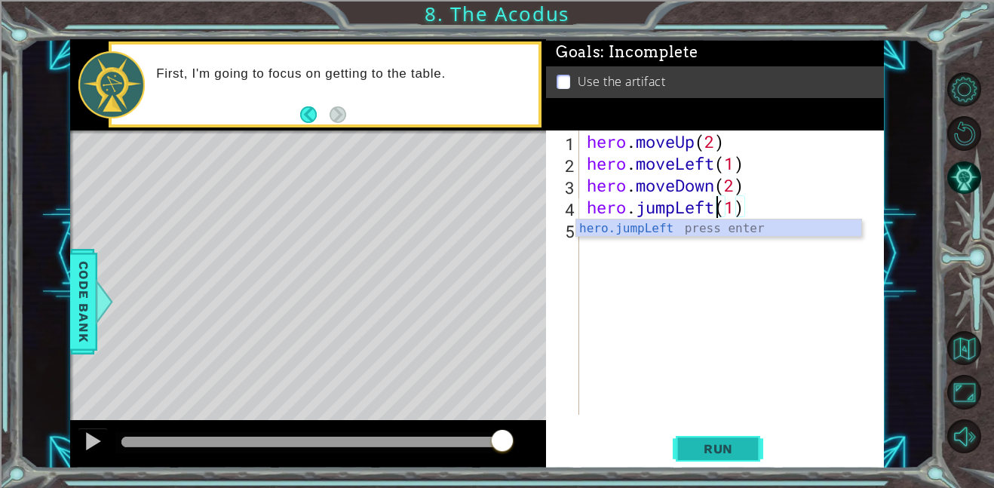
type textarea "hero.jumpLeft(1)"
click at [739, 442] on span "Run" at bounding box center [718, 448] width 60 height 15
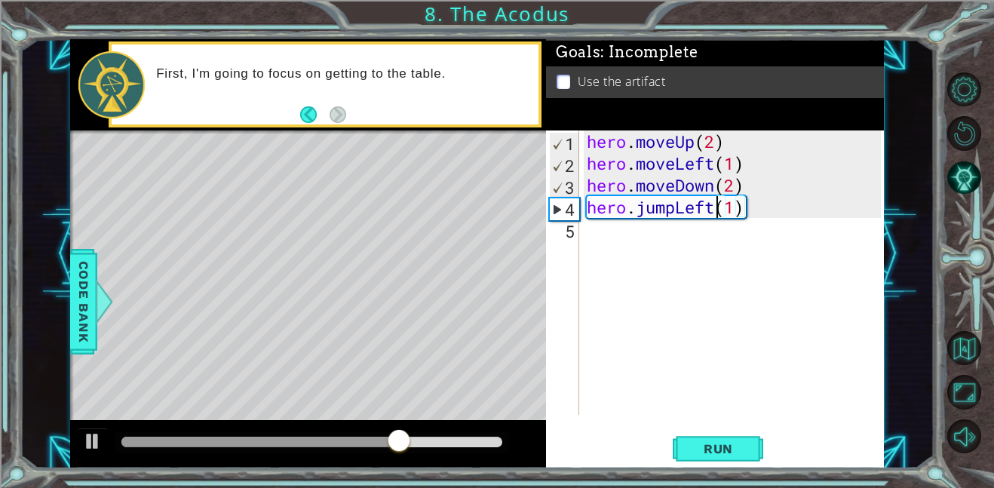
click at [683, 252] on div "hero . moveUp ( 2 ) hero . moveLeft ( 1 ) hero . moveDown ( 2 ) hero . jumpLeft…" at bounding box center [735, 294] width 305 height 328
type textarea "u"
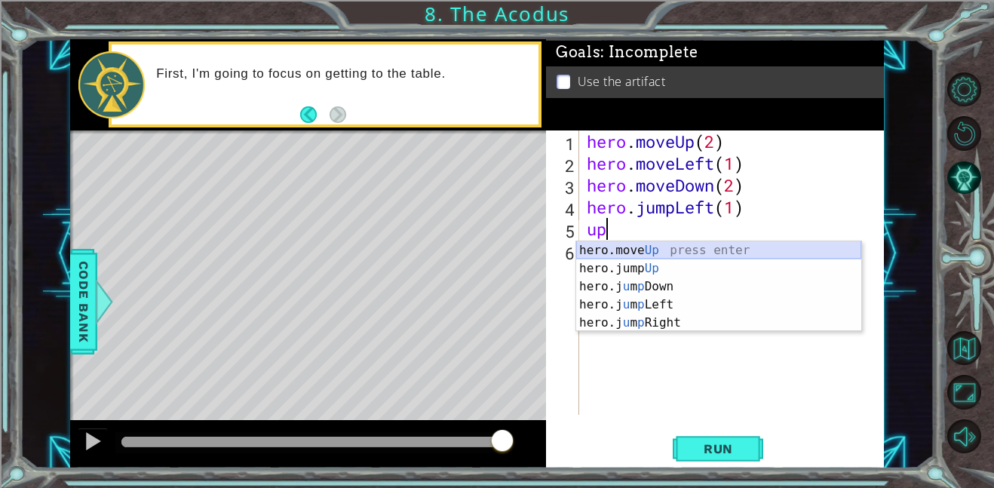
click at [699, 247] on div "hero.move Up press enter hero.jump Up press enter hero.j u m p Down press enter…" at bounding box center [718, 304] width 285 height 127
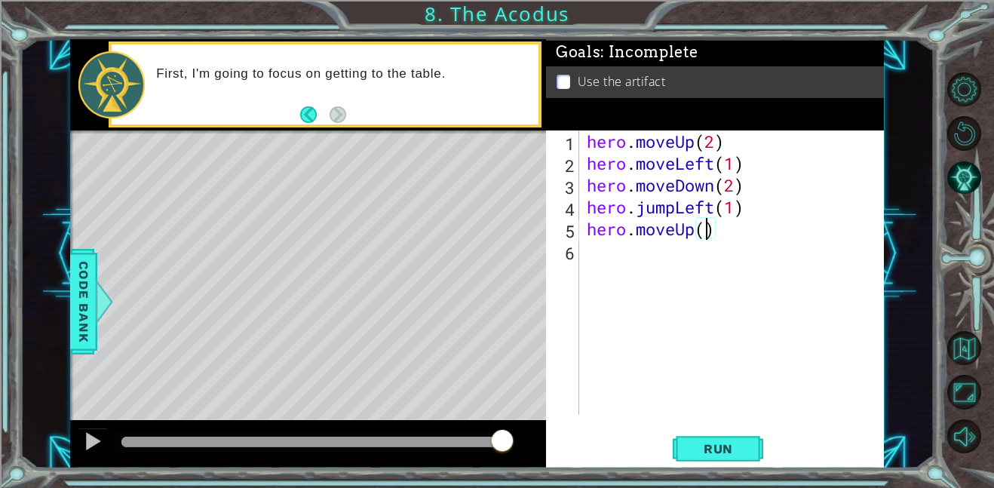
type textarea "hero.moveUp(2)"
click at [703, 254] on div "hero . moveUp ( 2 ) hero . moveLeft ( 1 ) hero . moveDown ( 2 ) hero . jumpLeft…" at bounding box center [735, 294] width 305 height 328
click at [715, 261] on div "hero . moveUp ( 2 ) hero . moveLeft ( 1 ) hero . moveDown ( 2 ) hero . jumpLeft…" at bounding box center [735, 294] width 305 height 328
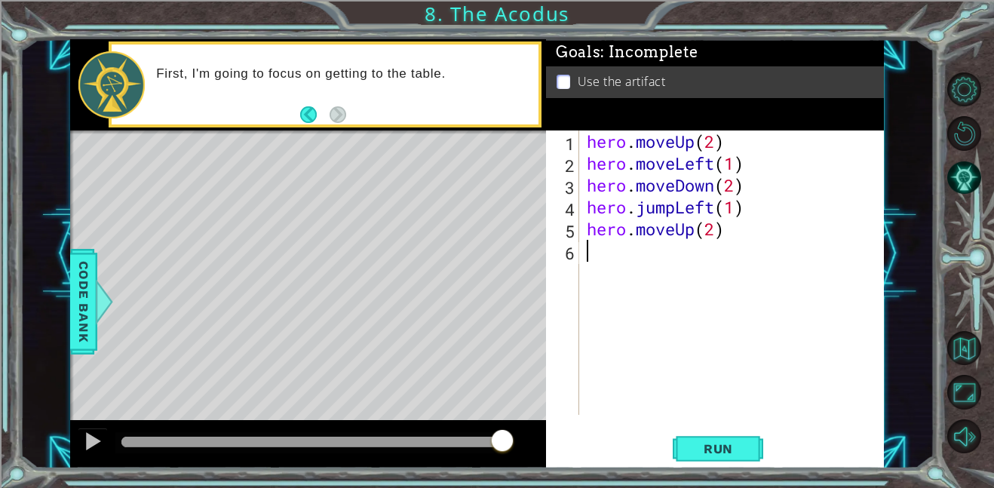
click at [715, 261] on div "hero . moveUp ( 2 ) hero . moveLeft ( 1 ) hero . moveDown ( 2 ) hero . jumpLeft…" at bounding box center [735, 294] width 305 height 328
click at [712, 449] on span "Run" at bounding box center [718, 448] width 60 height 15
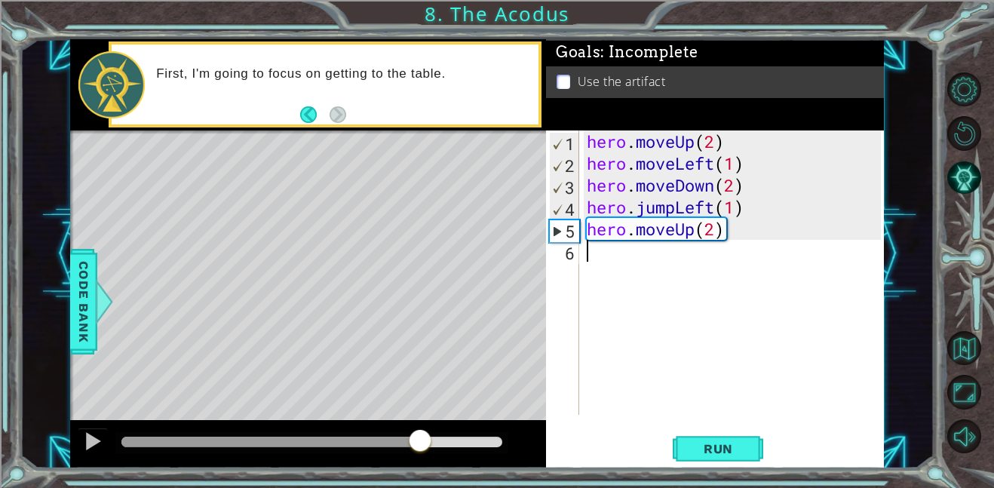
click at [421, 396] on div "methods hero moveDown(steps) moveUp(steps) moveLeft(steps) moveRight(steps) use…" at bounding box center [476, 253] width 813 height 429
click at [660, 265] on div "hero . moveUp ( 2 ) hero . moveLeft ( 1 ) hero . moveDown ( 2 ) hero . jumpLeft…" at bounding box center [735, 294] width 305 height 328
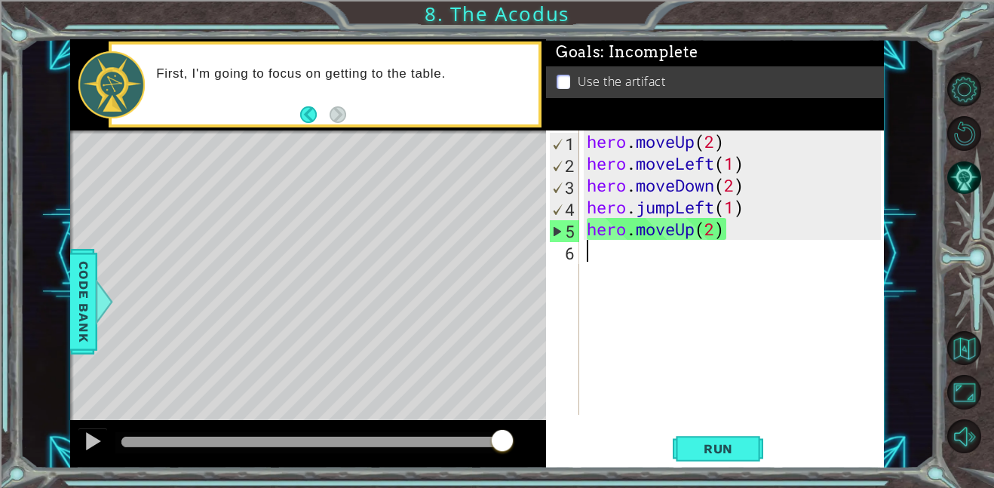
click at [680, 268] on div "hero . moveUp ( 2 ) hero . moveLeft ( 1 ) hero . moveDown ( 2 ) hero . jumpLeft…" at bounding box center [735, 294] width 305 height 328
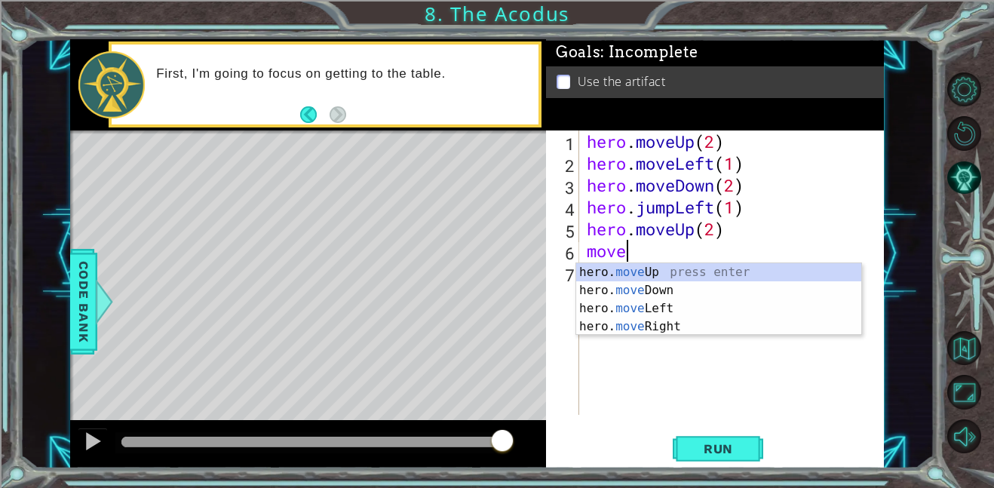
scroll to position [0, 1]
click at [700, 309] on div "hero. move Up press enter hero. move Down press enter hero. move Left press ent…" at bounding box center [718, 317] width 285 height 109
type textarea "hero.moveLeft(1)"
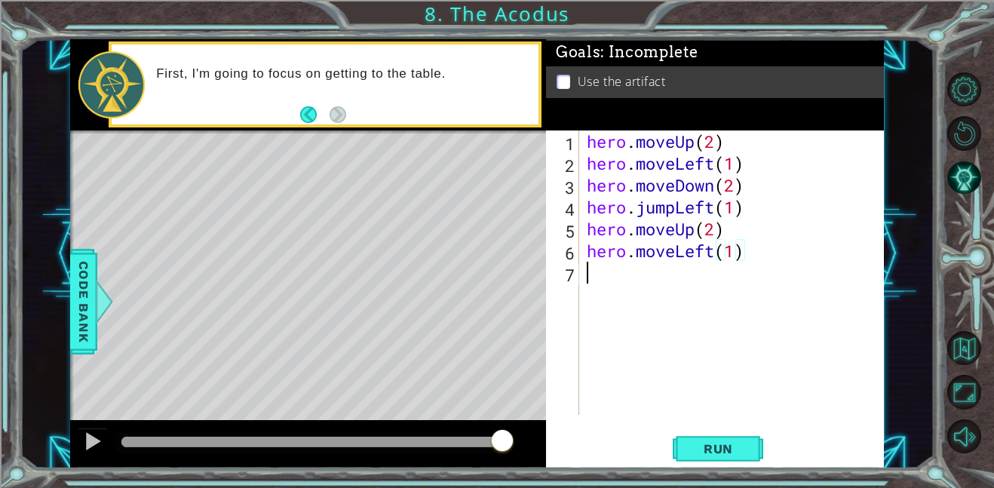
click at [629, 265] on div "hero . moveUp ( 2 ) hero . moveLeft ( 1 ) hero . moveDown ( 2 ) hero . jumpLeft…" at bounding box center [735, 294] width 305 height 328
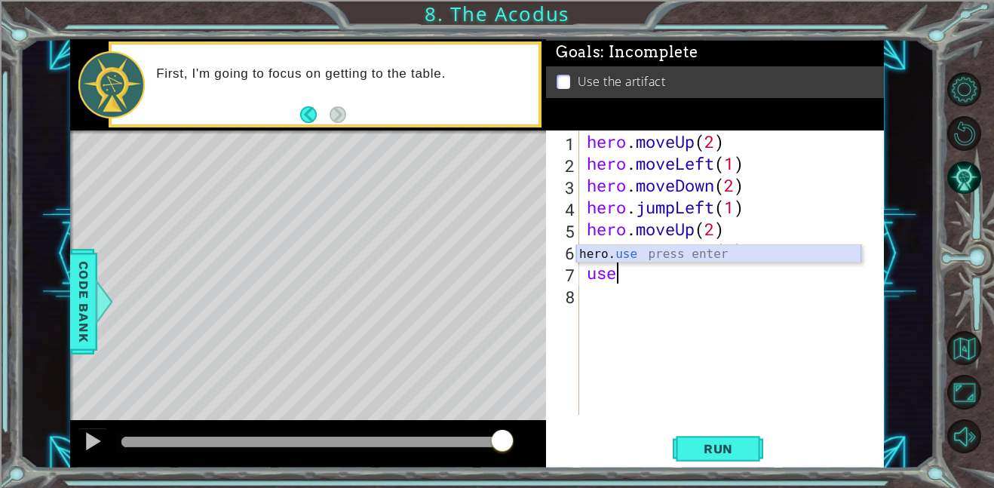
click at [660, 256] on div "hero. use press enter" at bounding box center [718, 272] width 285 height 54
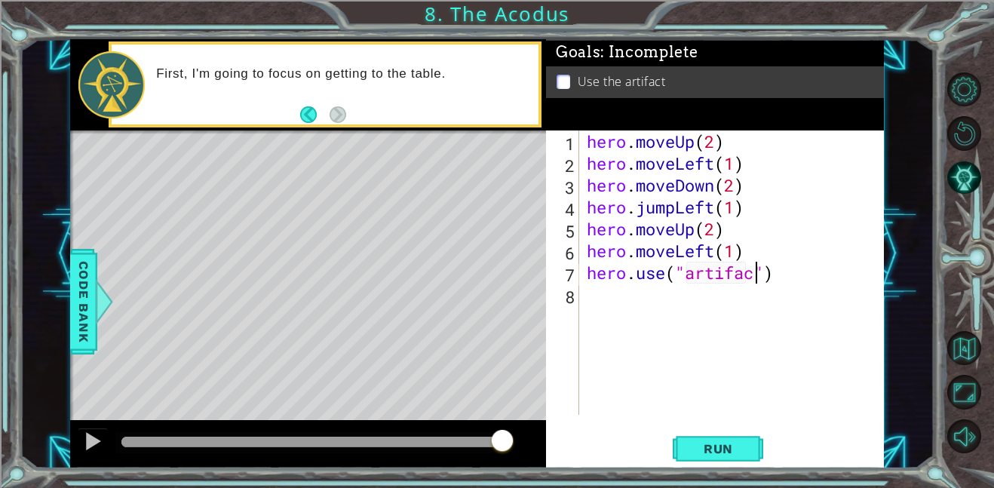
scroll to position [0, 8]
type textarea "hero.use("artifact")"
click at [721, 458] on button "Run" at bounding box center [717, 448] width 90 height 34
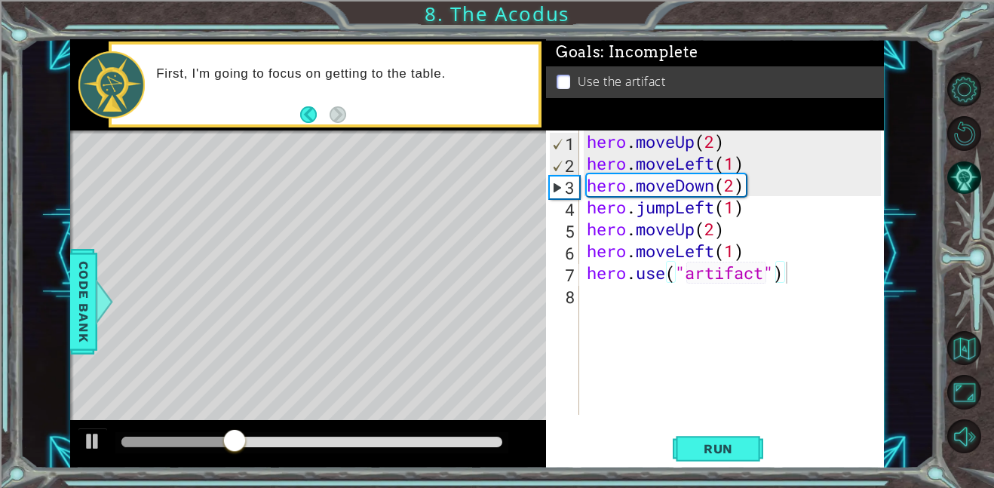
drag, startPoint x: 429, startPoint y: 422, endPoint x: 611, endPoint y: 439, distance: 182.4
click at [611, 439] on div "1 ההההההההההההההההההההההההההההההההההההההההההההההההההההההההההההההההההההההההההההה…" at bounding box center [476, 253] width 813 height 429
click at [712, 255] on div "hero . moveUp ( 2 ) hero . moveLeft ( 1 ) hero . moveDown ( 2 ) hero . jumpLeft…" at bounding box center [735, 294] width 305 height 328
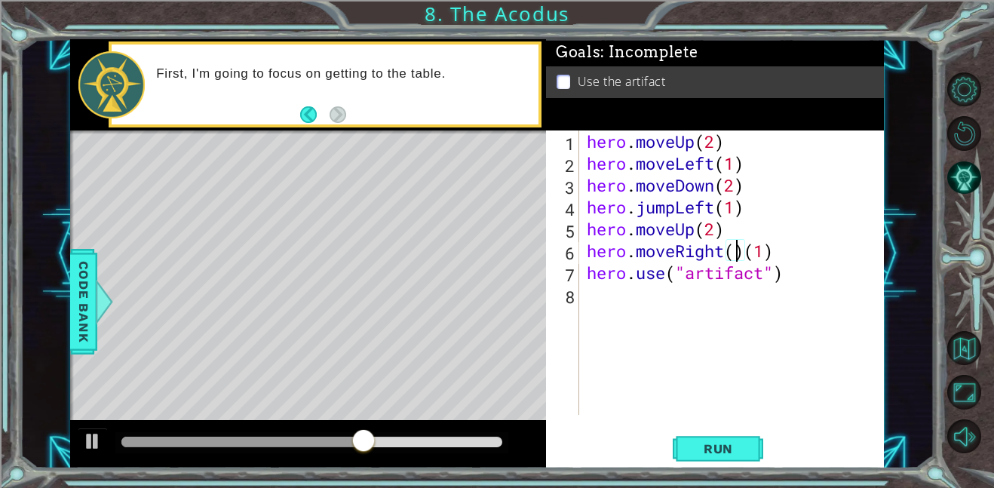
scroll to position [0, 7]
click at [744, 250] on div "hero . moveUp ( 2 ) hero . moveLeft ( 1 ) hero . moveDown ( 2 ) hero . jumpLeft…" at bounding box center [735, 294] width 305 height 328
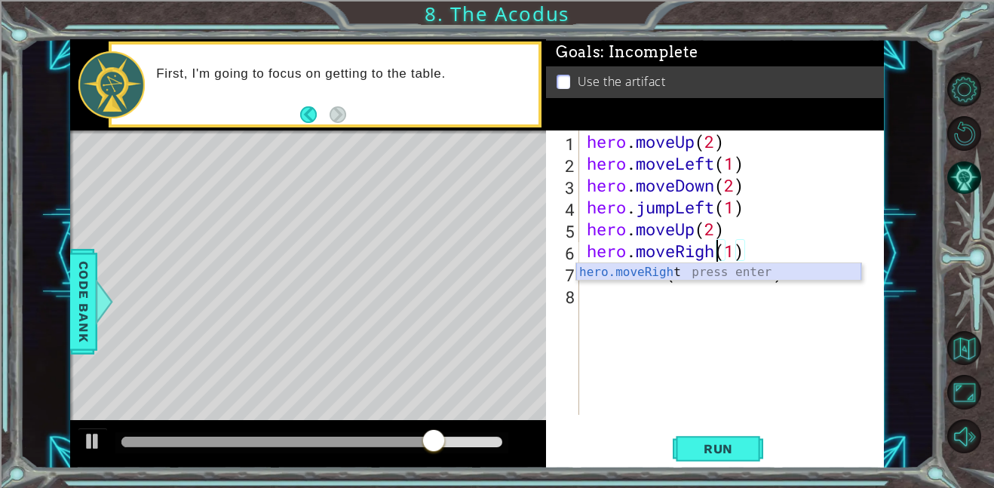
scroll to position [0, 6]
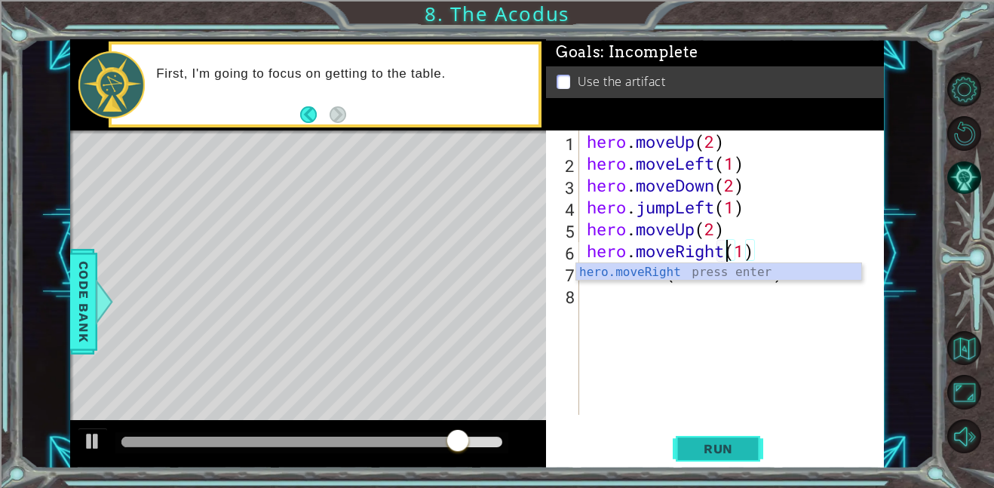
type textarea "hero.moveRight(1)"
click at [742, 459] on button "Run" at bounding box center [717, 448] width 90 height 34
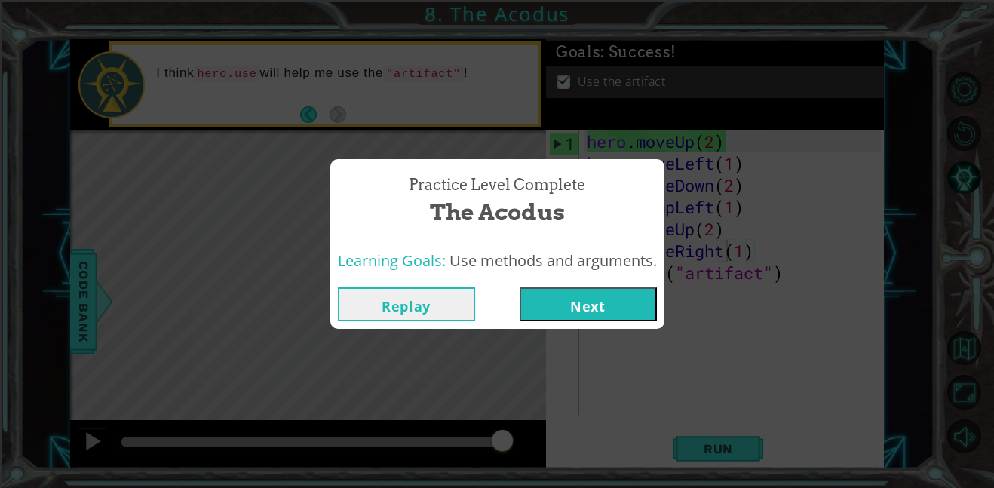
click at [596, 304] on button "Next" at bounding box center [587, 304] width 137 height 34
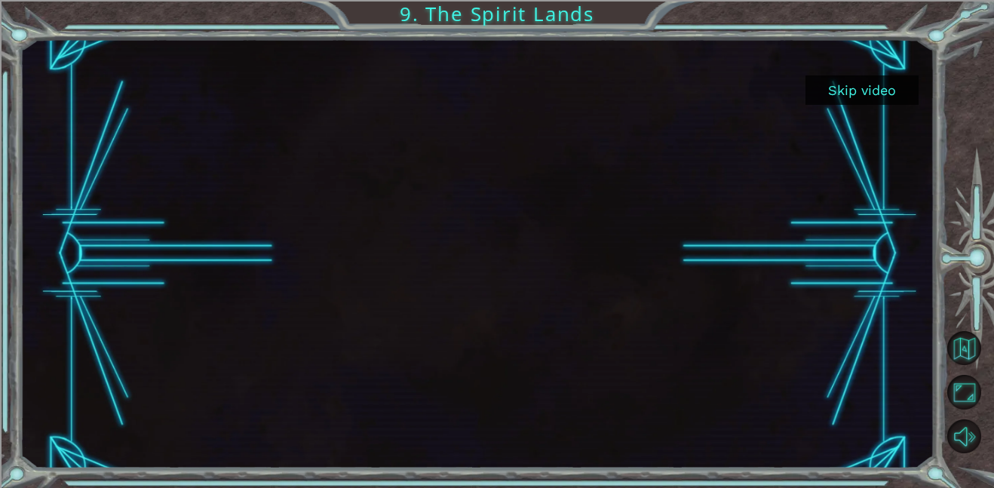
click at [867, 84] on button "Skip video" at bounding box center [861, 89] width 113 height 29
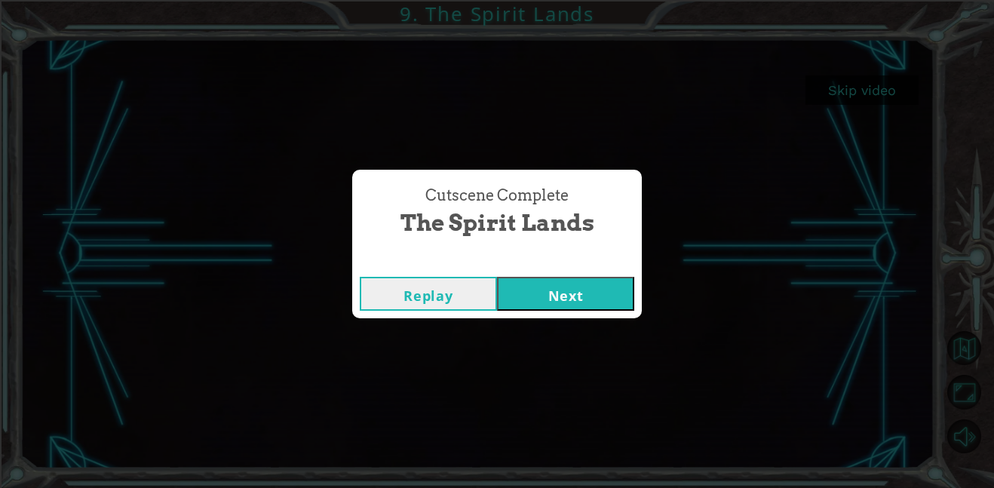
click at [554, 299] on button "Next" at bounding box center [565, 294] width 137 height 34
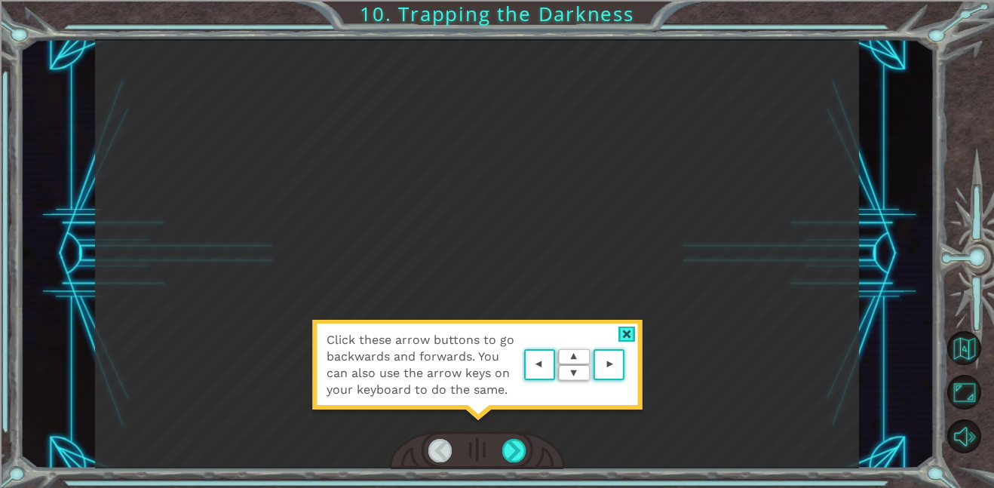
click at [627, 334] on div at bounding box center [626, 334] width 17 height 16
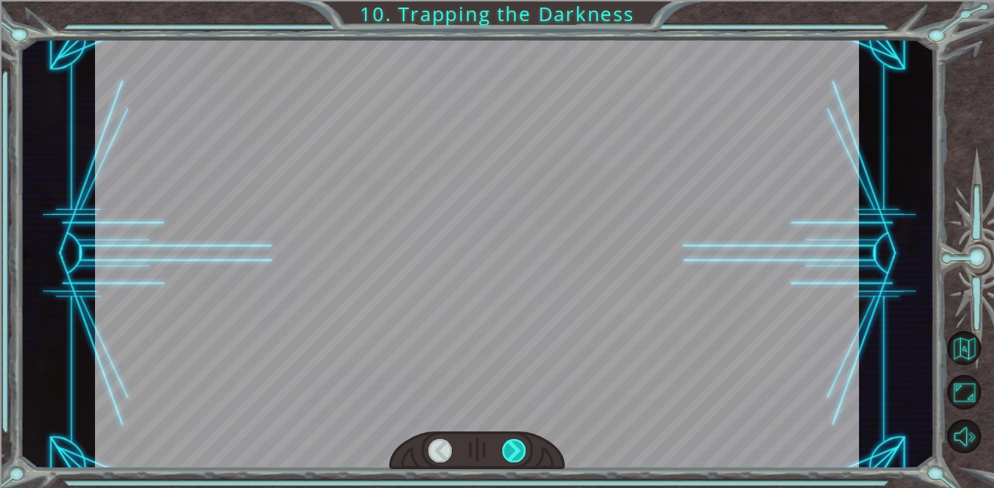
click at [513, 442] on div at bounding box center [514, 450] width 24 height 23
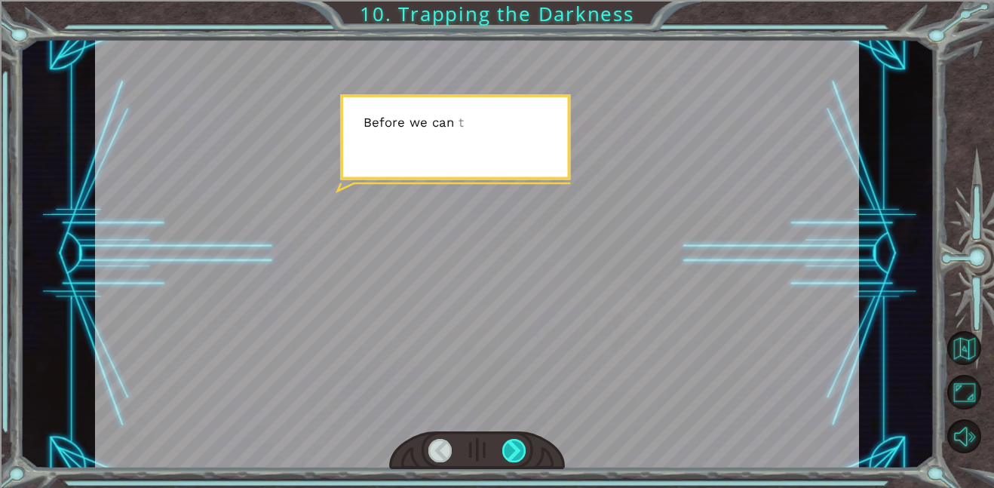
click at [513, 444] on div at bounding box center [514, 450] width 24 height 23
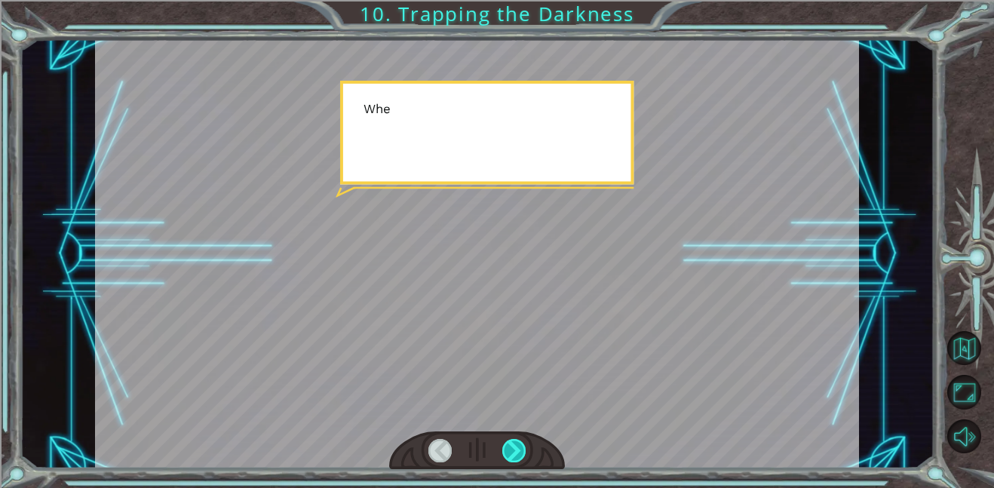
click at [514, 444] on div at bounding box center [514, 450] width 24 height 23
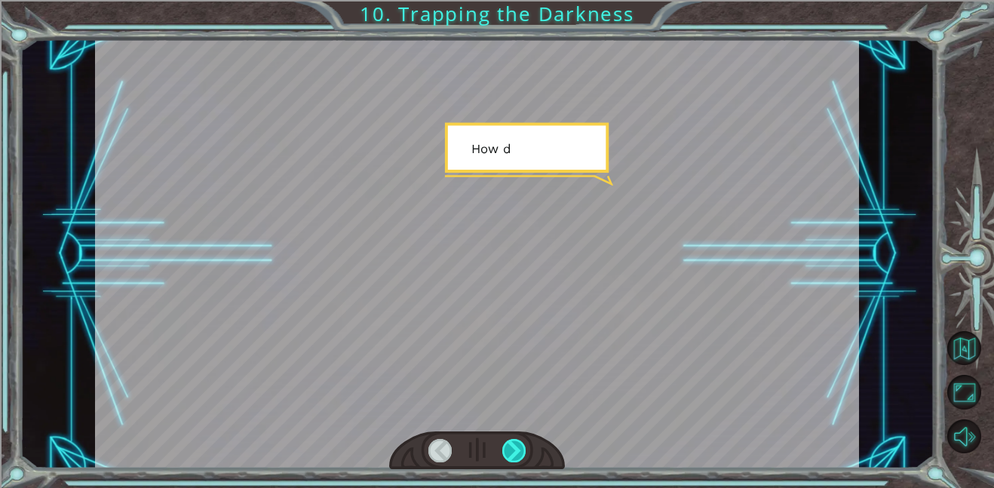
click at [514, 444] on div at bounding box center [514, 450] width 24 height 23
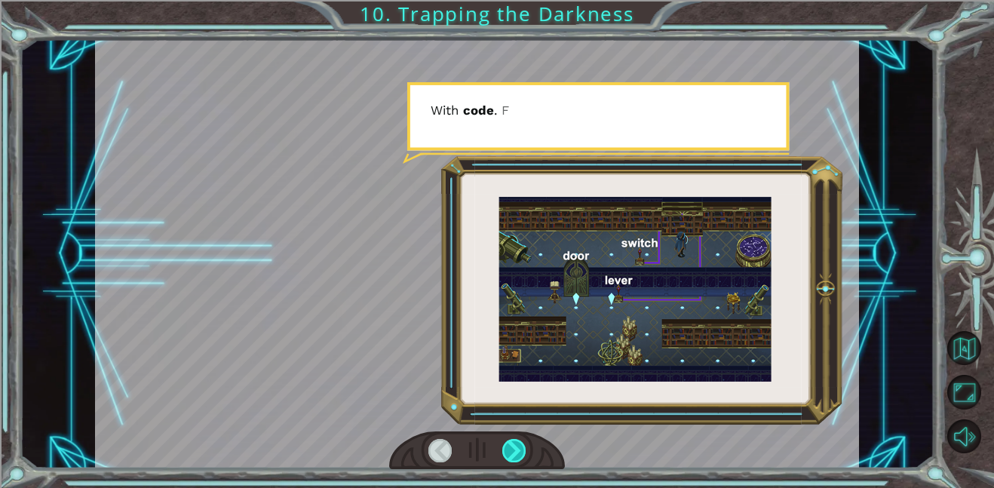
click at [513, 444] on div at bounding box center [514, 450] width 24 height 23
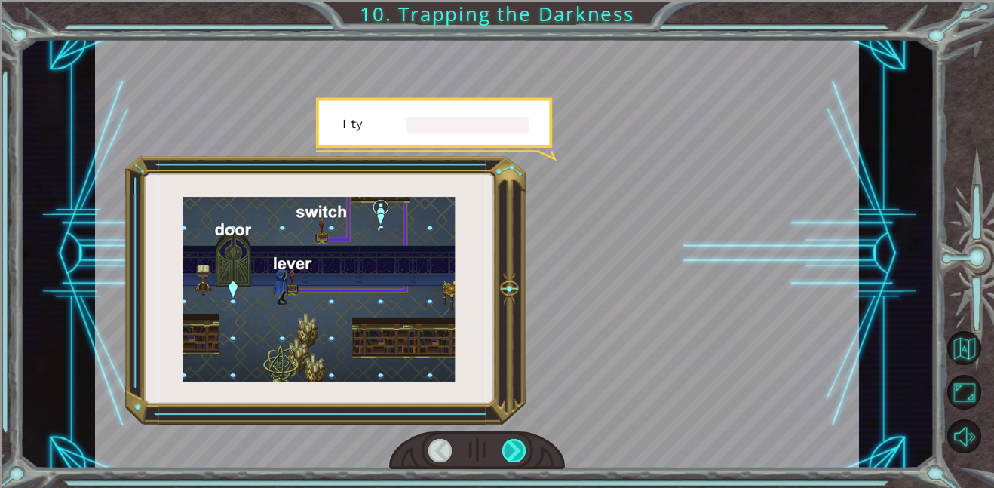
click at [513, 444] on div at bounding box center [514, 450] width 24 height 23
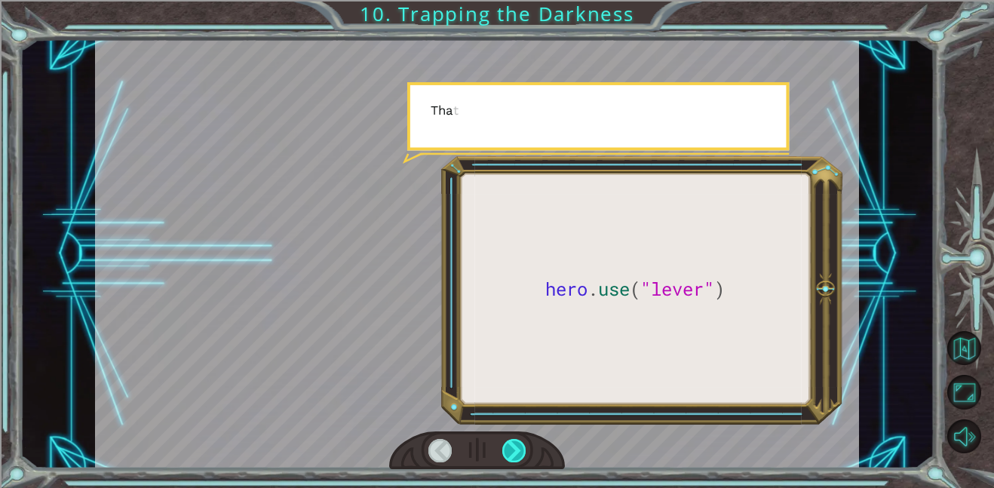
click at [513, 444] on div at bounding box center [514, 450] width 24 height 23
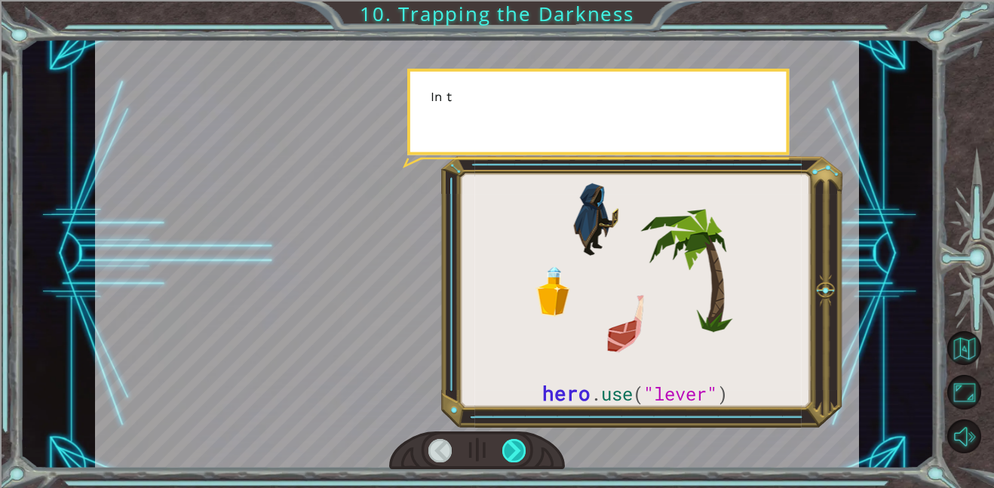
click at [513, 444] on div at bounding box center [514, 450] width 24 height 23
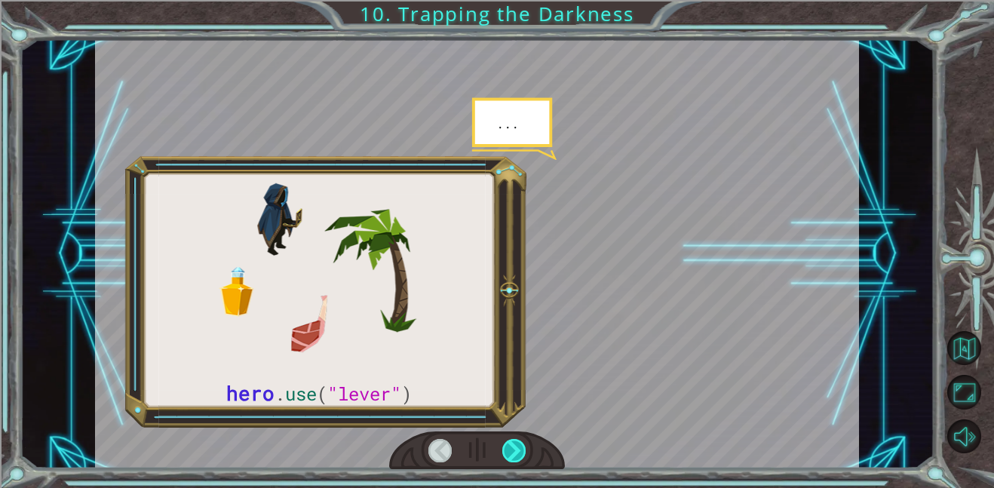
click at [513, 444] on div at bounding box center [514, 450] width 24 height 23
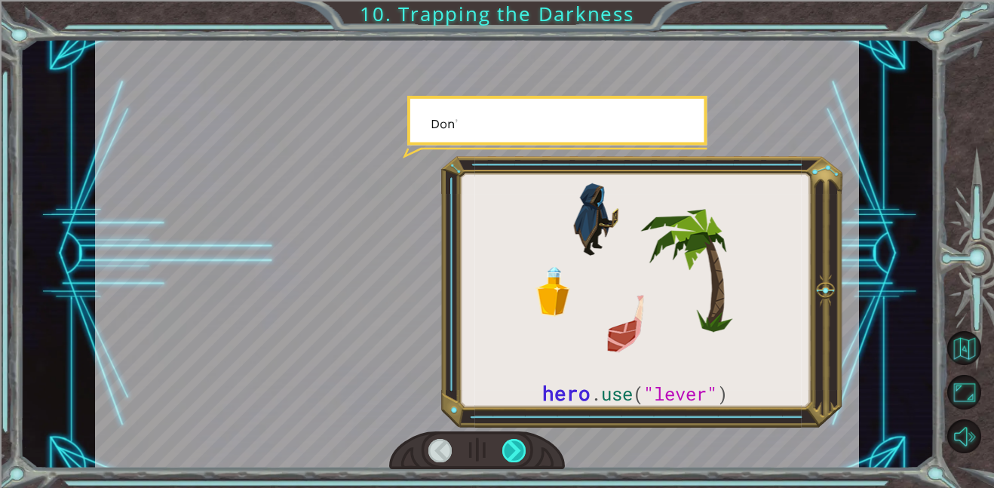
click at [513, 444] on div at bounding box center [514, 450] width 24 height 23
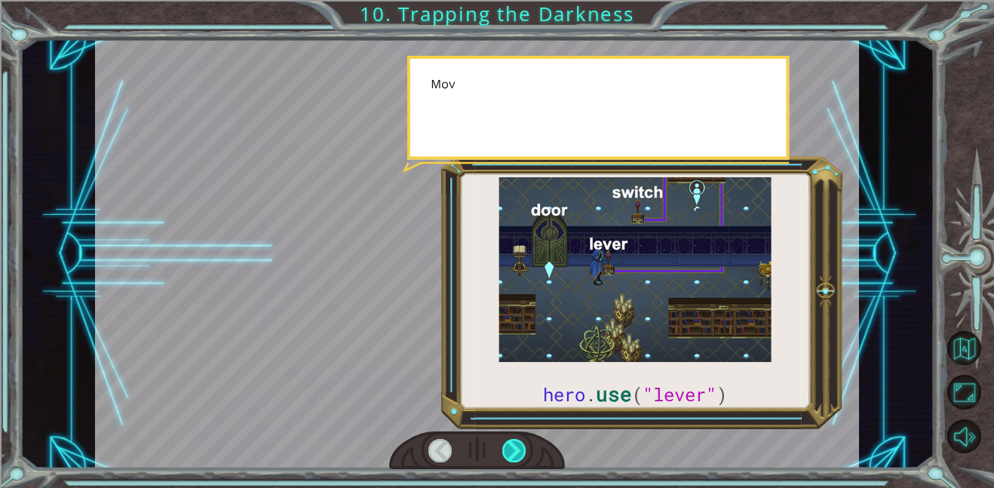
click at [513, 444] on div at bounding box center [514, 450] width 24 height 23
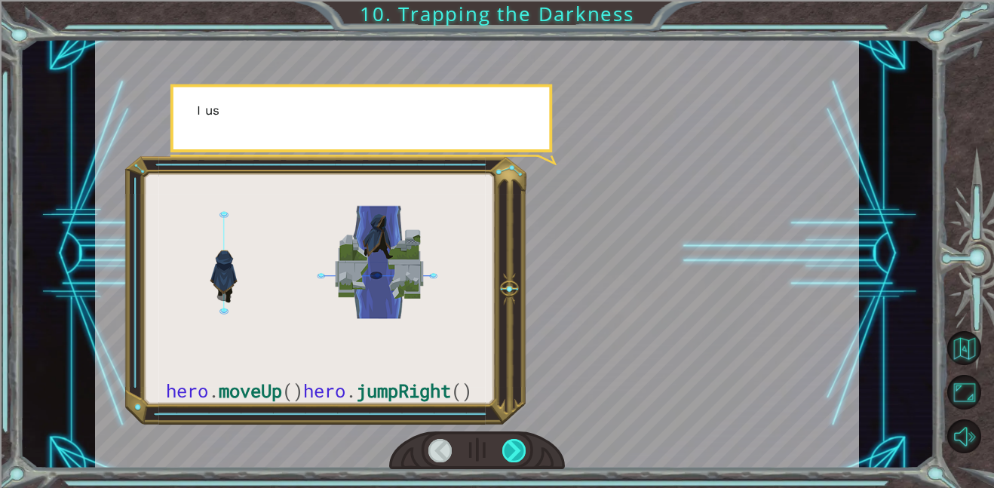
click at [513, 444] on div at bounding box center [514, 450] width 24 height 23
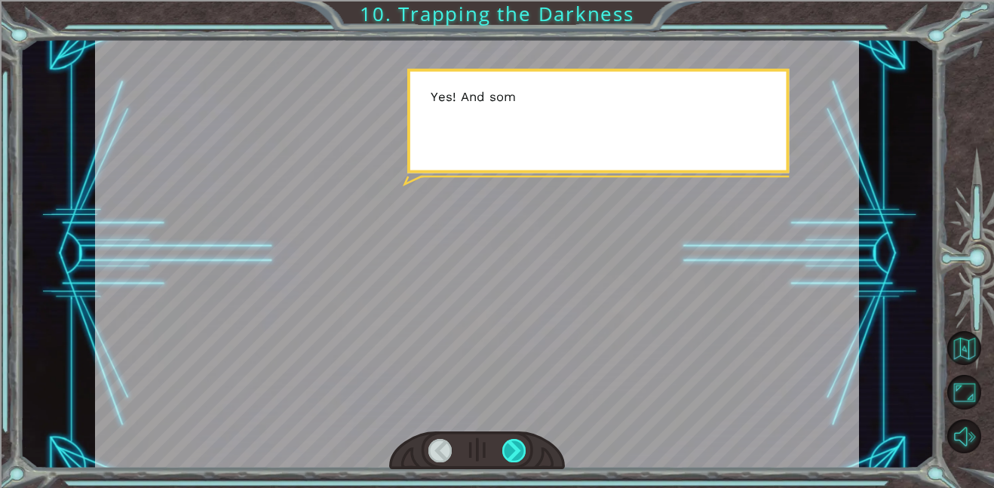
click at [513, 444] on div at bounding box center [514, 450] width 24 height 23
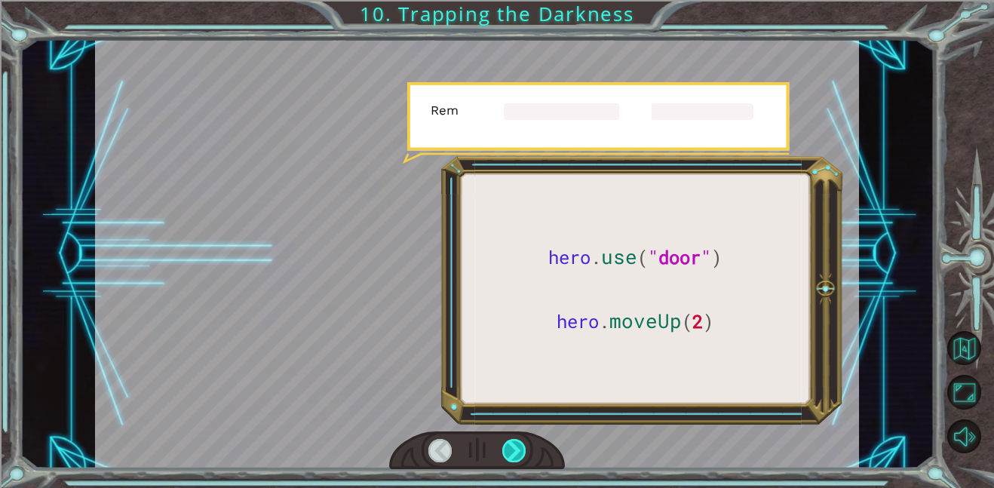
click at [513, 444] on div at bounding box center [514, 450] width 24 height 23
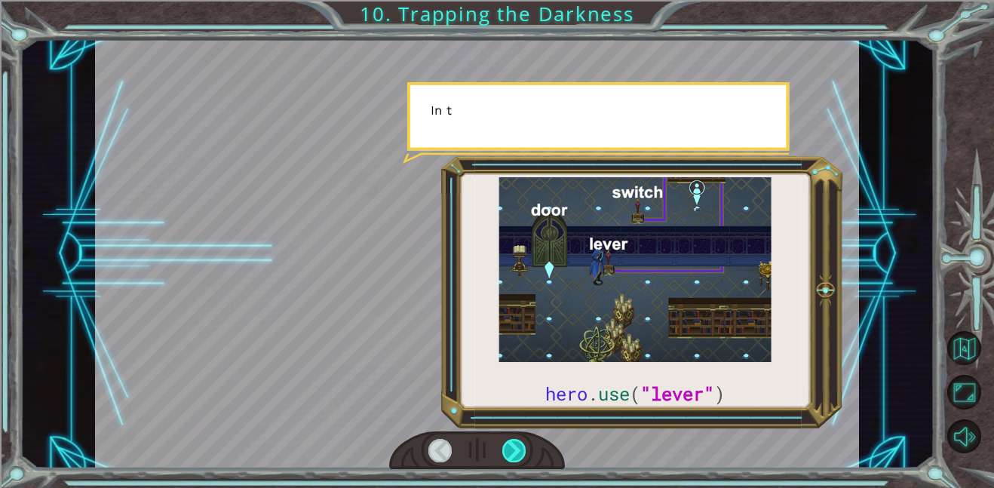
click at [513, 444] on div at bounding box center [514, 450] width 24 height 23
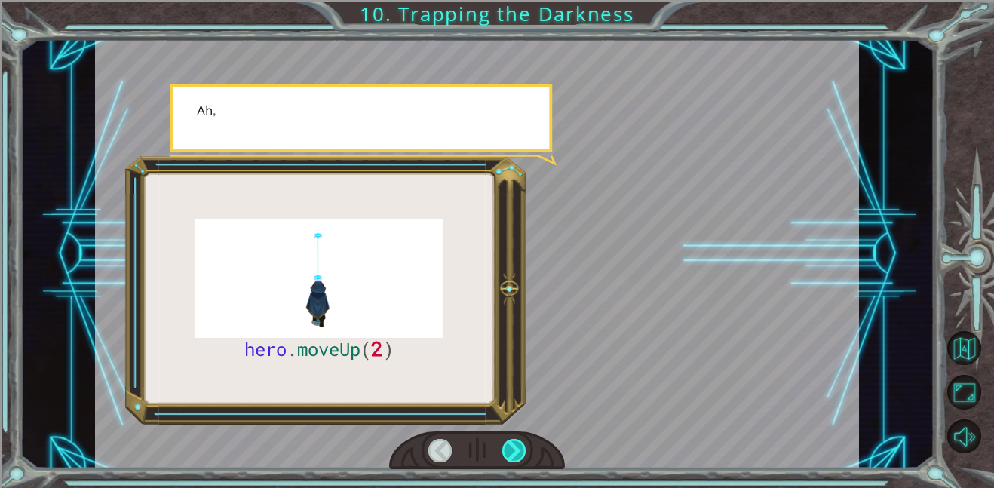
click at [513, 444] on div at bounding box center [514, 450] width 24 height 23
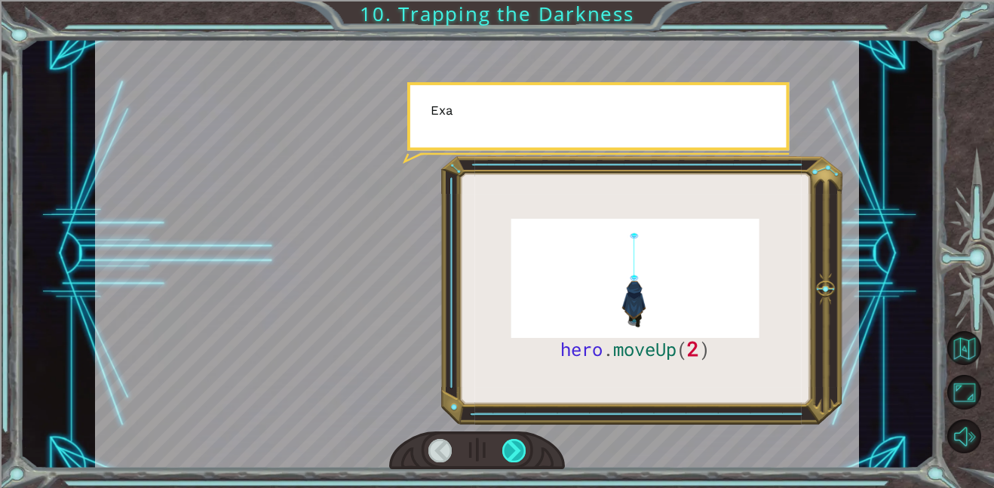
click at [513, 444] on div at bounding box center [514, 450] width 24 height 23
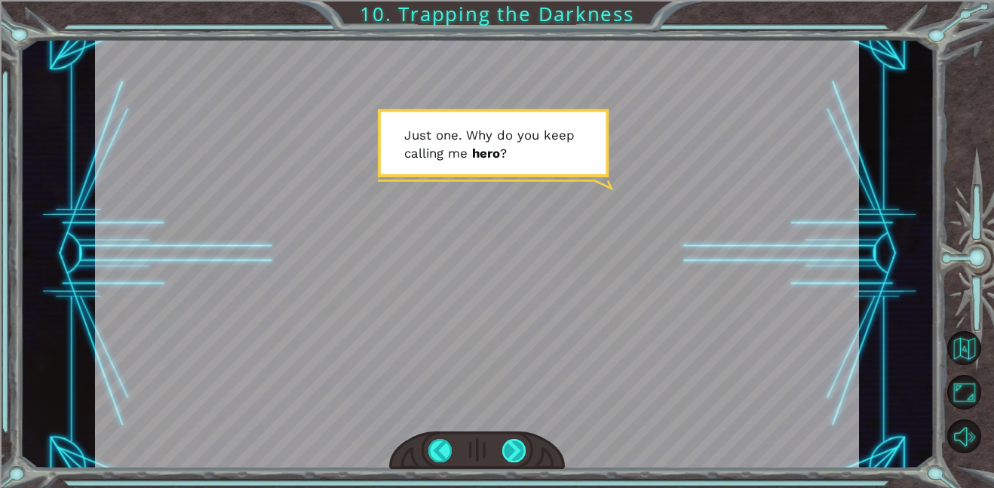
click at [508, 446] on div at bounding box center [514, 450] width 24 height 23
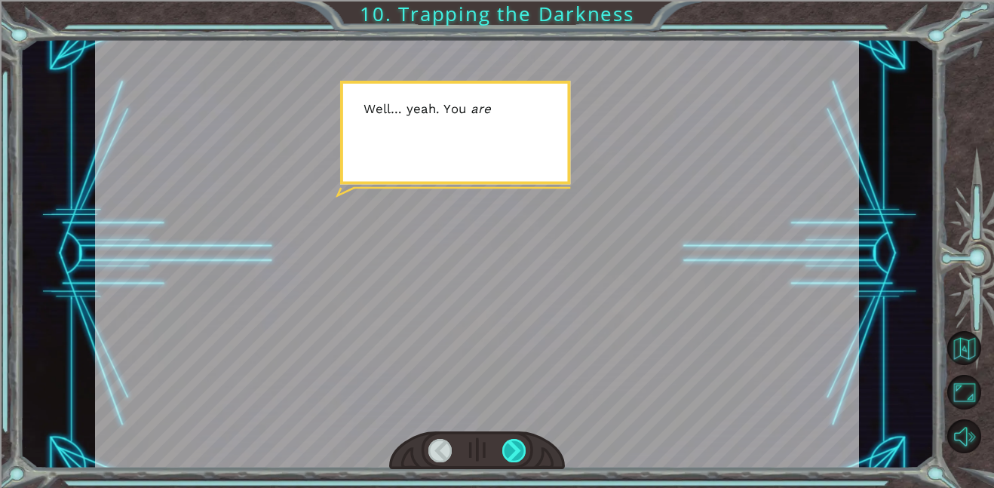
click at [511, 445] on div at bounding box center [514, 450] width 24 height 23
